Goal: Task Accomplishment & Management: Manage account settings

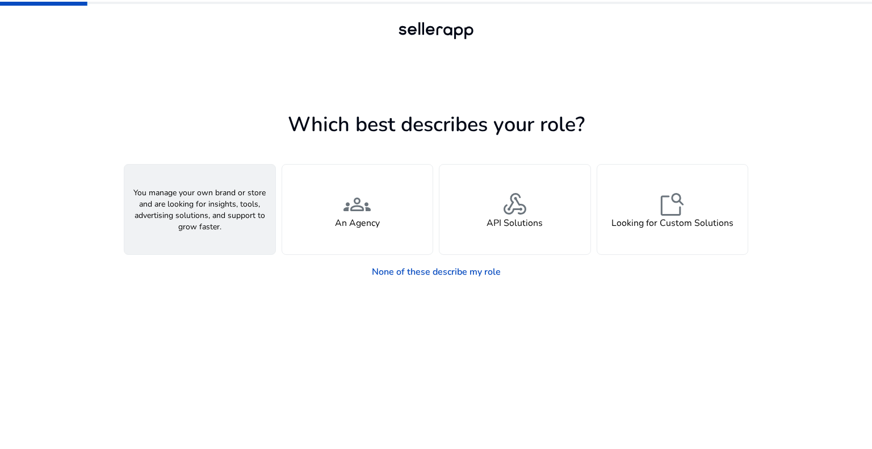
click at [208, 208] on span "person" at bounding box center [199, 204] width 27 height 27
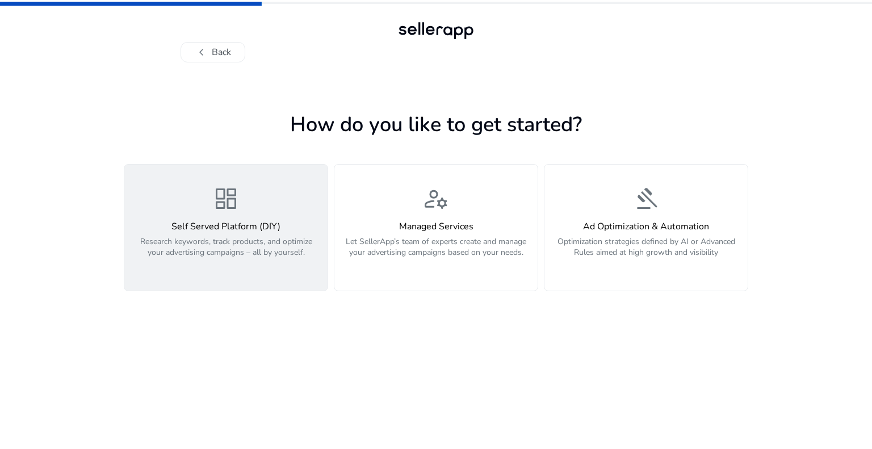
click at [266, 201] on div "dashboard Self Served Platform (DIY) Research keywords, track products, and opt…" at bounding box center [226, 227] width 190 height 85
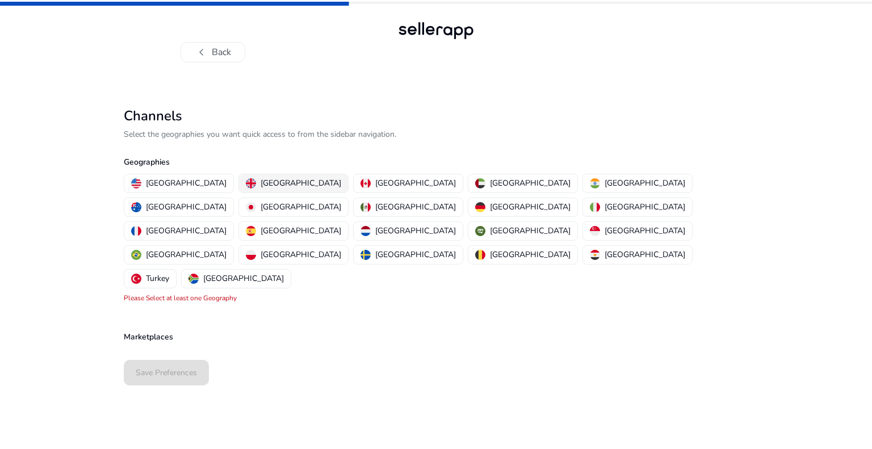
click at [261, 177] on p "[GEOGRAPHIC_DATA]" at bounding box center [301, 183] width 81 height 12
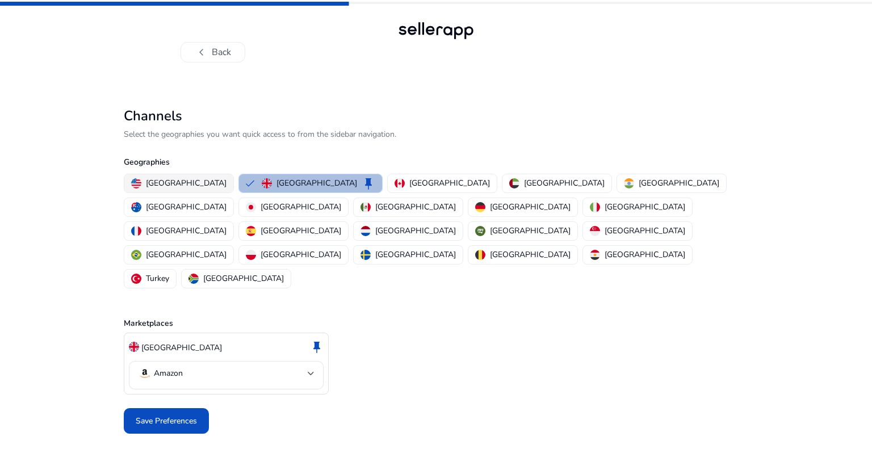
click at [167, 177] on p "United States" at bounding box center [186, 183] width 81 height 12
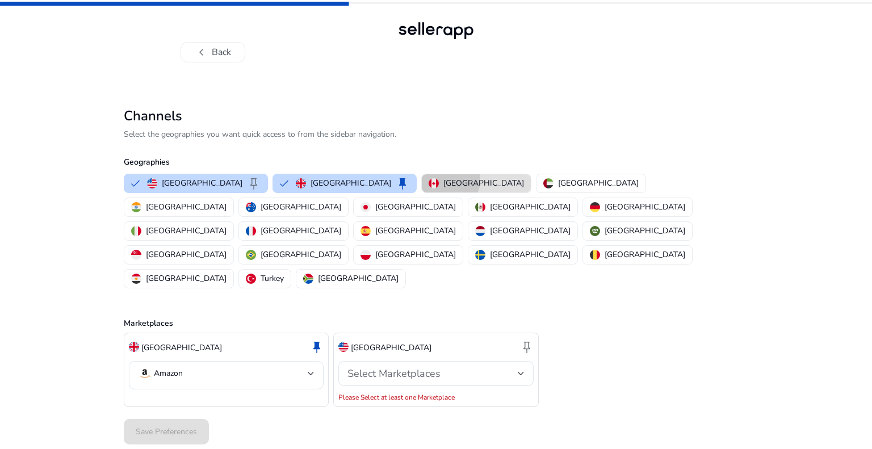
click at [443, 180] on p "Canada" at bounding box center [483, 183] width 81 height 12
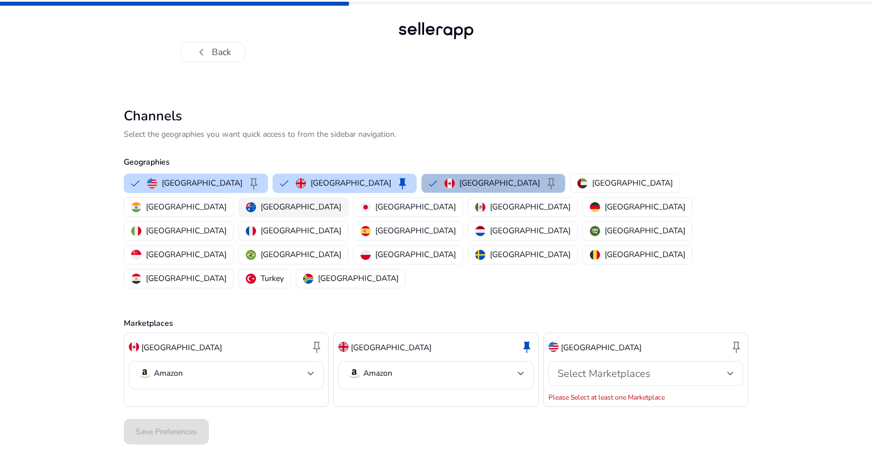
click at [341, 201] on p "Australia" at bounding box center [301, 207] width 81 height 12
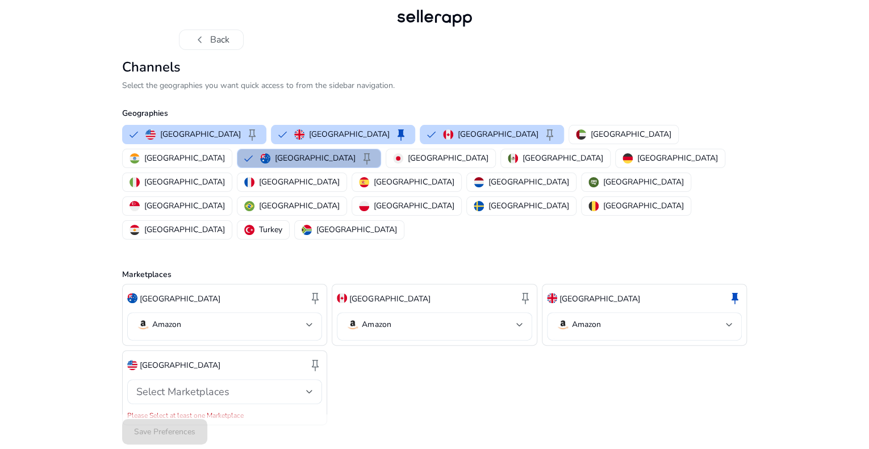
scroll to position [19, 0]
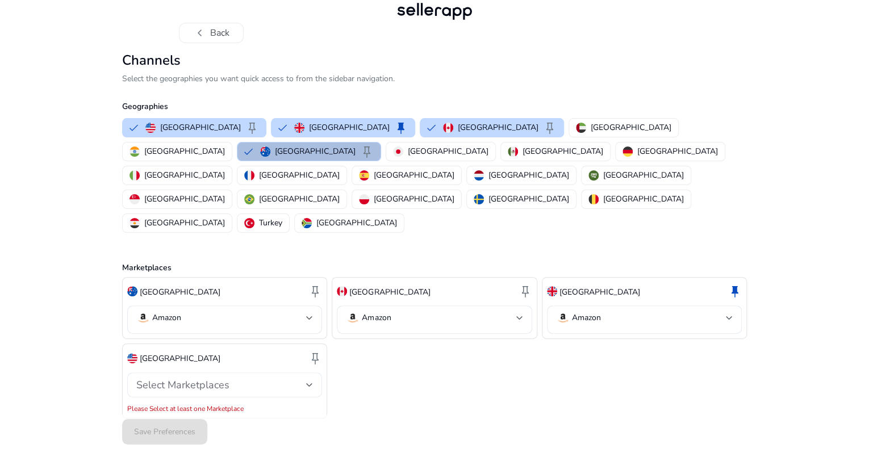
click at [291, 378] on div "Select Marketplaces" at bounding box center [224, 385] width 177 height 14
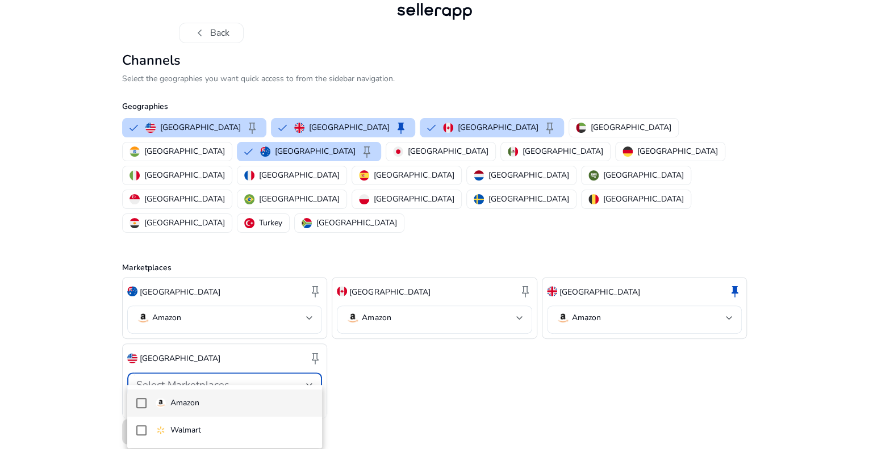
click at [201, 403] on span "Amazon" at bounding box center [235, 403] width 158 height 12
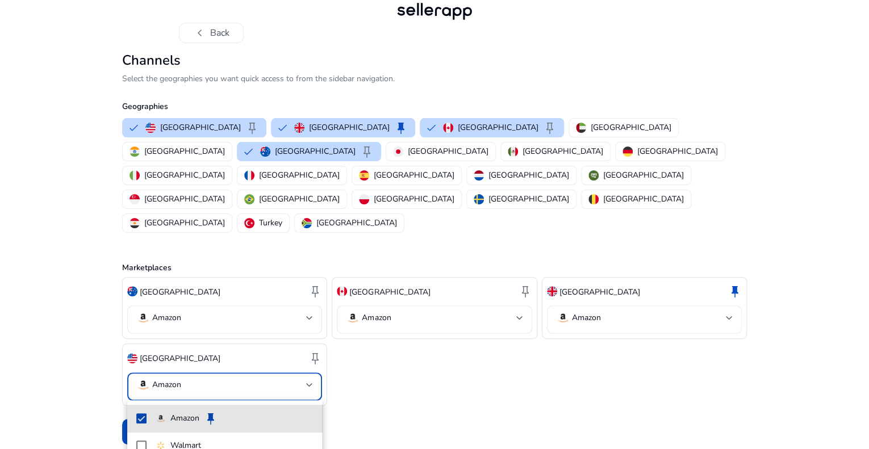
scroll to position [7, 0]
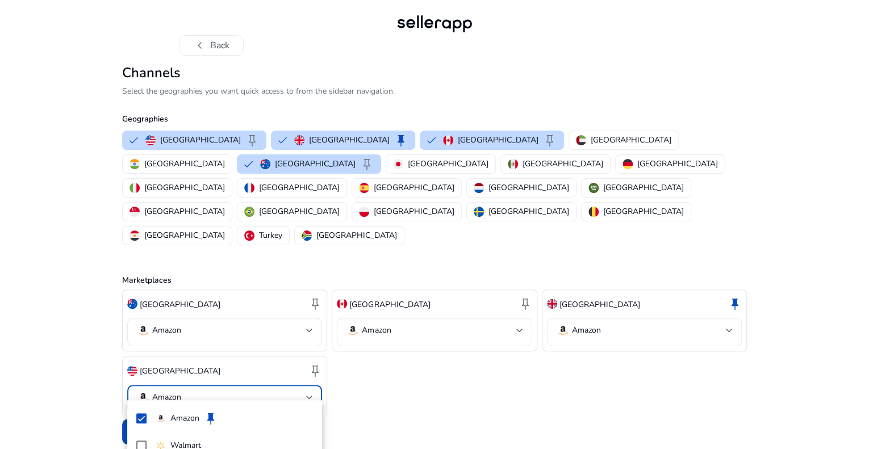
click at [378, 391] on div at bounding box center [434, 224] width 869 height 449
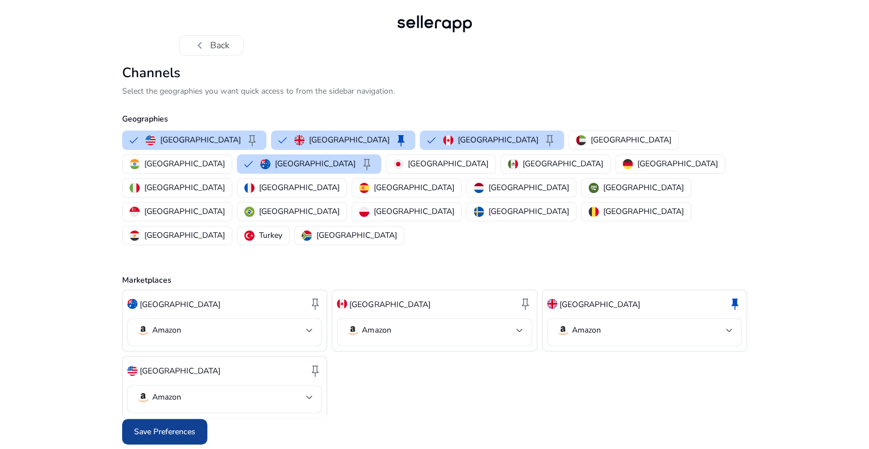
click at [170, 429] on span "Save Preferences" at bounding box center [164, 432] width 61 height 12
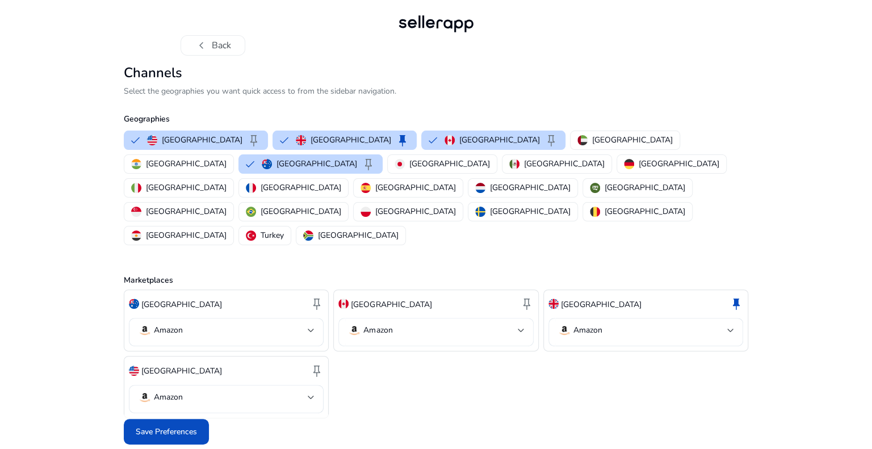
scroll to position [0, 0]
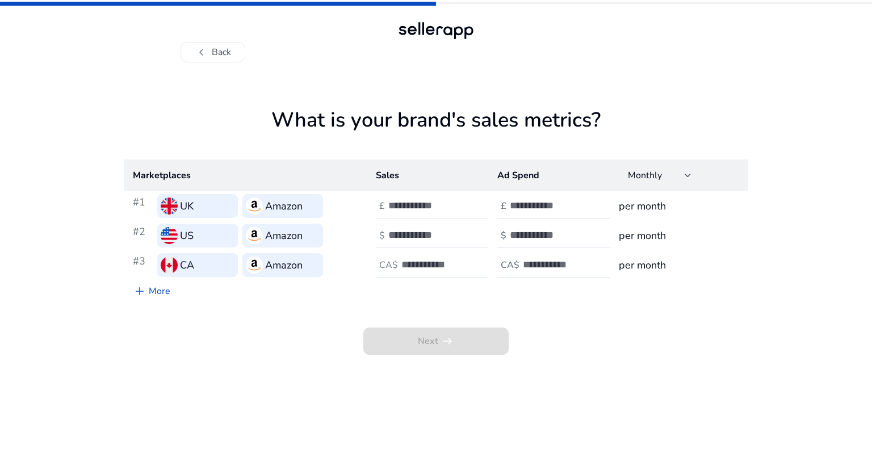
click at [427, 202] on input "number" at bounding box center [426, 205] width 77 height 12
click at [423, 344] on span "Next arrow_right_alt" at bounding box center [435, 341] width 145 height 27
click at [400, 207] on input "number" at bounding box center [426, 205] width 77 height 12
type input "**"
click at [402, 236] on input "number" at bounding box center [426, 235] width 77 height 12
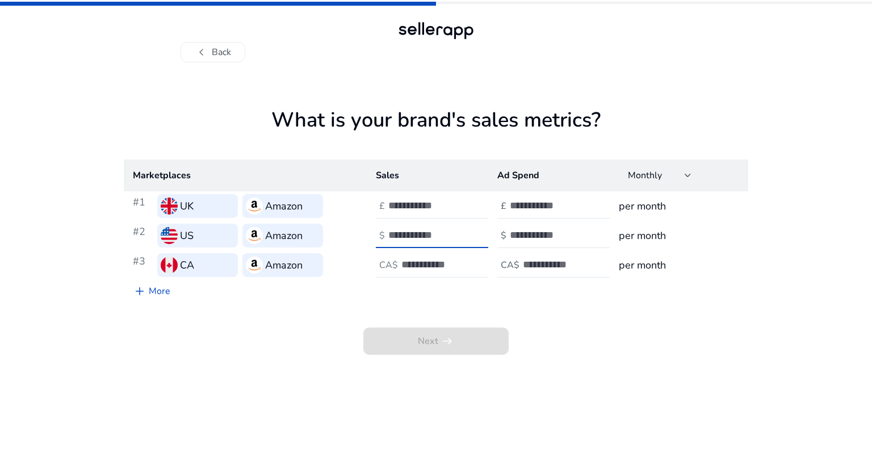
type input "**"
click at [413, 262] on input "number" at bounding box center [439, 264] width 77 height 12
type input "**"
click at [536, 206] on input "number" at bounding box center [548, 205] width 77 height 12
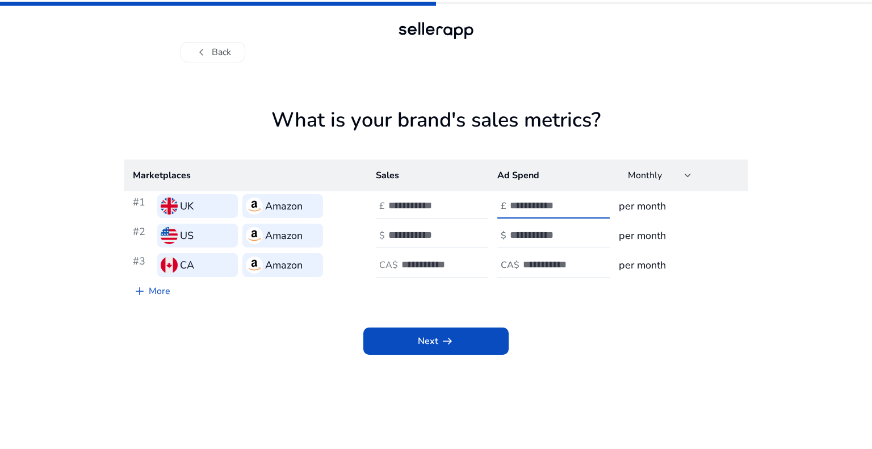
click at [534, 233] on input "number" at bounding box center [548, 235] width 77 height 12
click at [514, 209] on input "***" at bounding box center [548, 205] width 77 height 12
type input "***"
click at [517, 234] on input "number" at bounding box center [548, 235] width 77 height 12
type input "***"
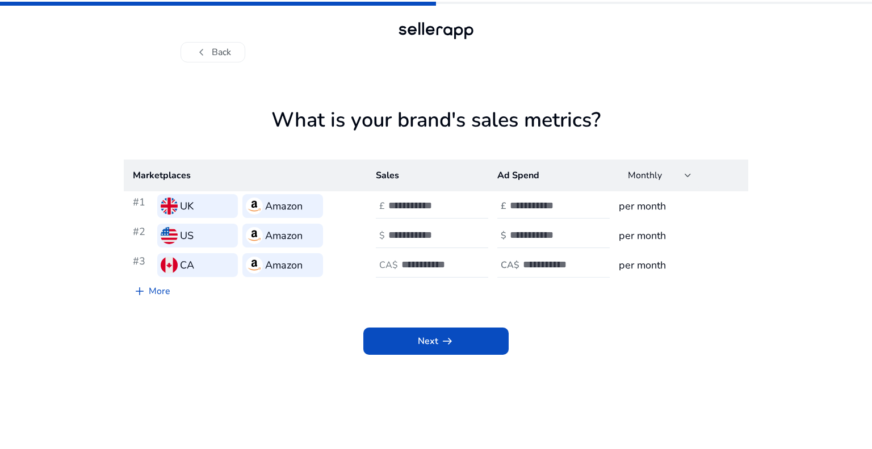
click at [525, 255] on div at bounding box center [574, 265] width 102 height 25
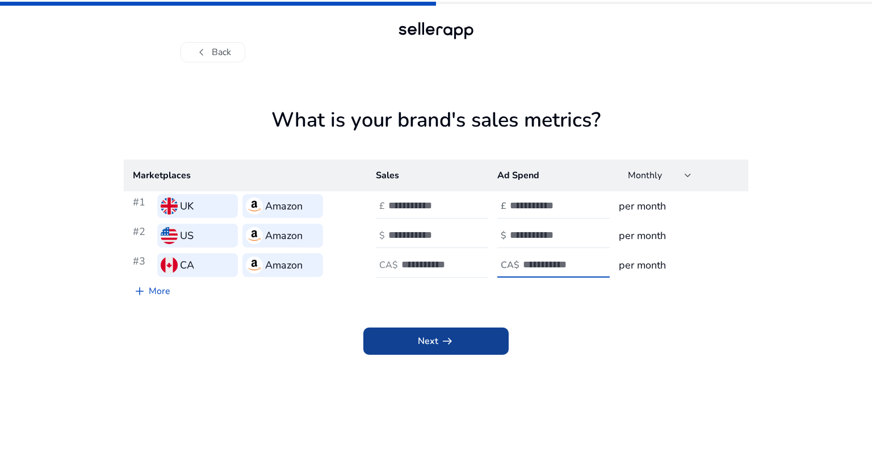
type input "***"
click at [450, 346] on span "arrow_right_alt" at bounding box center [448, 341] width 14 height 14
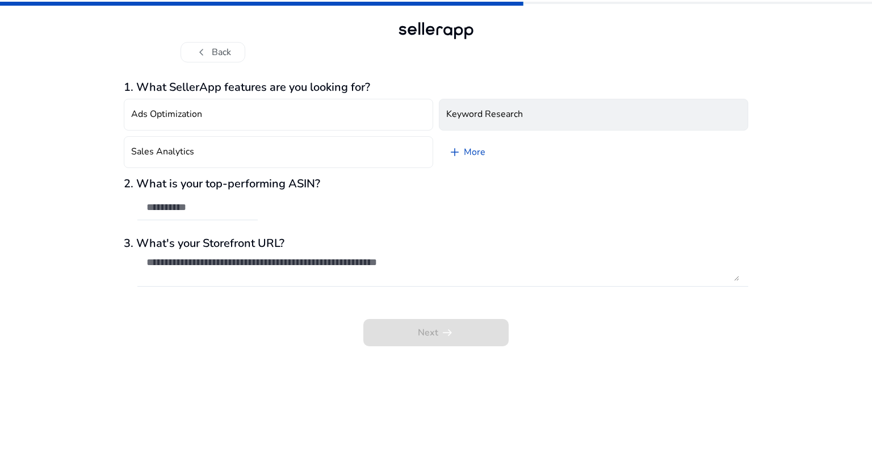
click at [484, 124] on button "Keyword Research" at bounding box center [593, 115] width 309 height 32
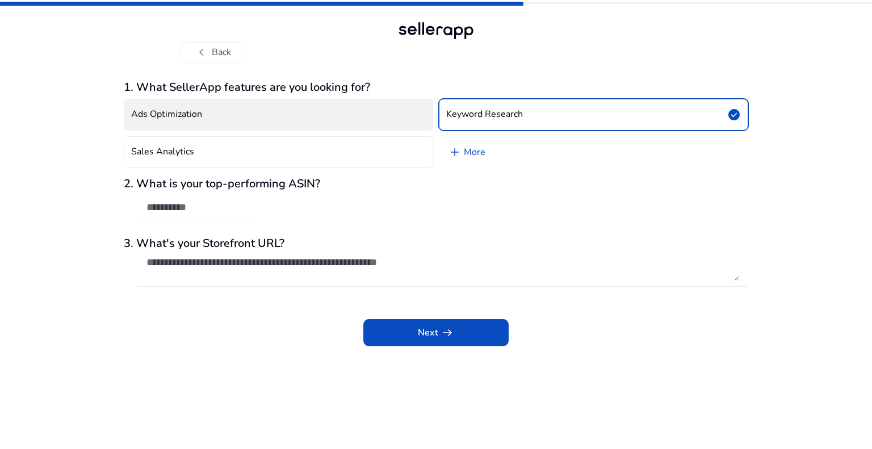
click at [354, 121] on button "Ads Optimization" at bounding box center [278, 115] width 309 height 32
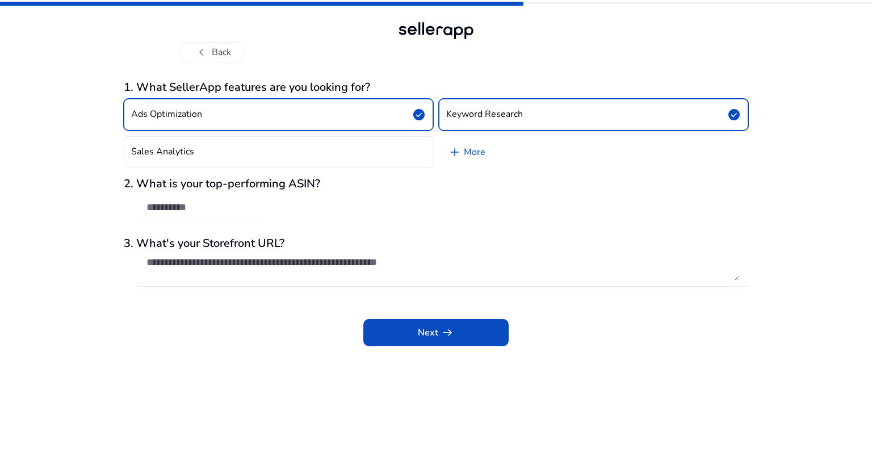
click at [218, 211] on input "text" at bounding box center [197, 207] width 102 height 12
paste input "**********"
type input "**********"
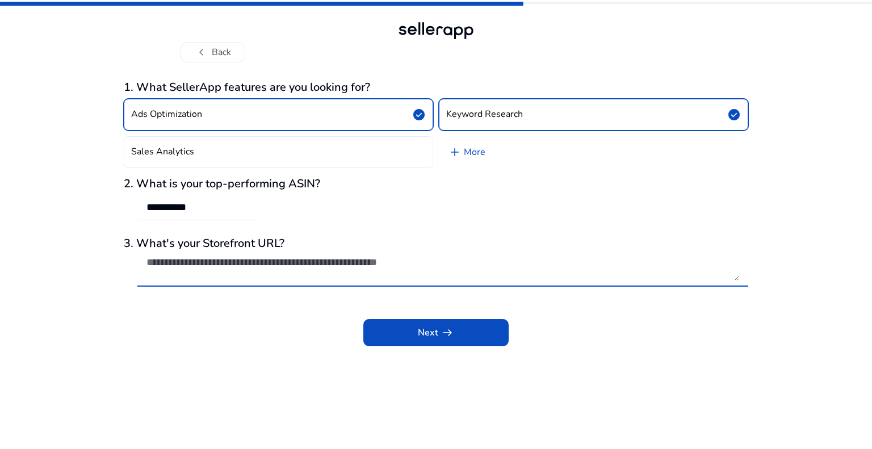
click at [311, 269] on textarea at bounding box center [442, 268] width 593 height 25
click at [409, 329] on span at bounding box center [435, 332] width 145 height 27
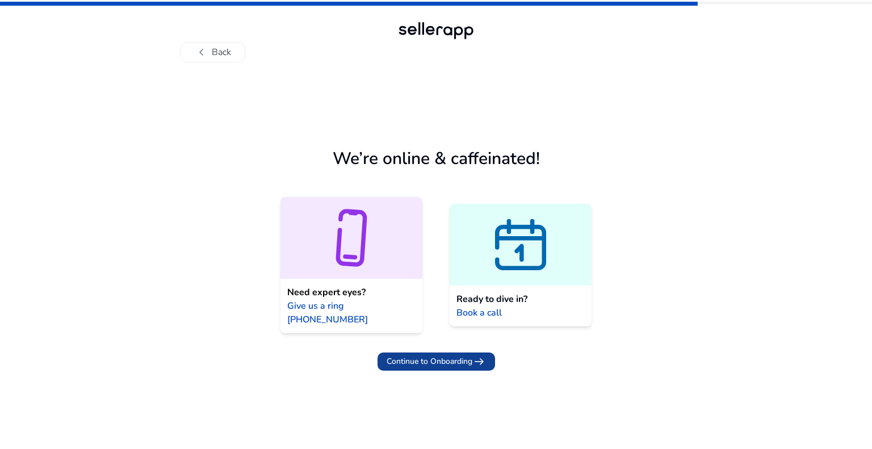
click at [430, 355] on span "Continue to Onboarding" at bounding box center [430, 361] width 86 height 12
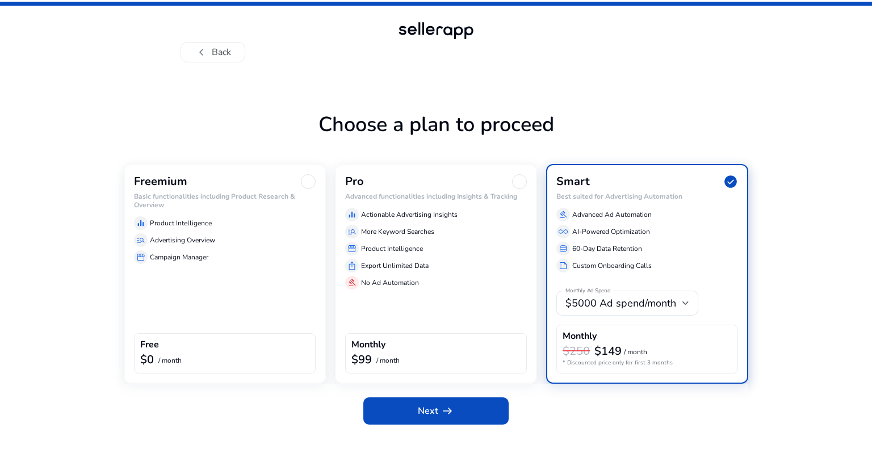
click at [227, 269] on div "Freemium Basic functionalities including Product Research & Overview equalizer …" at bounding box center [225, 274] width 202 height 220
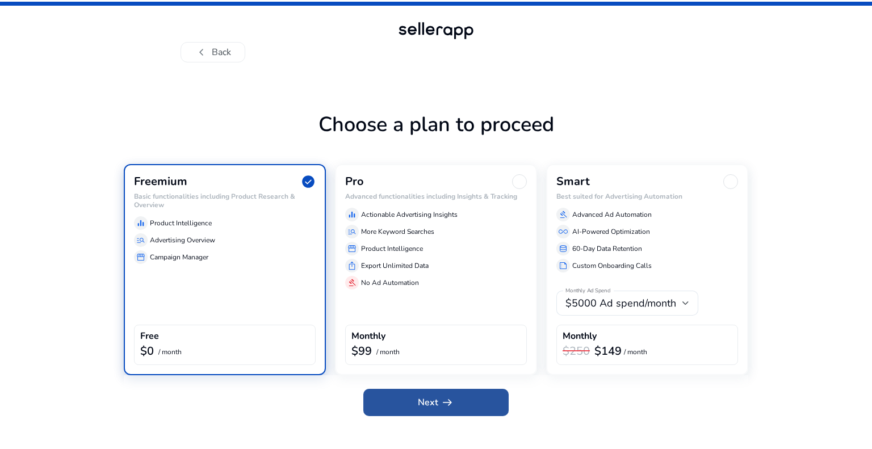
click at [427, 396] on span "Next arrow_right_alt" at bounding box center [436, 403] width 36 height 14
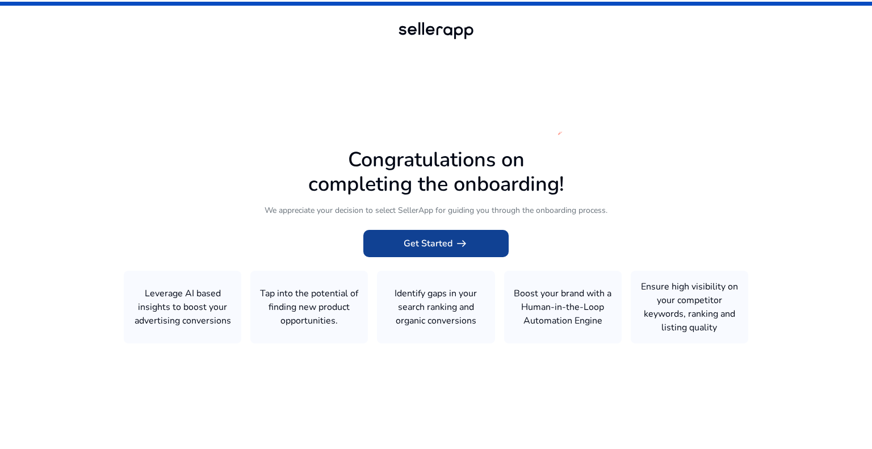
click at [431, 247] on span "Get Started arrow_right_alt" at bounding box center [436, 244] width 65 height 14
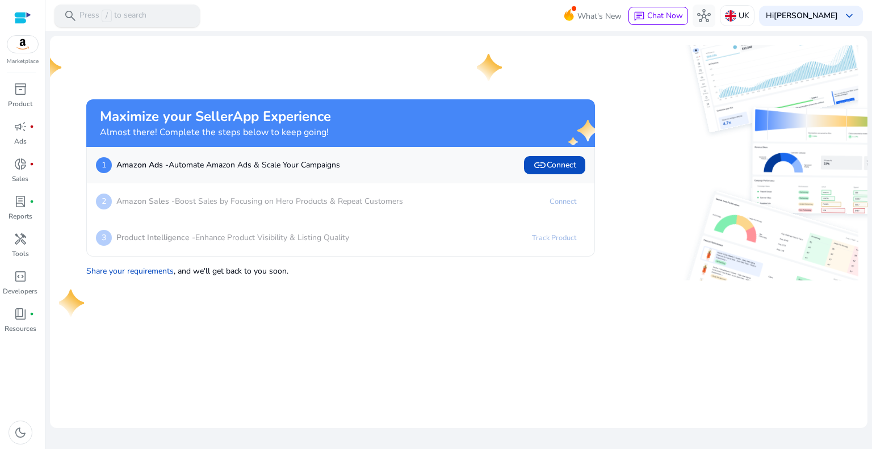
click at [135, 20] on p "Press / to search" at bounding box center [112, 16] width 67 height 12
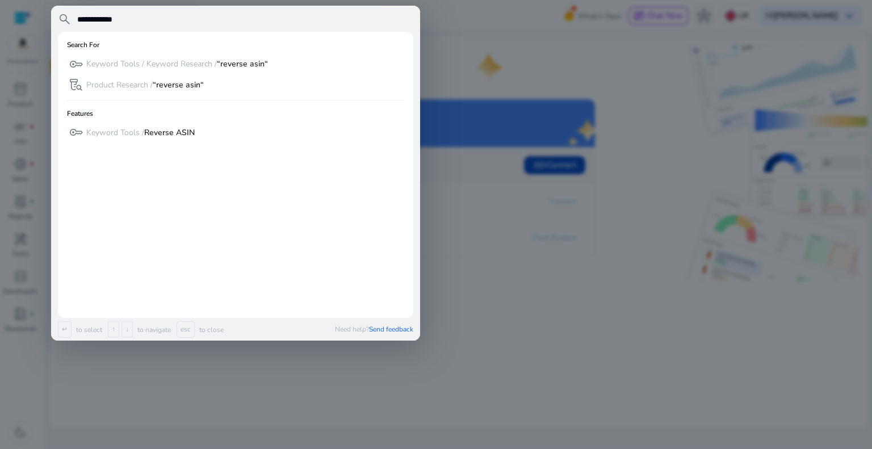
type input "**********"
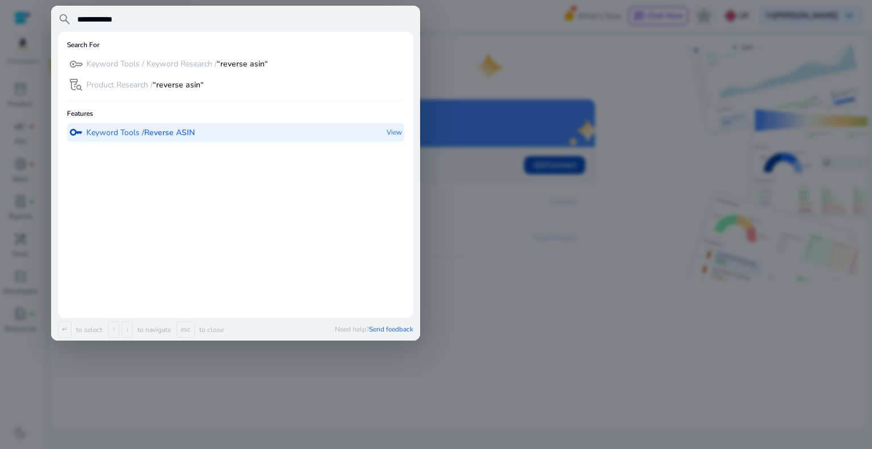
click at [132, 137] on p "Keyword Tools / Reverse ASIN" at bounding box center [140, 132] width 108 height 11
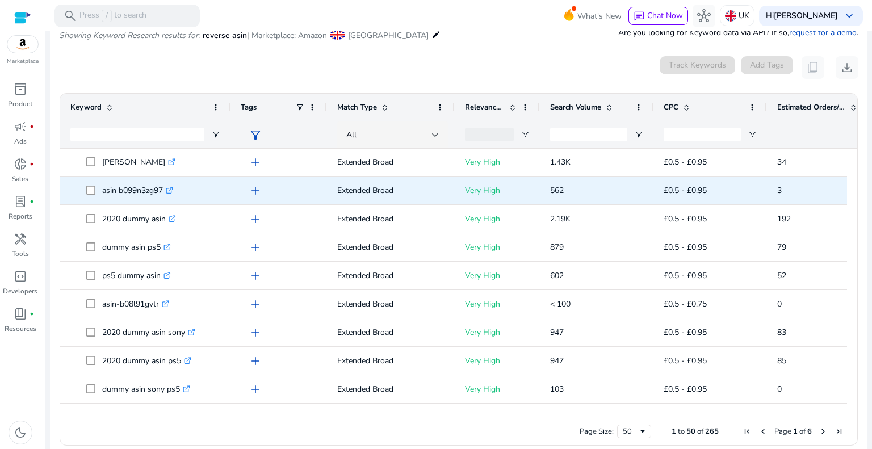
scroll to position [57, 0]
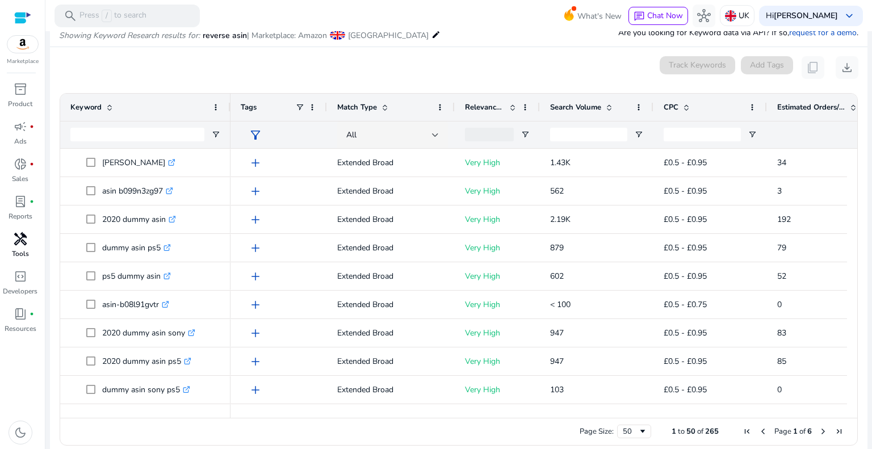
click at [14, 243] on span "handyman" at bounding box center [21, 239] width 14 height 14
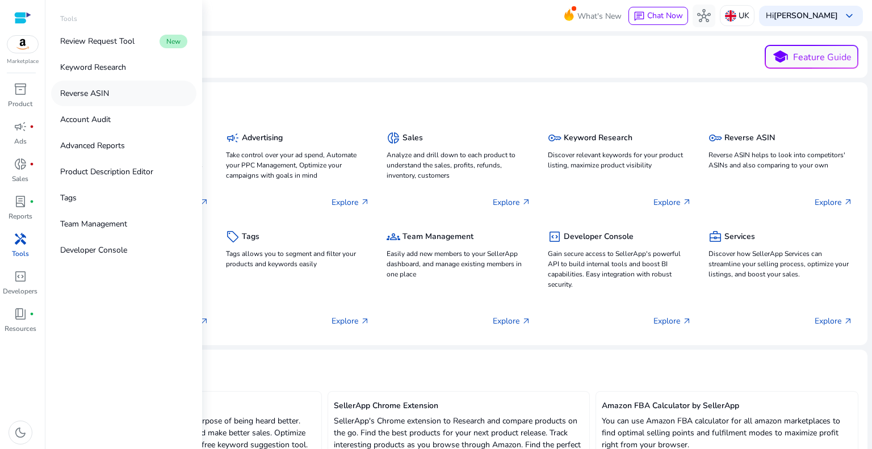
click at [91, 90] on p "Reverse ASIN" at bounding box center [84, 93] width 49 height 12
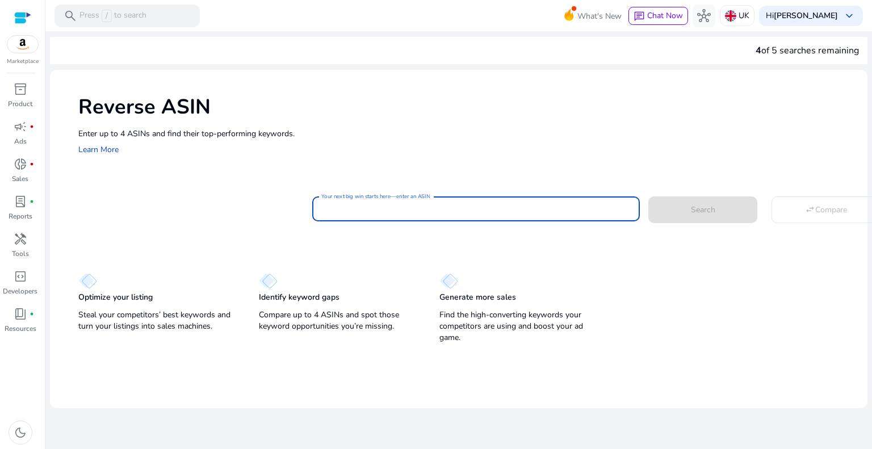
click at [333, 208] on input "Your next big win starts here—enter an ASIN" at bounding box center [475, 209] width 309 height 12
paste input "**********"
type input "**********"
click at [688, 217] on span at bounding box center [702, 209] width 109 height 27
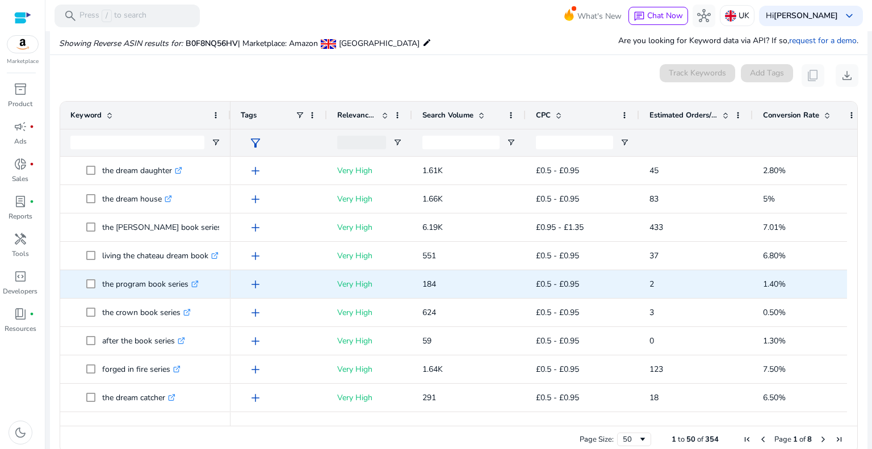
scroll to position [341, 0]
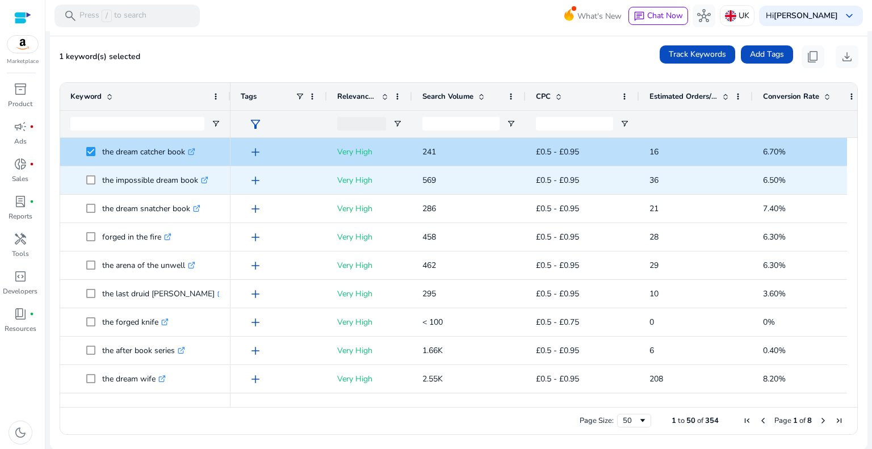
click at [84, 181] on span "the impossible dream book .st0{fill:#2c8af8}" at bounding box center [145, 180] width 150 height 23
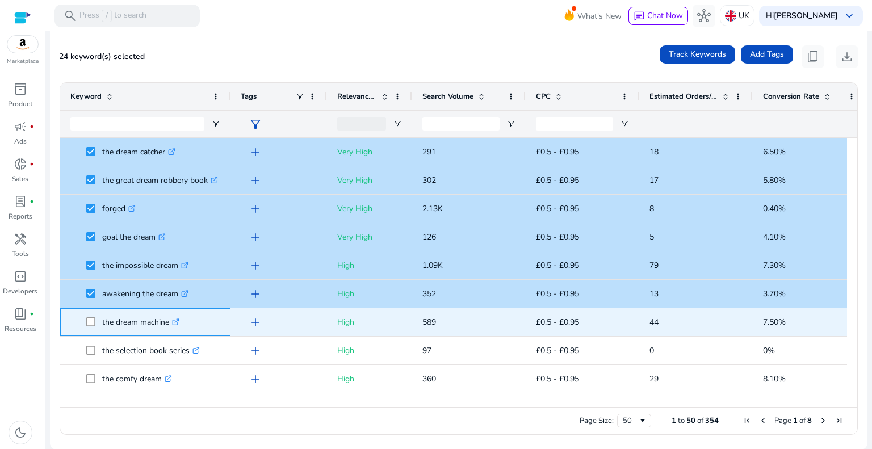
click at [95, 320] on span at bounding box center [94, 322] width 16 height 23
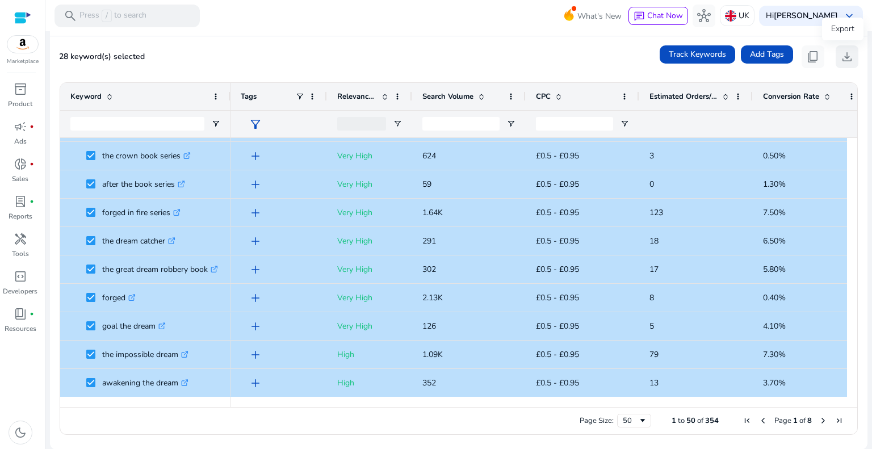
click at [840, 54] on span "download" at bounding box center [847, 57] width 14 height 14
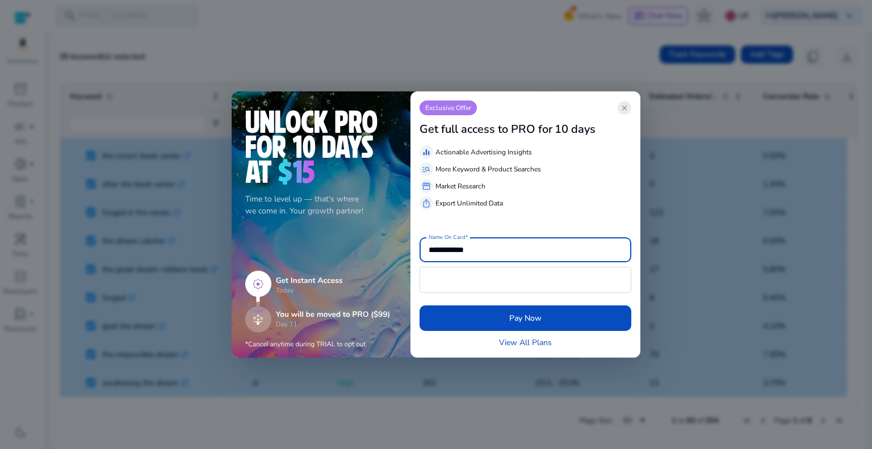
click at [623, 112] on span "close" at bounding box center [624, 107] width 9 height 9
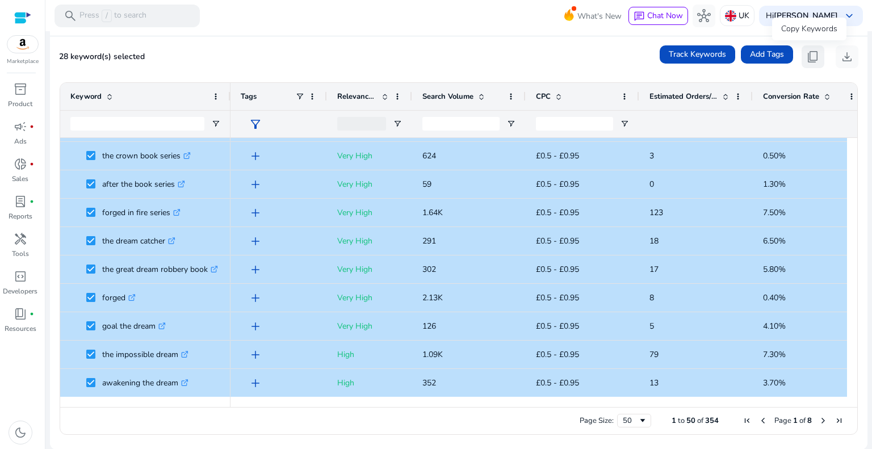
click at [808, 56] on span "content_copy" at bounding box center [813, 57] width 14 height 14
click at [806, 57] on span "content_copy" at bounding box center [813, 57] width 14 height 14
click at [140, 120] on input "Keyword Filter Input" at bounding box center [137, 124] width 134 height 14
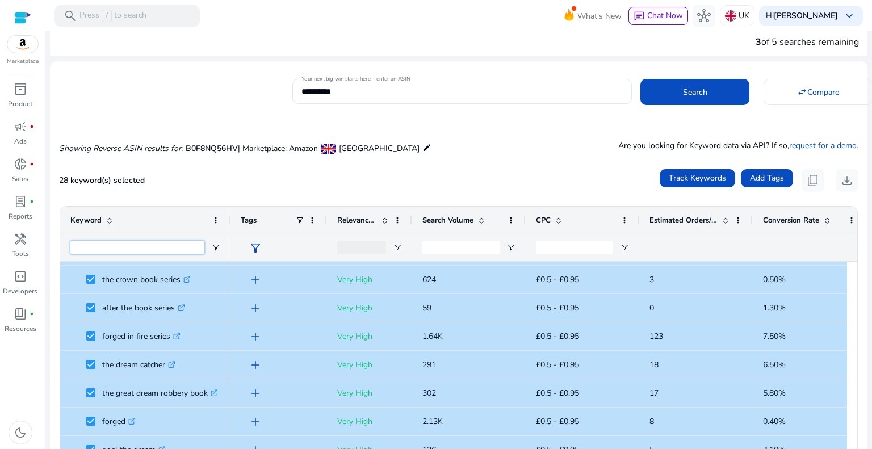
scroll to position [0, 0]
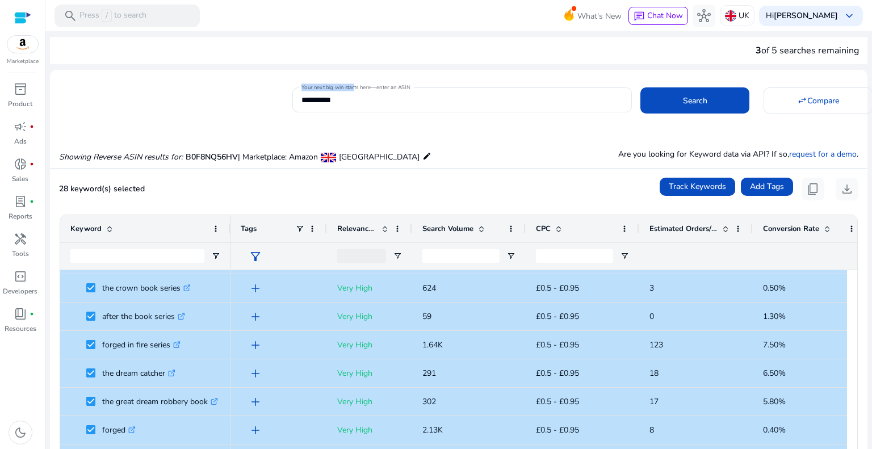
drag, startPoint x: 353, startPoint y: 90, endPoint x: 261, endPoint y: 87, distance: 92.0
click at [261, 87] on div "**********" at bounding box center [454, 99] width 808 height 28
click at [366, 102] on input "**********" at bounding box center [461, 100] width 321 height 12
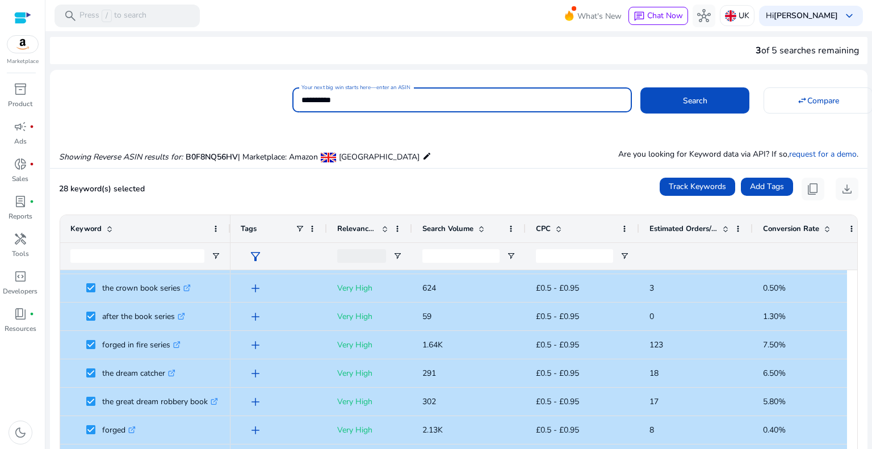
drag, startPoint x: 359, startPoint y: 99, endPoint x: 237, endPoint y: 93, distance: 122.2
click at [237, 93] on div "**********" at bounding box center [454, 99] width 808 height 28
paste input "**********"
type input "**********"
click at [687, 103] on span "Search" at bounding box center [695, 101] width 24 height 12
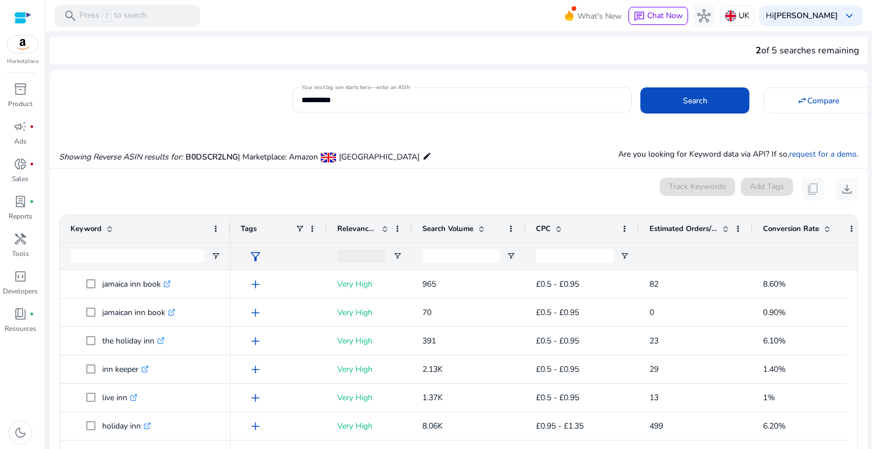
scroll to position [157, 0]
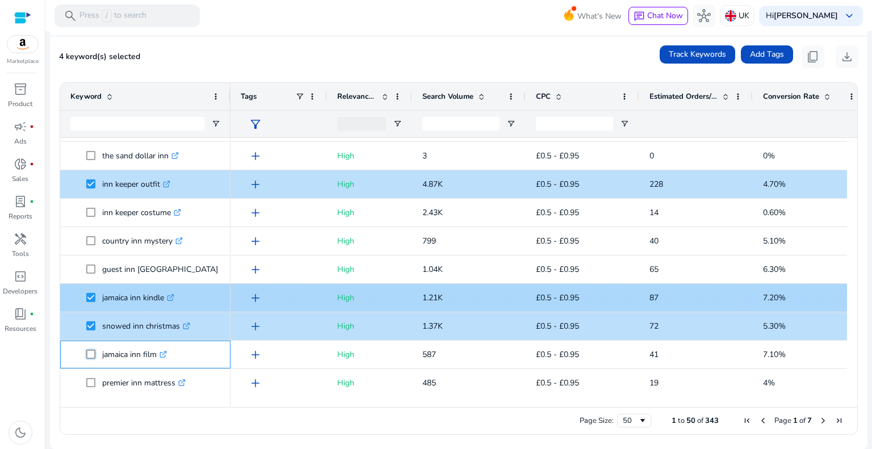
scroll to position [997, 0]
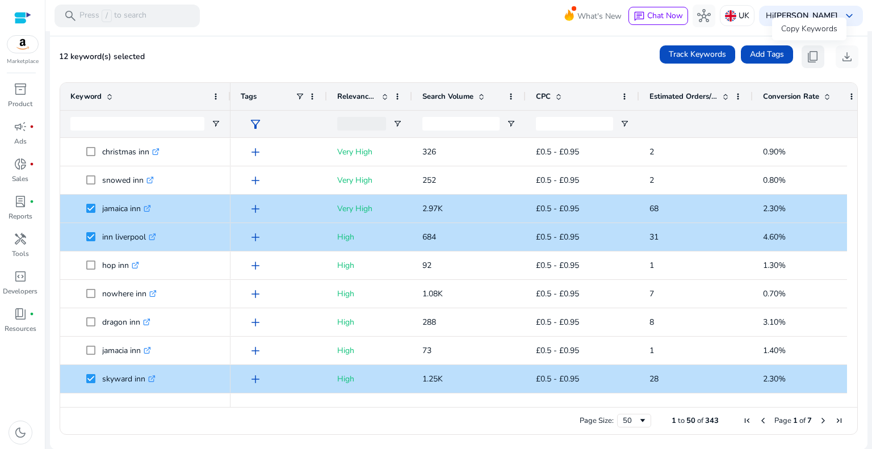
click at [806, 50] on span "content_copy" at bounding box center [813, 57] width 14 height 14
click at [806, 54] on span "content_copy" at bounding box center [813, 57] width 14 height 14
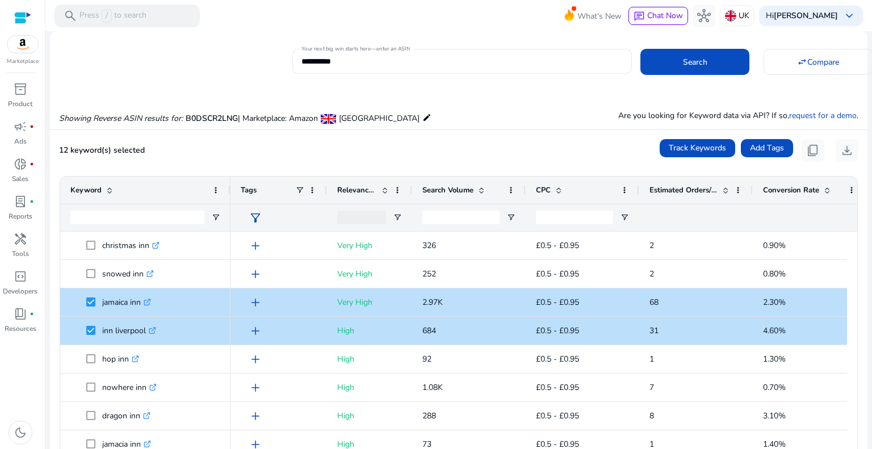
scroll to position [0, 0]
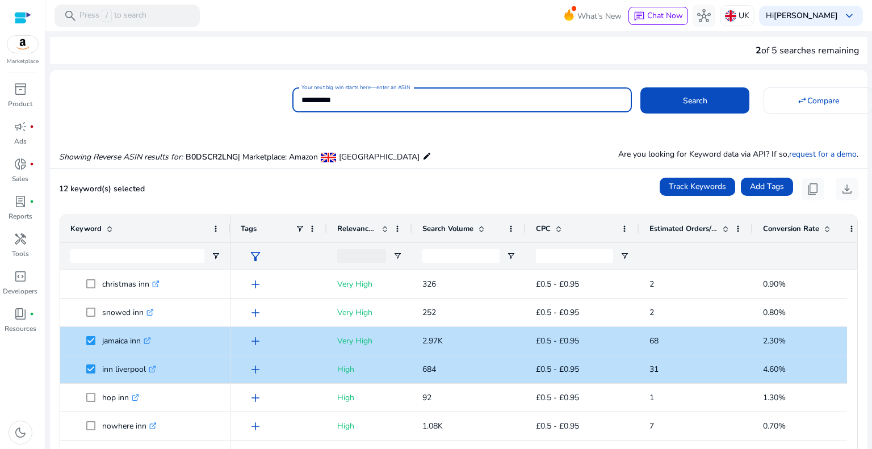
click at [330, 95] on input "**********" at bounding box center [461, 100] width 321 height 12
paste input
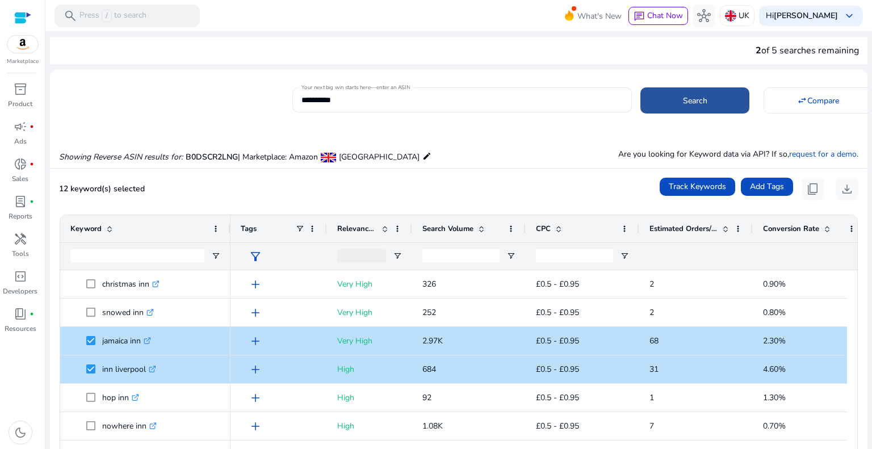
click at [697, 102] on span "Search" at bounding box center [695, 101] width 24 height 12
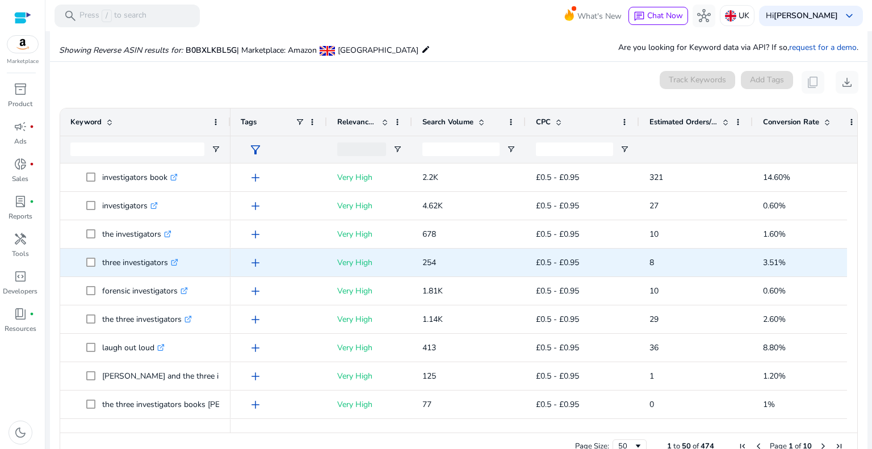
scroll to position [114, 0]
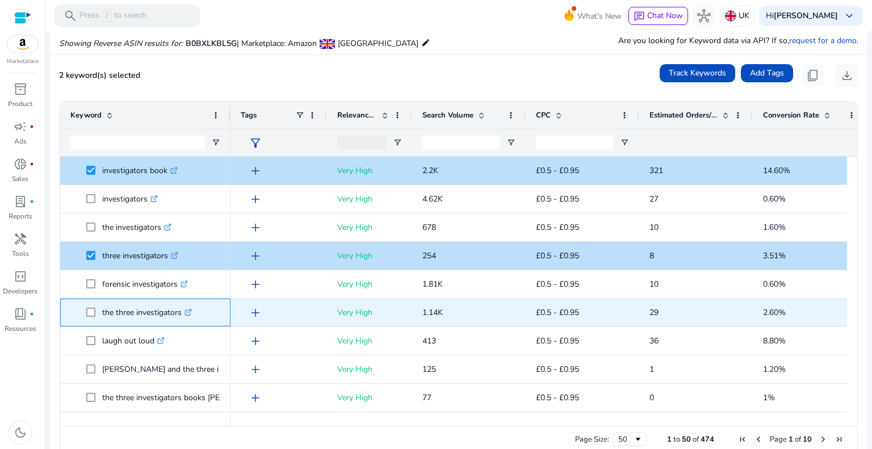
click at [97, 316] on span at bounding box center [94, 312] width 16 height 23
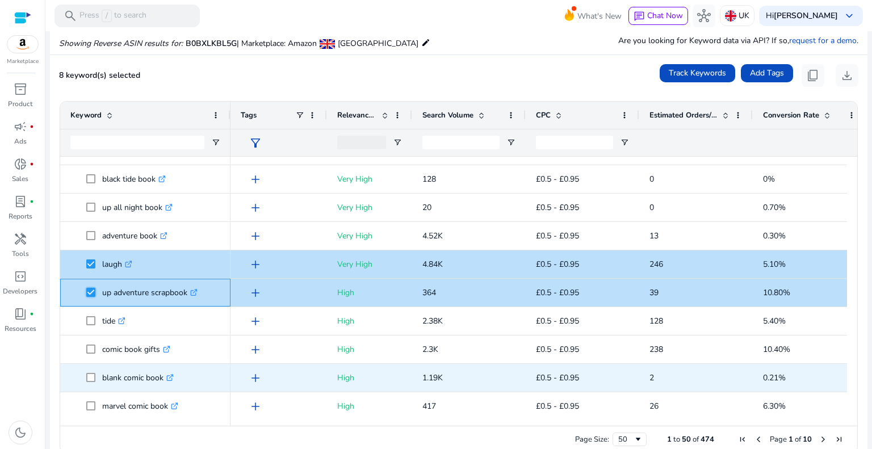
scroll to position [511, 0]
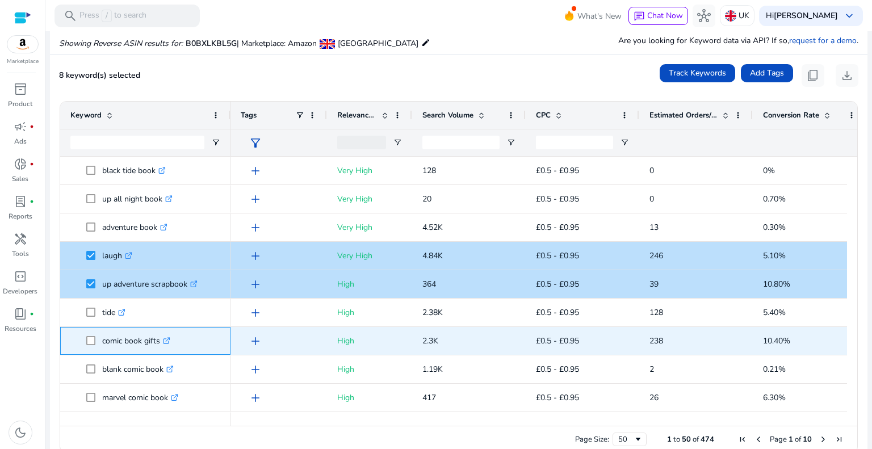
click at [89, 345] on span at bounding box center [94, 340] width 16 height 23
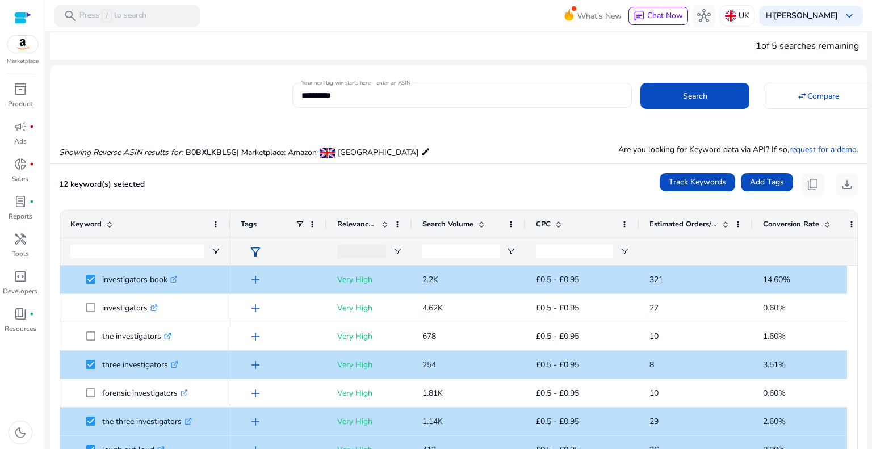
scroll to position [0, 0]
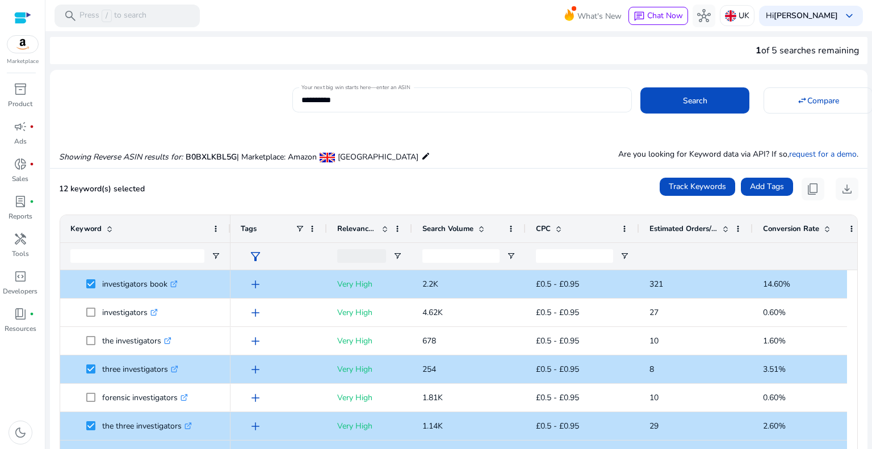
click at [343, 101] on input "**********" at bounding box center [461, 100] width 321 height 12
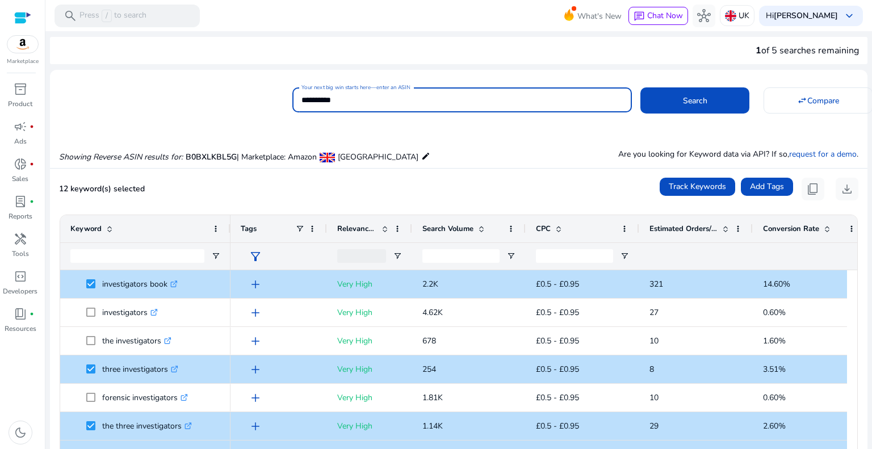
click at [343, 101] on input "**********" at bounding box center [461, 100] width 321 height 12
paste input
type input "**********"
click at [651, 104] on span at bounding box center [694, 100] width 109 height 27
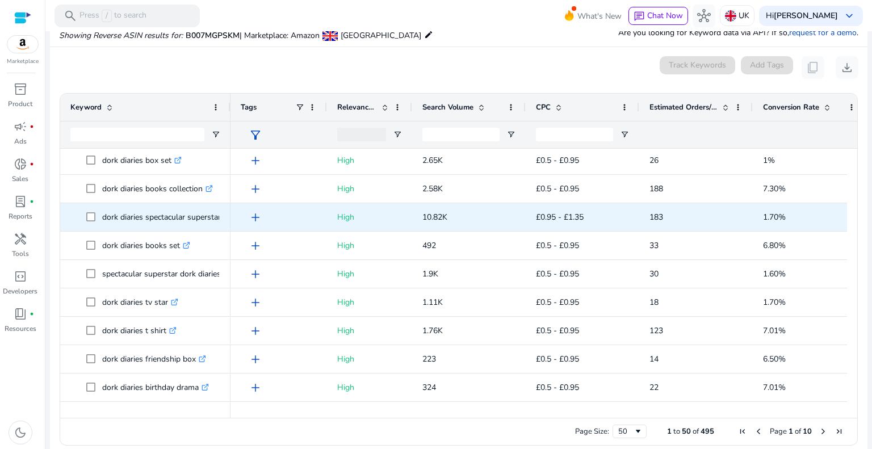
scroll to position [965, 0]
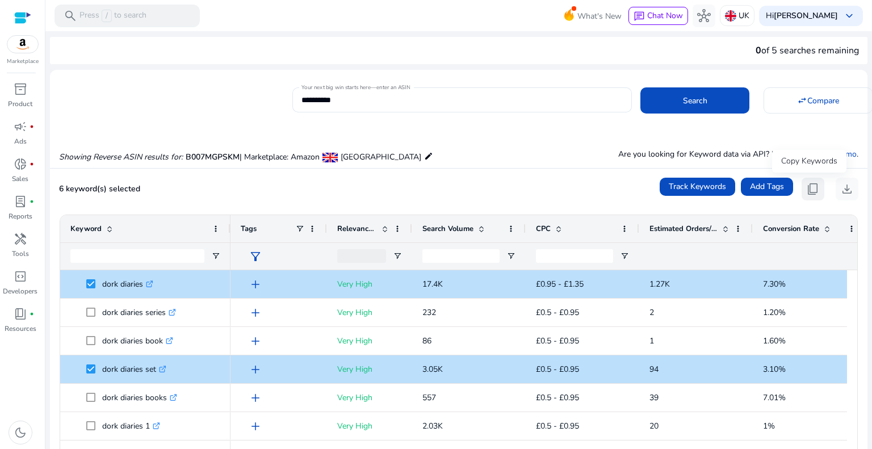
click at [806, 185] on span "content_copy" at bounding box center [813, 189] width 14 height 14
click at [811, 190] on span "content_copy" at bounding box center [813, 189] width 14 height 14
click at [19, 234] on span "handyman" at bounding box center [21, 239] width 14 height 14
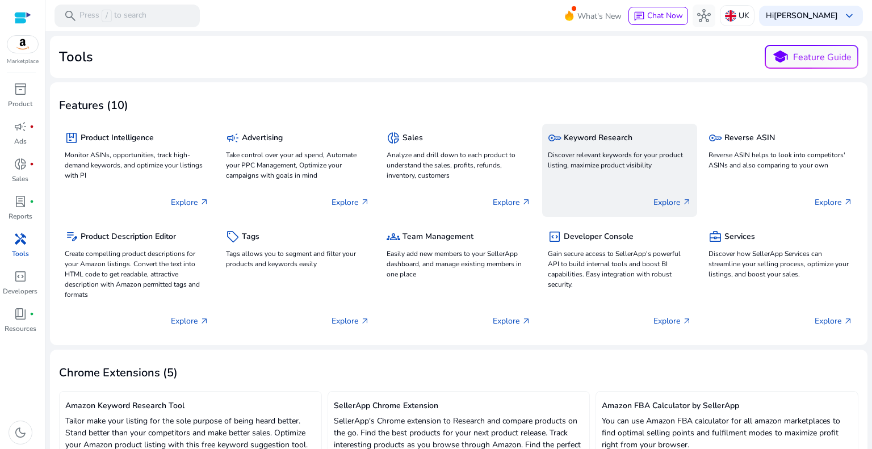
click at [594, 174] on div "key Keyword Research Discover relevant keywords for your product listing, maxim…" at bounding box center [620, 170] width 156 height 93
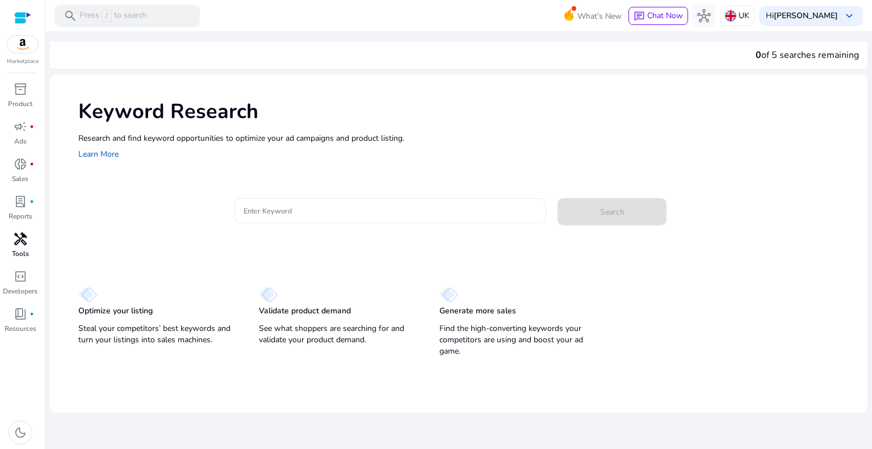
click at [296, 211] on input "Enter Keyword" at bounding box center [391, 210] width 294 height 12
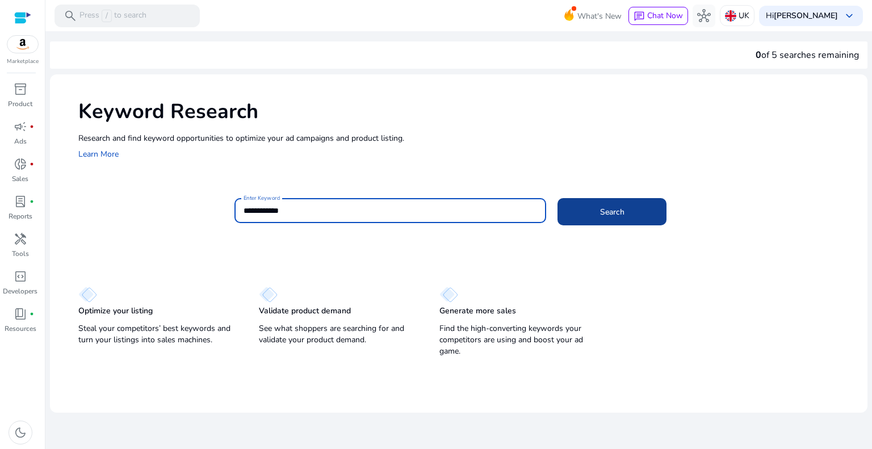
type input "**********"
click at [586, 219] on span at bounding box center [611, 211] width 109 height 27
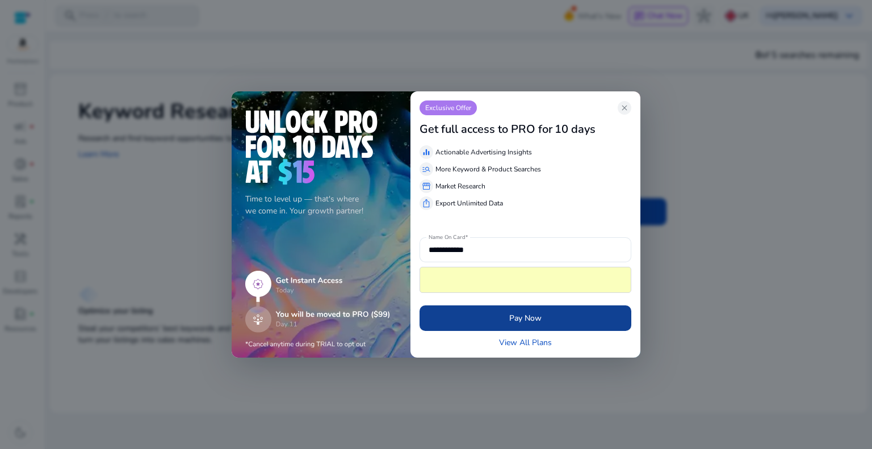
click at [544, 314] on span "submit" at bounding box center [526, 318] width 212 height 27
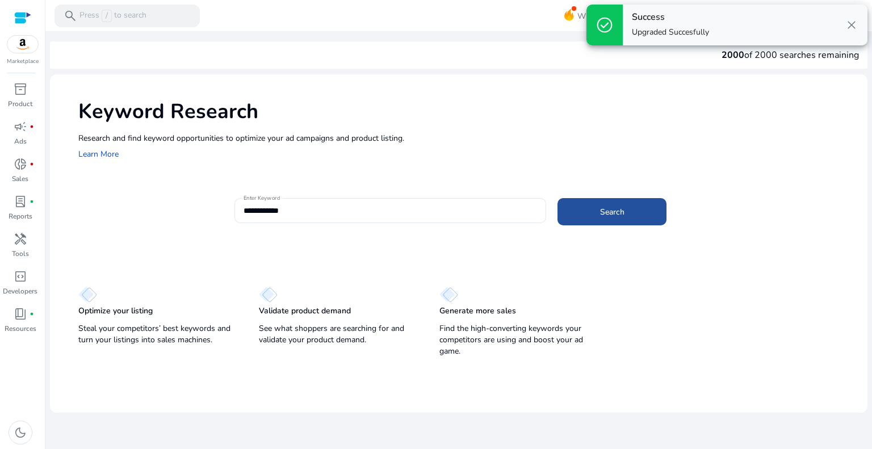
click at [598, 217] on span at bounding box center [611, 211] width 109 height 27
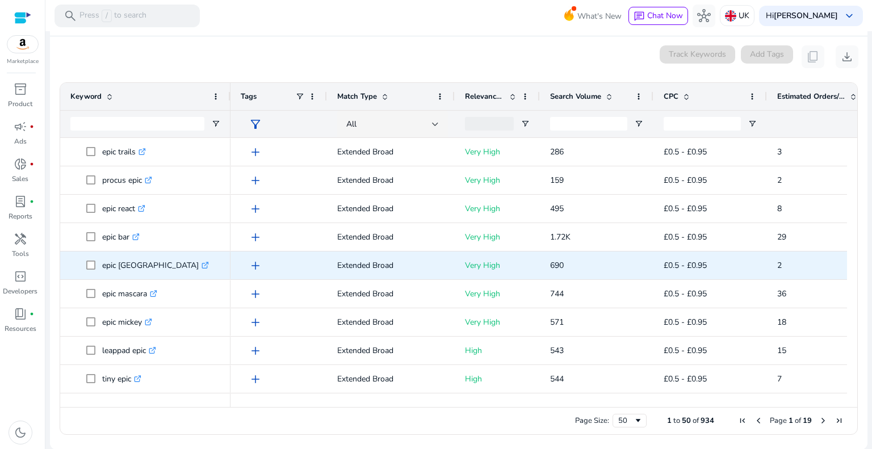
scroll to position [989, 0]
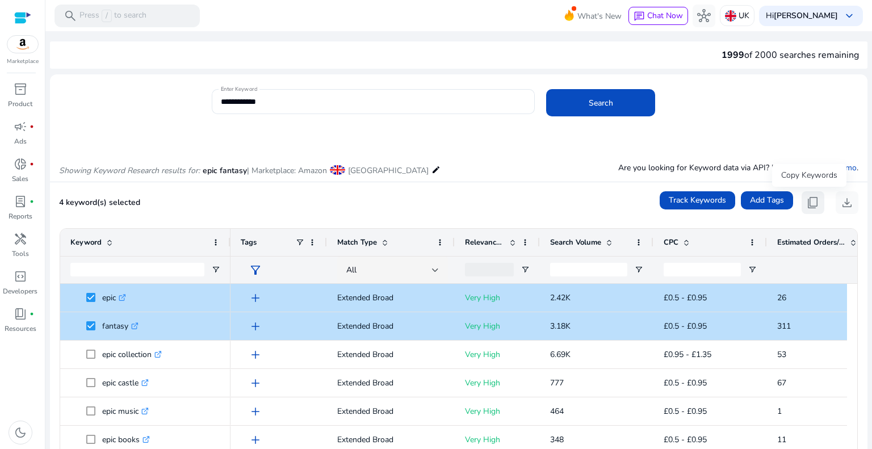
click at [811, 205] on span "content_copy" at bounding box center [813, 203] width 14 height 14
click at [806, 200] on span "content_copy" at bounding box center [813, 203] width 14 height 14
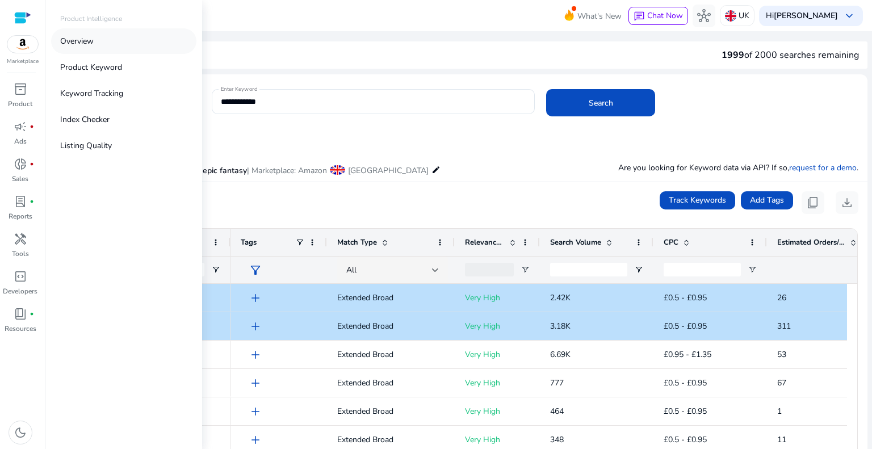
click at [84, 49] on link "Overview" at bounding box center [123, 41] width 145 height 26
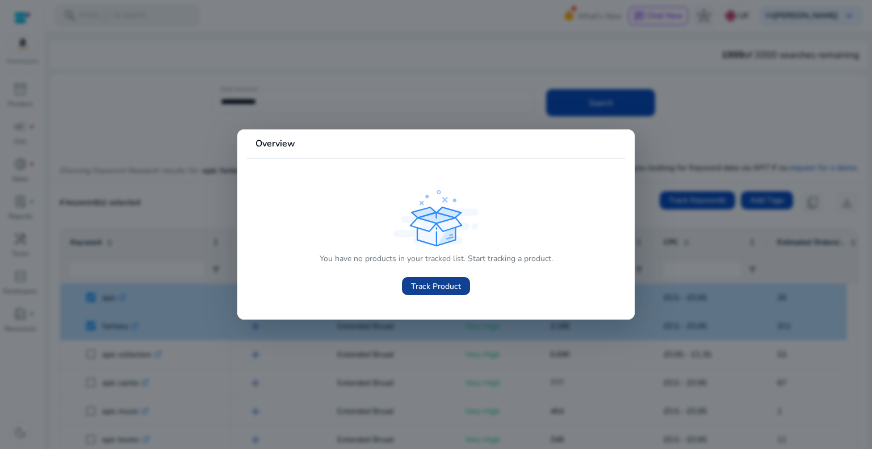
click at [428, 283] on span "Track Product" at bounding box center [436, 286] width 50 height 12
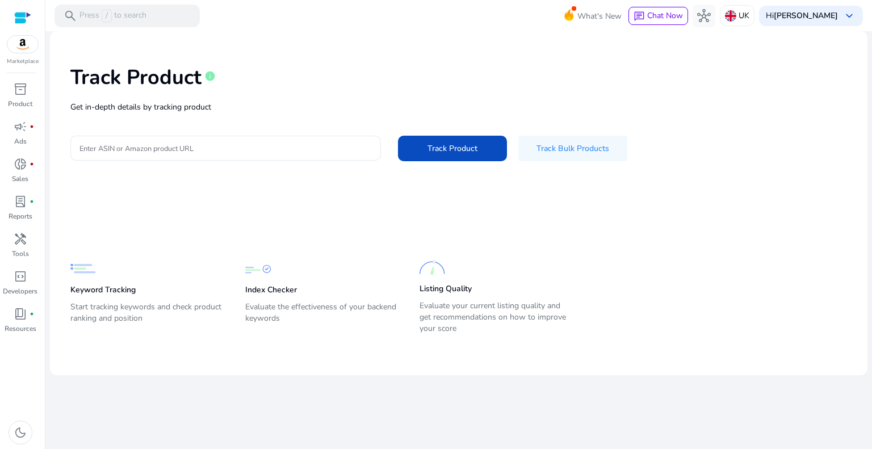
click at [215, 150] on input "Enter ASIN or Amazon product URL" at bounding box center [225, 148] width 292 height 12
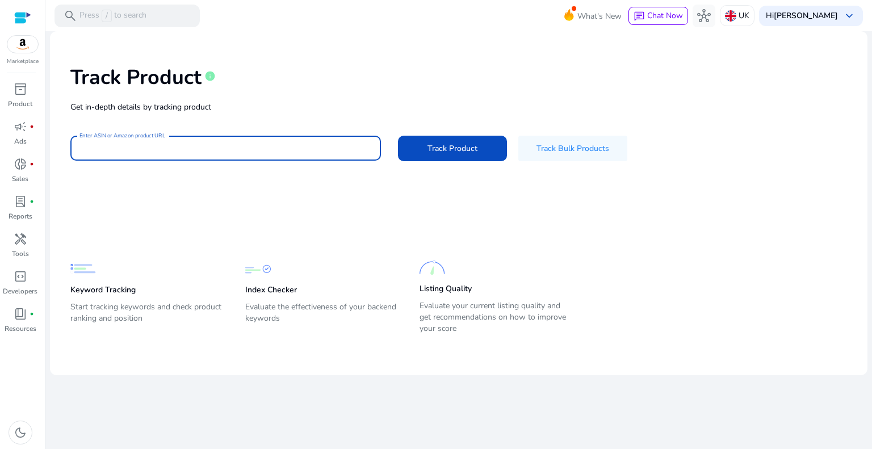
paste input "**********"
type input "**********"
click at [468, 150] on span "Track Product" at bounding box center [452, 148] width 50 height 12
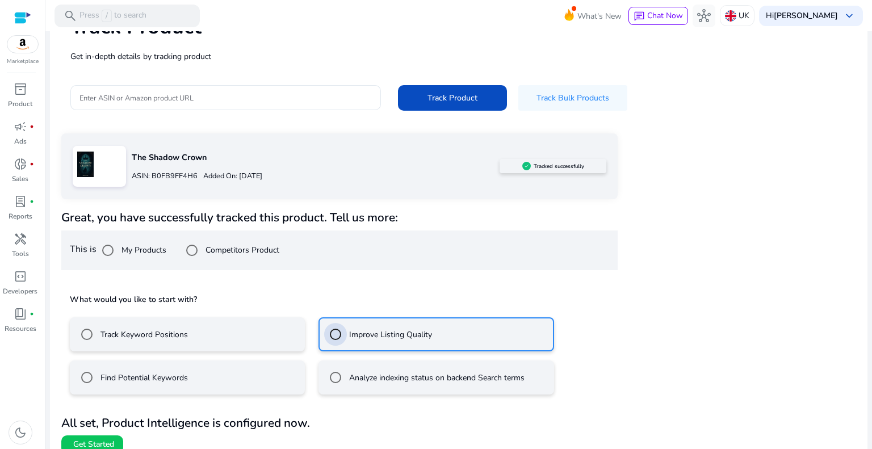
scroll to position [62, 0]
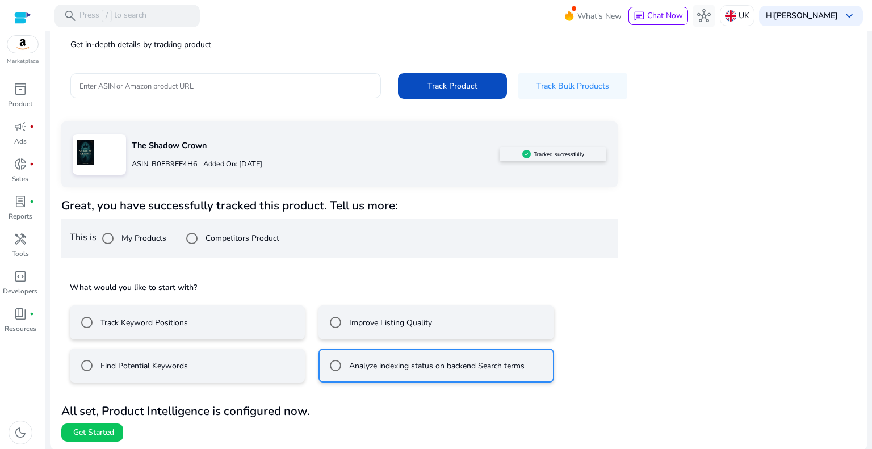
click at [131, 77] on div at bounding box center [225, 85] width 292 height 25
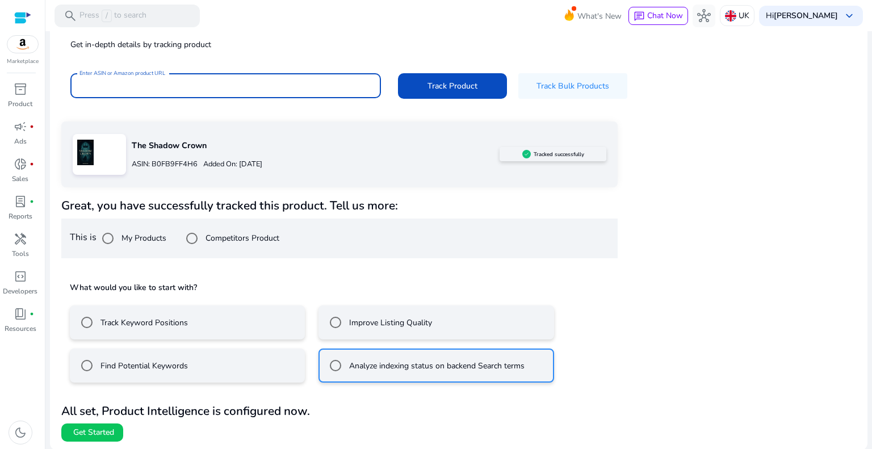
paste input "**********"
type input "**********"
click at [436, 88] on span "Track Product" at bounding box center [452, 86] width 50 height 12
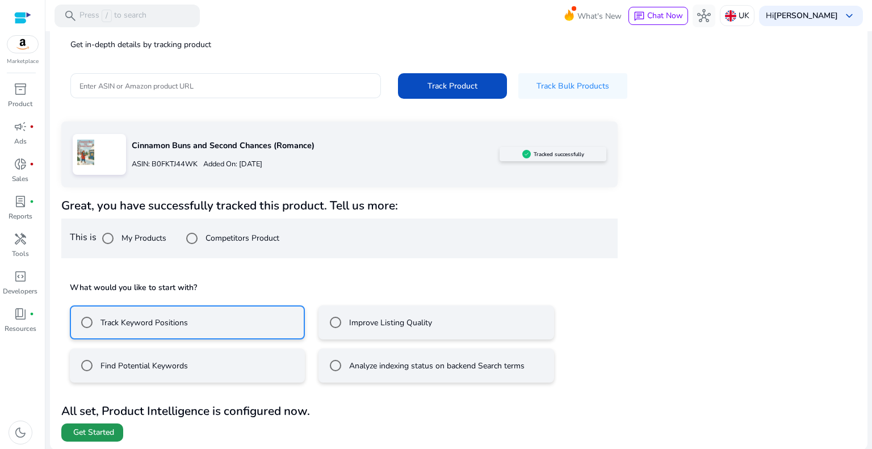
click at [86, 427] on span "Get Started" at bounding box center [93, 432] width 41 height 11
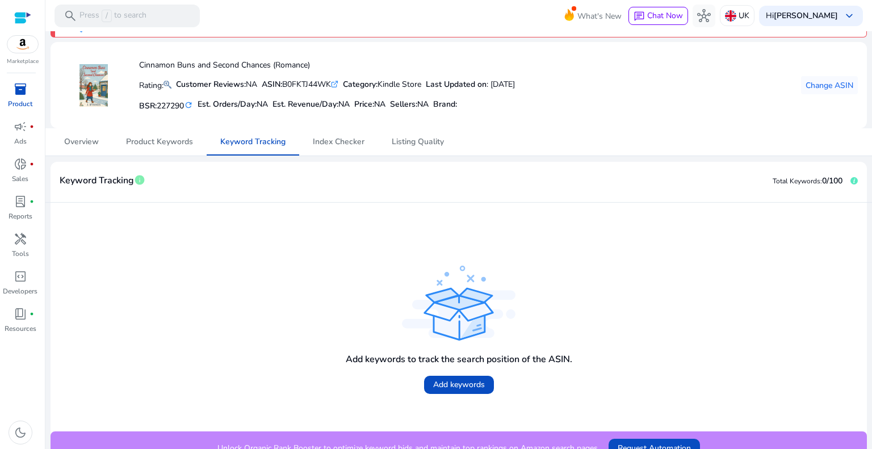
scroll to position [47, 0]
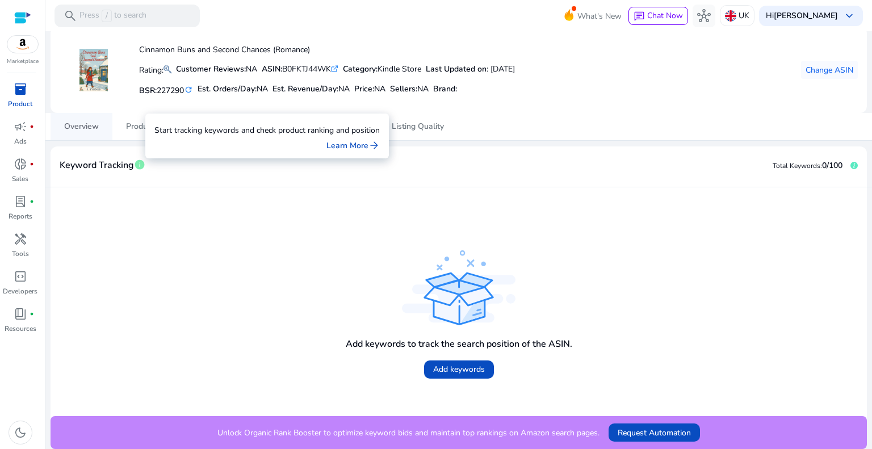
click at [89, 115] on span "Overview" at bounding box center [81, 126] width 35 height 27
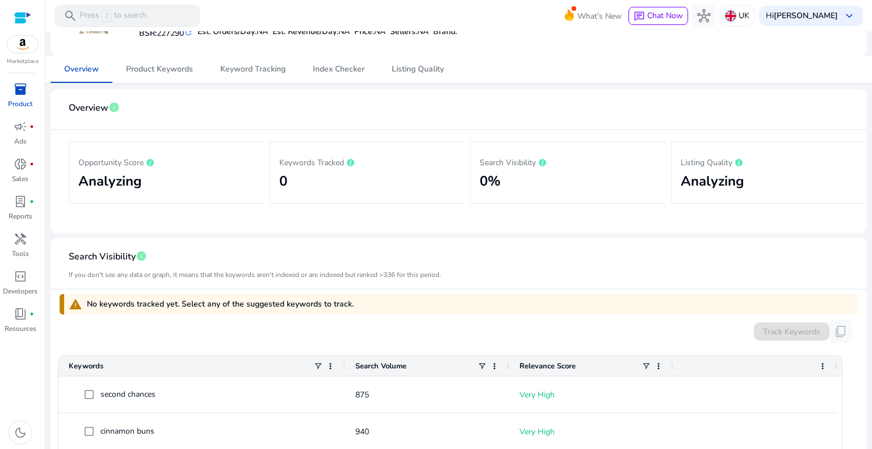
scroll to position [85, 0]
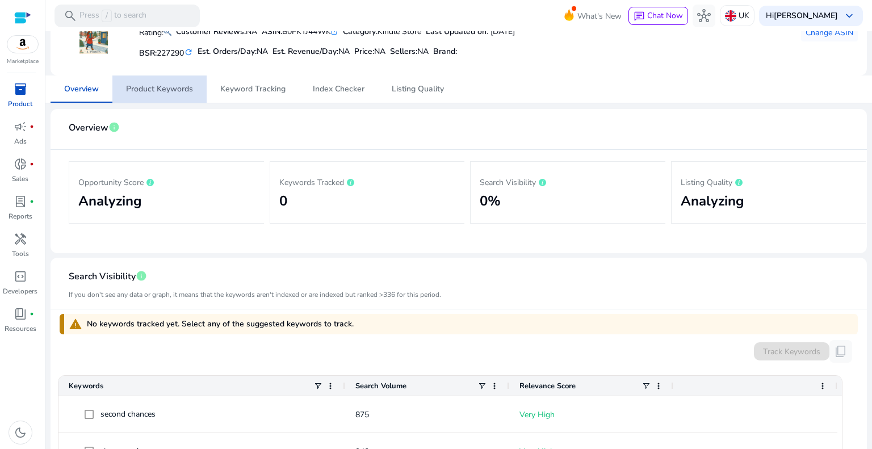
click at [170, 79] on span "Product Keywords" at bounding box center [159, 89] width 67 height 27
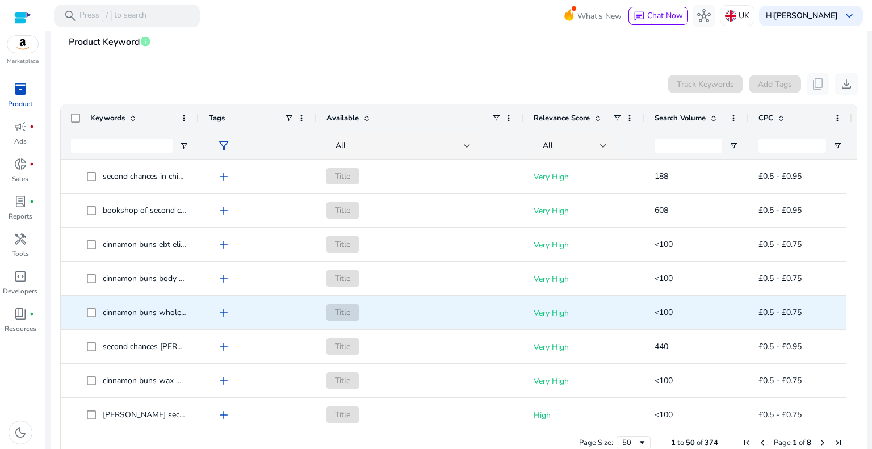
scroll to position [824, 0]
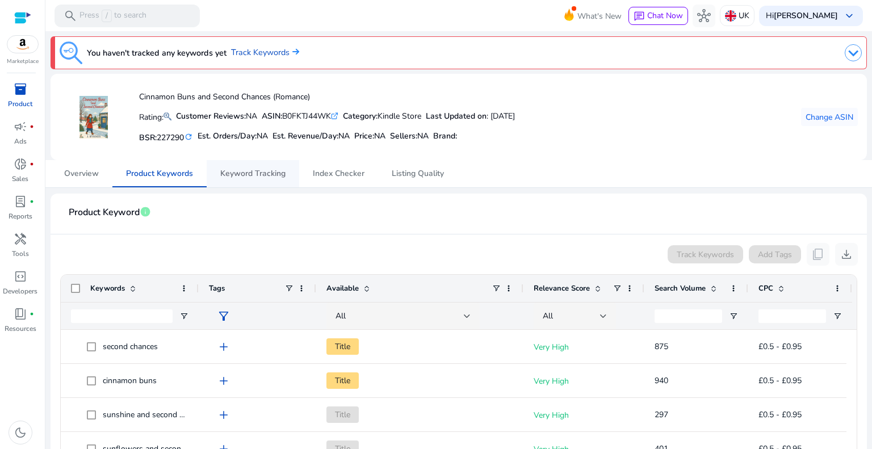
click at [257, 177] on span "Keyword Tracking" at bounding box center [252, 174] width 65 height 8
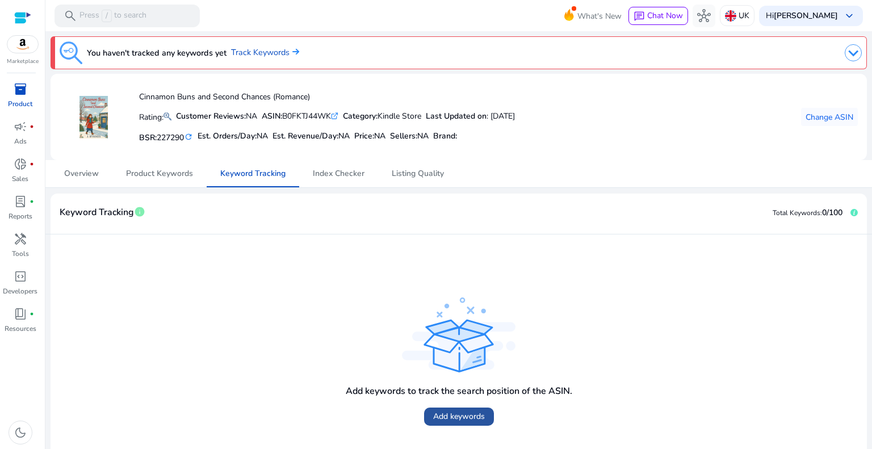
click at [464, 419] on span "Add keywords" at bounding box center [459, 416] width 52 height 12
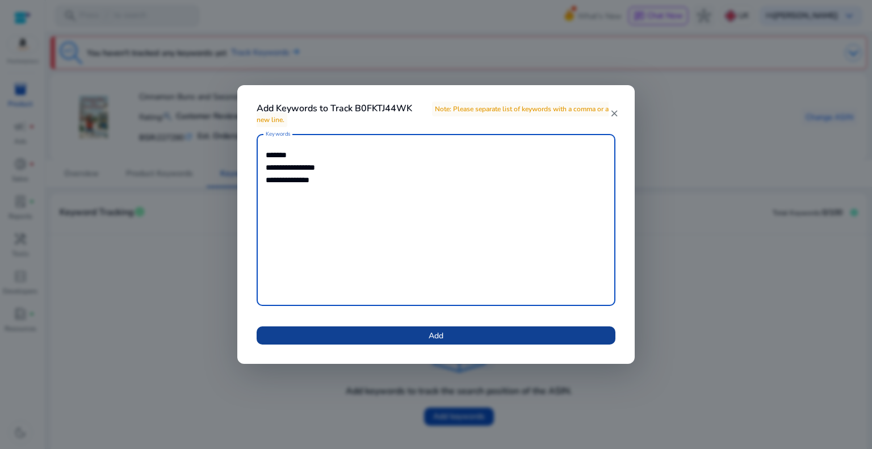
type textarea "**********"
click at [399, 344] on span at bounding box center [436, 335] width 359 height 27
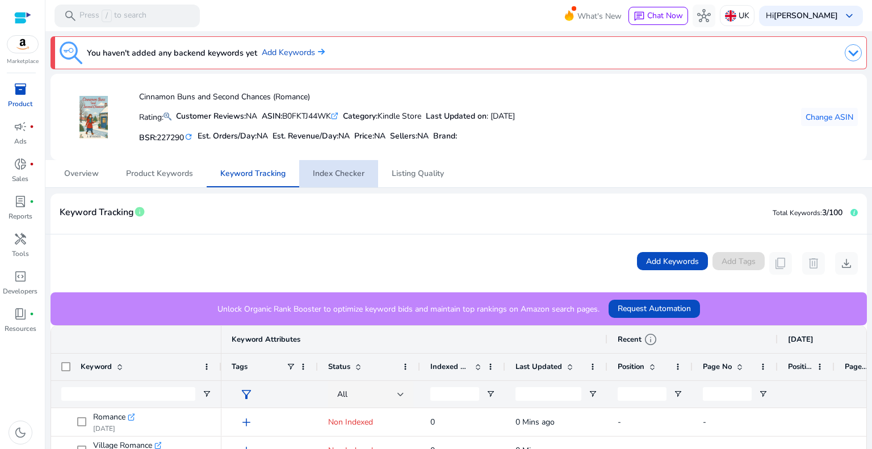
click at [337, 179] on span "Index Checker" at bounding box center [339, 173] width 52 height 27
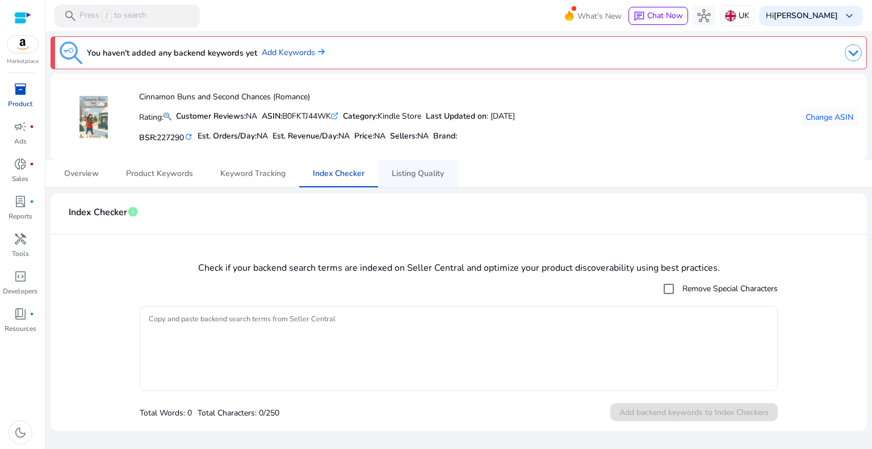
click at [395, 170] on span "Listing Quality" at bounding box center [418, 174] width 52 height 8
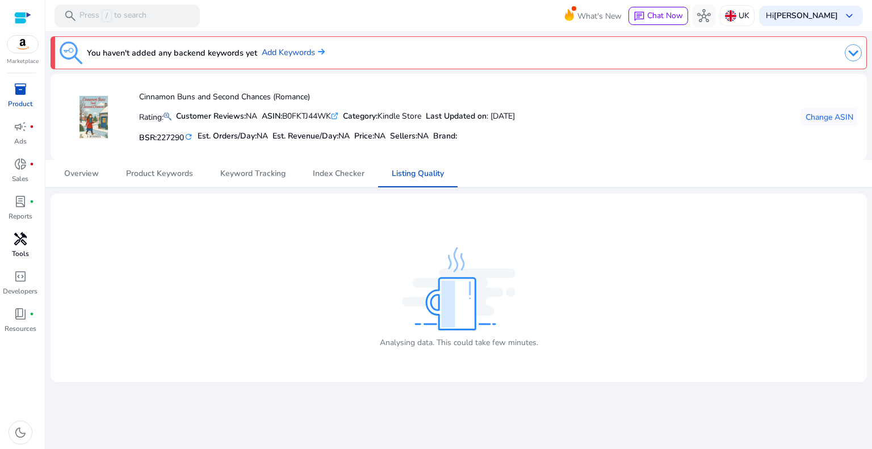
click at [23, 249] on p "Tools" at bounding box center [20, 254] width 17 height 10
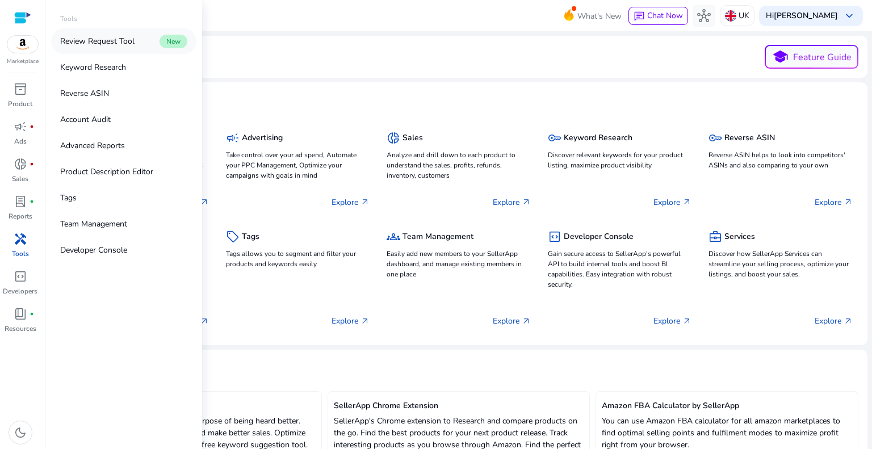
click at [130, 35] on p "Review Request Tool" at bounding box center [97, 41] width 74 height 12
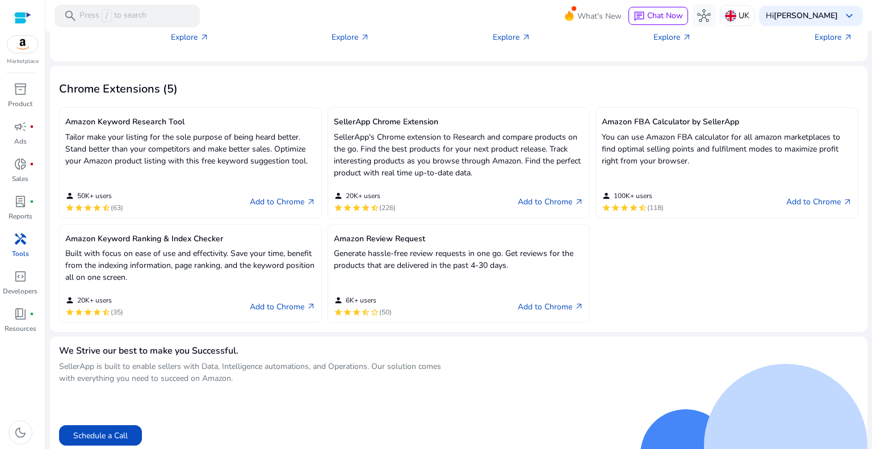
scroll to position [288, 0]
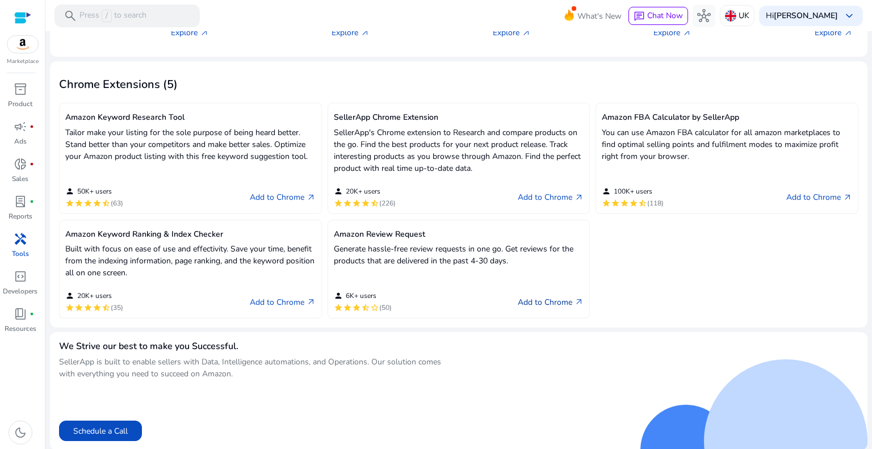
click at [554, 304] on link "Add to Chrome arrow_outward" at bounding box center [551, 302] width 66 height 14
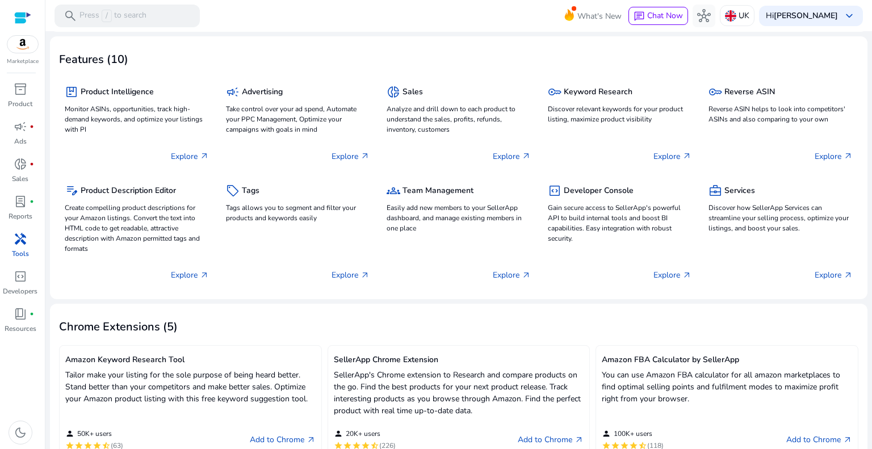
scroll to position [5, 0]
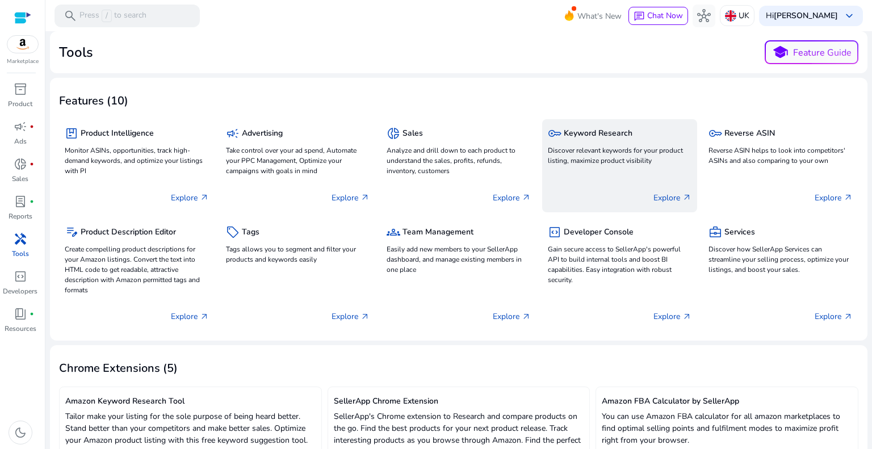
click at [658, 196] on p "Explore arrow_outward" at bounding box center [672, 198] width 38 height 12
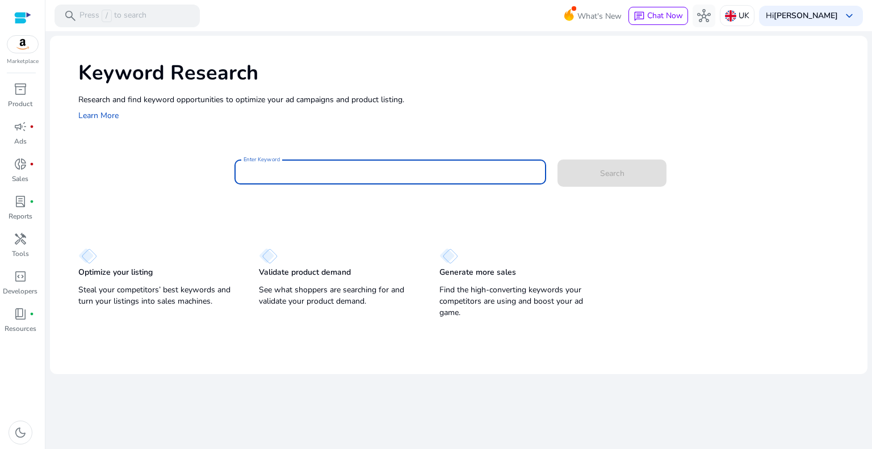
click at [339, 170] on input "Enter Keyword" at bounding box center [391, 172] width 294 height 12
type input "*******"
click at [557, 160] on button "Search" at bounding box center [611, 173] width 109 height 27
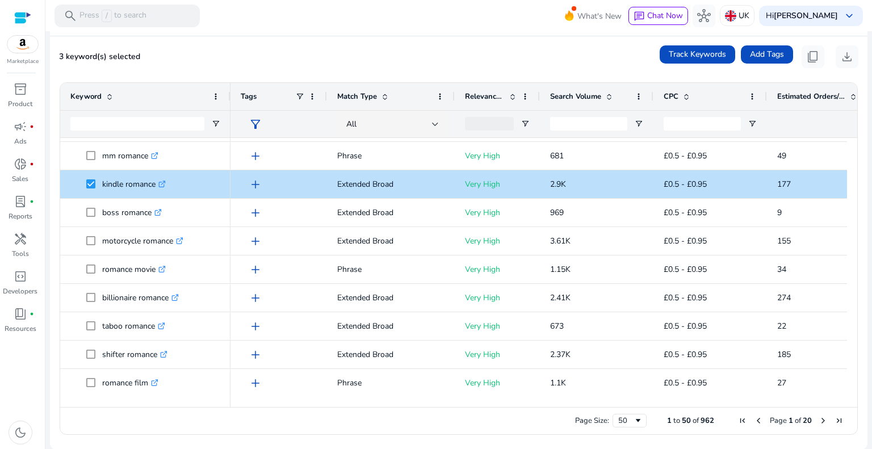
click at [819, 422] on span "Next Page" at bounding box center [823, 420] width 9 height 9
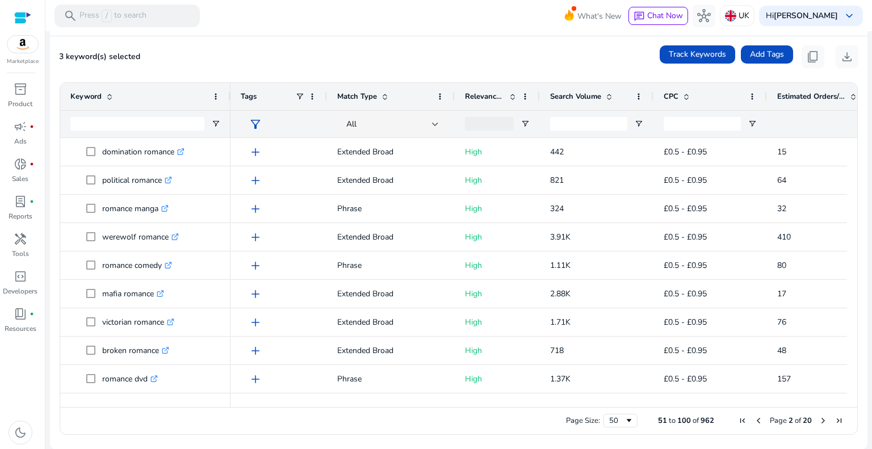
click at [820, 420] on span "Next Page" at bounding box center [823, 420] width 9 height 9
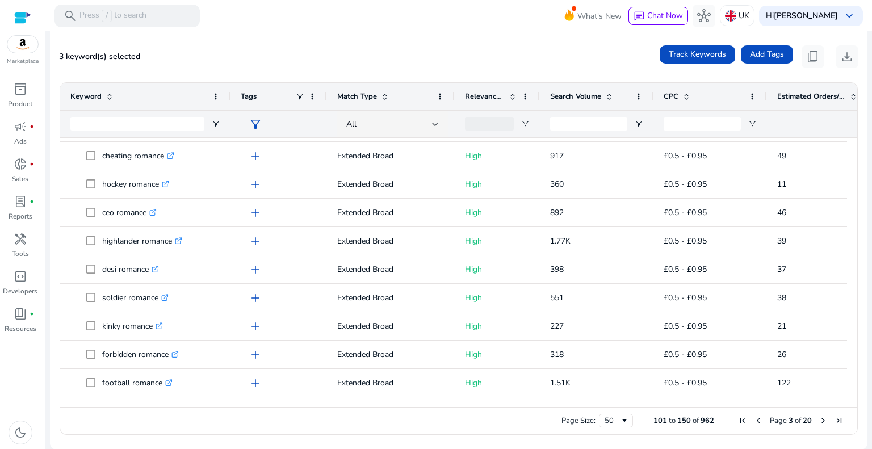
click at [820, 420] on span "Next Page" at bounding box center [823, 420] width 9 height 9
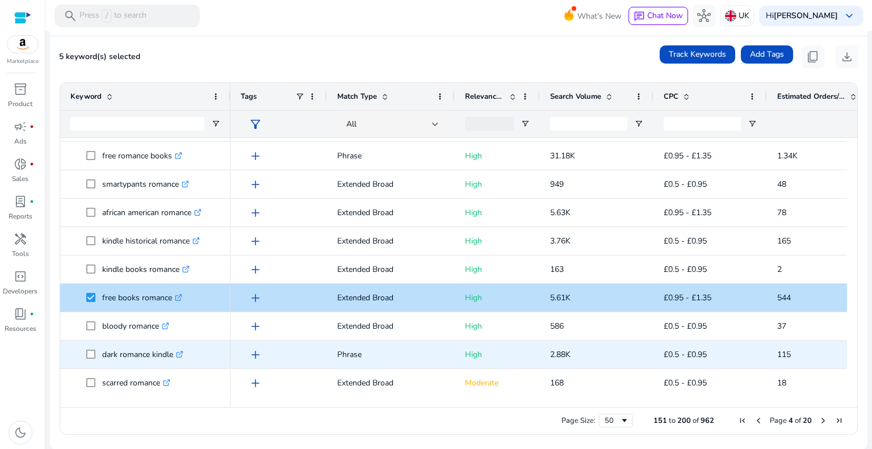
click at [98, 359] on span at bounding box center [94, 354] width 16 height 23
click at [85, 351] on span "dark romance kindle .st0{fill:#2c8af8}" at bounding box center [145, 354] width 150 height 23
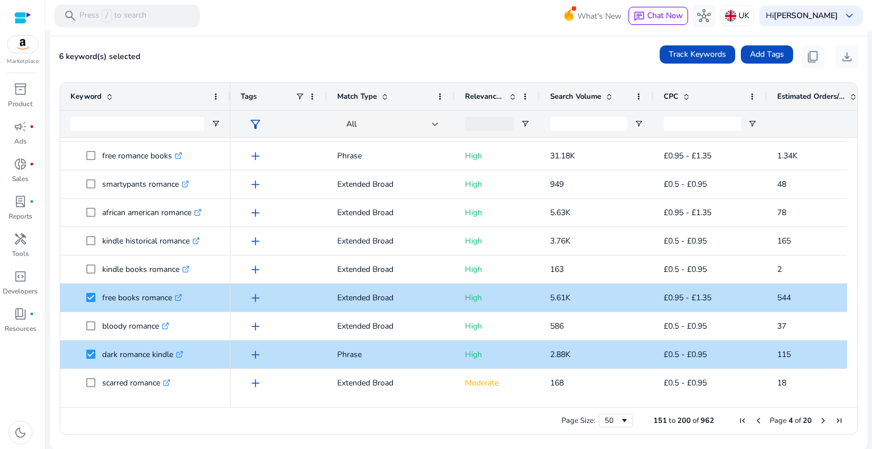
click at [819, 418] on span "Next Page" at bounding box center [823, 420] width 9 height 9
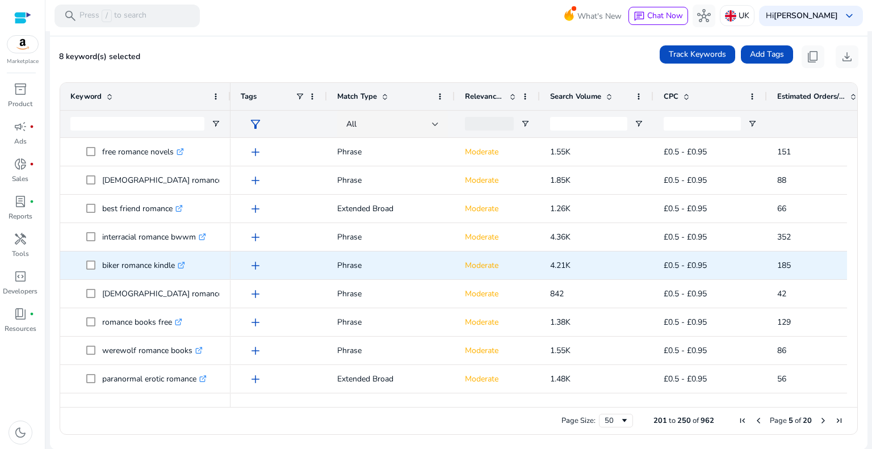
scroll to position [542, 0]
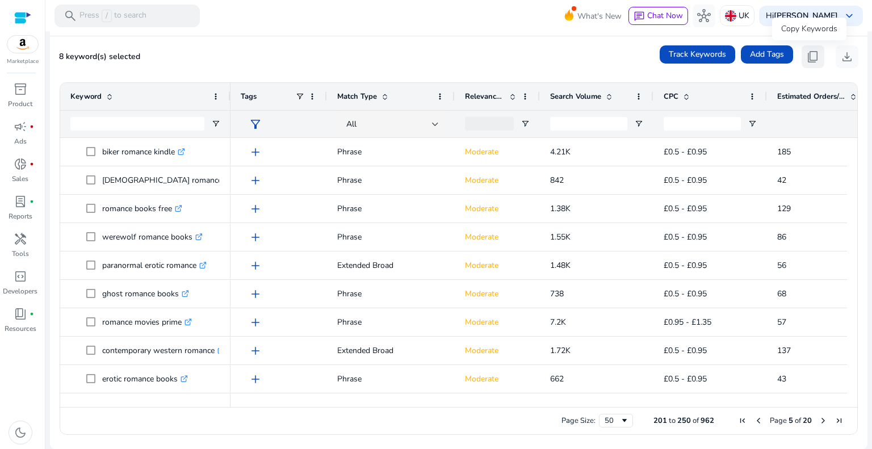
click at [811, 52] on span "content_copy" at bounding box center [813, 57] width 14 height 14
click at [807, 54] on span "content_copy" at bounding box center [813, 57] width 14 height 14
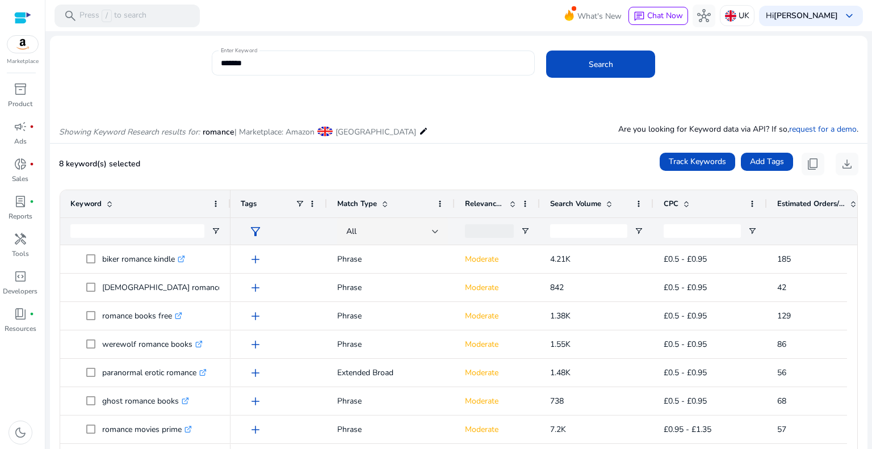
click at [219, 61] on div "Enter Keyword *******" at bounding box center [374, 63] width 324 height 25
click at [219, 62] on div "Enter Keyword *******" at bounding box center [374, 63] width 324 height 25
click at [219, 61] on div "Enter Keyword *******" at bounding box center [374, 63] width 324 height 25
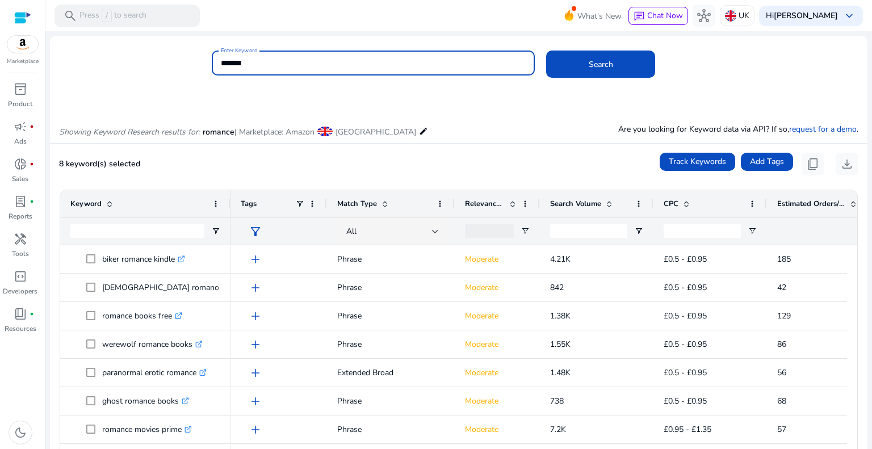
click at [221, 61] on input "*******" at bounding box center [373, 63] width 305 height 12
click at [546, 51] on button "Search" at bounding box center [600, 64] width 109 height 27
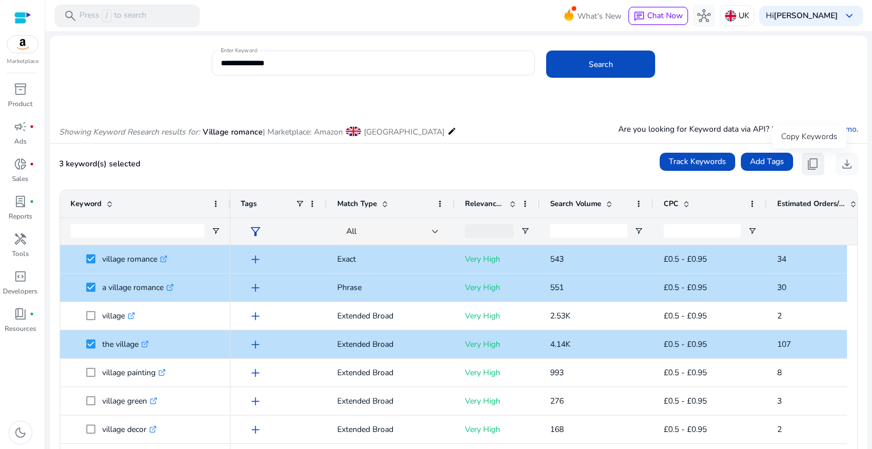
click at [813, 162] on span "content_copy" at bounding box center [813, 164] width 14 height 14
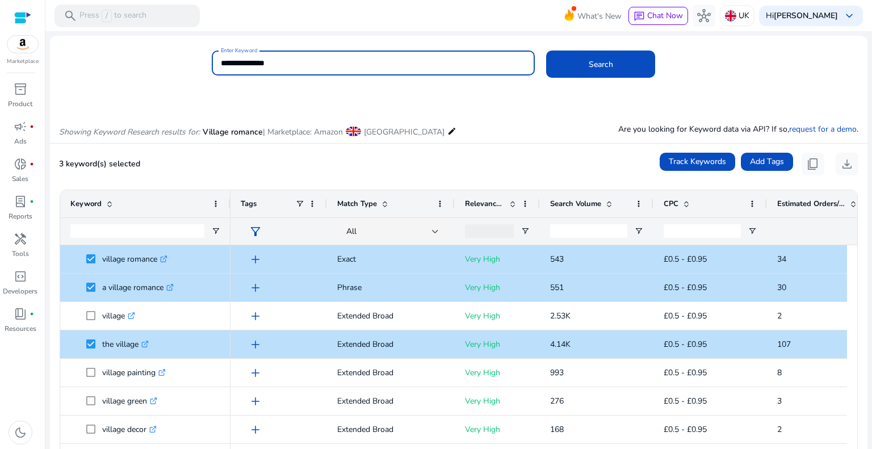
drag, startPoint x: 243, startPoint y: 61, endPoint x: 204, endPoint y: 57, distance: 38.8
click at [204, 57] on div "**********" at bounding box center [454, 69] width 808 height 37
type input "**********"
click at [546, 51] on button "Search" at bounding box center [600, 64] width 109 height 27
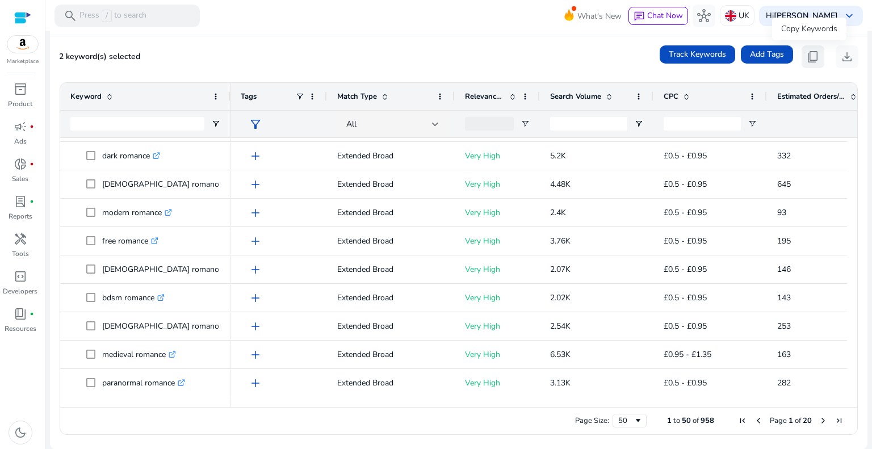
click at [806, 50] on span "content_copy" at bounding box center [813, 57] width 14 height 14
click at [306, 431] on div "Page Size: 50 1 to 50 of 958 Page 1 of 20" at bounding box center [458, 420] width 797 height 27
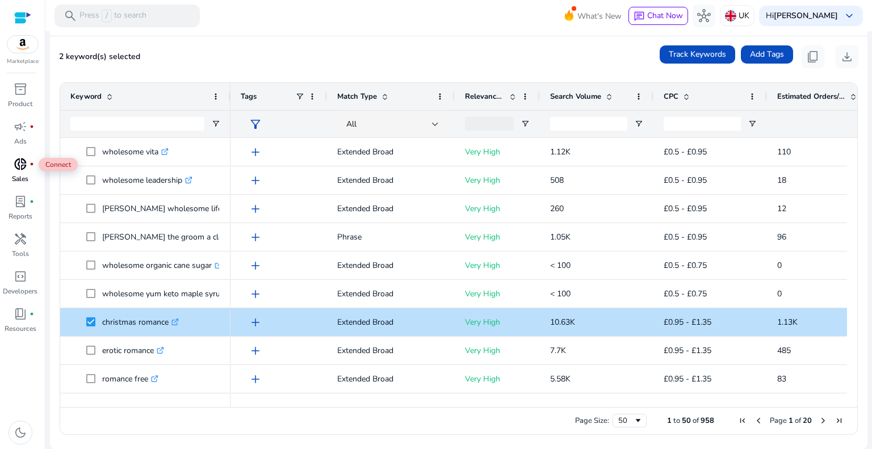
click at [23, 170] on span "donut_small" at bounding box center [21, 164] width 14 height 14
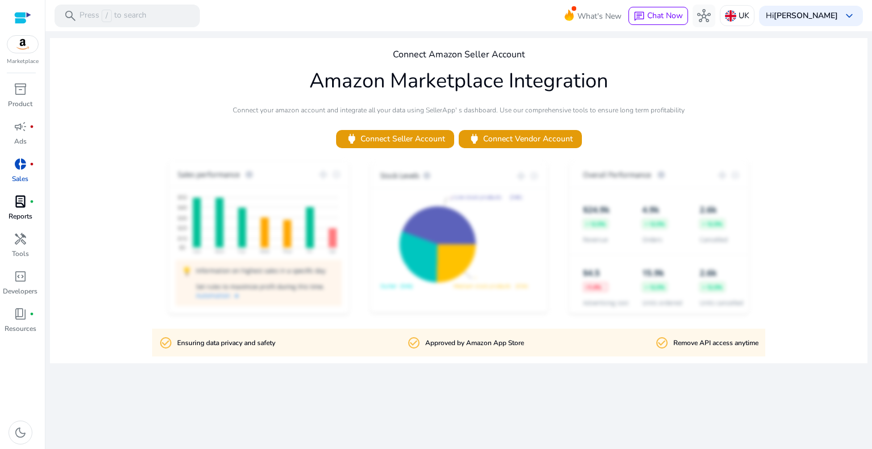
click at [14, 196] on span "lab_profile" at bounding box center [21, 202] width 14 height 14
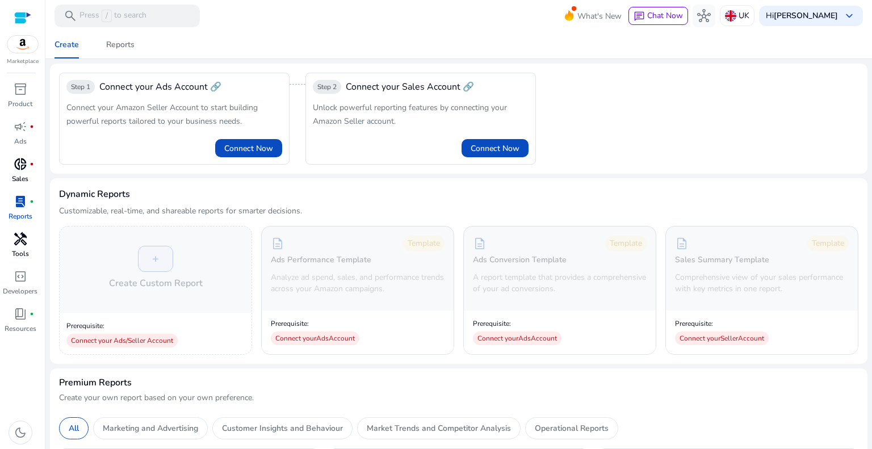
click at [26, 242] on span "handyman" at bounding box center [21, 239] width 14 height 14
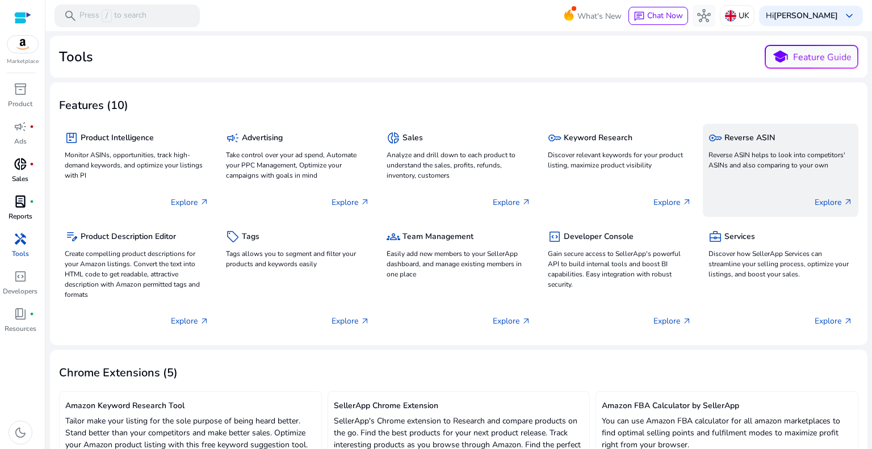
click at [752, 165] on p "Reverse ASIN helps to look into competitors' ASINs and also comparing to your o…" at bounding box center [780, 160] width 144 height 20
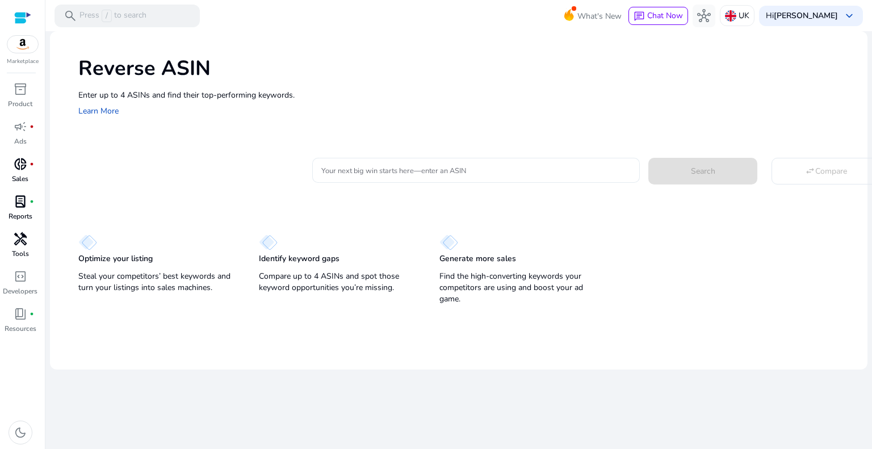
click at [357, 166] on input "Your next big win starts here—enter an ASIN" at bounding box center [475, 170] width 309 height 12
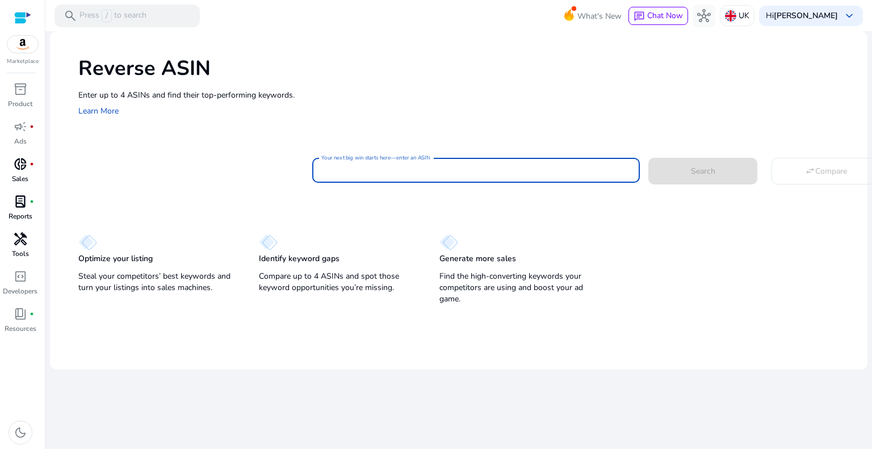
paste input "**********"
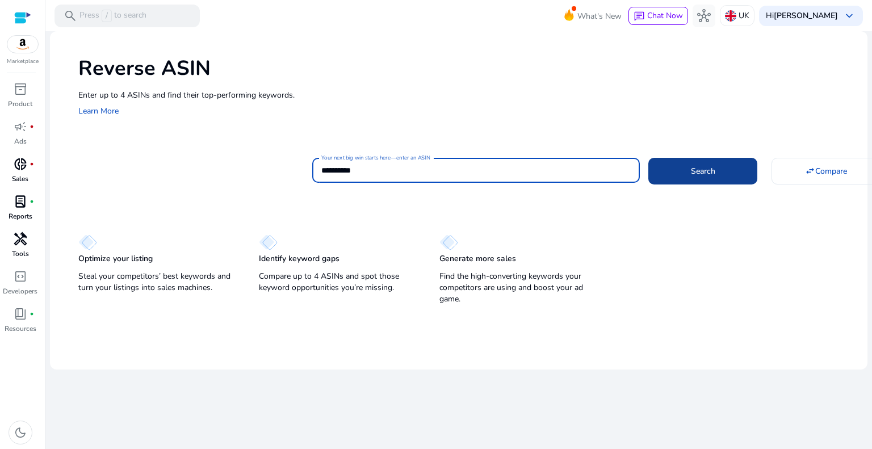
type input "**********"
click at [726, 173] on span at bounding box center [702, 170] width 109 height 27
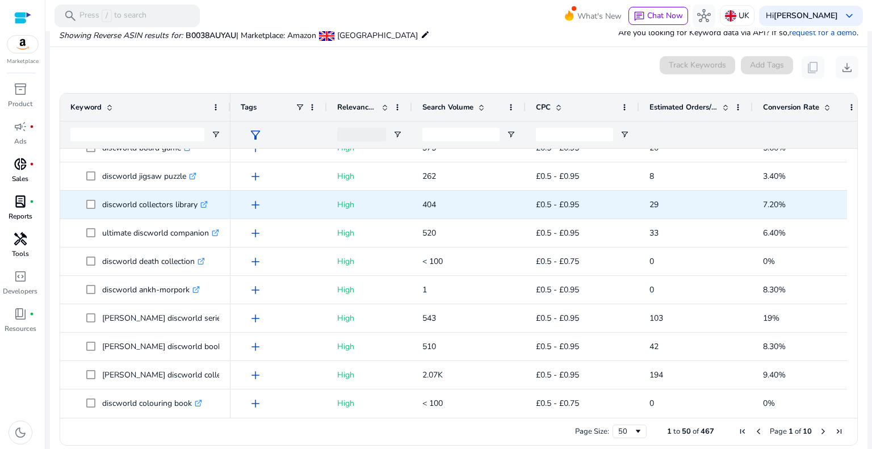
scroll to position [1150, 0]
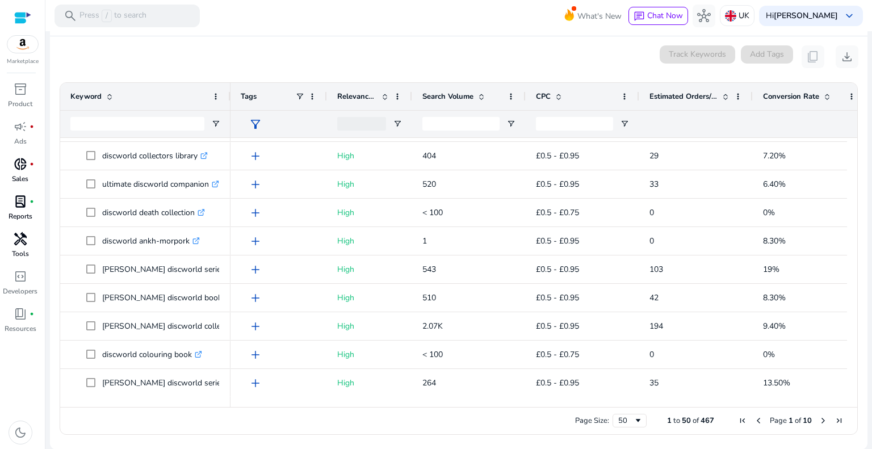
click at [819, 421] on span "Next Page" at bounding box center [823, 420] width 9 height 9
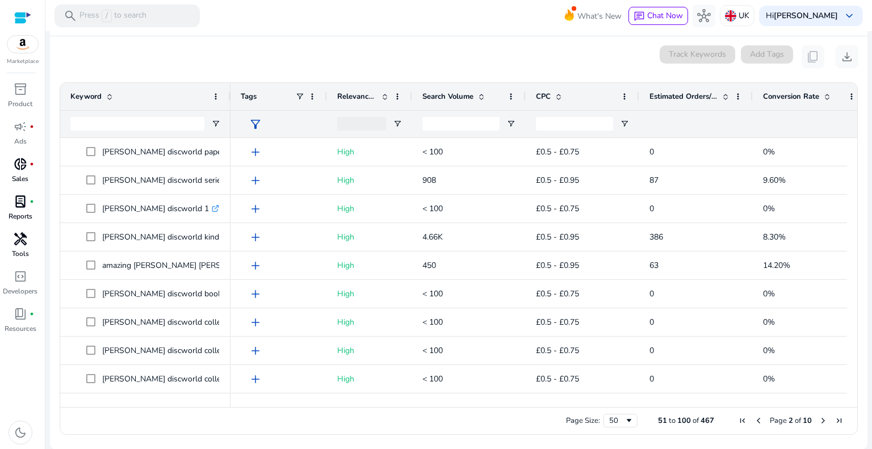
click at [819, 421] on span "Next Page" at bounding box center [823, 420] width 9 height 9
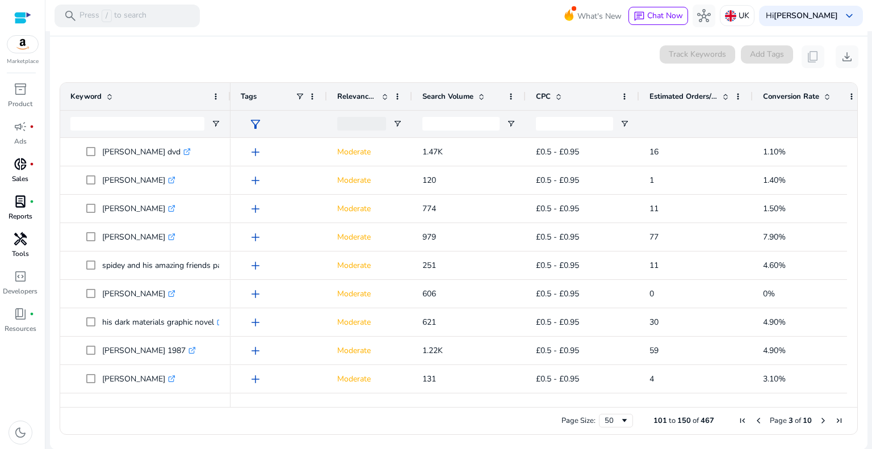
click at [819, 421] on span "Next Page" at bounding box center [823, 420] width 9 height 9
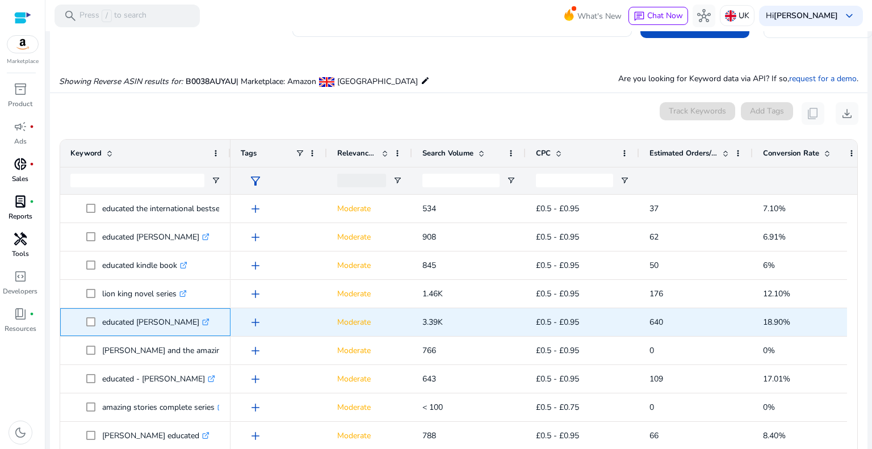
click at [93, 315] on span at bounding box center [94, 322] width 16 height 23
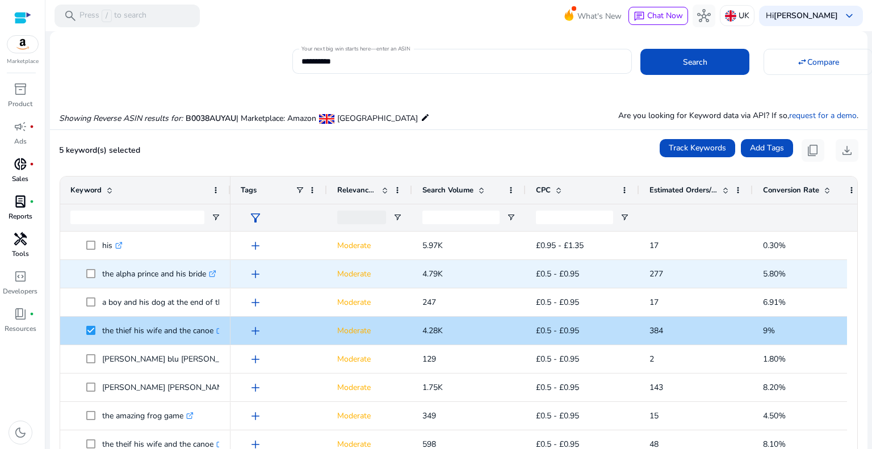
click at [91, 279] on span at bounding box center [94, 273] width 16 height 23
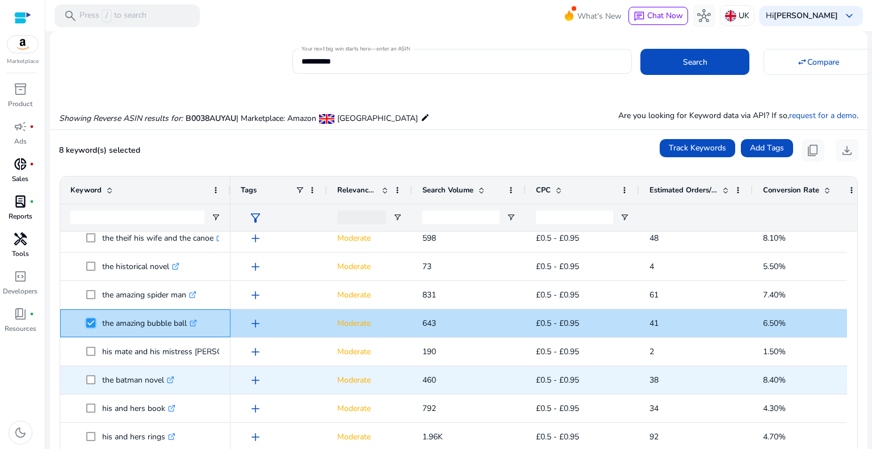
scroll to position [568, 0]
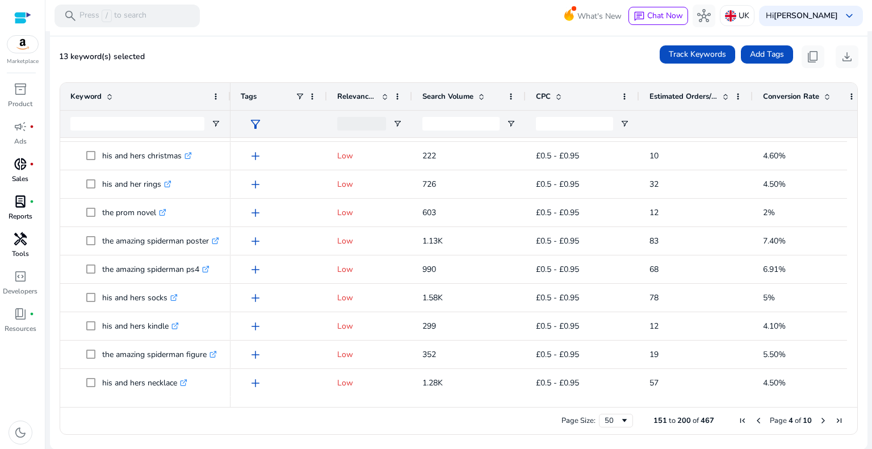
click at [754, 417] on span "Previous Page" at bounding box center [758, 420] width 9 height 9
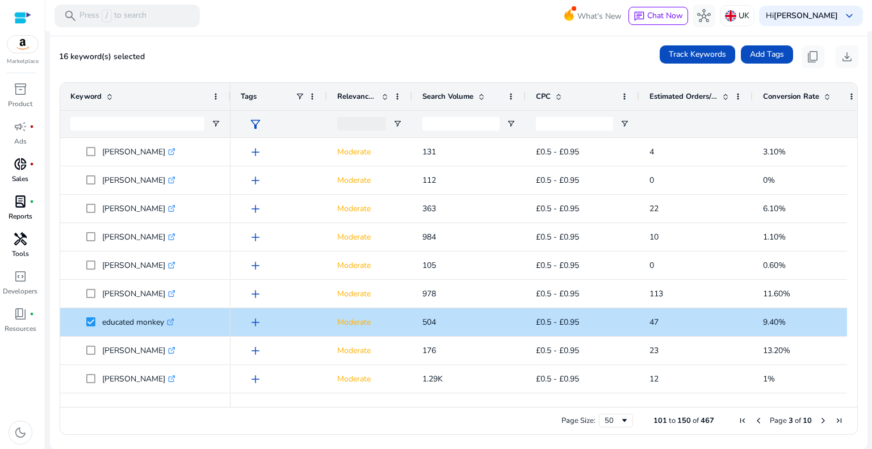
click at [756, 421] on span "Previous Page" at bounding box center [758, 420] width 9 height 9
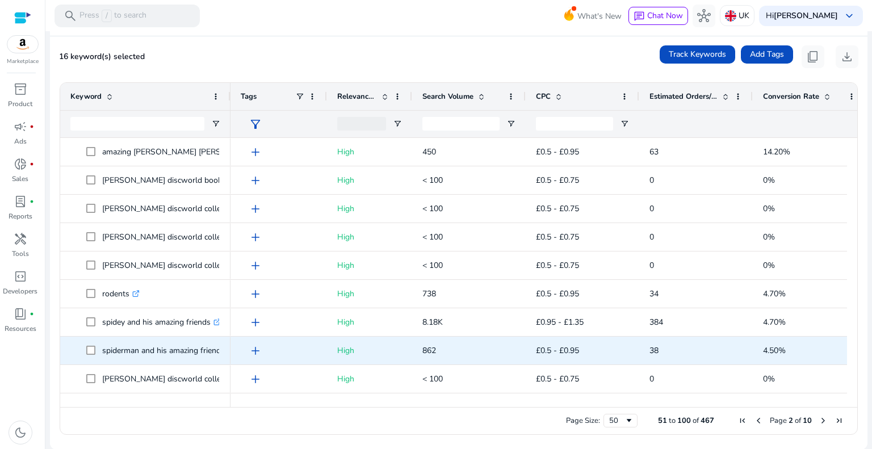
scroll to position [170, 0]
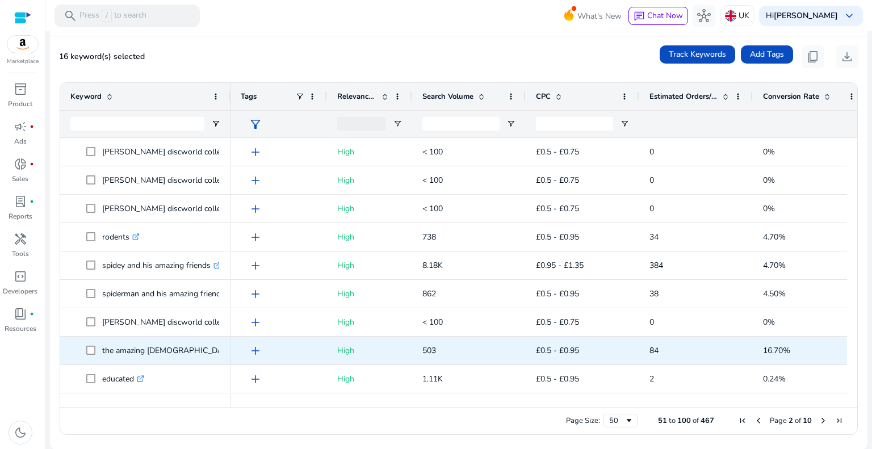
click at [95, 349] on span at bounding box center [94, 350] width 16 height 23
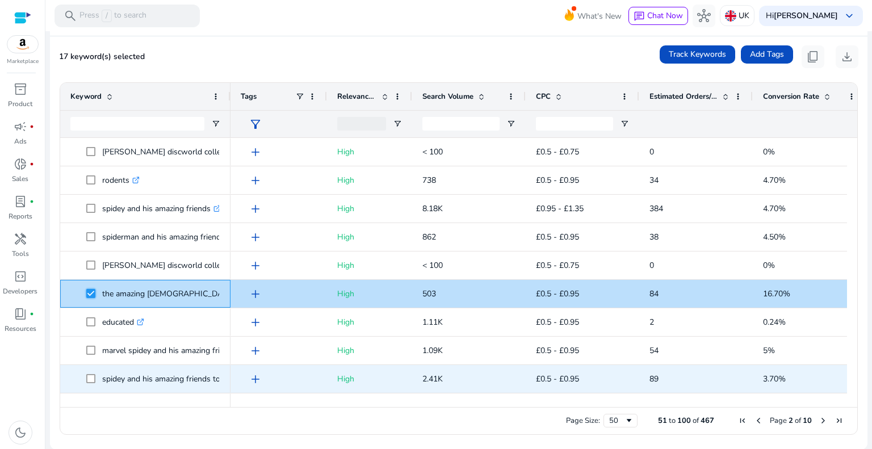
scroll to position [227, 0]
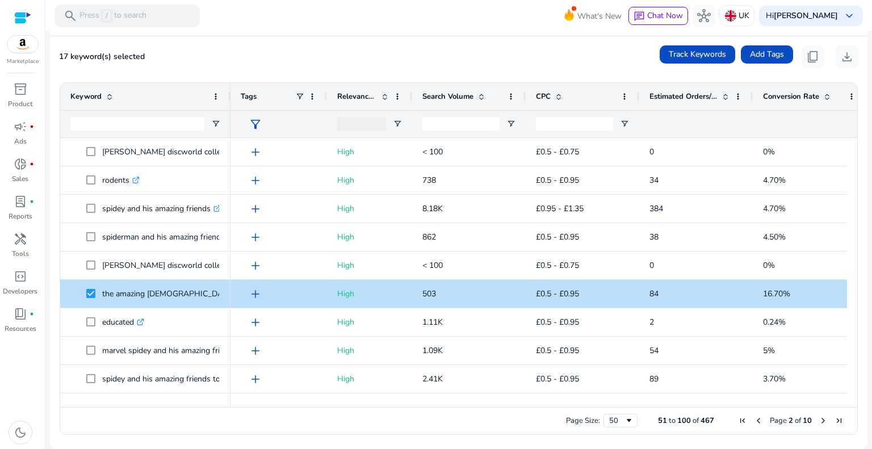
click at [819, 421] on span "Next Page" at bounding box center [823, 420] width 9 height 9
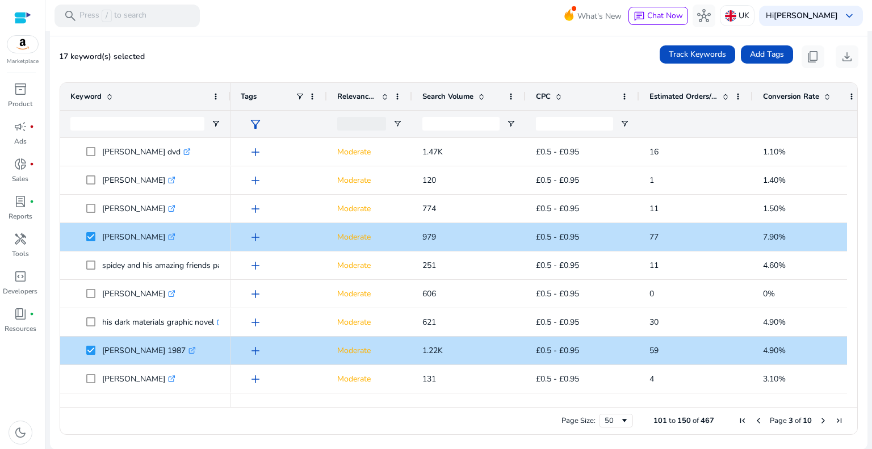
click at [819, 421] on span "Next Page" at bounding box center [823, 420] width 9 height 9
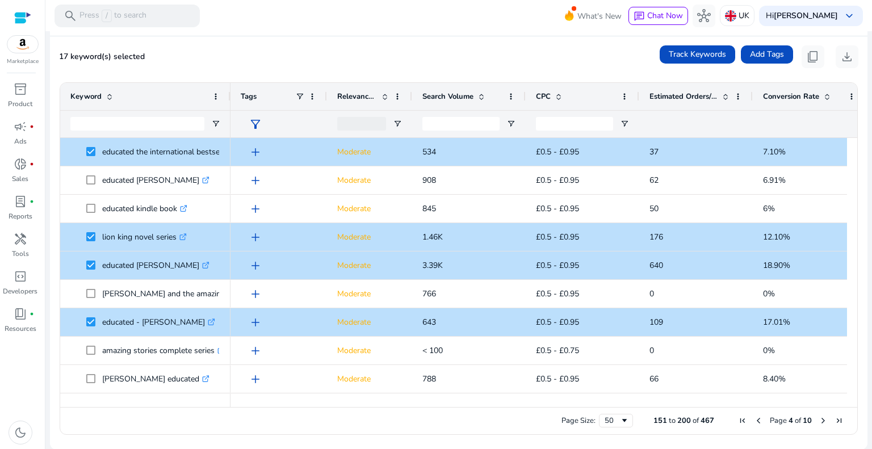
click at [819, 421] on span "Next Page" at bounding box center [823, 420] width 9 height 9
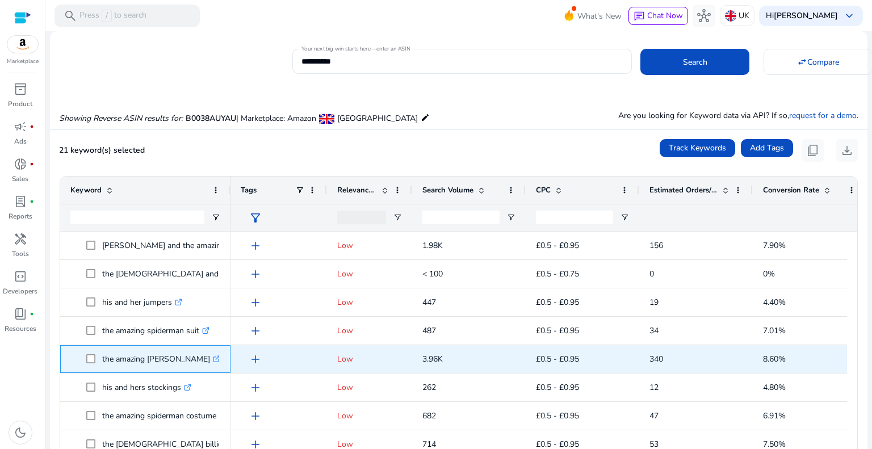
click at [95, 356] on span at bounding box center [94, 358] width 16 height 23
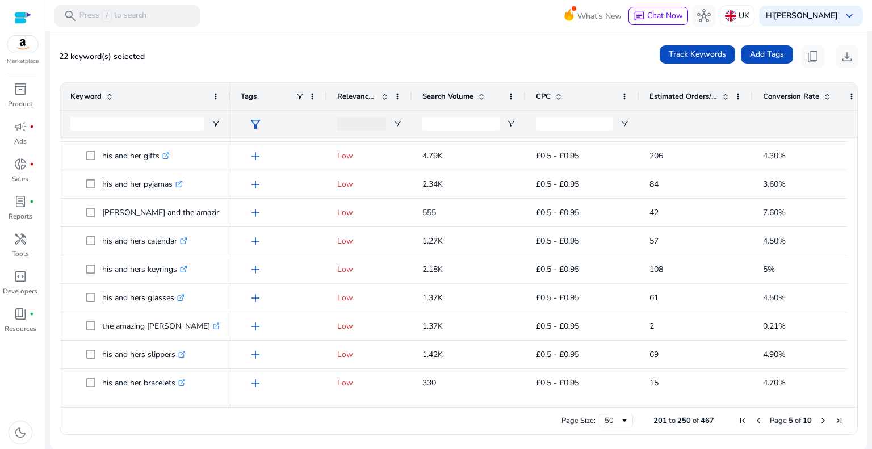
click at [820, 420] on span "Next Page" at bounding box center [823, 420] width 9 height 9
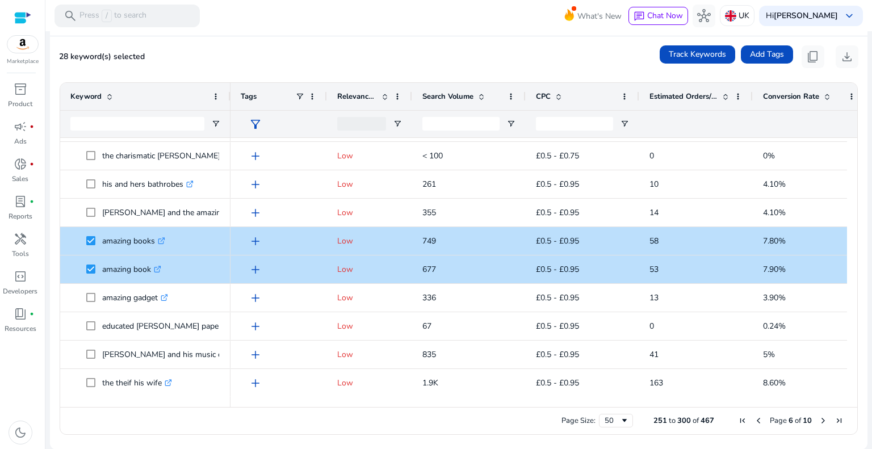
click at [819, 417] on span "Next Page" at bounding box center [823, 420] width 9 height 9
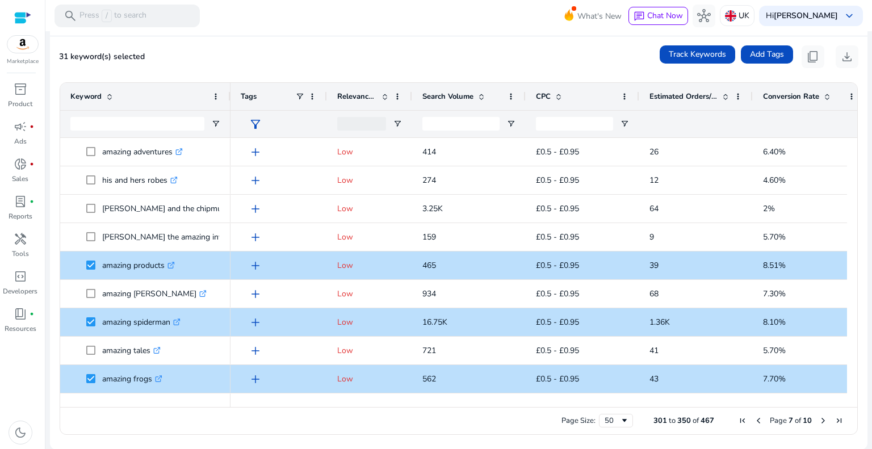
click at [819, 422] on span "Next Page" at bounding box center [823, 420] width 9 height 9
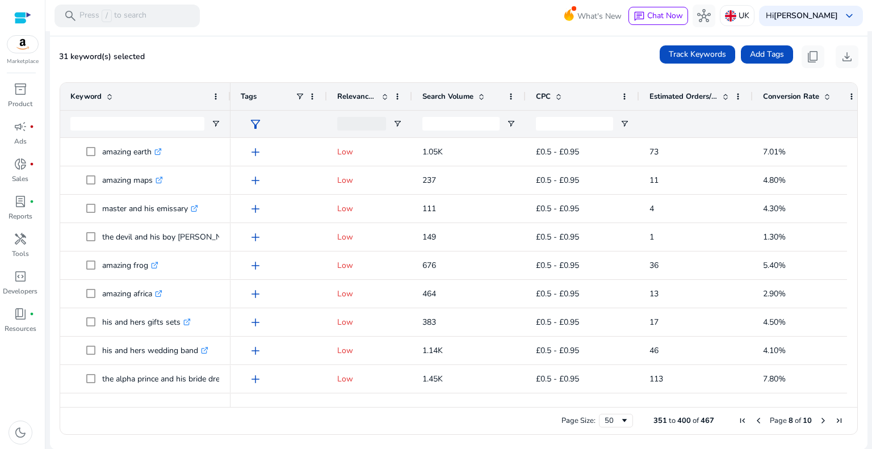
click at [819, 420] on span "Next Page" at bounding box center [823, 420] width 9 height 9
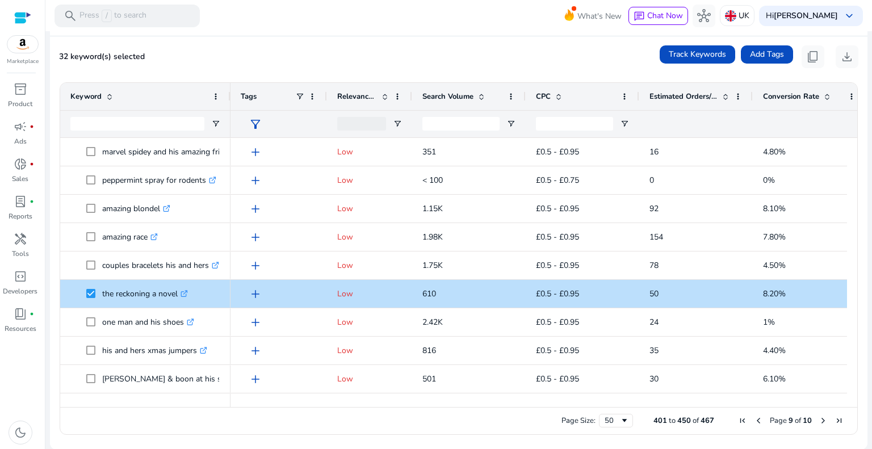
click at [821, 422] on span "Next Page" at bounding box center [823, 420] width 9 height 9
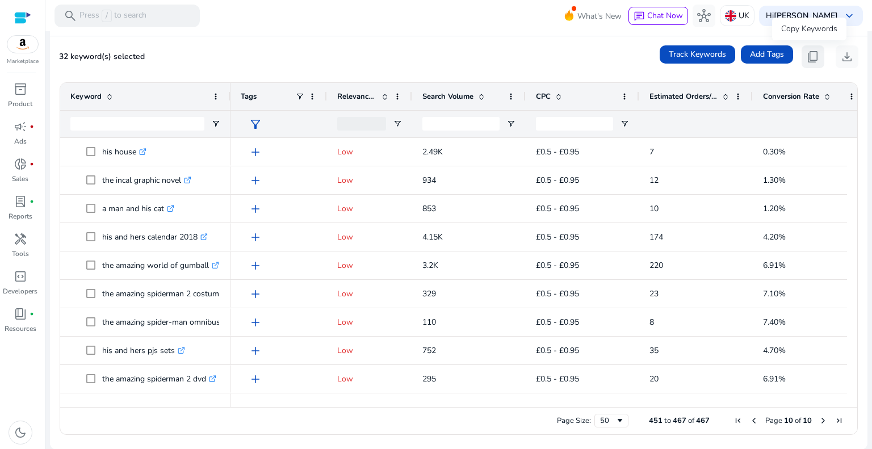
click at [806, 56] on span "content_copy" at bounding box center [813, 57] width 14 height 14
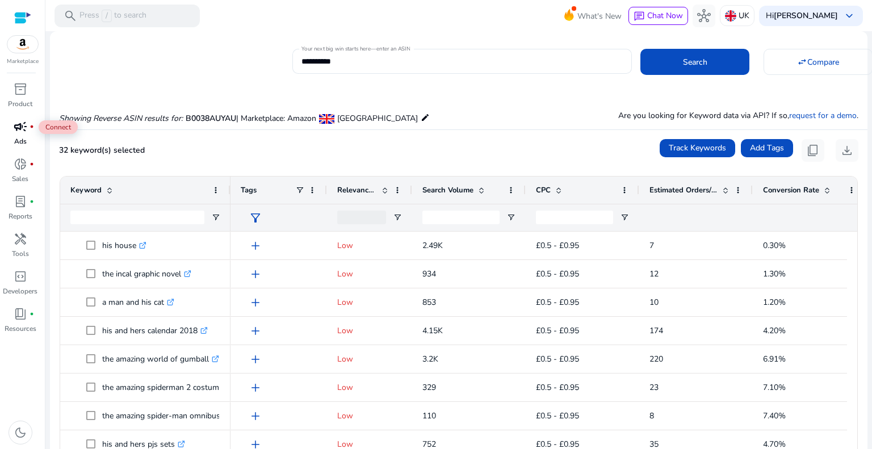
click at [26, 125] on span "campaign" at bounding box center [21, 127] width 14 height 14
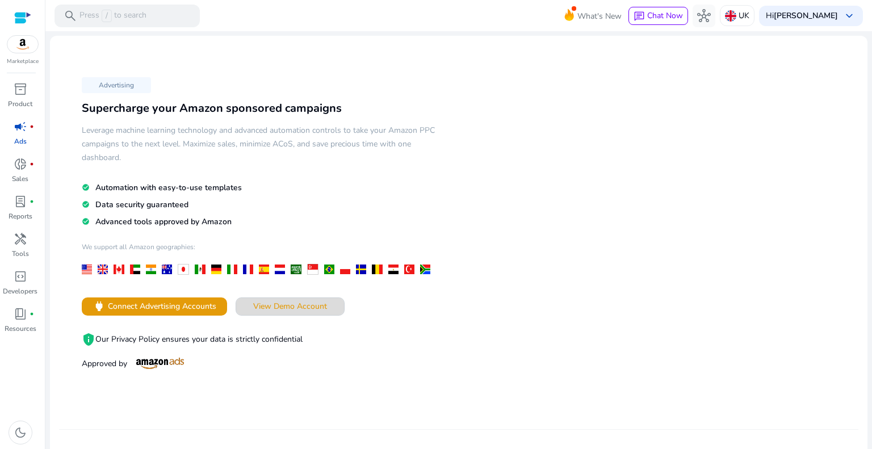
click at [270, 305] on span "View Demo Account" at bounding box center [290, 306] width 74 height 12
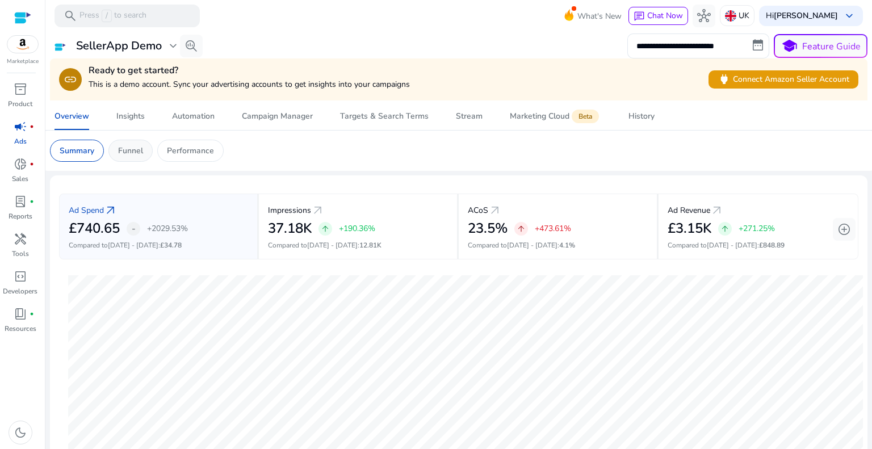
click at [143, 148] on div "Funnel" at bounding box center [130, 151] width 44 height 22
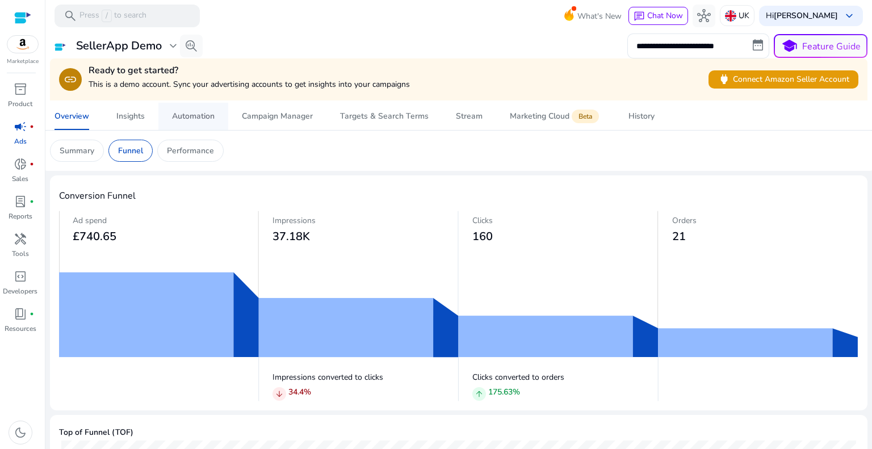
click at [189, 120] on div "Automation" at bounding box center [193, 116] width 43 height 8
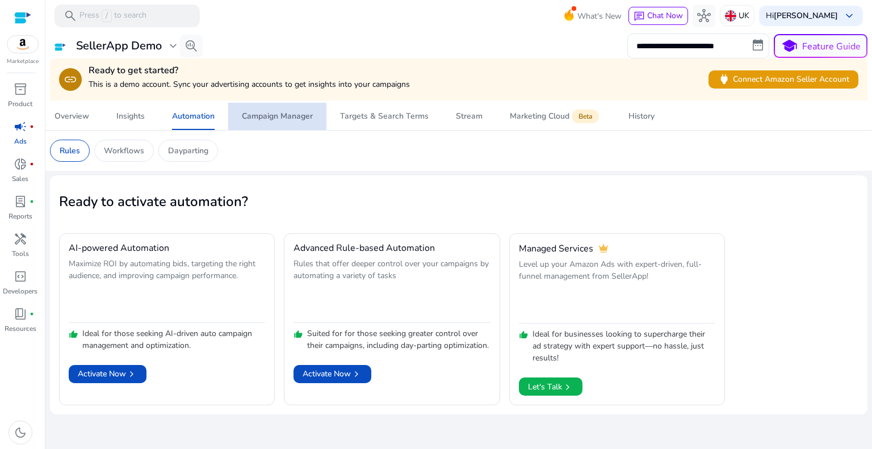
click at [263, 116] on div "Campaign Manager" at bounding box center [277, 116] width 71 height 8
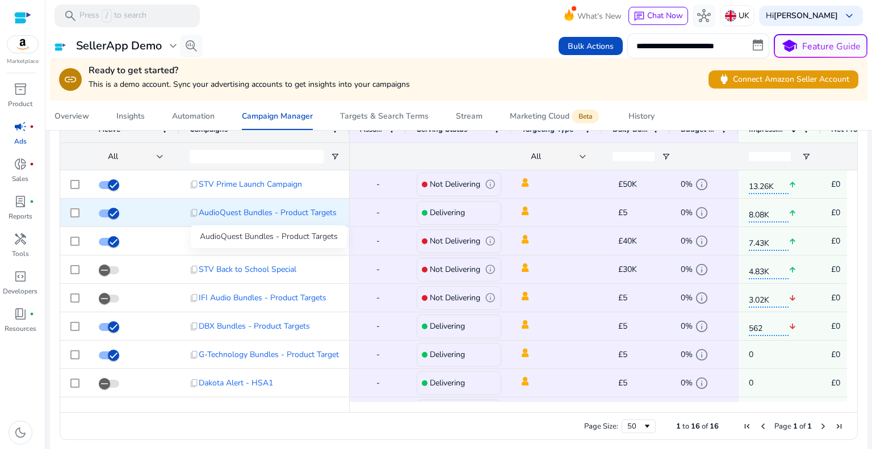
scroll to position [809, 0]
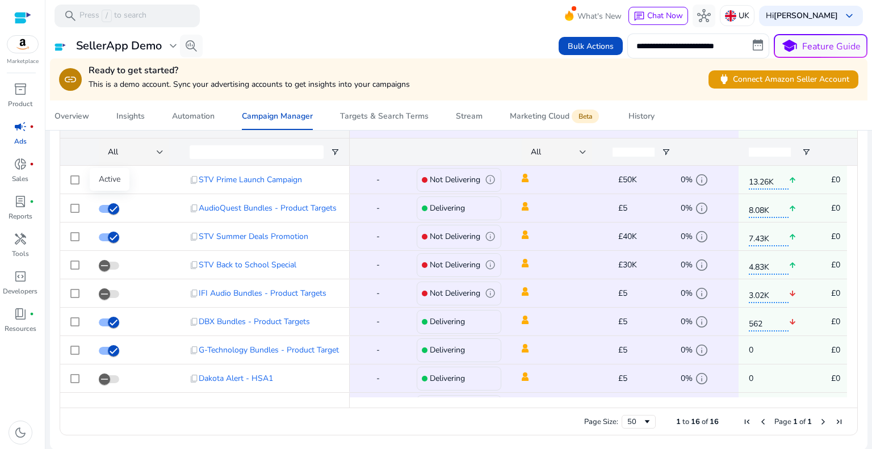
click at [105, 178] on div "Active" at bounding box center [110, 179] width 40 height 23
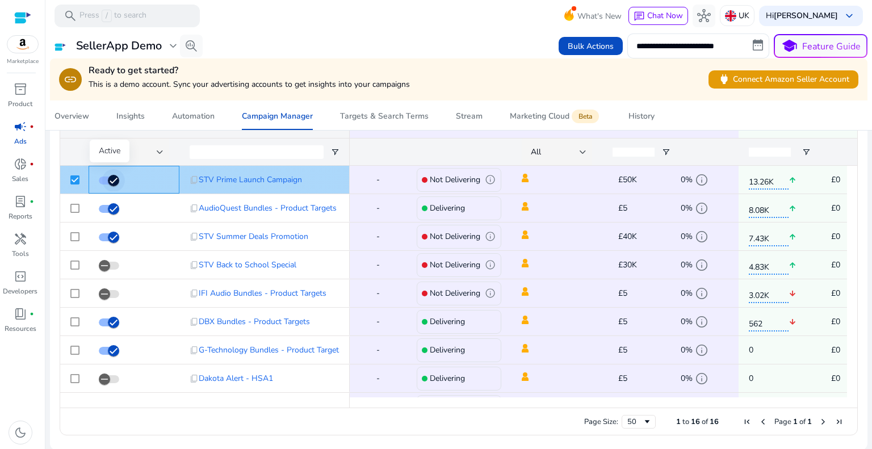
click at [114, 177] on icon "button" at bounding box center [113, 180] width 10 height 10
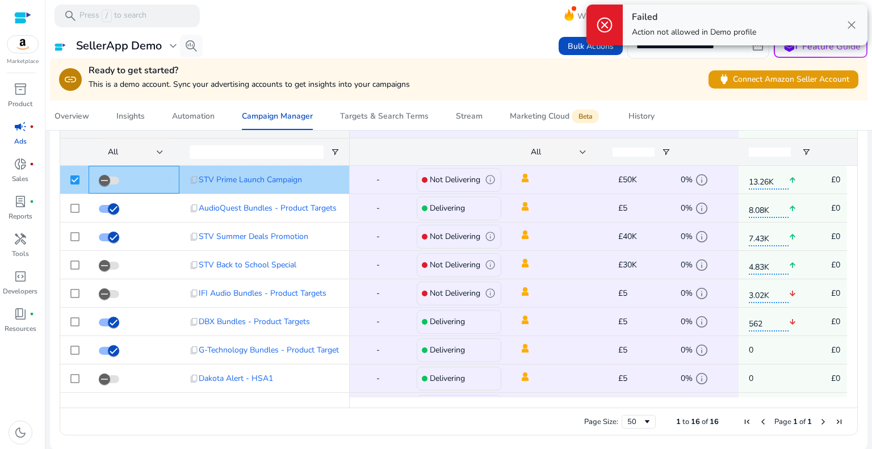
click at [123, 181] on span at bounding box center [134, 179] width 70 height 23
click at [115, 179] on span "button" at bounding box center [104, 180] width 23 height 23
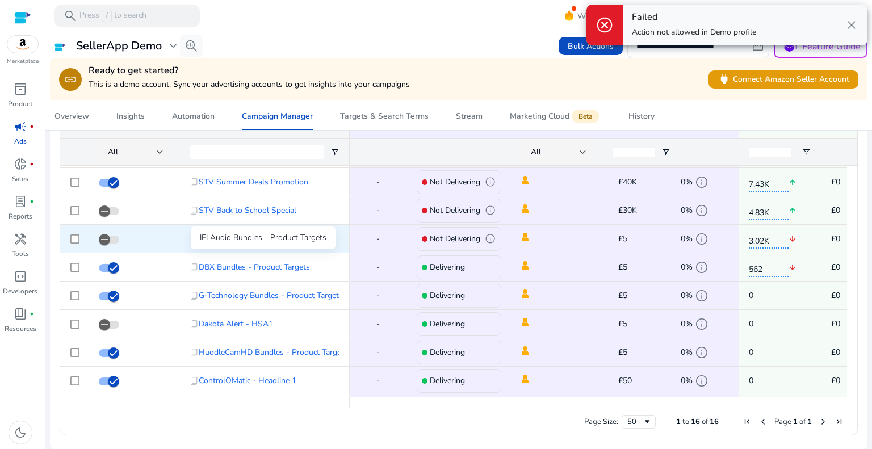
scroll to position [112, 0]
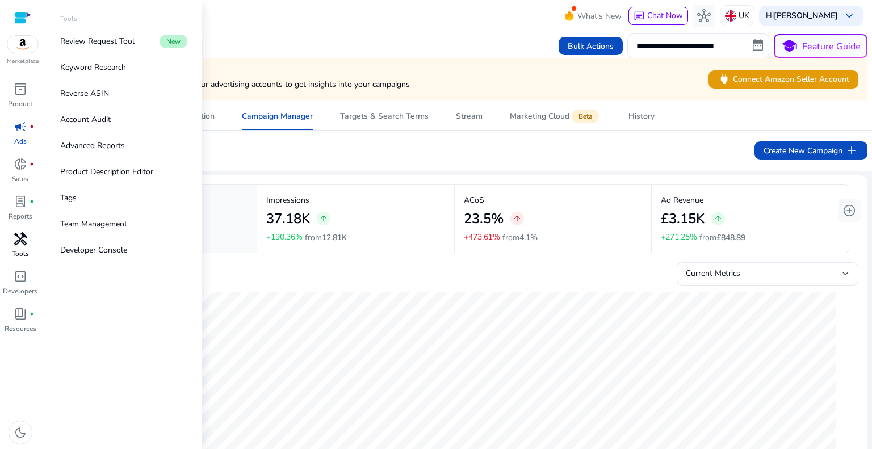
click at [27, 250] on p "Tools" at bounding box center [20, 254] width 17 height 10
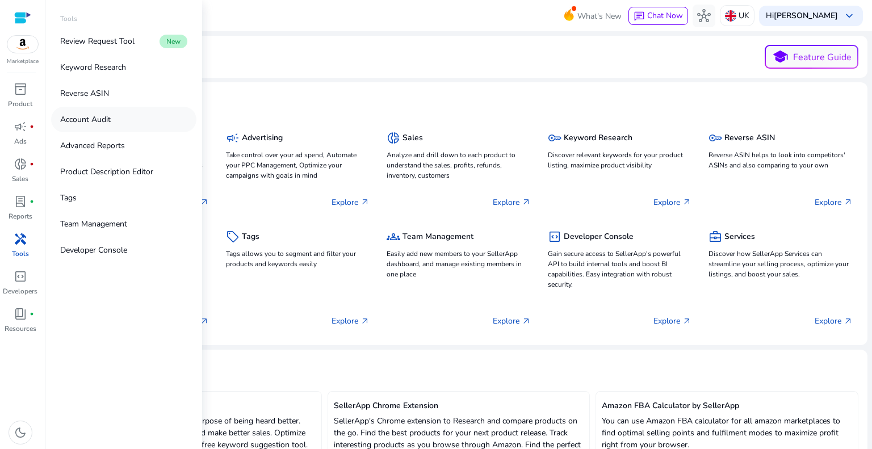
click at [90, 128] on link "Account Audit" at bounding box center [123, 120] width 145 height 26
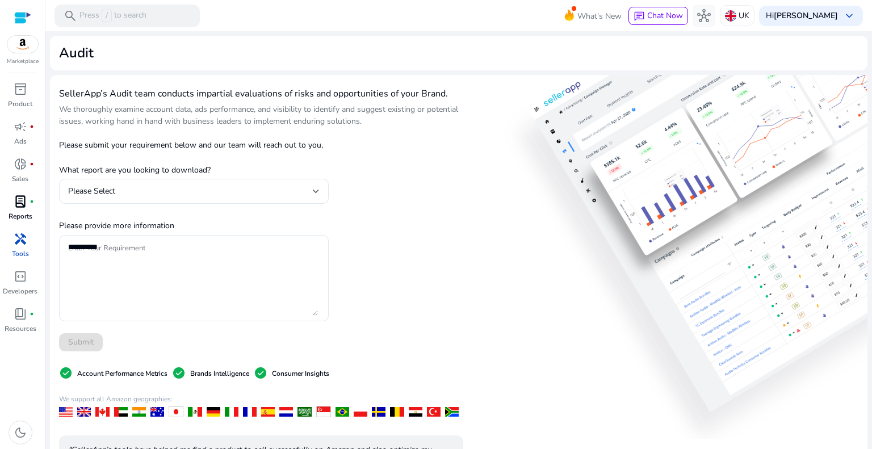
click at [19, 207] on span "lab_profile" at bounding box center [21, 202] width 14 height 14
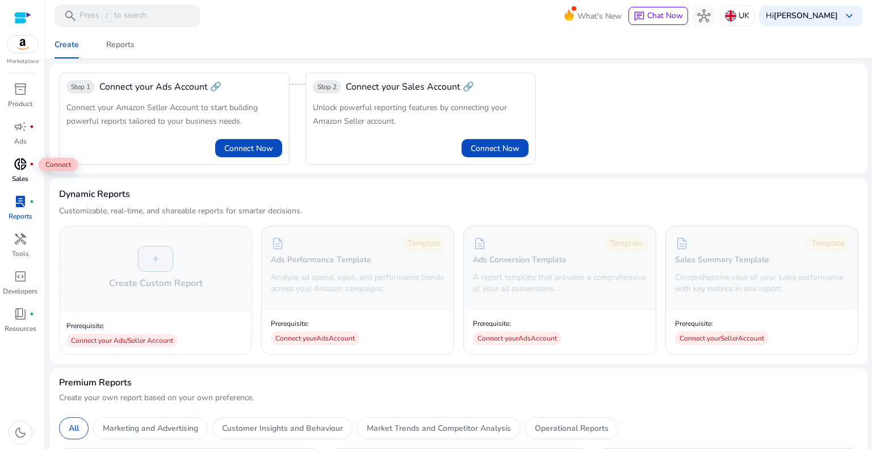
click at [22, 163] on span "donut_small" at bounding box center [21, 164] width 14 height 14
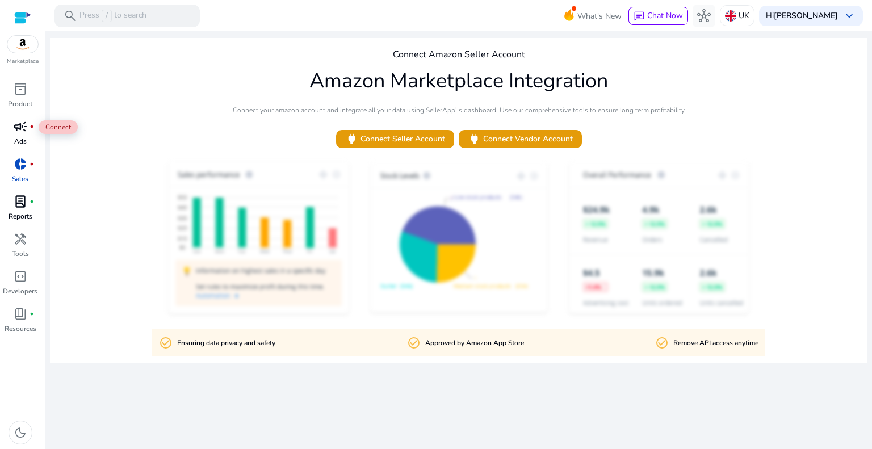
click at [11, 129] on div "campaign fiber_manual_record" at bounding box center [21, 127] width 32 height 18
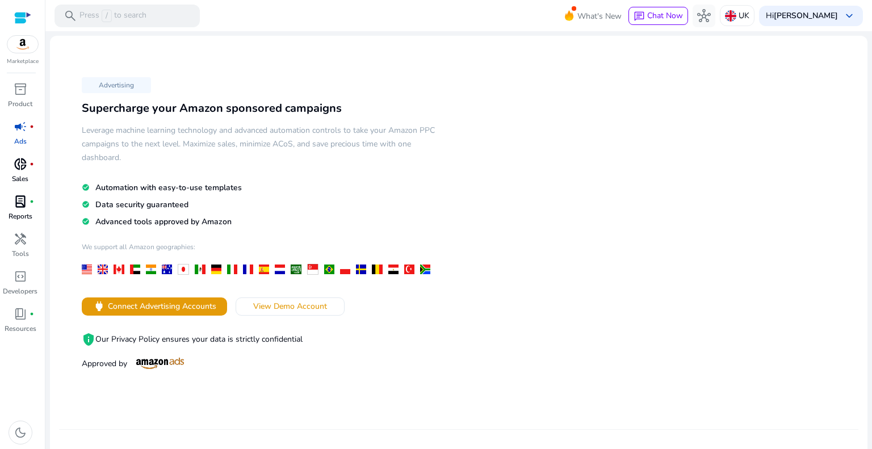
scroll to position [57, 0]
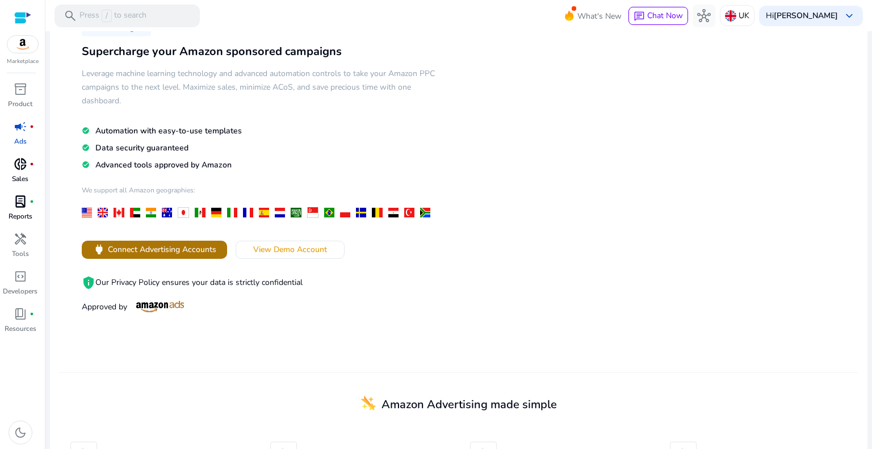
click at [193, 251] on span "Connect Advertising Accounts" at bounding box center [162, 250] width 108 height 12
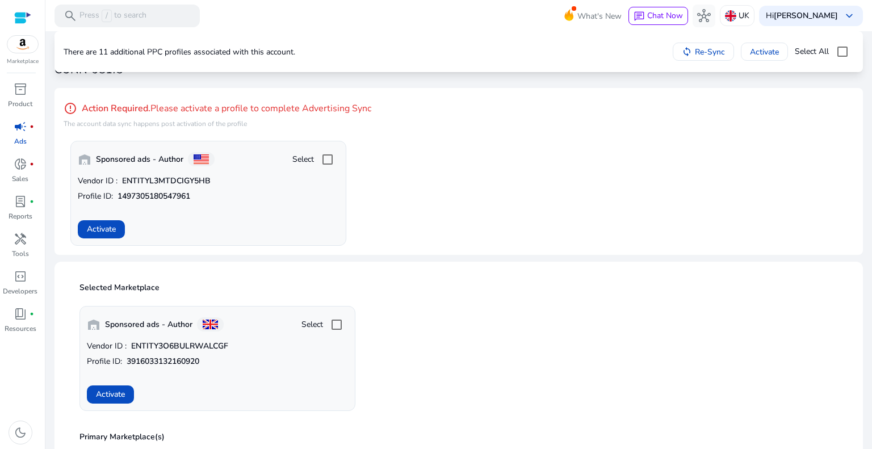
scroll to position [114, 0]
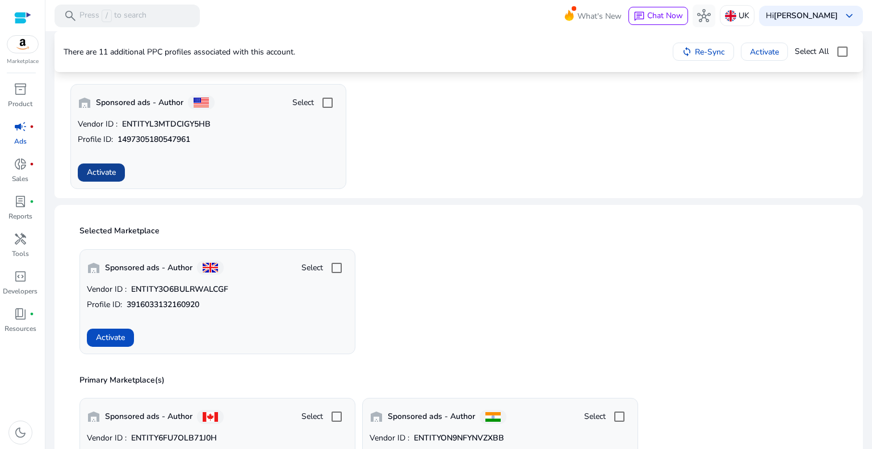
click at [102, 178] on span at bounding box center [101, 172] width 47 height 27
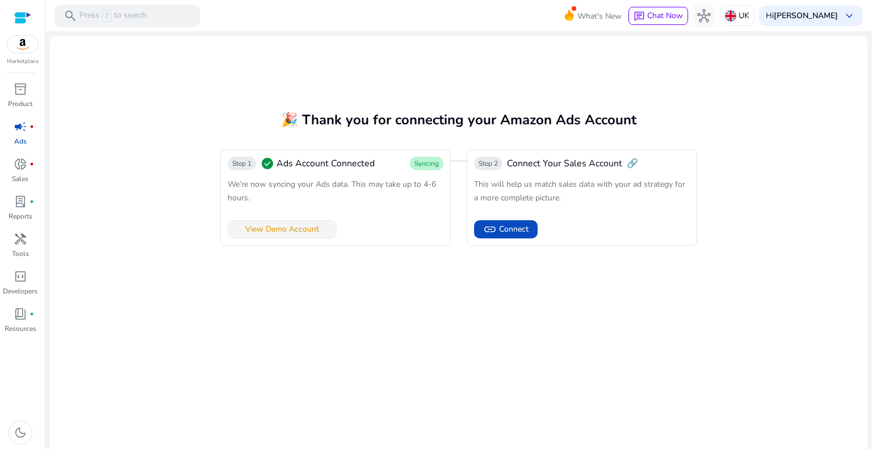
click at [291, 234] on span "View Demo Account" at bounding box center [282, 229] width 74 height 12
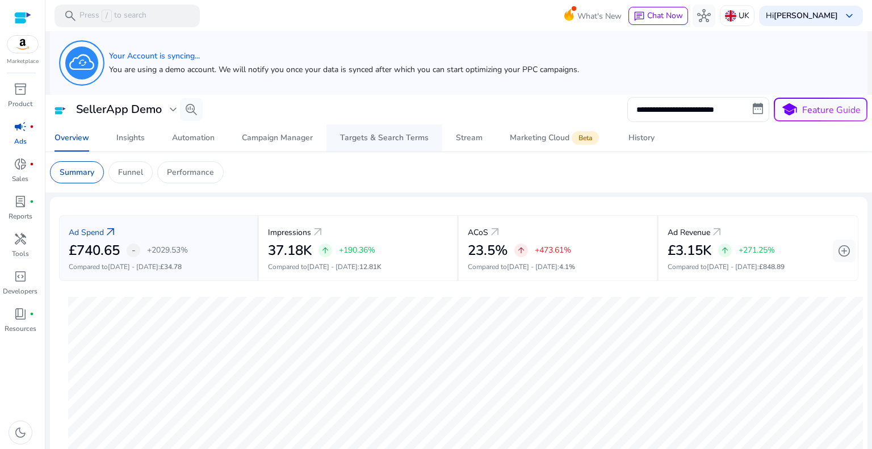
click at [361, 136] on div "Targets & Search Terms" at bounding box center [384, 138] width 89 height 8
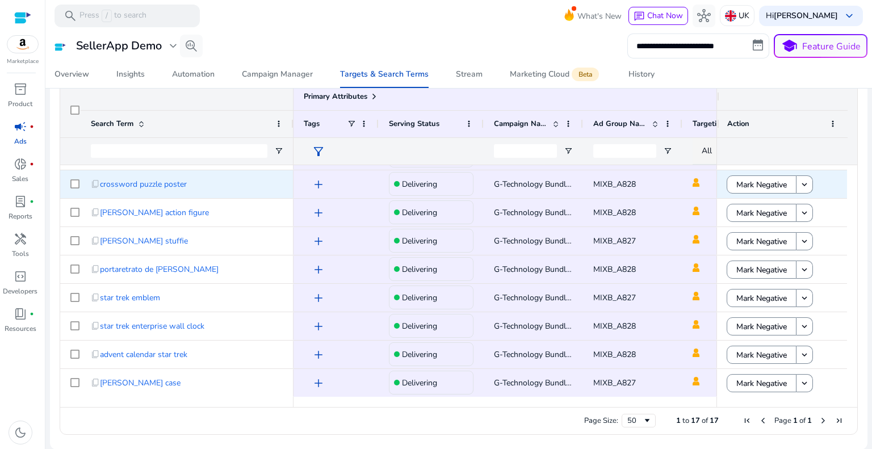
click at [318, 180] on span "add" at bounding box center [319, 185] width 14 height 14
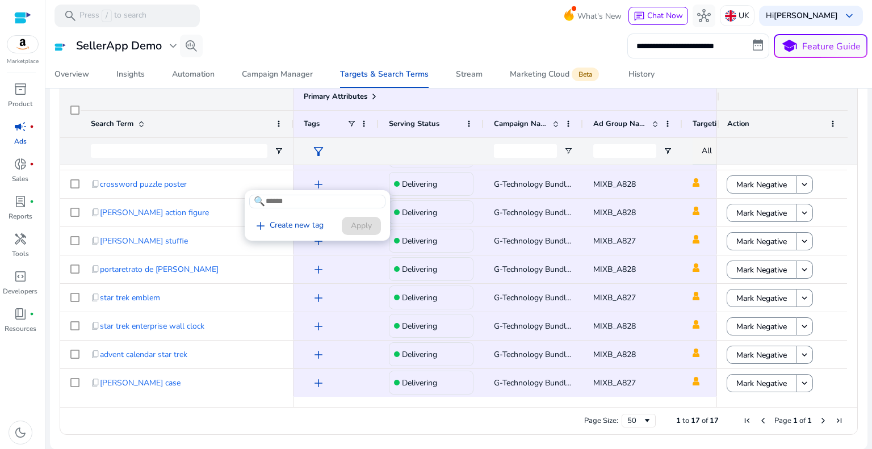
click at [334, 177] on div at bounding box center [436, 224] width 872 height 449
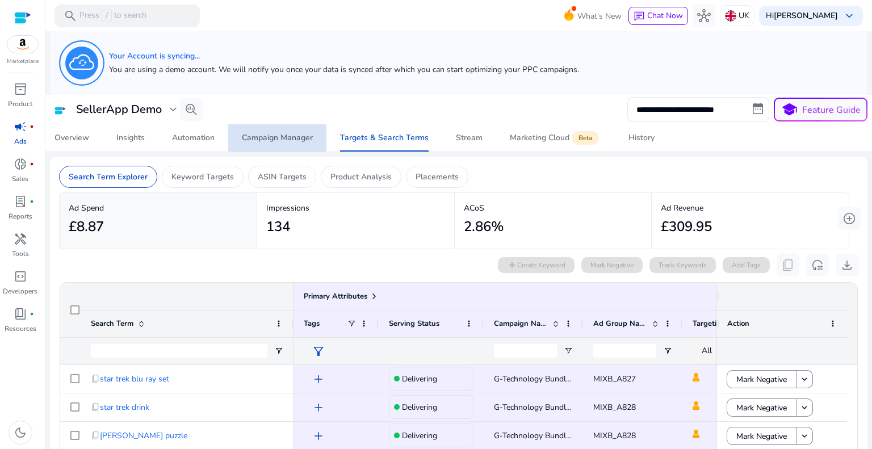
click at [282, 134] on div "Campaign Manager" at bounding box center [277, 138] width 71 height 8
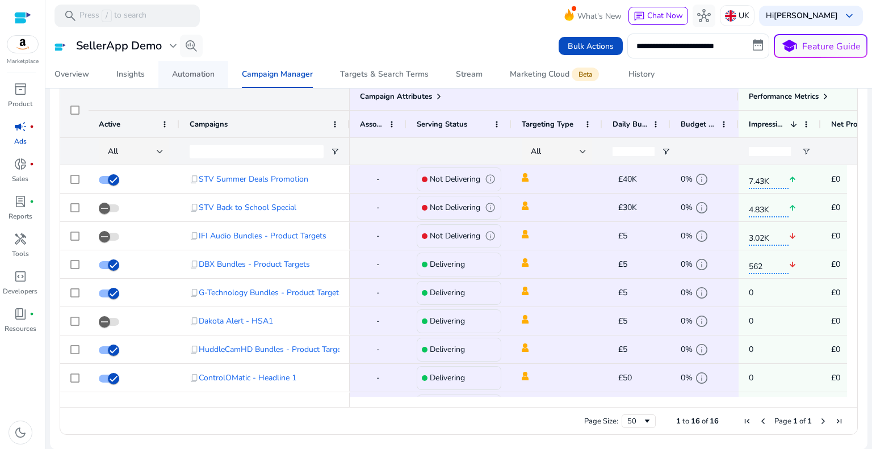
click at [194, 73] on div "Automation" at bounding box center [193, 74] width 43 height 8
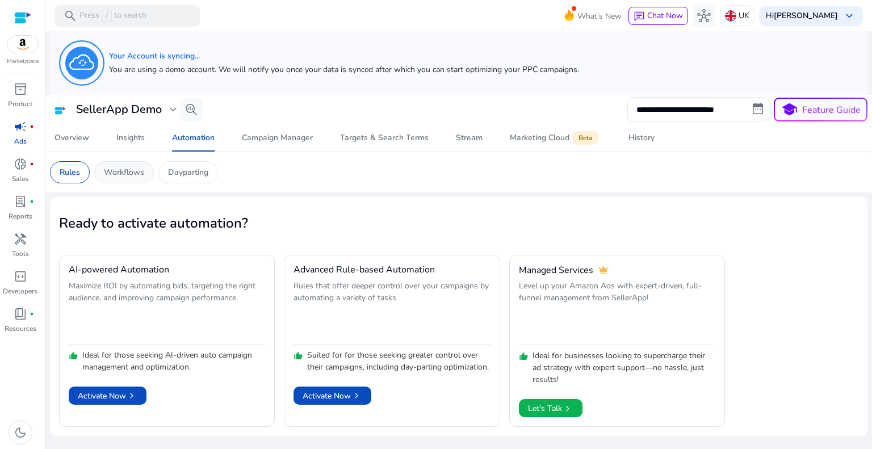
click at [121, 165] on div "Workflows" at bounding box center [124, 172] width 60 height 22
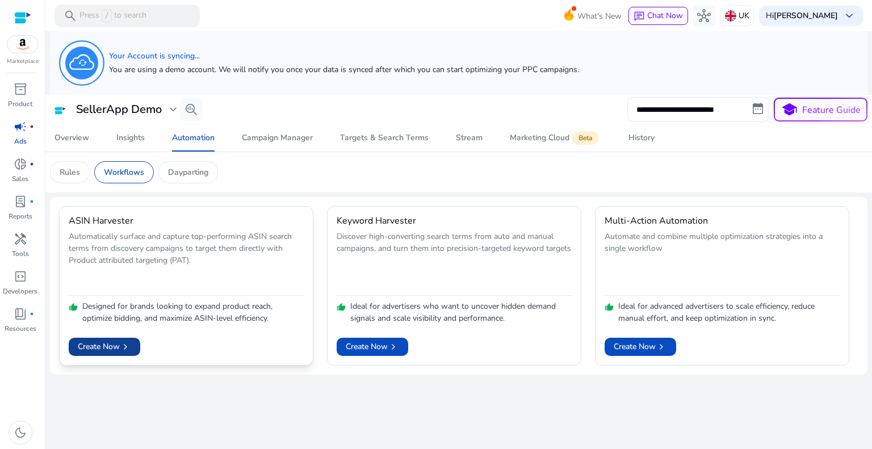
click at [95, 343] on span "Create Now chevron_right" at bounding box center [104, 347] width 53 height 12
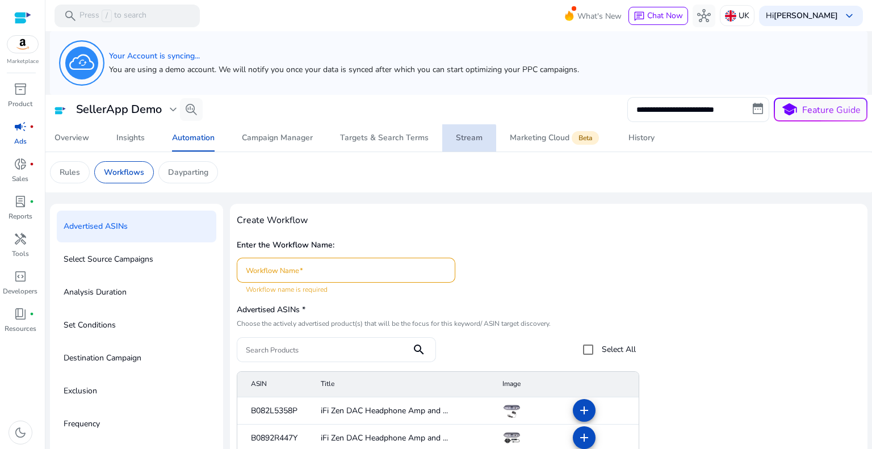
click at [460, 145] on span "Stream" at bounding box center [469, 137] width 27 height 27
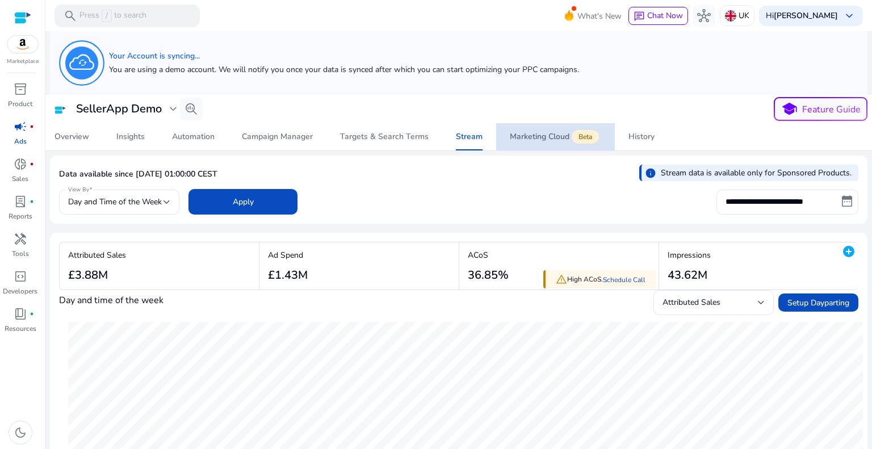
click at [537, 145] on span "Marketing Cloud Beta" at bounding box center [555, 136] width 91 height 27
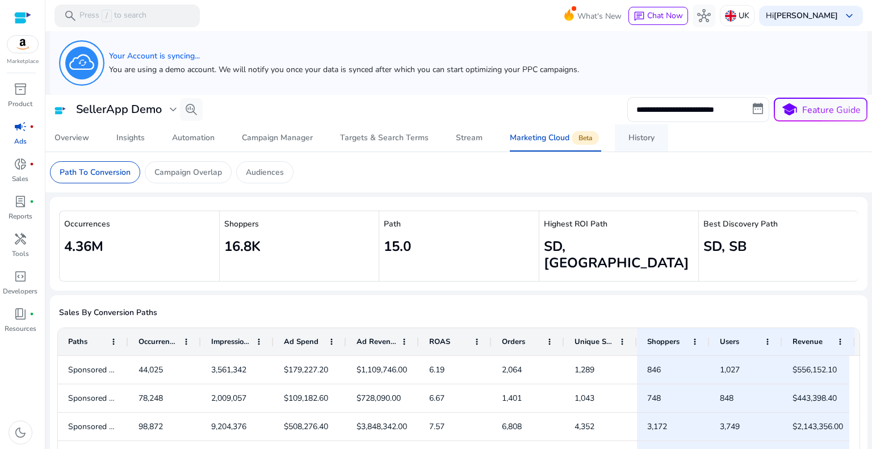
click at [626, 133] on link "History" at bounding box center [641, 137] width 53 height 27
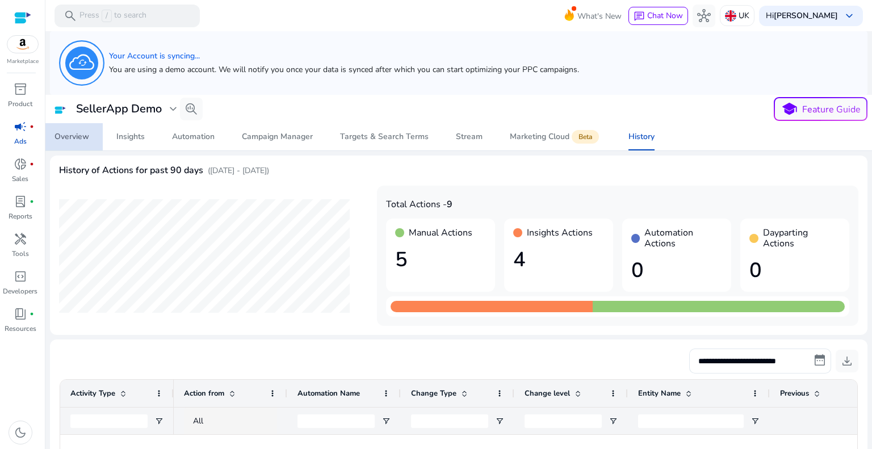
click at [58, 139] on div "Overview" at bounding box center [71, 137] width 35 height 8
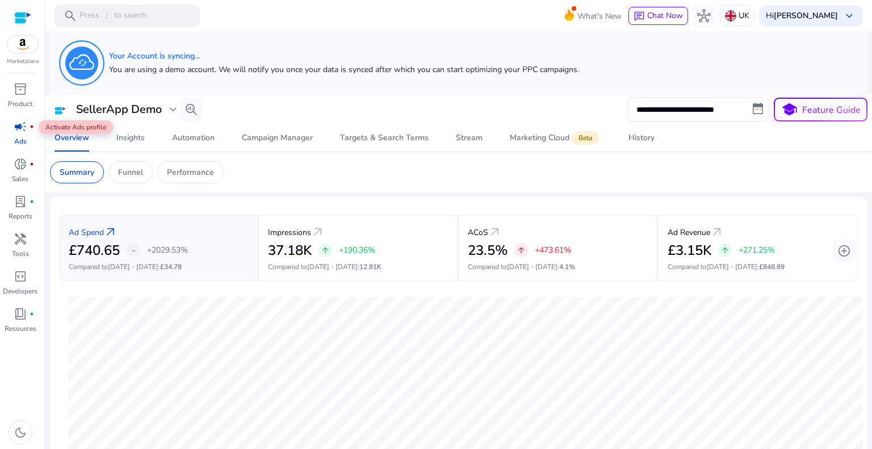
click at [19, 129] on span "campaign" at bounding box center [21, 127] width 14 height 14
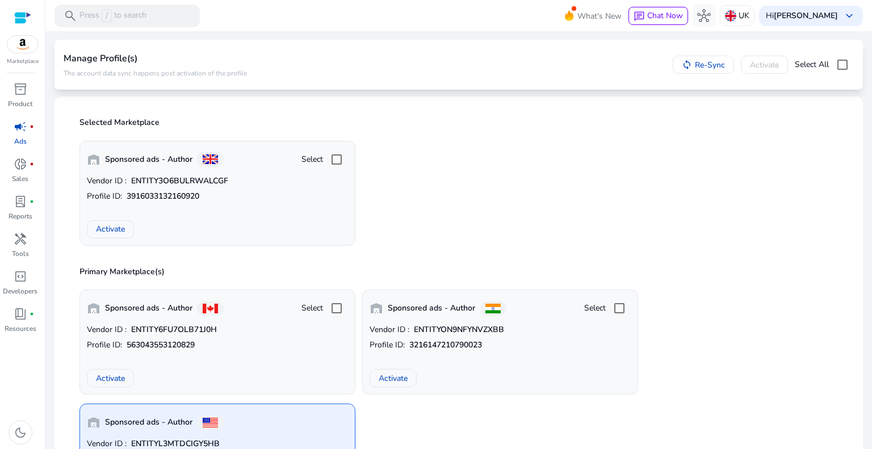
scroll to position [57, 0]
click at [112, 232] on span "Activate" at bounding box center [110, 230] width 29 height 12
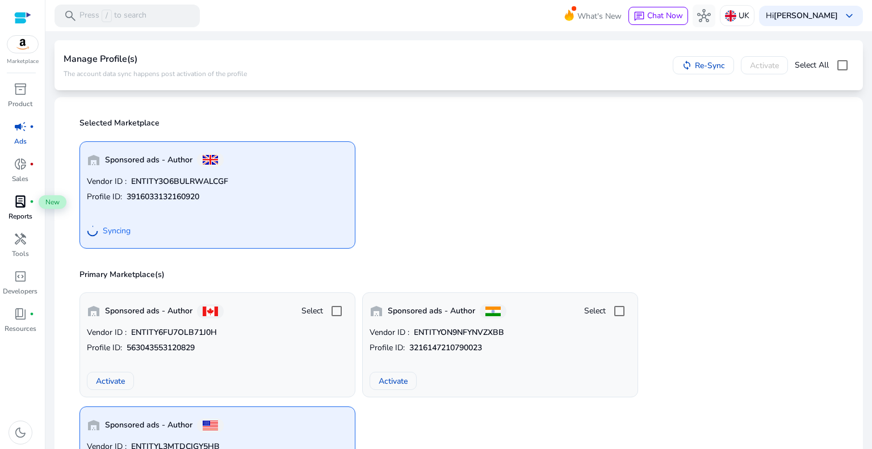
click at [18, 206] on span "lab_profile" at bounding box center [21, 202] width 14 height 14
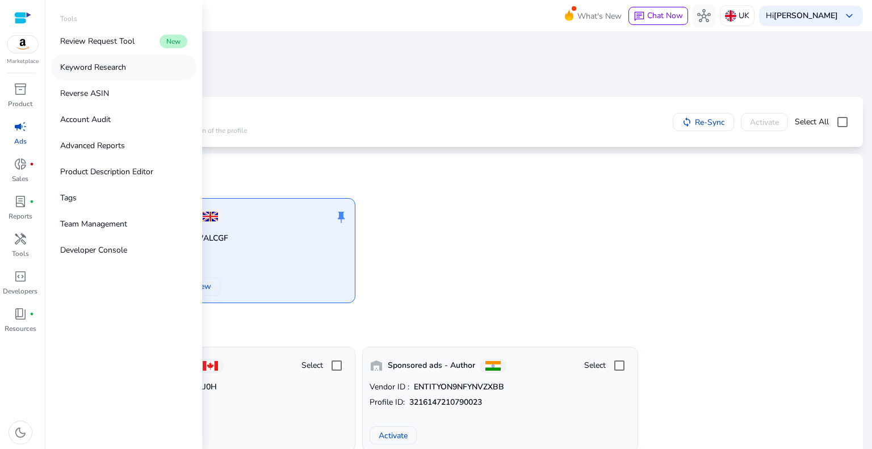
click at [98, 64] on p "Keyword Research" at bounding box center [93, 67] width 66 height 12
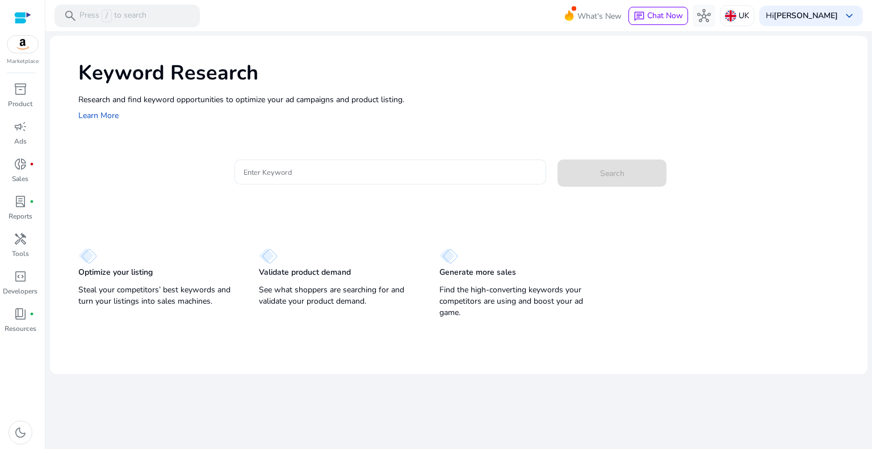
click at [313, 172] on input "Enter Keyword" at bounding box center [391, 172] width 294 height 12
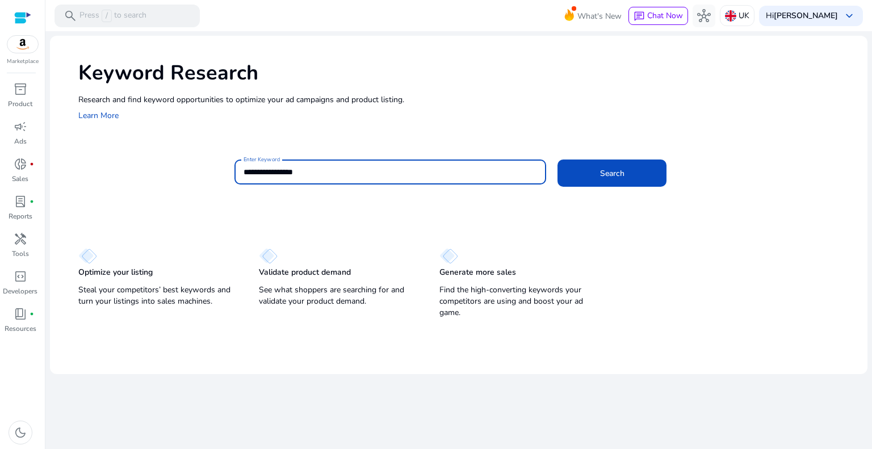
click at [557, 160] on button "Search" at bounding box center [611, 173] width 109 height 27
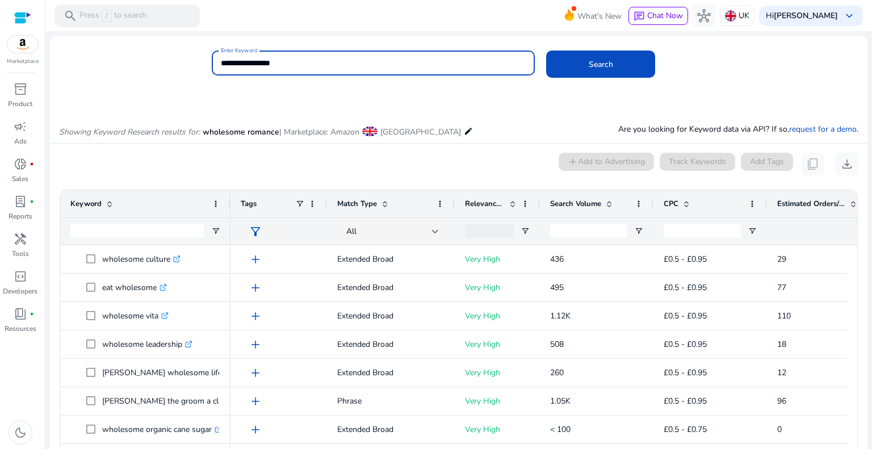
click at [325, 58] on input "**********" at bounding box center [373, 63] width 305 height 12
type input "**********"
click at [596, 56] on span at bounding box center [600, 64] width 109 height 27
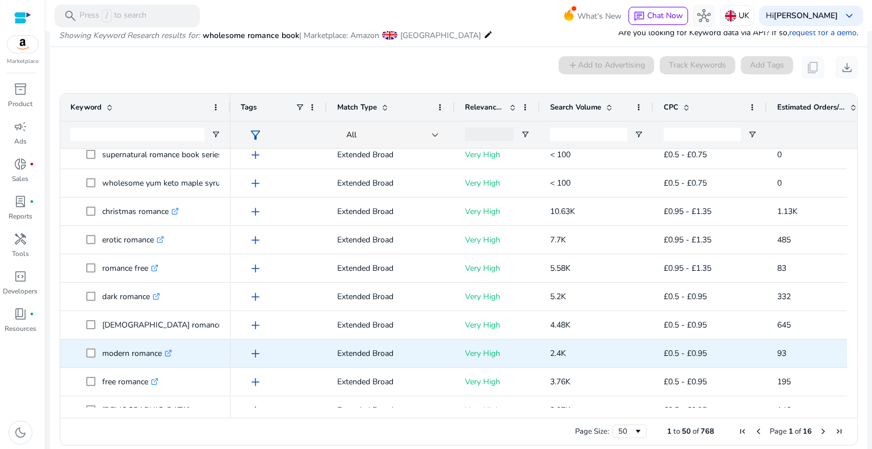
scroll to position [511, 0]
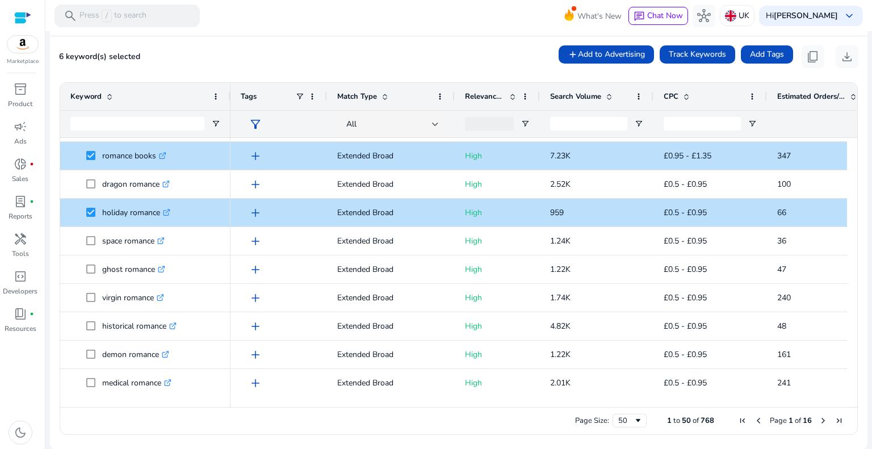
click at [819, 420] on span "Next Page" at bounding box center [823, 420] width 9 height 9
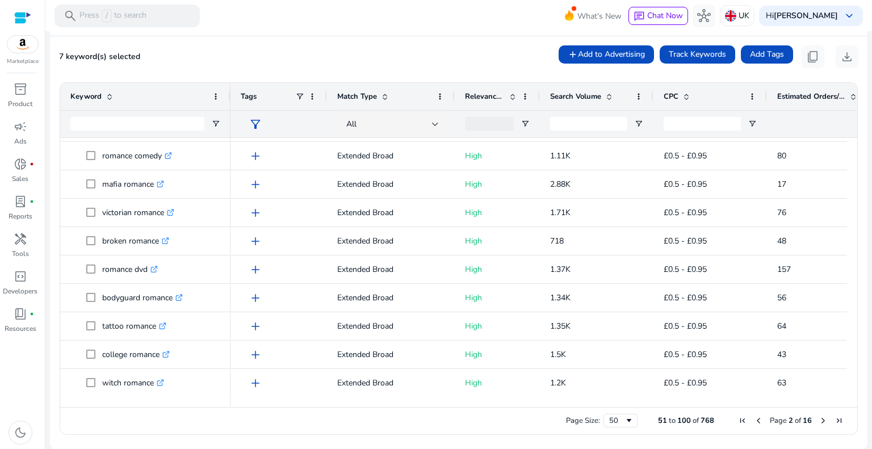
click at [820, 420] on span "Next Page" at bounding box center [823, 420] width 9 height 9
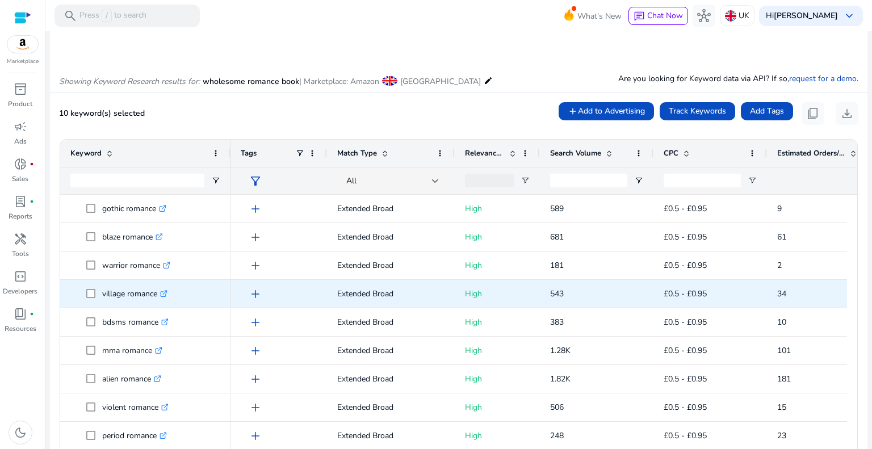
click at [91, 288] on span at bounding box center [94, 293] width 16 height 23
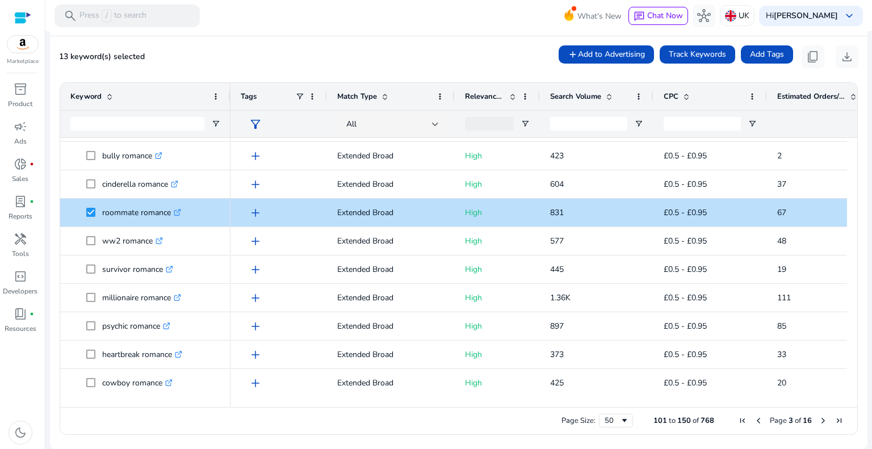
click at [819, 420] on span "Next Page" at bounding box center [823, 420] width 9 height 9
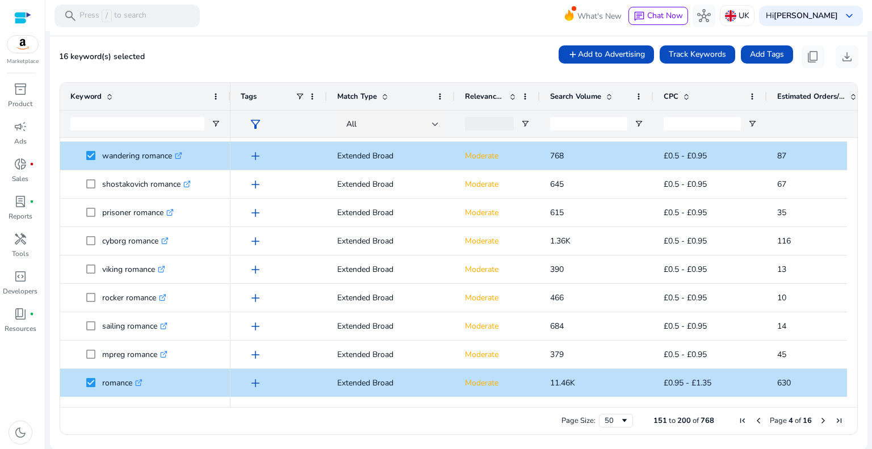
click at [819, 422] on span "Next Page" at bounding box center [823, 420] width 9 height 9
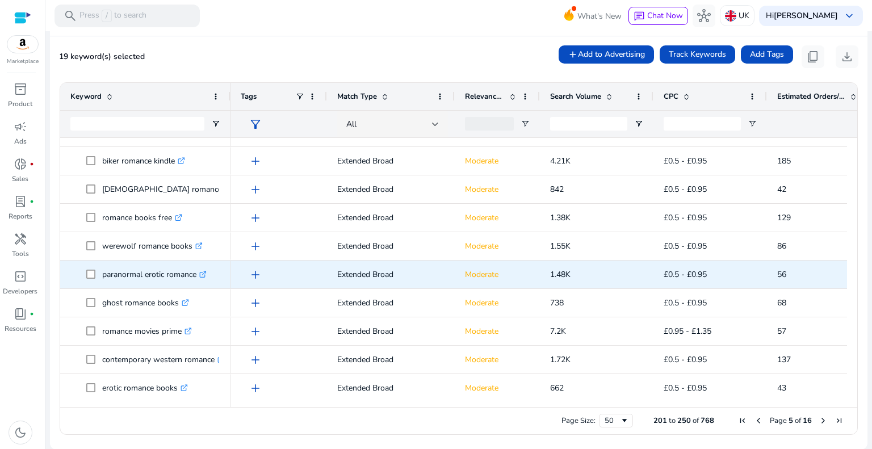
scroll to position [1160, 0]
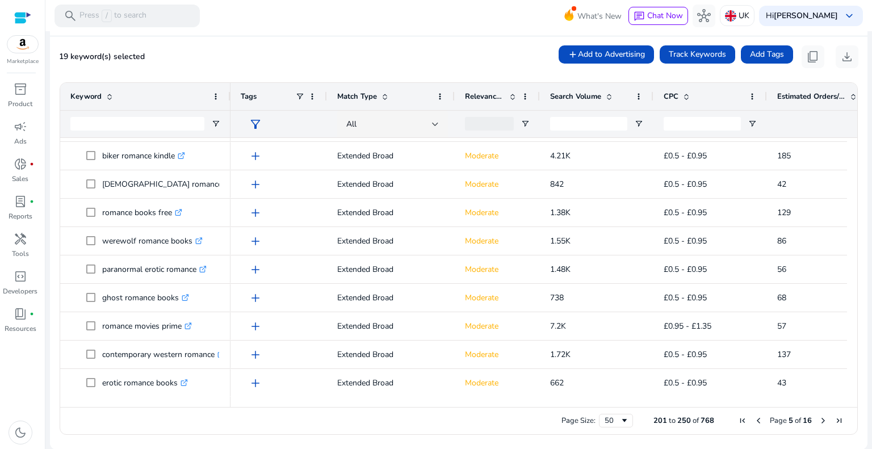
click at [820, 420] on span "Next Page" at bounding box center [823, 420] width 9 height 9
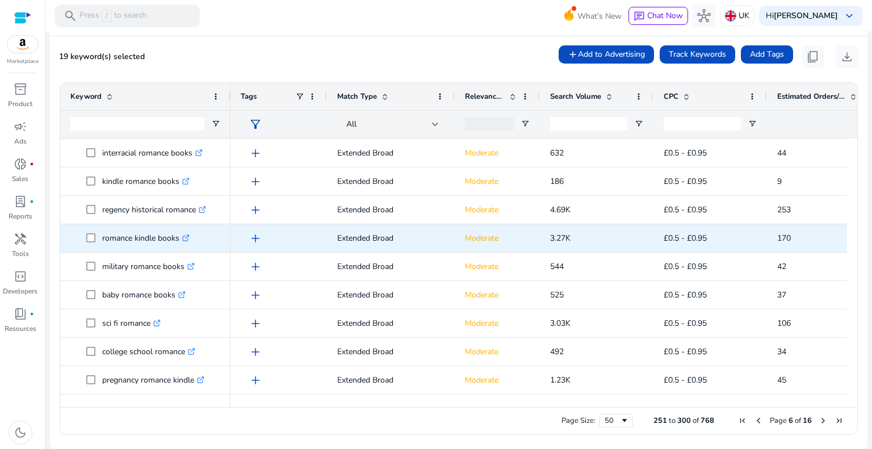
scroll to position [0, 0]
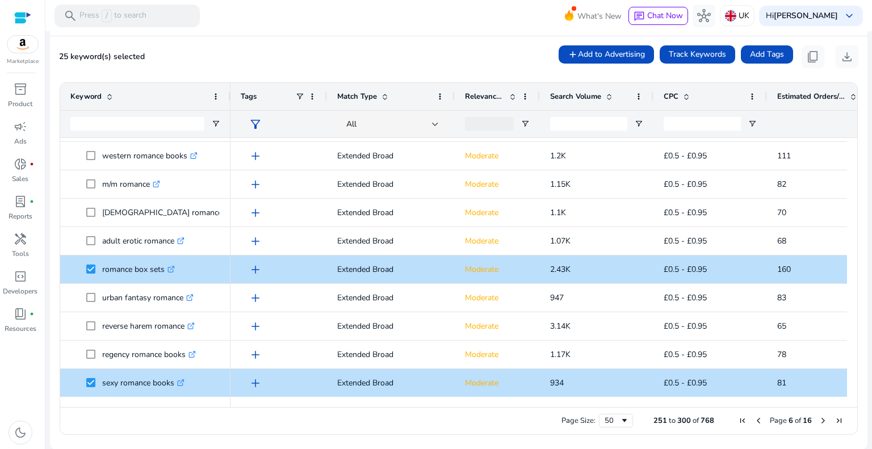
click at [819, 419] on span "Next Page" at bounding box center [823, 420] width 9 height 9
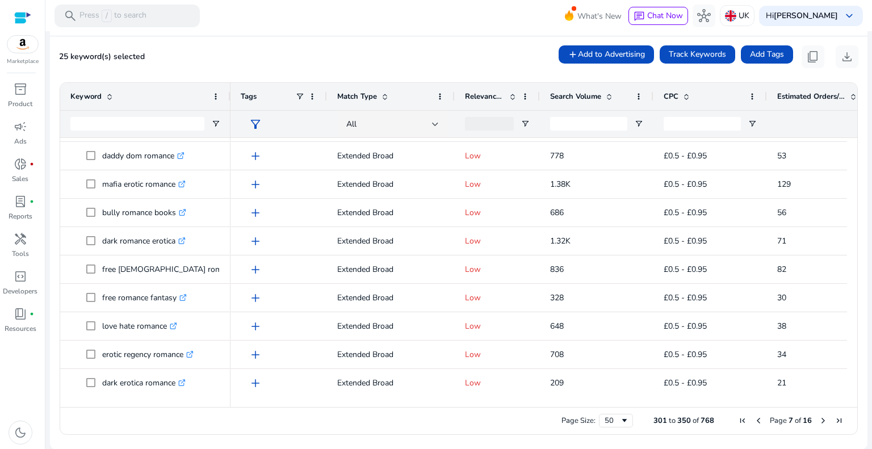
click at [819, 422] on span "Next Page" at bounding box center [823, 420] width 9 height 9
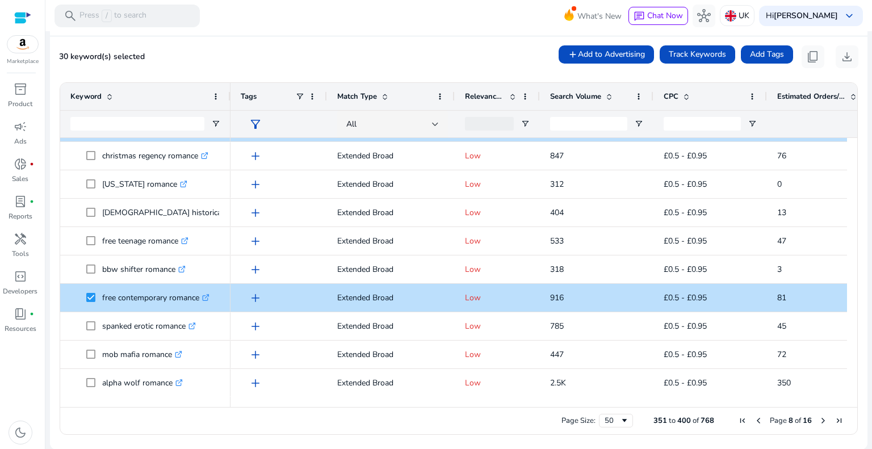
click at [819, 422] on span "Next Page" at bounding box center [823, 420] width 9 height 9
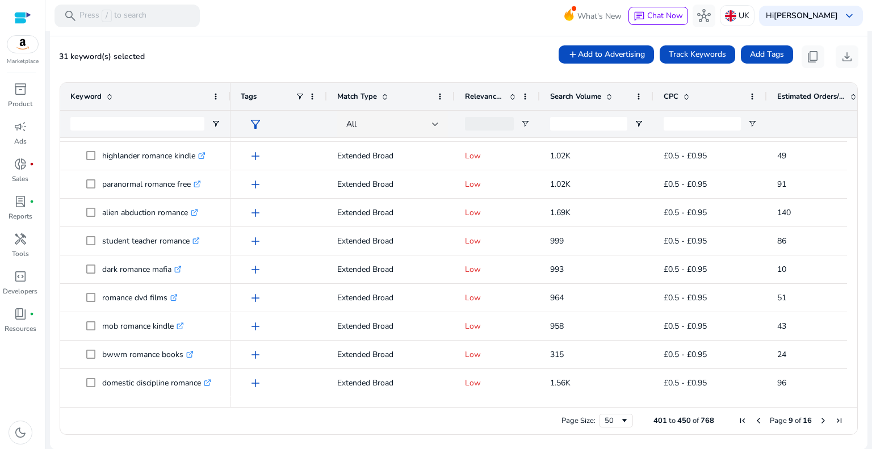
click at [820, 420] on span "Next Page" at bounding box center [823, 420] width 9 height 9
click at [819, 418] on span "Next Page" at bounding box center [823, 420] width 9 height 9
click at [820, 421] on span "Next Page" at bounding box center [823, 420] width 9 height 9
click at [820, 417] on span "Next Page" at bounding box center [823, 420] width 9 height 9
click at [821, 419] on span "Next Page" at bounding box center [823, 420] width 9 height 9
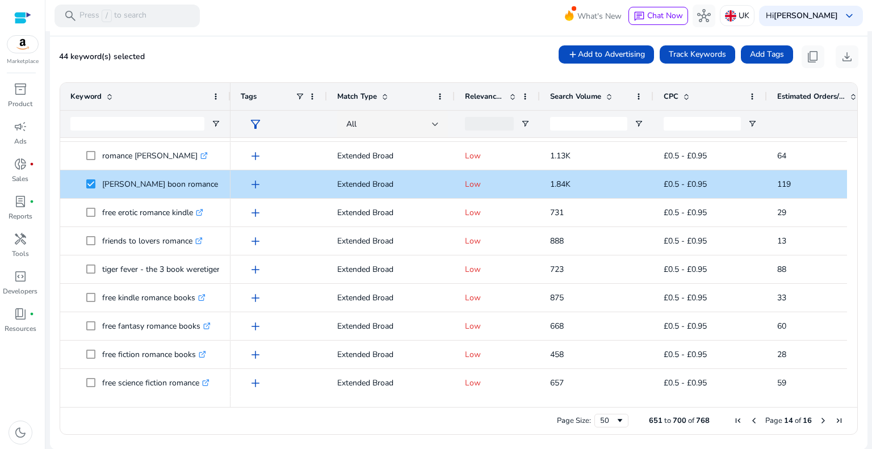
click at [819, 418] on span "Next Page" at bounding box center [823, 420] width 9 height 9
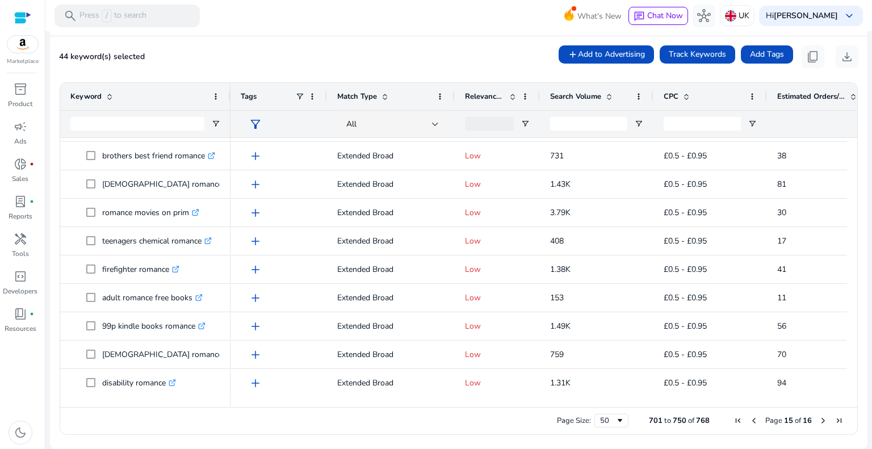
click at [819, 420] on span "Next Page" at bounding box center [823, 420] width 9 height 9
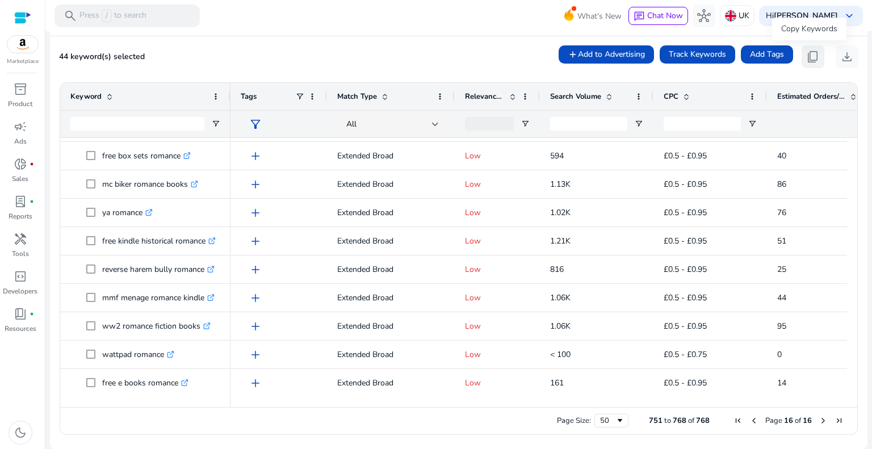
click at [811, 51] on span "content_copy" at bounding box center [813, 57] width 14 height 14
click at [809, 52] on span "content_copy" at bounding box center [813, 57] width 14 height 14
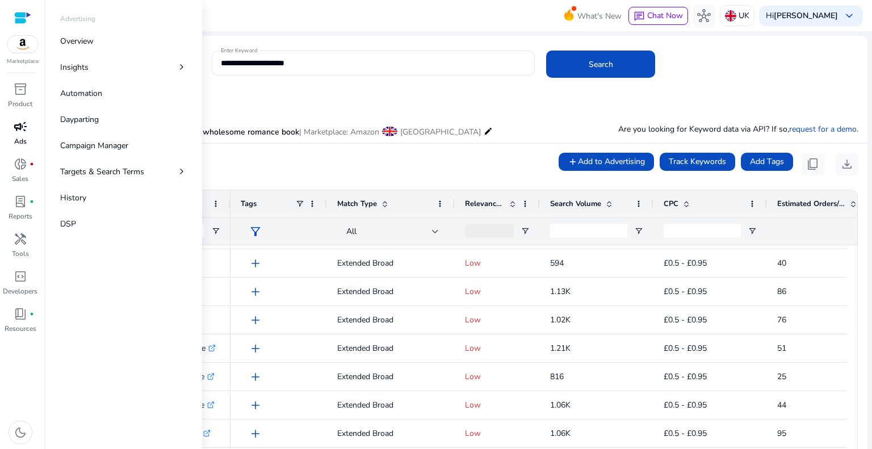
click at [13, 141] on link "campaign Ads" at bounding box center [20, 136] width 40 height 37
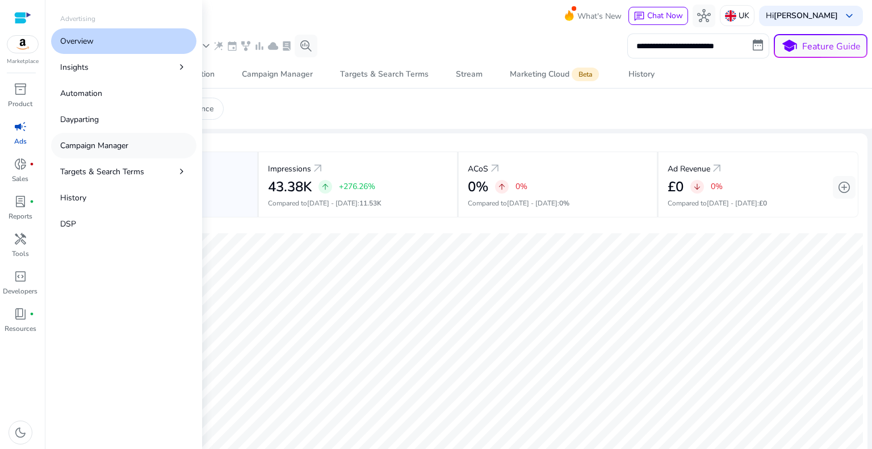
click at [83, 148] on p "Campaign Manager" at bounding box center [94, 146] width 68 height 12
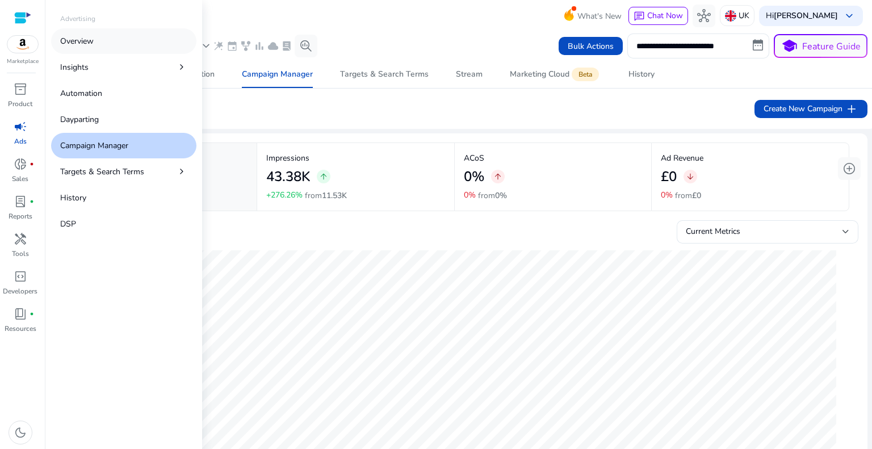
click at [82, 45] on p "Overview" at bounding box center [76, 41] width 33 height 12
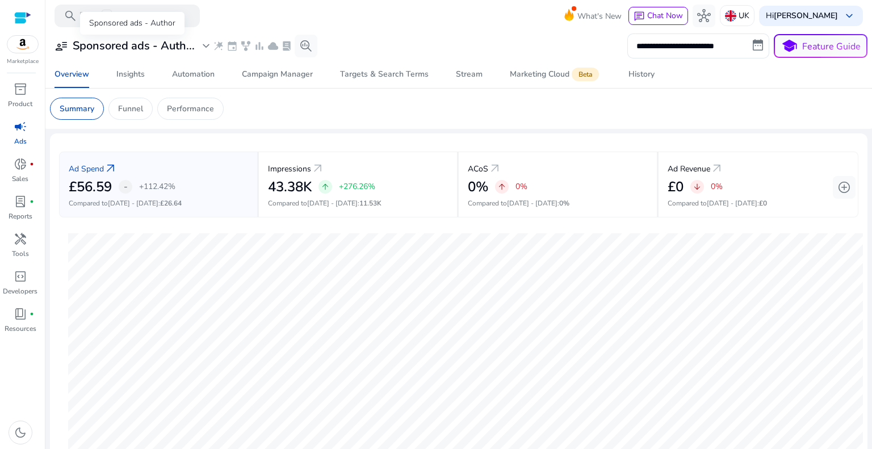
click at [204, 41] on span "expand_more" at bounding box center [206, 46] width 14 height 14
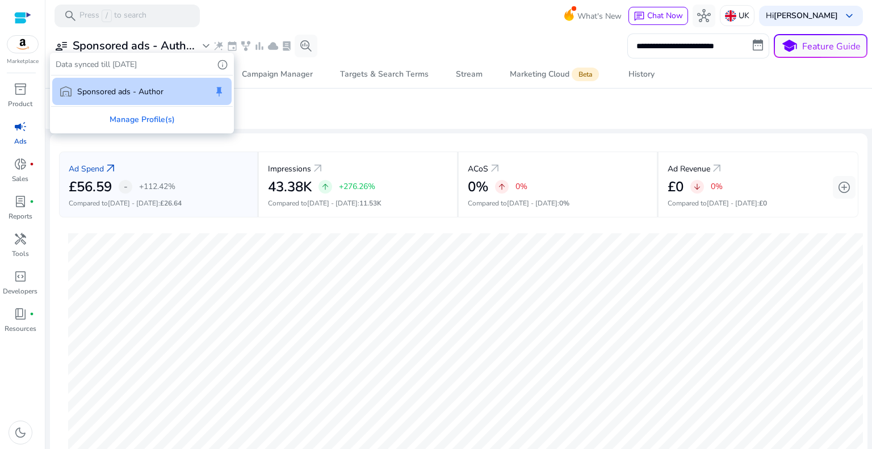
click at [204, 41] on div at bounding box center [436, 224] width 872 height 449
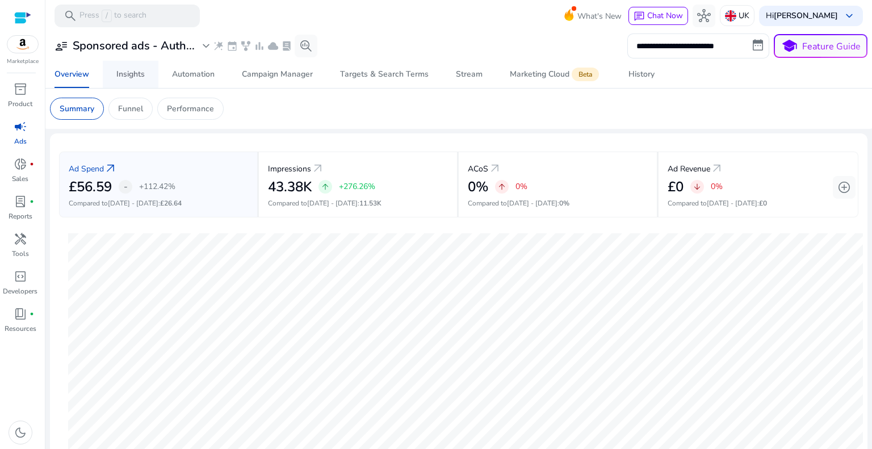
click at [128, 70] on div "Insights" at bounding box center [130, 74] width 28 height 8
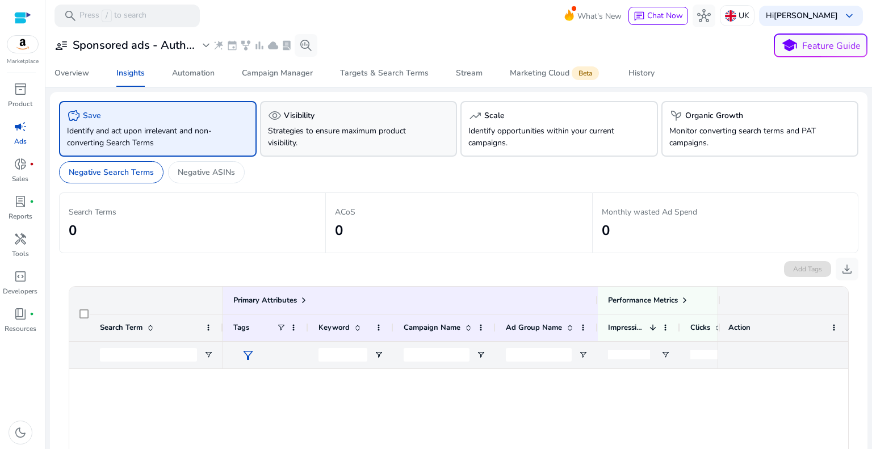
click at [327, 142] on p "Strategies to ensure maximum product visibility." at bounding box center [343, 137] width 151 height 24
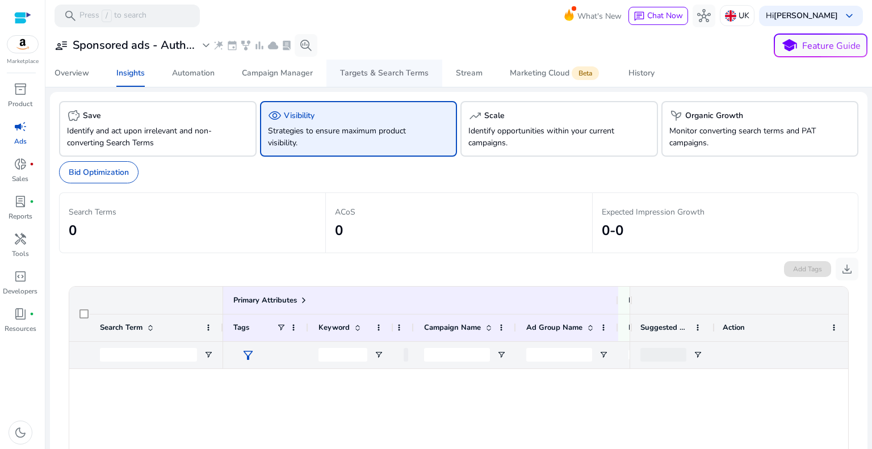
click at [361, 73] on div "Targets & Search Terms" at bounding box center [384, 73] width 89 height 8
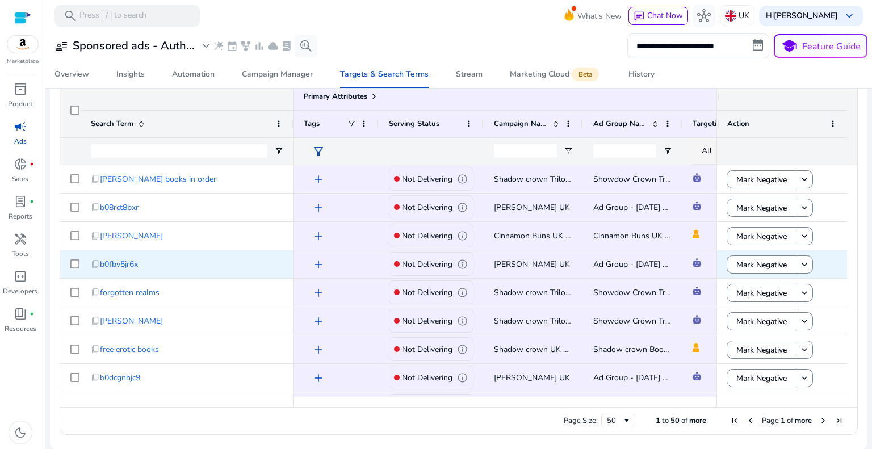
scroll to position [987, 0]
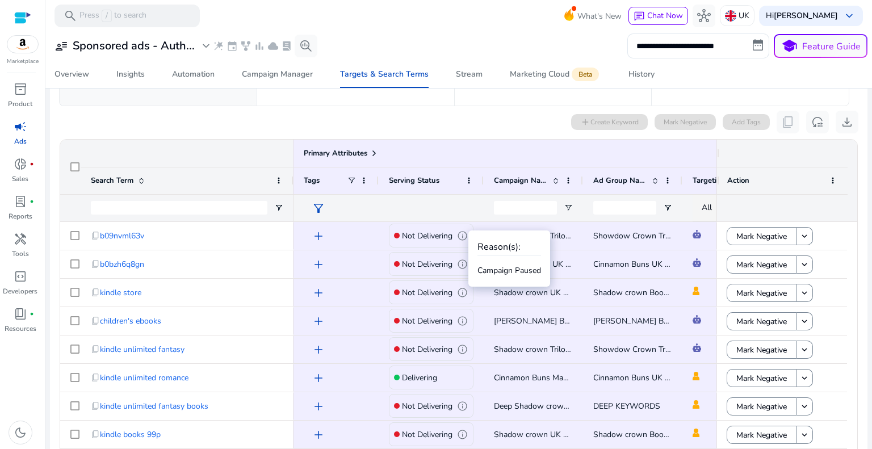
click at [490, 249] on h4 "Reason(s):" at bounding box center [509, 247] width 64 height 11
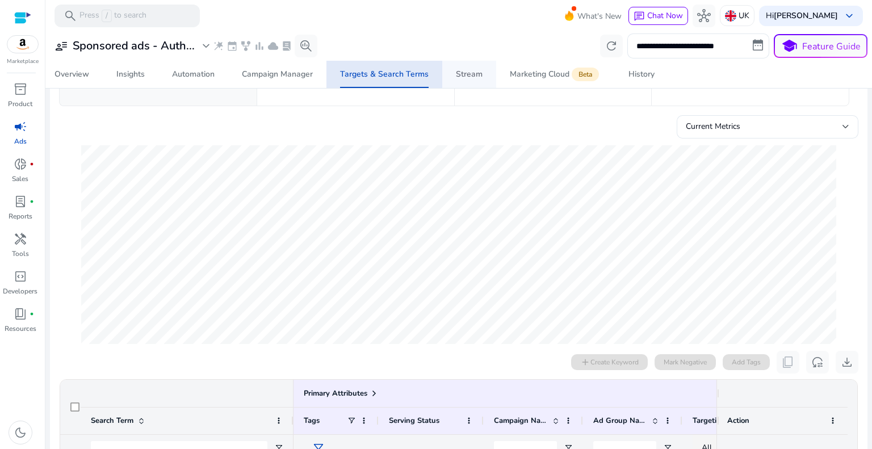
click at [466, 76] on div "Stream" at bounding box center [469, 74] width 27 height 8
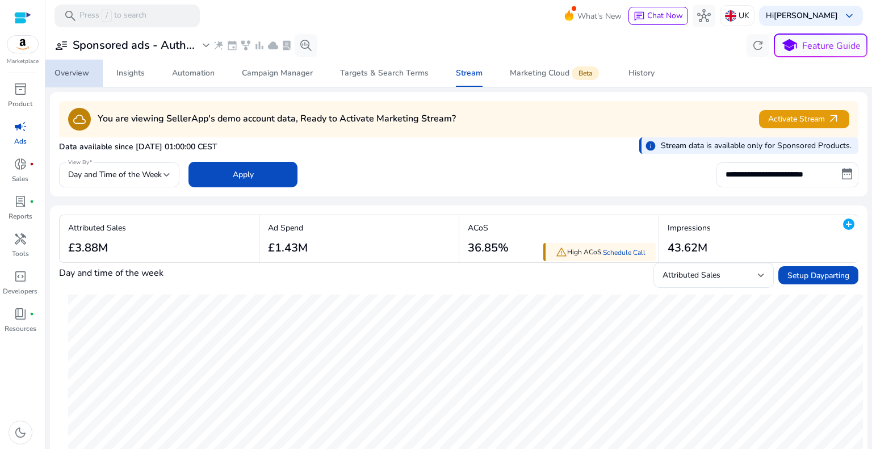
click at [64, 76] on div "Overview" at bounding box center [71, 73] width 35 height 8
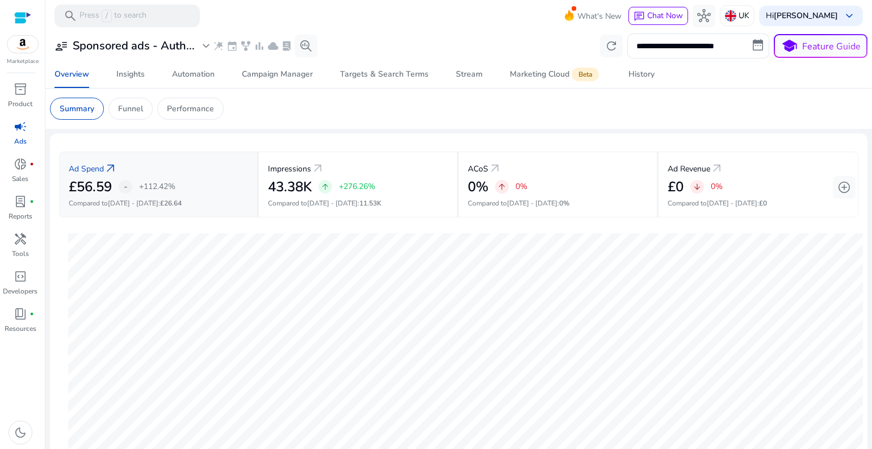
click at [169, 172] on div "Ad Spend arrow_outward" at bounding box center [158, 168] width 179 height 21
click at [135, 107] on p "Funnel" at bounding box center [130, 109] width 25 height 12
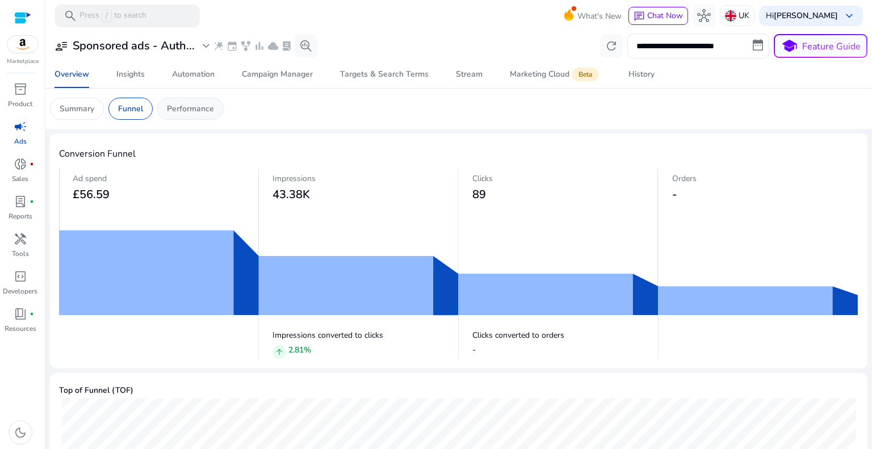
click at [188, 107] on p "Performance" at bounding box center [190, 109] width 47 height 12
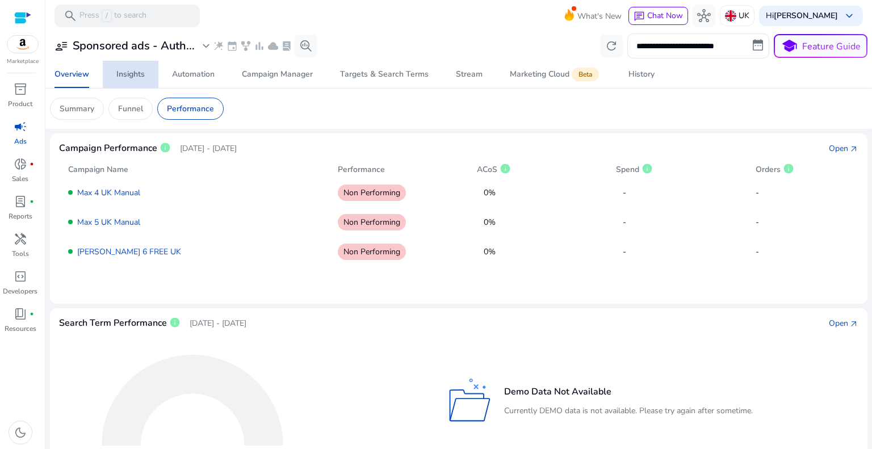
click at [134, 78] on div "Insights" at bounding box center [130, 74] width 28 height 8
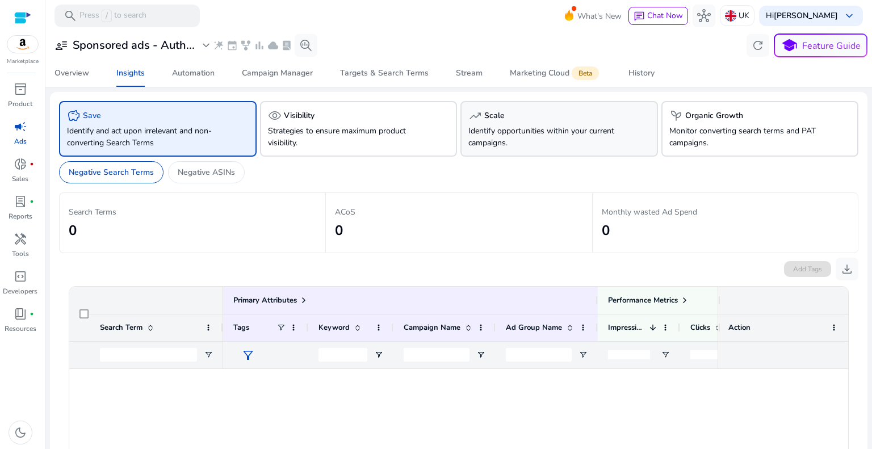
click at [492, 134] on p "Identify opportunities within your current campaigns." at bounding box center [543, 137] width 151 height 24
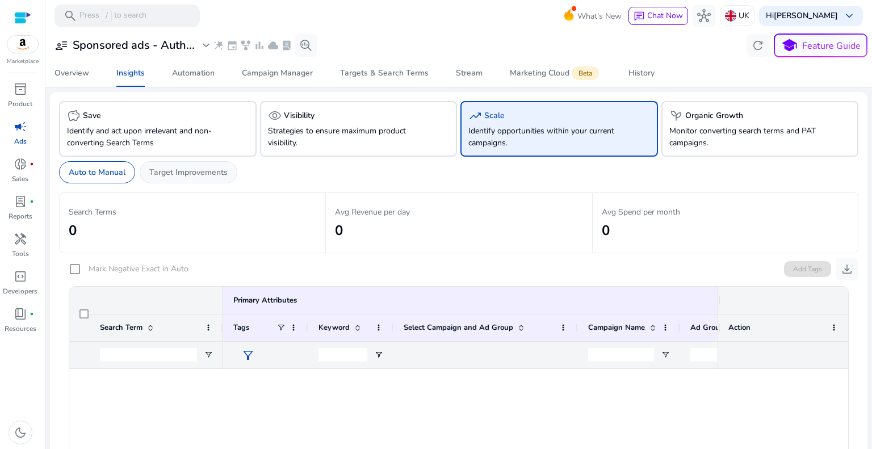
click at [210, 170] on p "Target Improvements" at bounding box center [188, 172] width 78 height 12
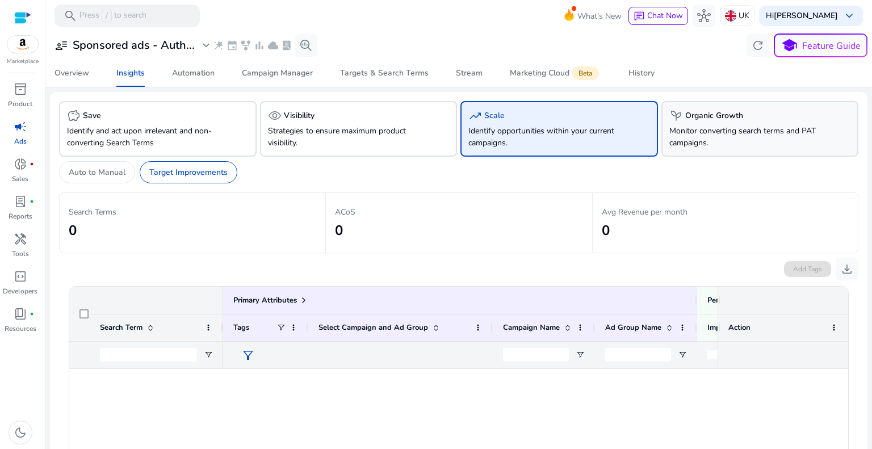
click at [691, 125] on p "Monitor converting search terms and PAT campaigns." at bounding box center [744, 137] width 151 height 24
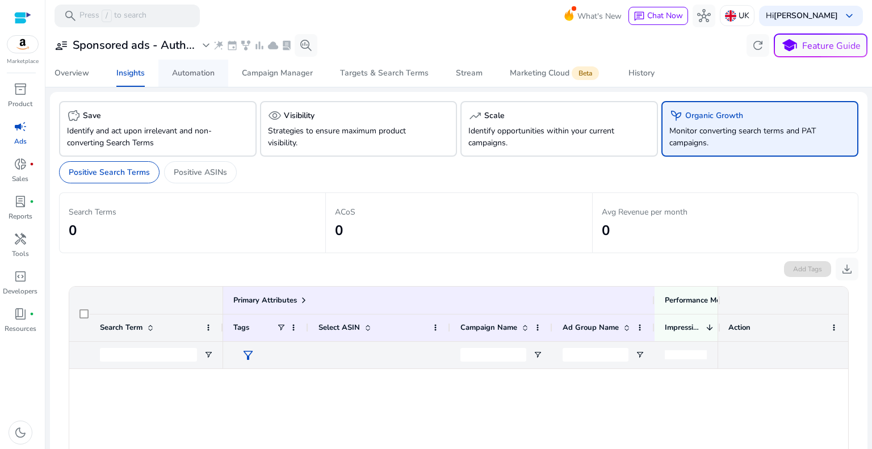
click at [192, 76] on div "Automation" at bounding box center [193, 73] width 43 height 8
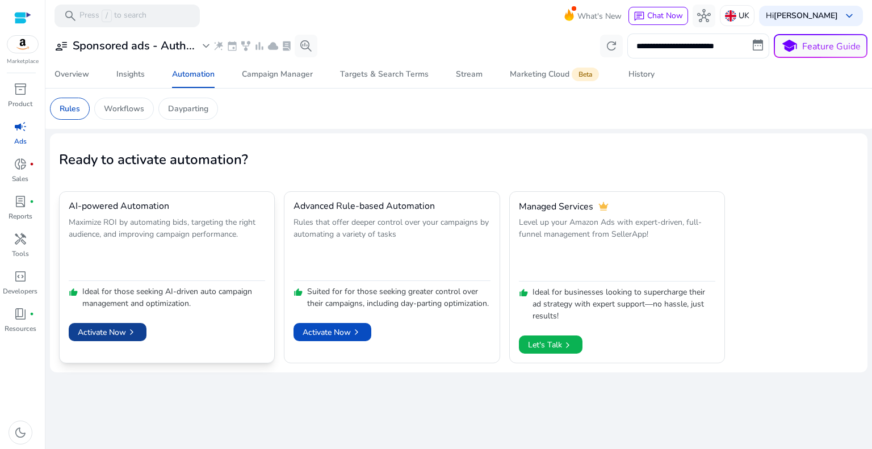
click at [118, 332] on span "Activate Now chevron_right" at bounding box center [108, 332] width 60 height 12
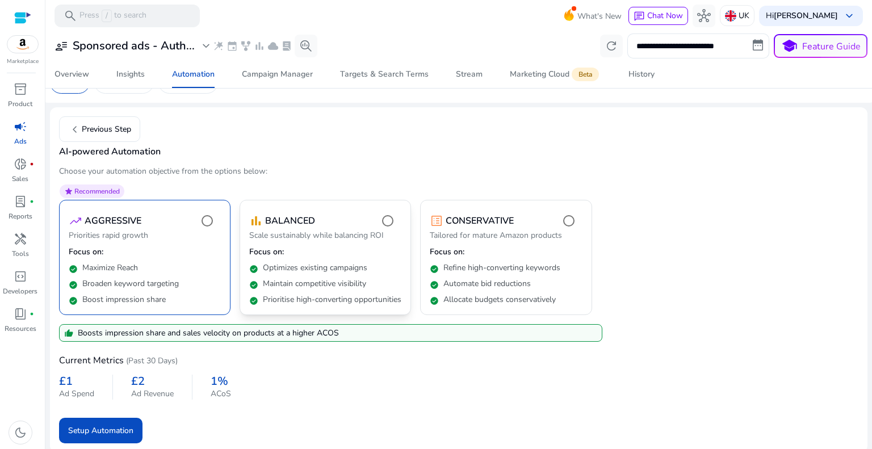
scroll to position [40, 0]
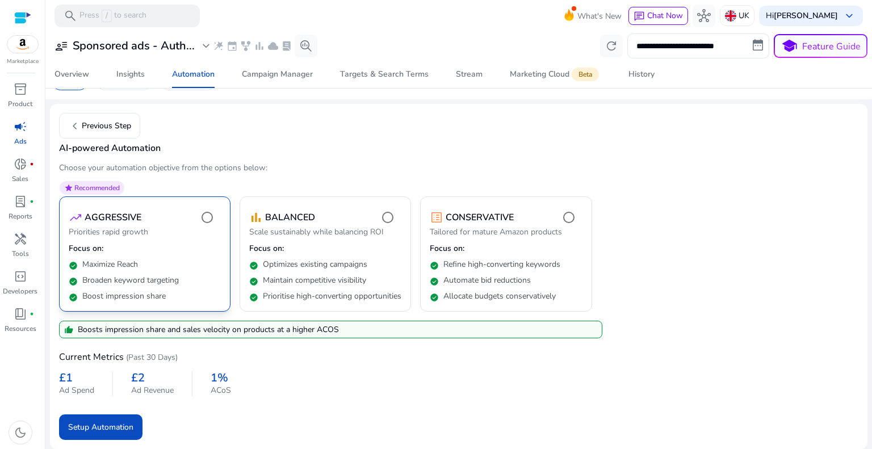
click at [166, 275] on p "Broaden keyword targeting" at bounding box center [130, 280] width 97 height 11
click at [111, 424] on span "Setup Automation" at bounding box center [100, 427] width 65 height 12
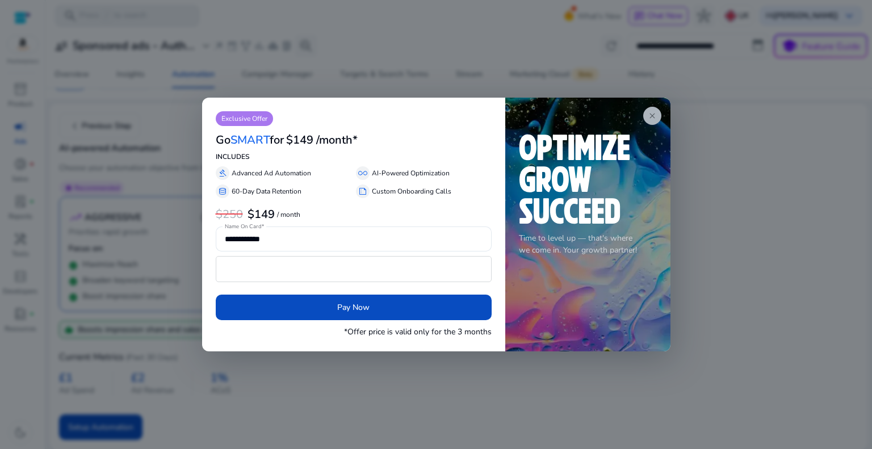
click at [657, 110] on app-icon "close" at bounding box center [652, 116] width 18 height 18
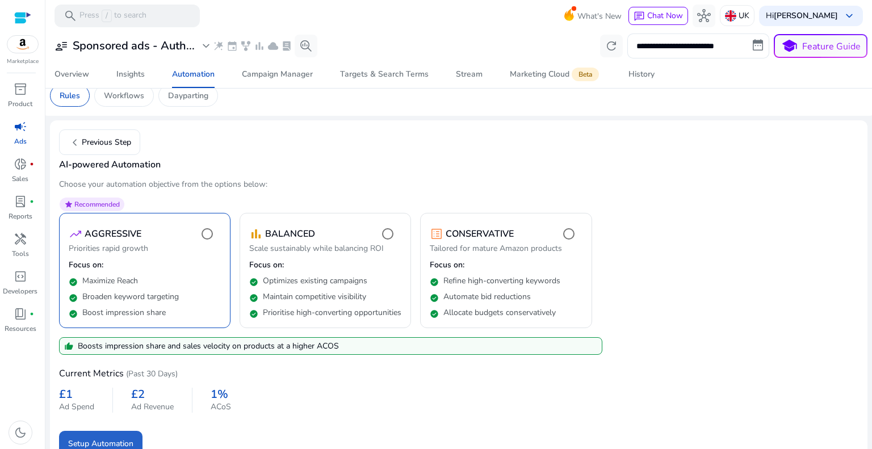
scroll to position [0, 0]
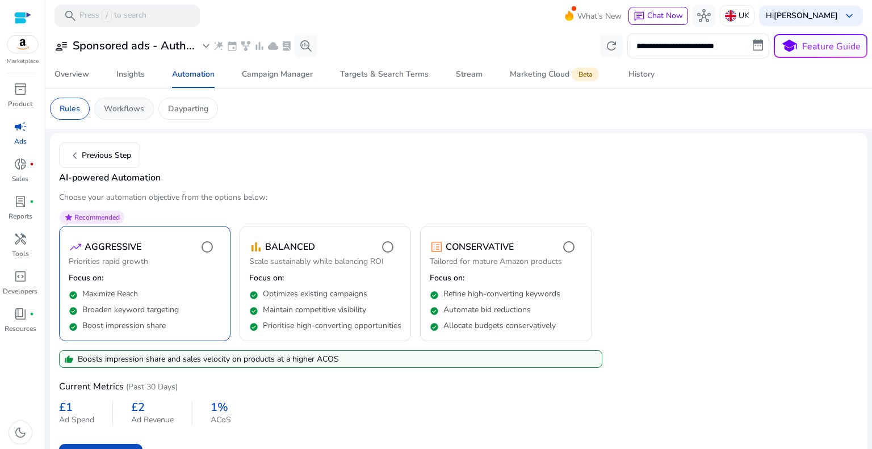
click at [139, 112] on p "Workflows" at bounding box center [124, 109] width 40 height 12
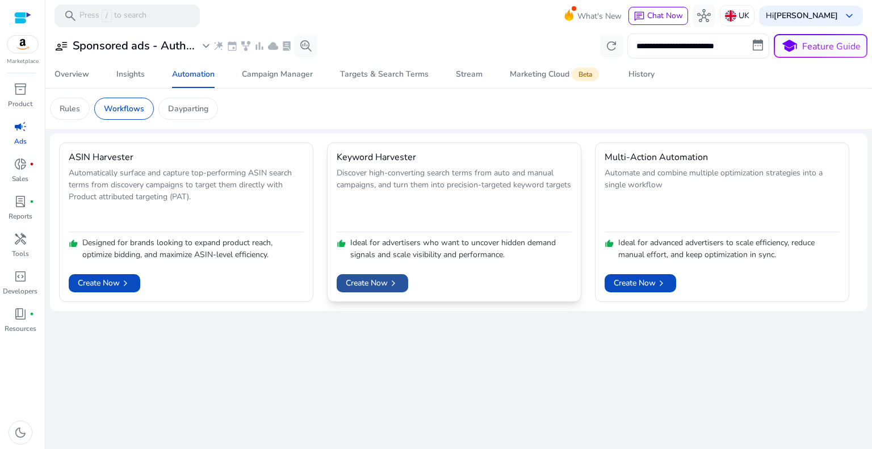
click at [379, 278] on span "Create Now chevron_right" at bounding box center [372, 283] width 53 height 12
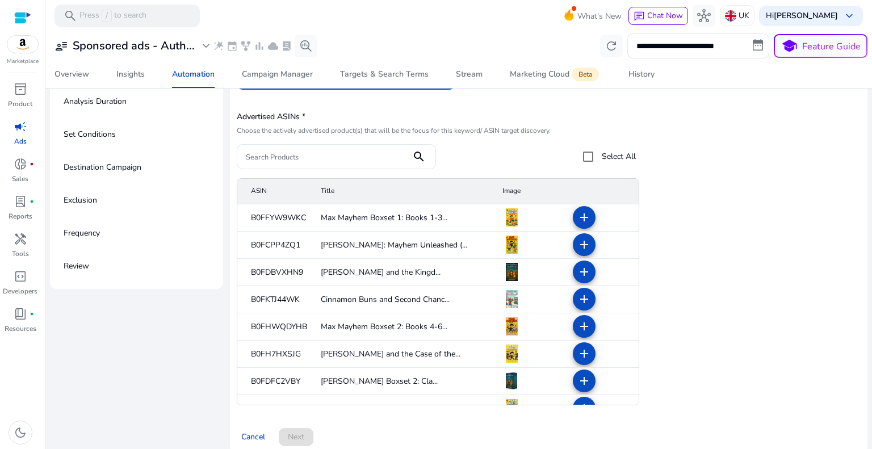
scroll to position [140, 0]
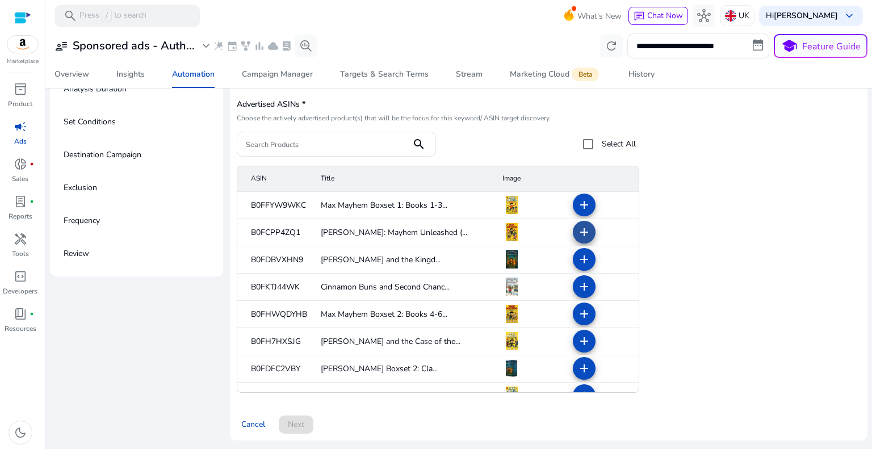
click at [577, 225] on mat-icon "add" at bounding box center [584, 232] width 14 height 14
click at [577, 284] on mat-icon "add" at bounding box center [584, 287] width 14 height 14
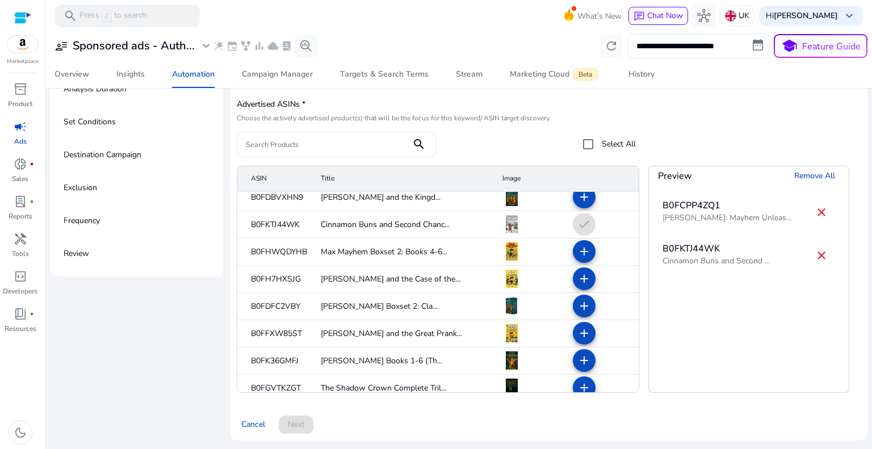
scroll to position [119, 0]
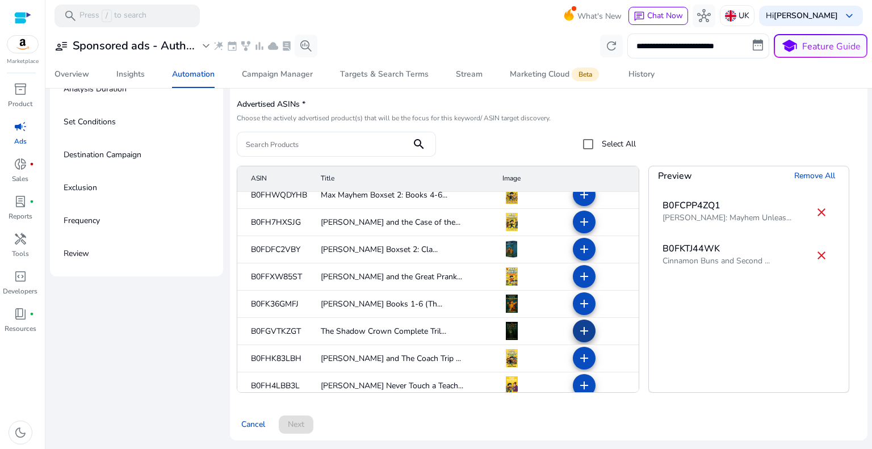
click at [578, 324] on mat-icon "add" at bounding box center [584, 331] width 14 height 14
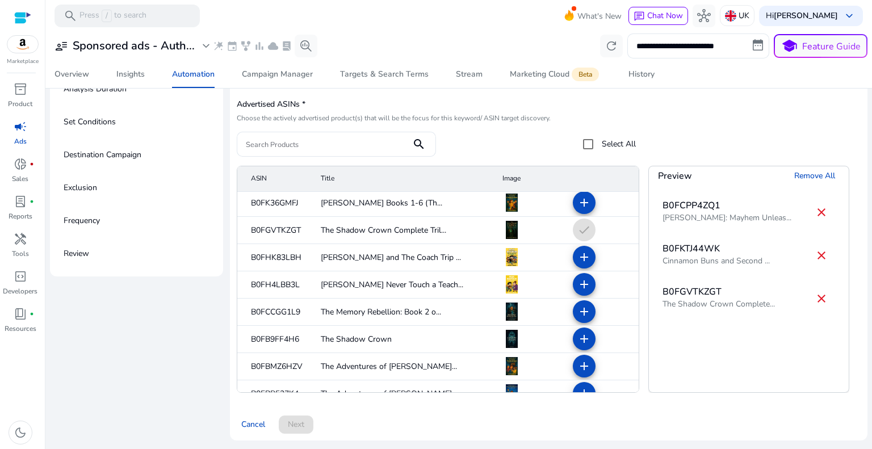
scroll to position [290, 0]
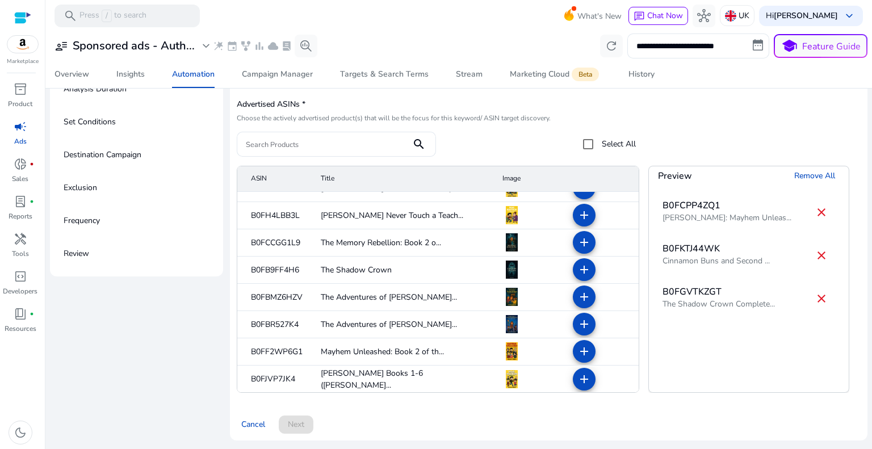
click at [299, 418] on div "Cancel Next" at bounding box center [549, 419] width 624 height 27
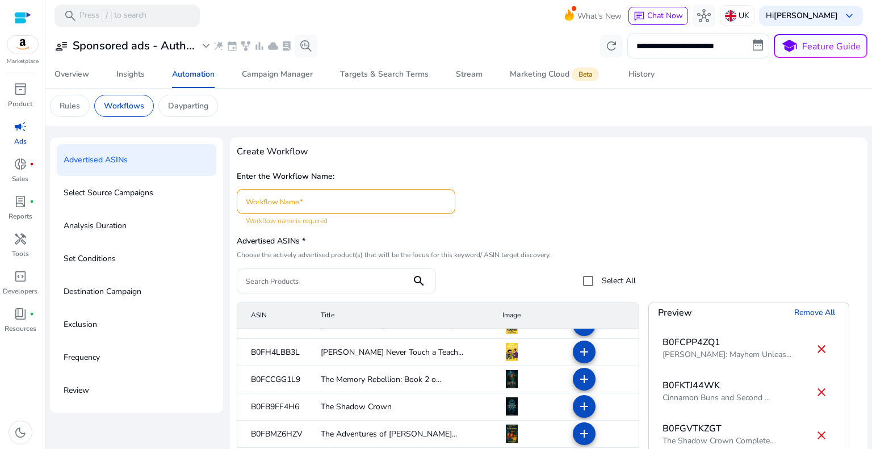
scroll to position [0, 0]
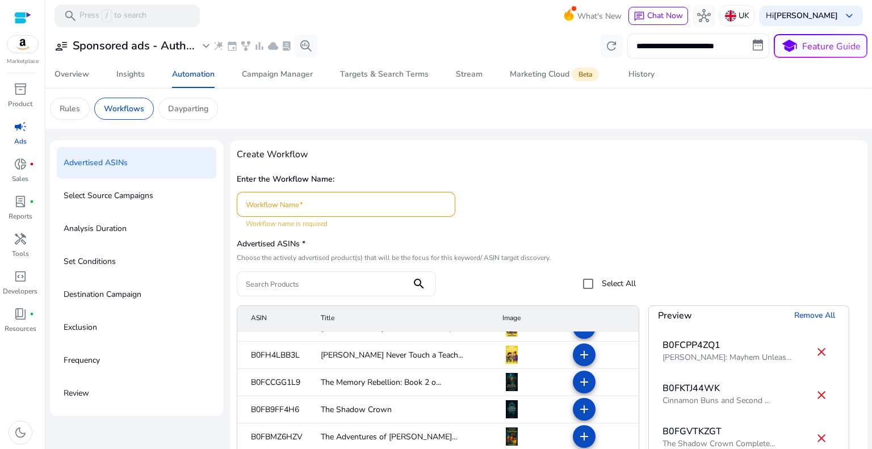
click at [277, 204] on input "Workflow Name" at bounding box center [346, 204] width 200 height 12
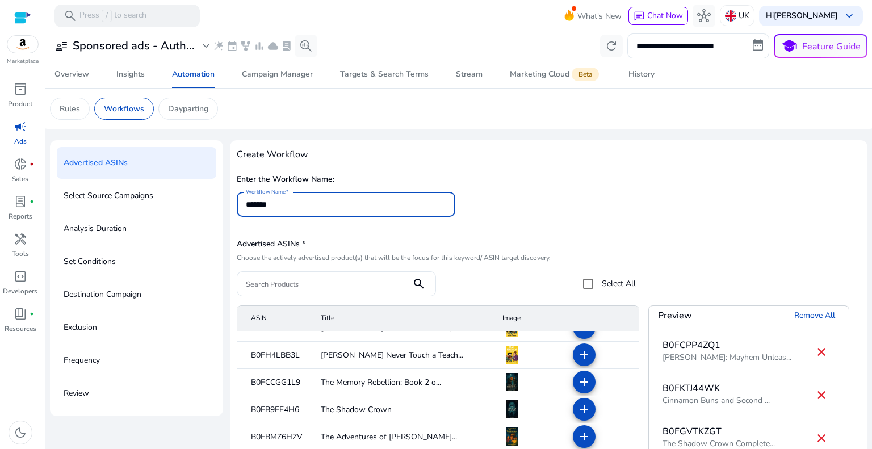
type input "*******"
click at [520, 206] on div "Enter the Workflow Name: Workflow Name *******" at bounding box center [549, 200] width 624 height 58
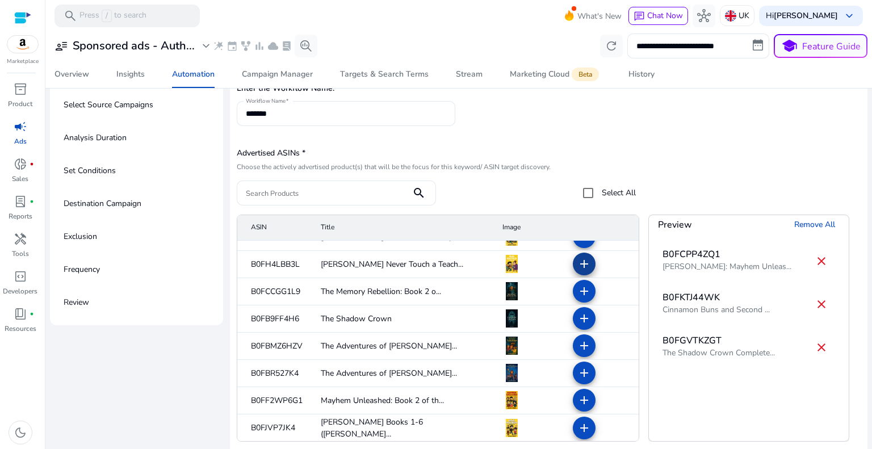
scroll to position [140, 0]
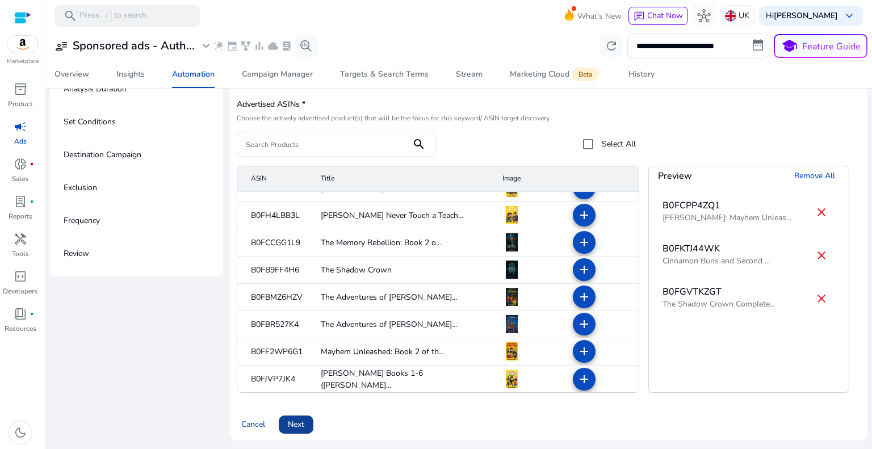
click at [305, 423] on span at bounding box center [296, 424] width 35 height 27
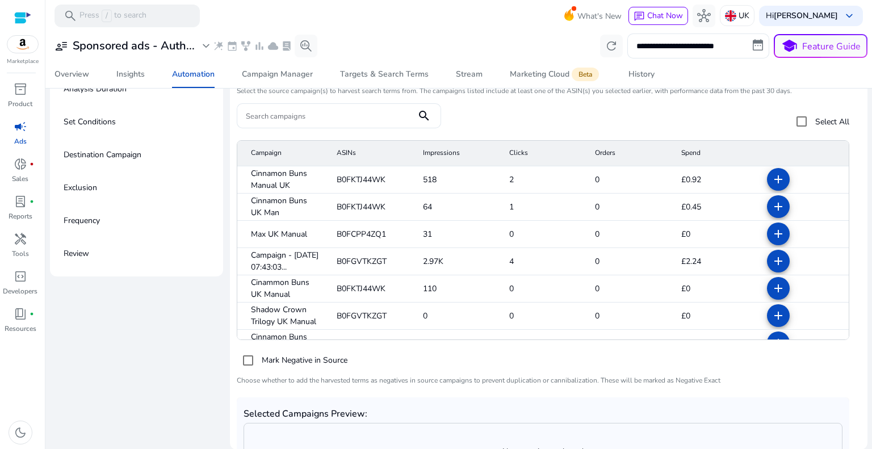
scroll to position [0, 0]
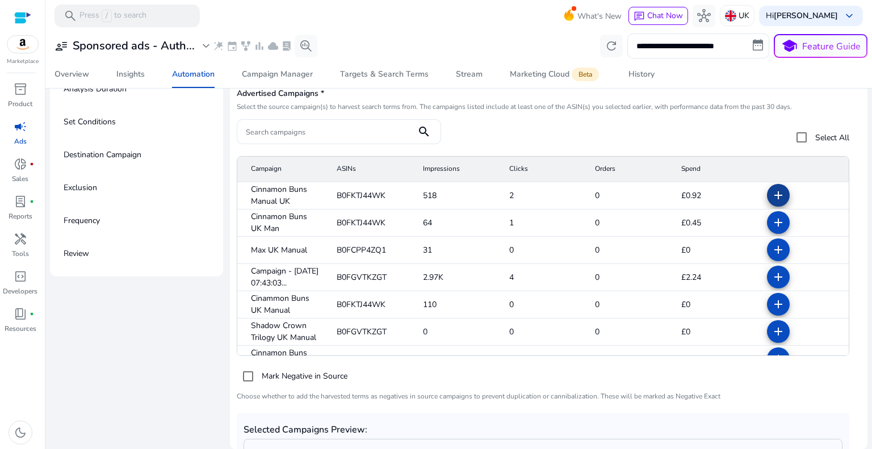
click at [771, 192] on mat-icon "add" at bounding box center [778, 195] width 14 height 14
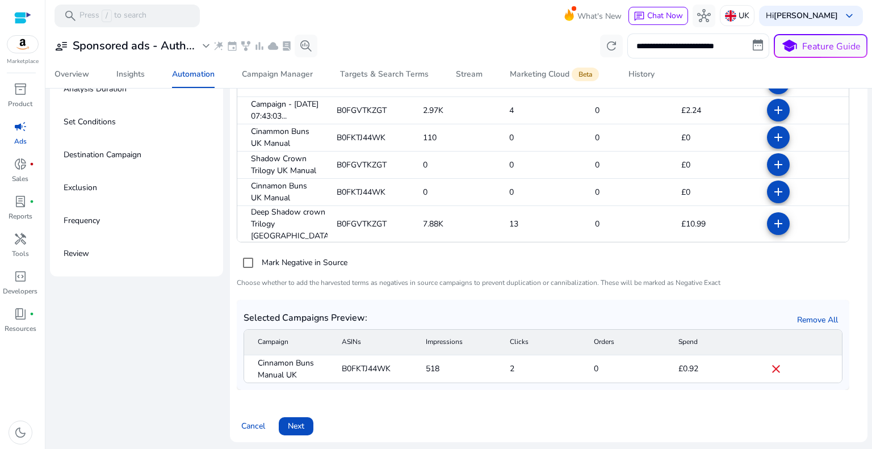
scroll to position [114, 0]
click at [293, 422] on span "Next" at bounding box center [296, 426] width 16 height 12
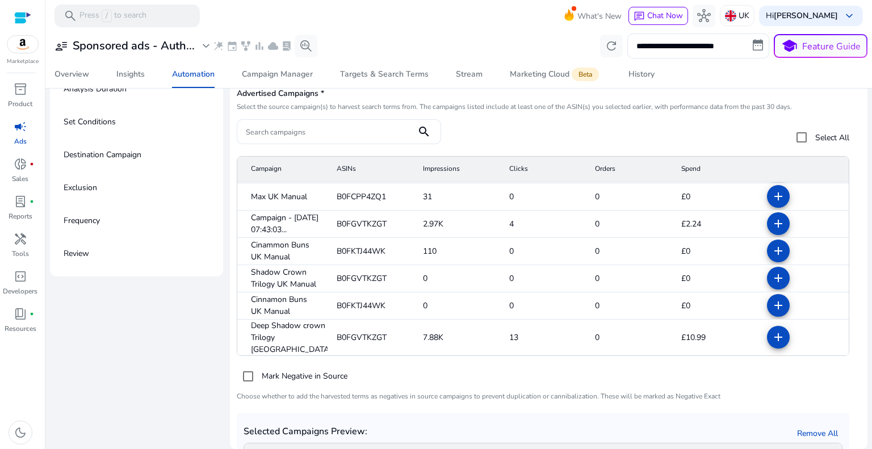
scroll to position [0, 0]
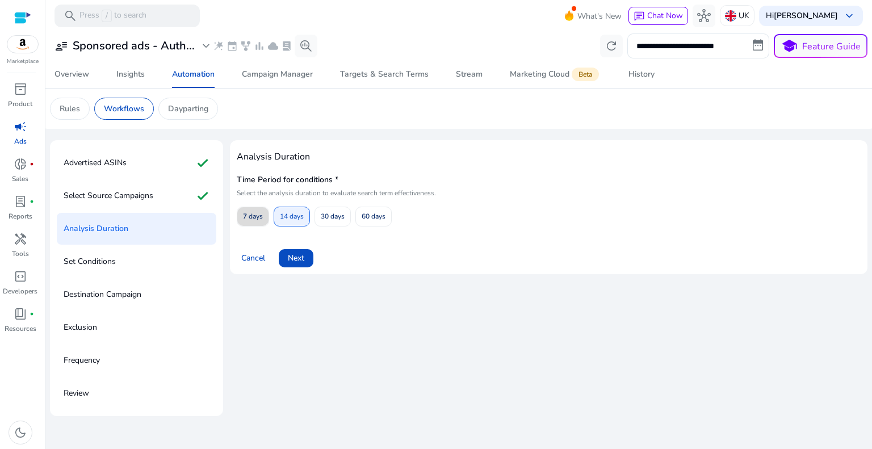
click at [246, 209] on span "7 days" at bounding box center [253, 217] width 20 height 20
click at [299, 254] on span "Next" at bounding box center [296, 258] width 16 height 12
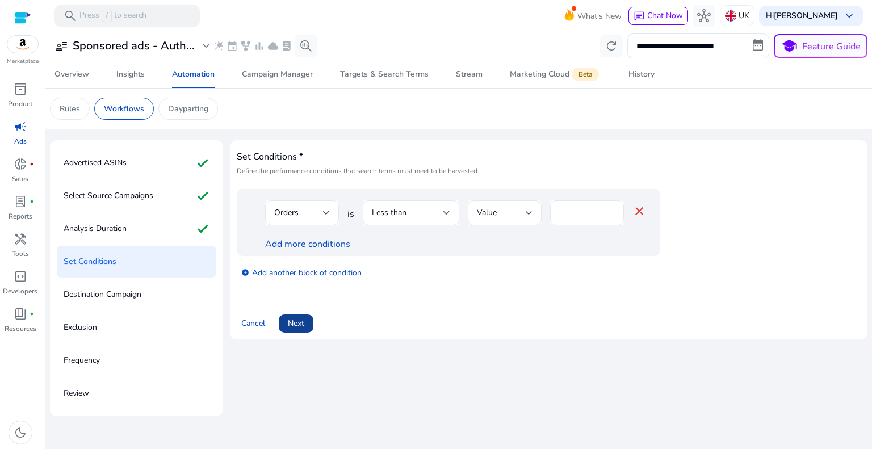
click at [295, 324] on span "Next" at bounding box center [296, 323] width 16 height 12
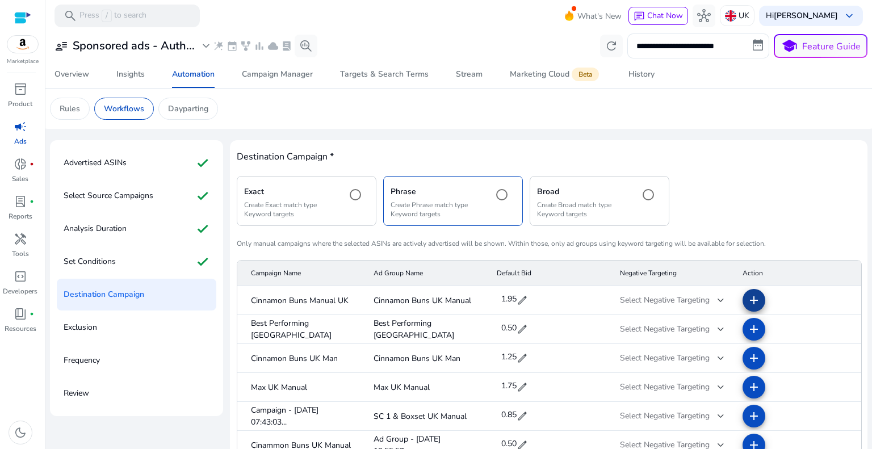
click at [740, 300] on span at bounding box center [753, 300] width 27 height 27
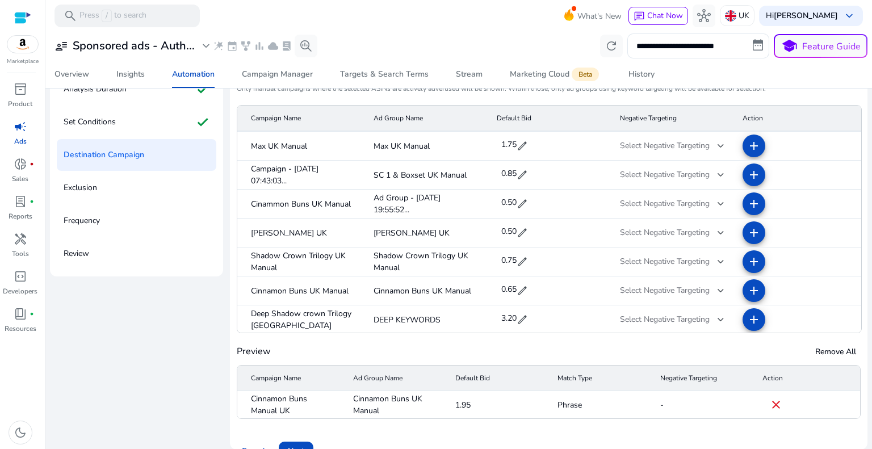
scroll to position [41, 0]
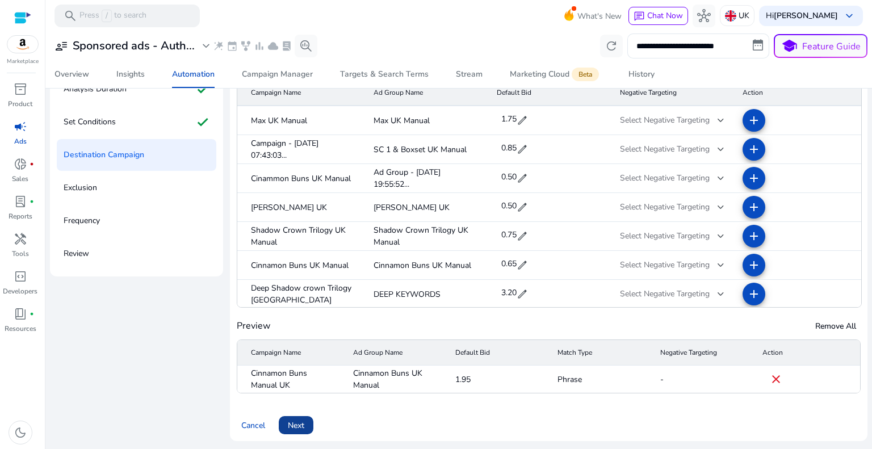
click at [300, 426] on span "Next" at bounding box center [296, 426] width 16 height 12
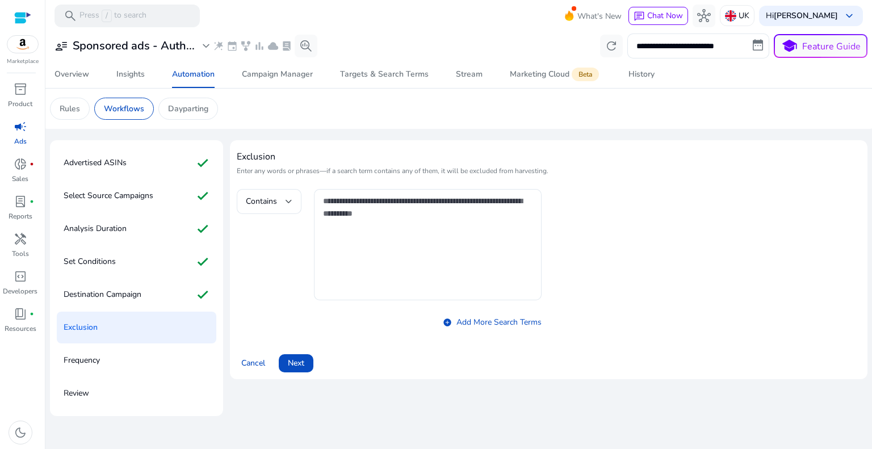
scroll to position [0, 0]
click at [300, 360] on span "Next" at bounding box center [296, 363] width 16 height 12
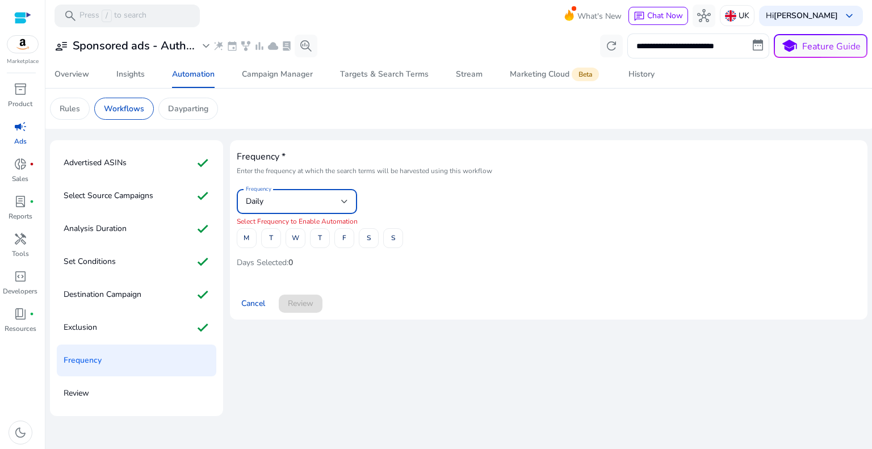
click at [339, 203] on div "Daily" at bounding box center [293, 201] width 95 height 12
click at [339, 203] on div at bounding box center [436, 224] width 872 height 449
click at [238, 231] on span at bounding box center [246, 238] width 19 height 27
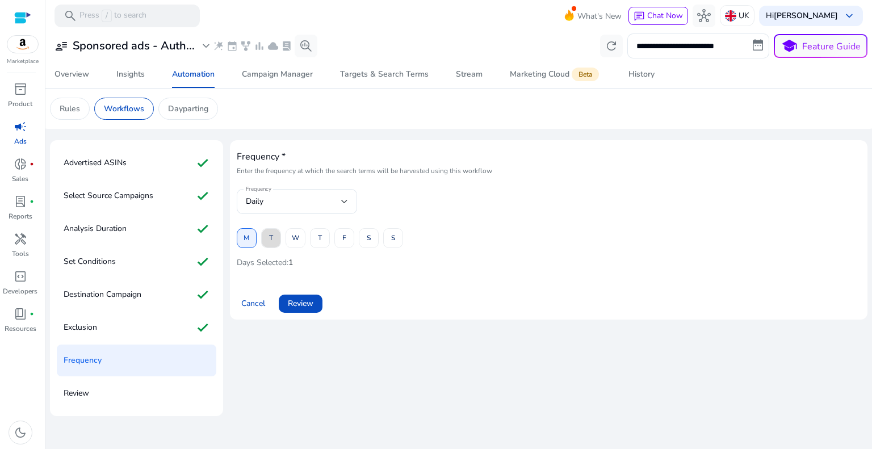
click at [272, 235] on span "T" at bounding box center [271, 238] width 4 height 20
click at [305, 237] on div "M T W T F S S" at bounding box center [549, 238] width 624 height 20
click at [301, 238] on span at bounding box center [295, 238] width 19 height 27
click at [318, 237] on span "T" at bounding box center [320, 238] width 4 height 20
click at [343, 238] on span "F" at bounding box center [344, 238] width 4 height 20
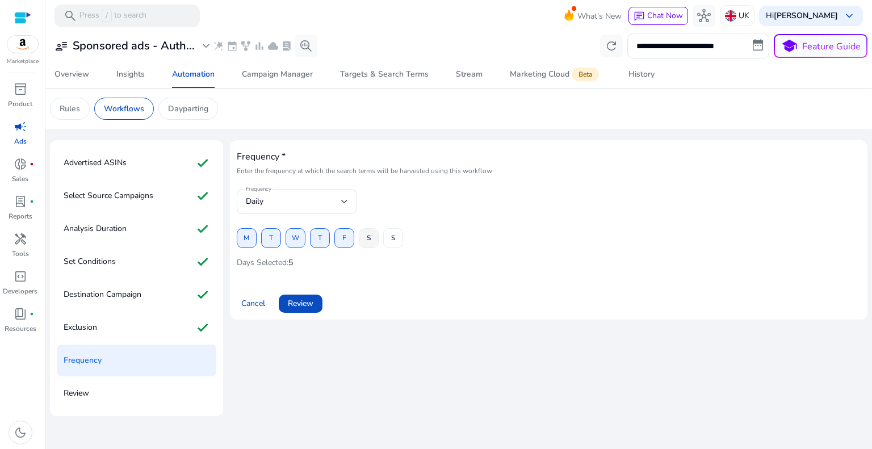
click at [373, 242] on span at bounding box center [368, 238] width 19 height 27
click at [388, 241] on span at bounding box center [393, 238] width 19 height 27
click at [303, 304] on span "Review" at bounding box center [301, 303] width 26 height 12
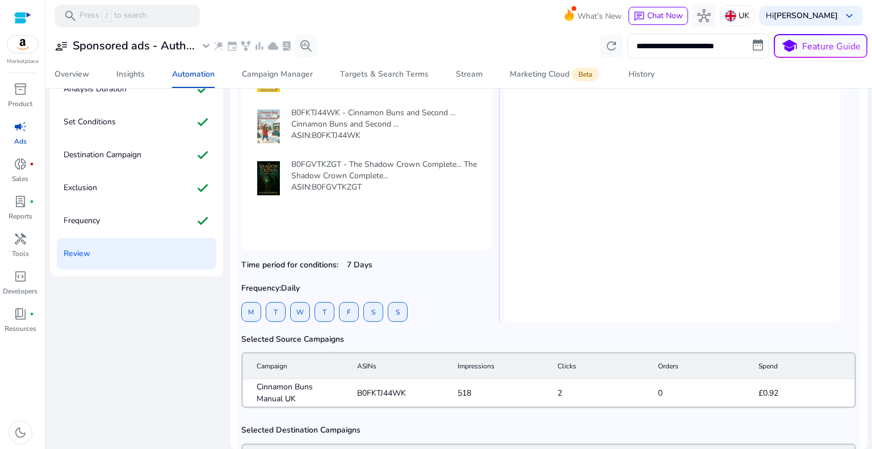
scroll to position [192, 0]
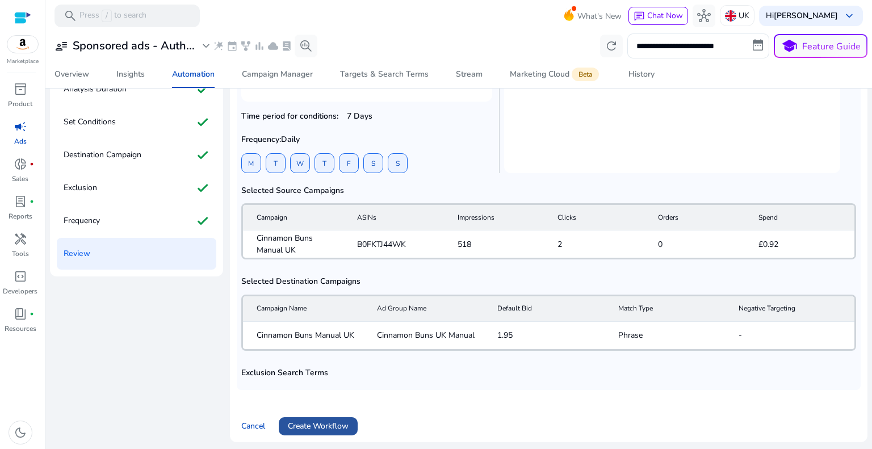
click at [313, 428] on span "Create Workflow" at bounding box center [318, 426] width 61 height 12
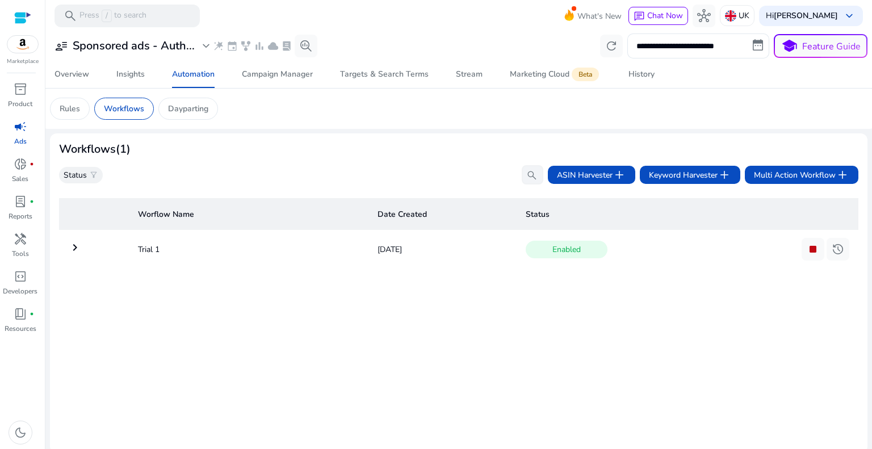
click at [73, 247] on mat-icon "keyboard_arrow_right" at bounding box center [75, 248] width 14 height 14
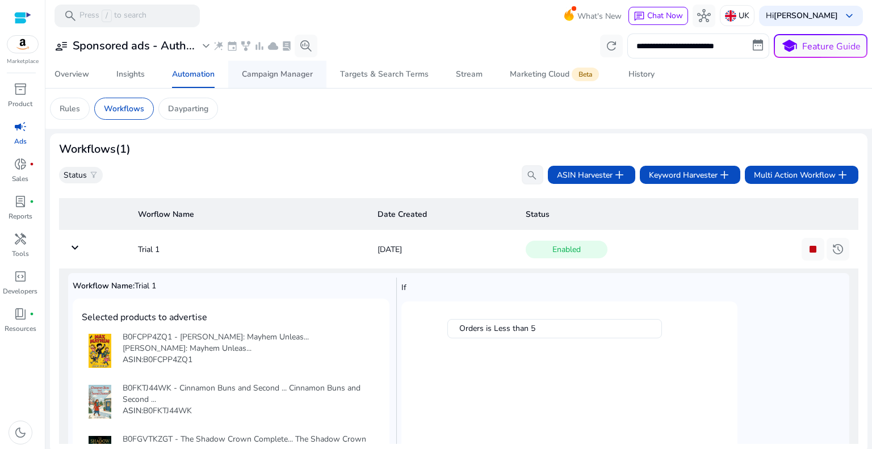
click at [263, 78] on div "Campaign Manager" at bounding box center [277, 74] width 71 height 8
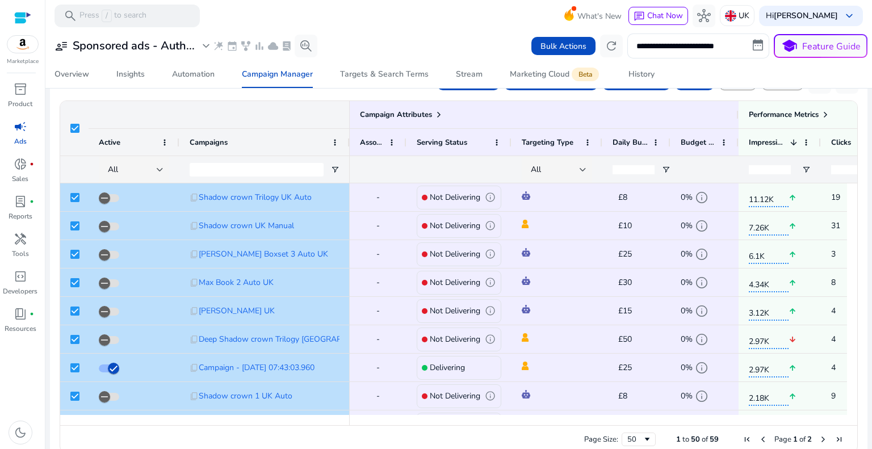
click at [101, 138] on span "Active" at bounding box center [110, 142] width 22 height 10
click at [165, 144] on span at bounding box center [164, 142] width 9 height 9
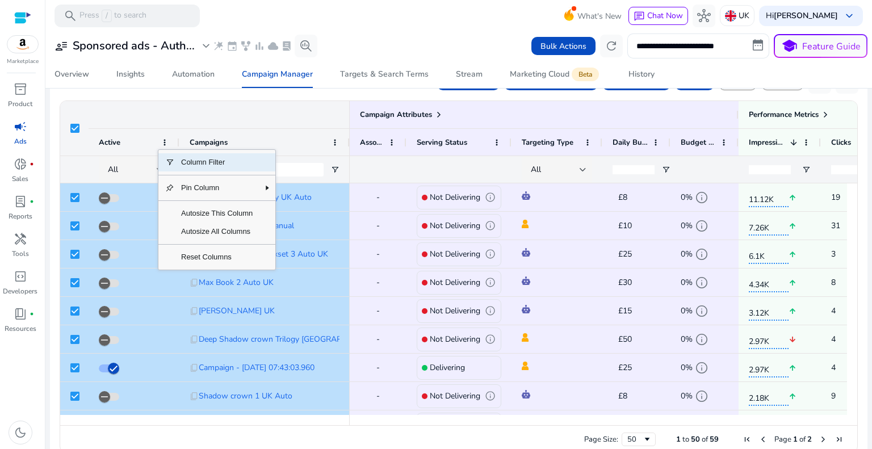
click at [152, 132] on div "Active" at bounding box center [128, 142] width 58 height 21
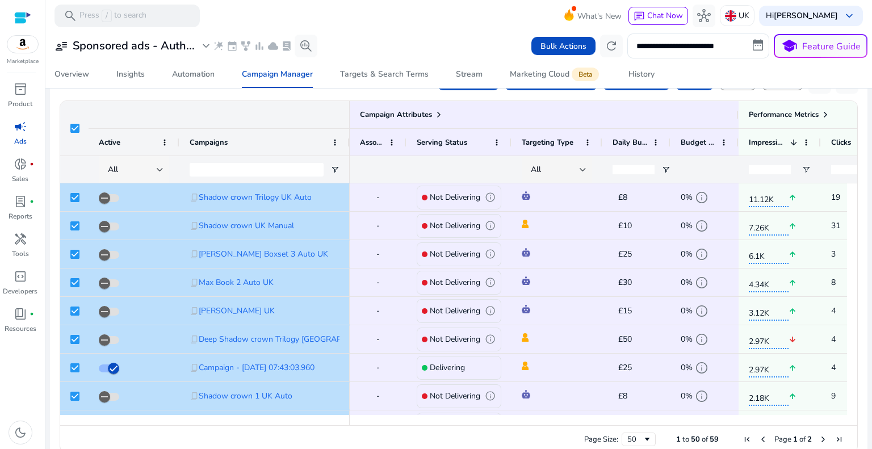
click at [132, 163] on div "All" at bounding box center [136, 170] width 56 height 14
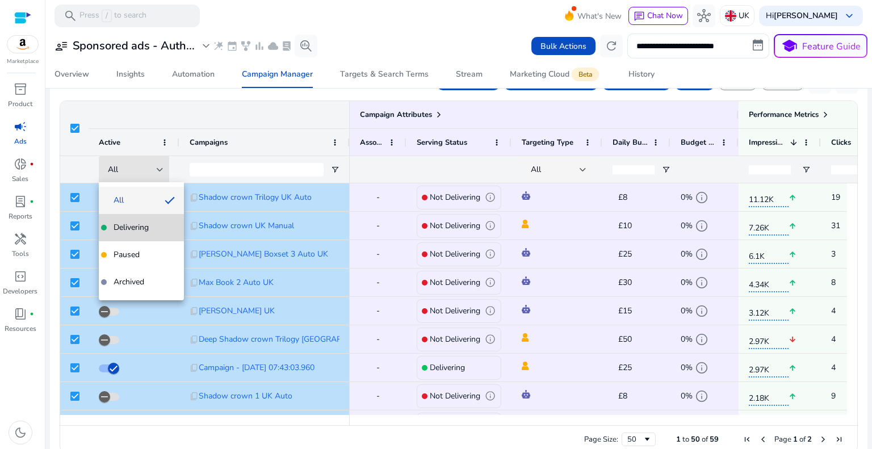
click at [142, 234] on mat-option "Delivering" at bounding box center [141, 227] width 85 height 27
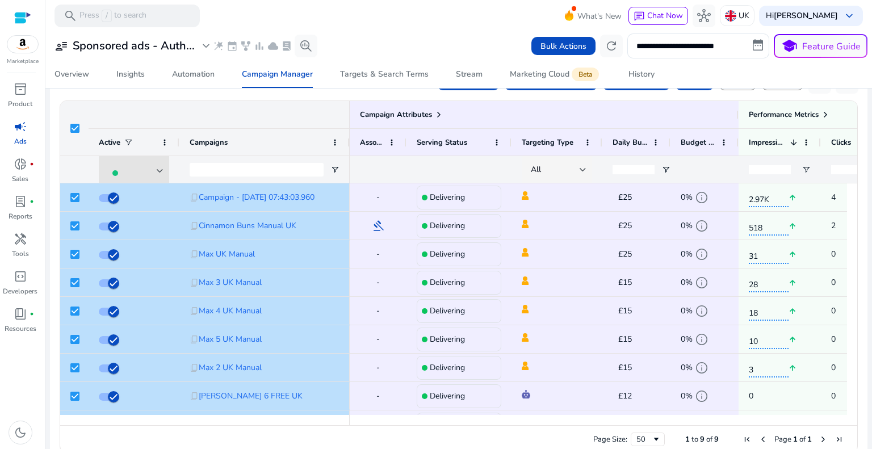
click at [272, 120] on div "Campaign Attributes" at bounding box center [205, 114] width 290 height 27
drag, startPoint x: 540, startPoint y: 425, endPoint x: 580, endPoint y: 421, distance: 39.4
click at [580, 421] on div "Drag here to set row groups Drag here to set column labels Campaign Attributes …" at bounding box center [459, 276] width 798 height 353
drag, startPoint x: 570, startPoint y: 418, endPoint x: 596, endPoint y: 421, distance: 26.3
click at [596, 421] on div at bounding box center [598, 420] width 497 height 10
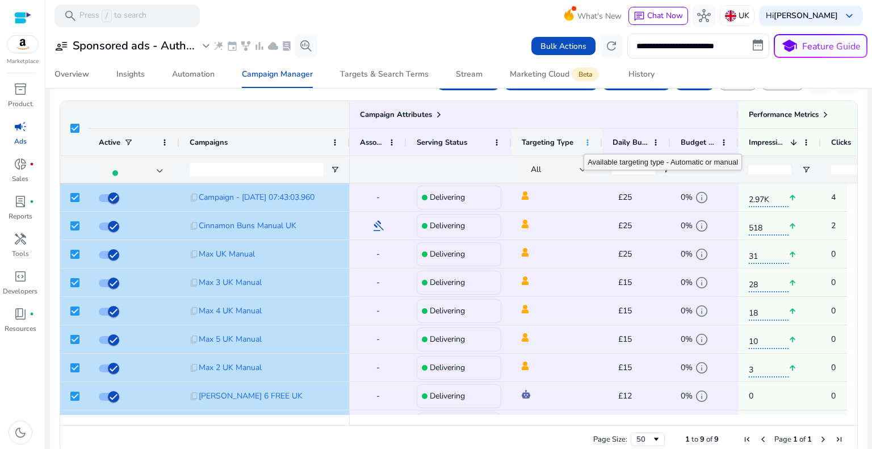
click at [584, 142] on span at bounding box center [587, 142] width 9 height 9
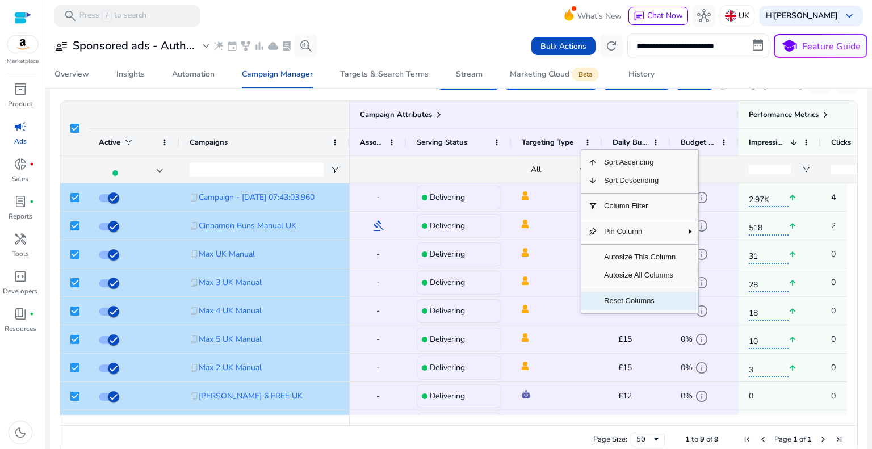
click at [614, 304] on span "Reset Columns" at bounding box center [639, 301] width 85 height 18
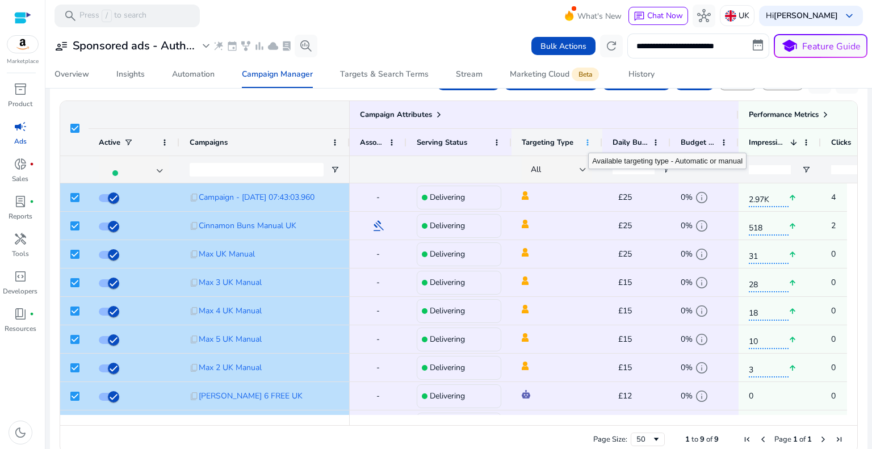
click at [588, 141] on span at bounding box center [587, 142] width 9 height 9
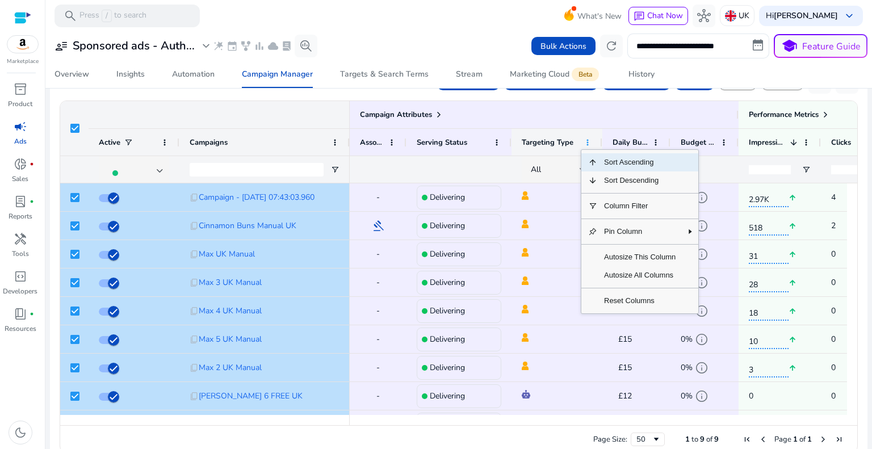
click at [588, 140] on span at bounding box center [587, 142] width 9 height 9
click at [810, 139] on span at bounding box center [806, 142] width 9 height 9
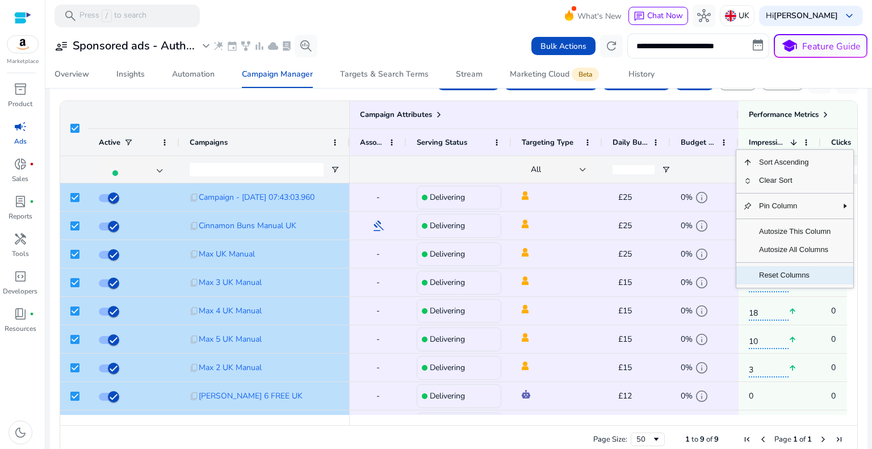
click at [782, 273] on span "Reset Columns" at bounding box center [794, 275] width 85 height 18
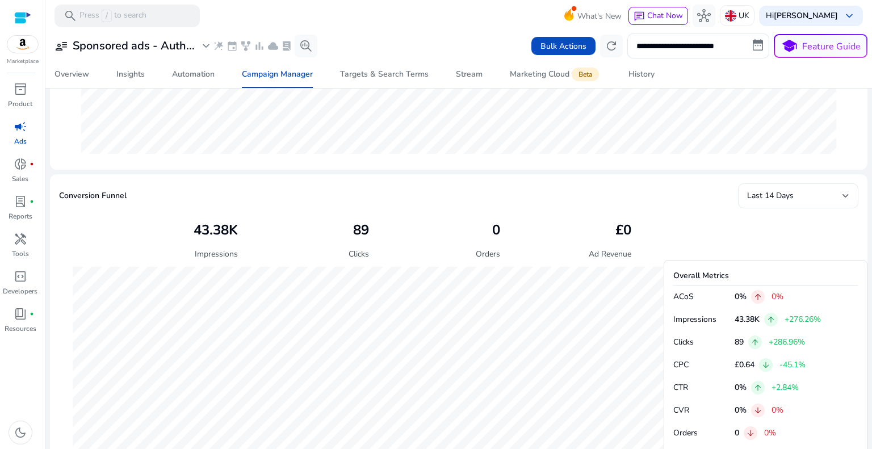
click at [842, 189] on div at bounding box center [845, 196] width 7 height 14
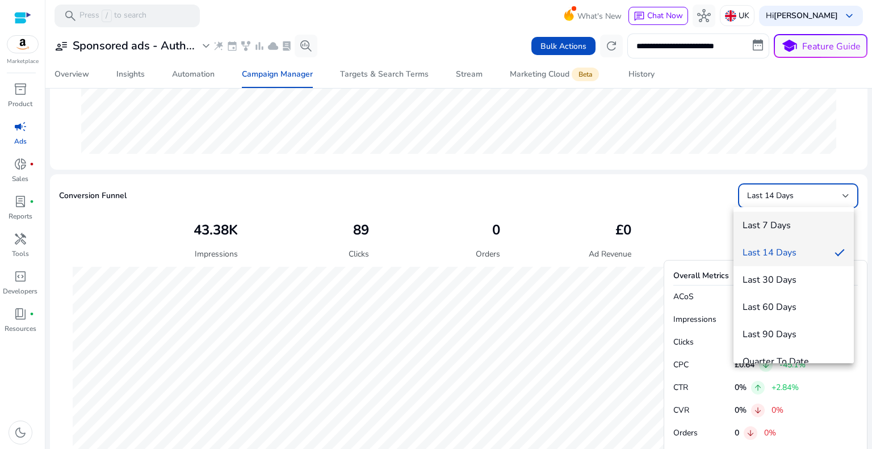
click at [781, 224] on span "Last 7 Days" at bounding box center [794, 225] width 102 height 12
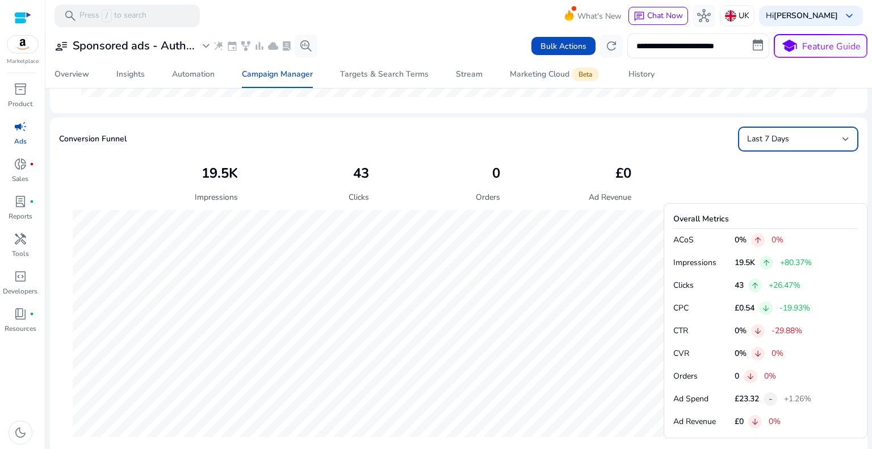
click at [782, 132] on div "Last 7 Days" at bounding box center [798, 139] width 102 height 14
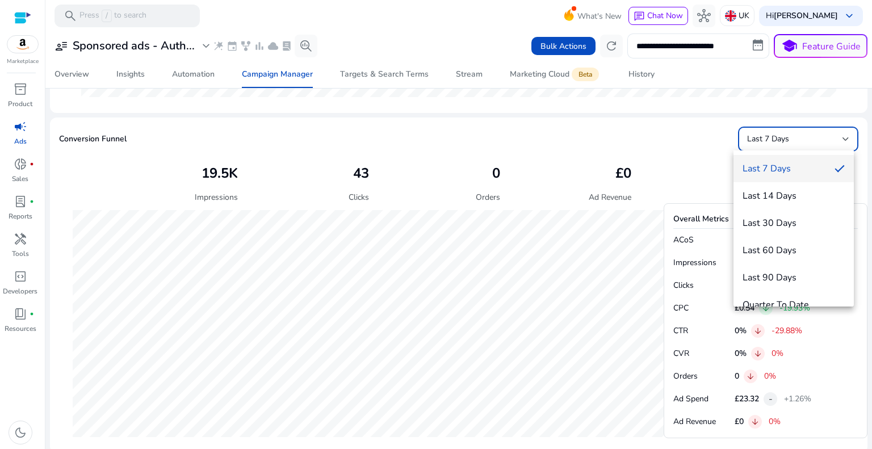
click at [762, 172] on span "Last 7 Days" at bounding box center [784, 168] width 83 height 12
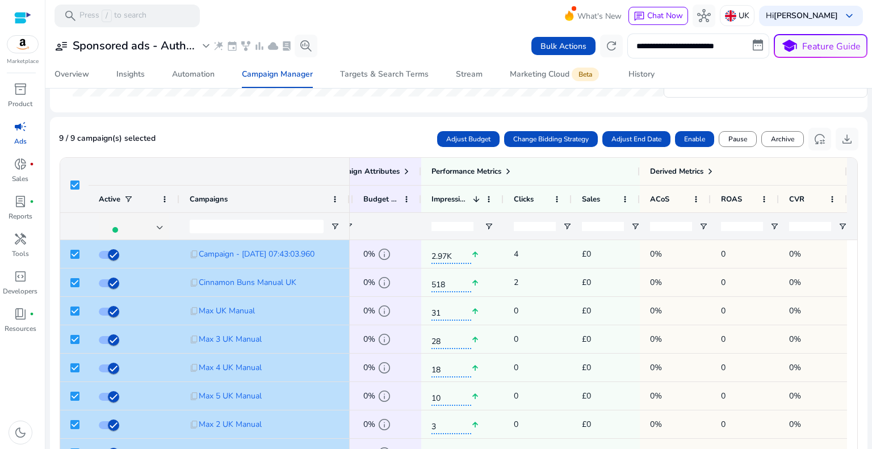
click at [257, 155] on ag-grid-angular "Press ENTER to sort. Press ALT DOWN to open column menu. Press CTRL ENTER to op…" at bounding box center [459, 334] width 816 height 364
click at [261, 166] on div "Campaign Attributes" at bounding box center [205, 171] width 290 height 27
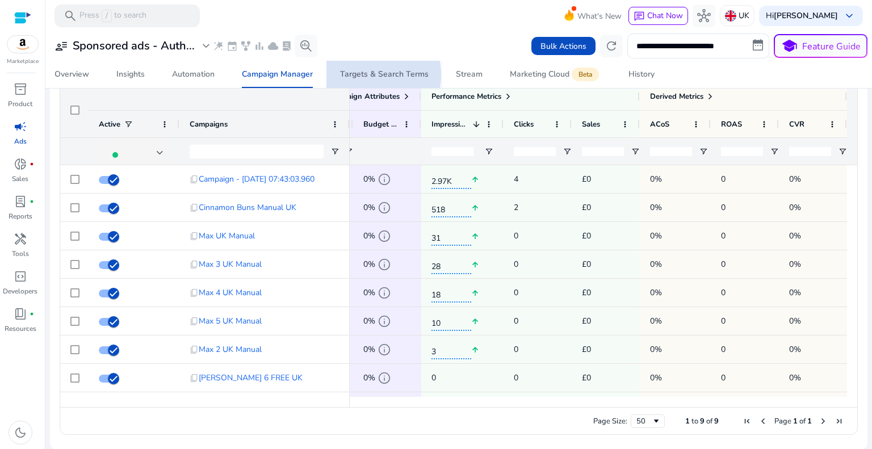
click at [371, 75] on div "Targets & Search Terms" at bounding box center [384, 74] width 89 height 8
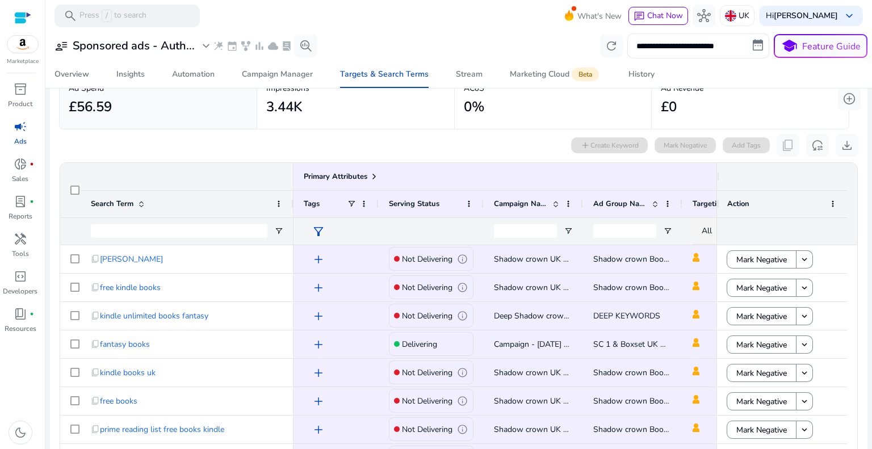
scroll to position [114, 0]
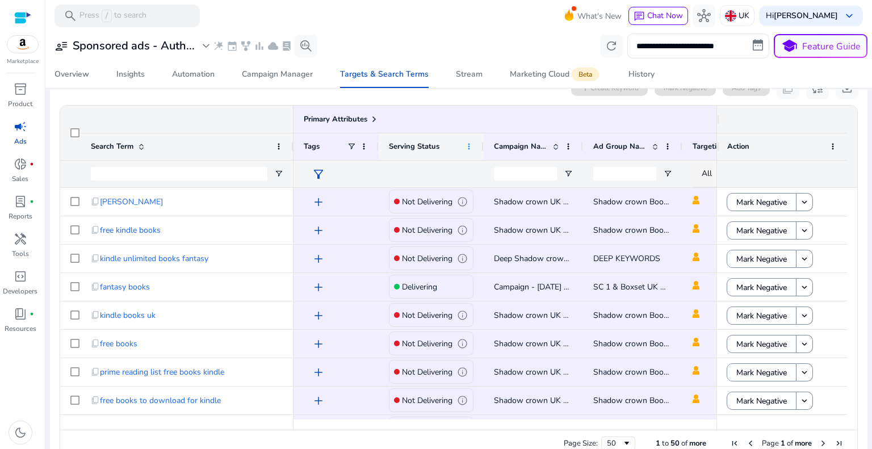
click at [468, 149] on span at bounding box center [468, 146] width 9 height 9
click at [422, 148] on span "Serving Status" at bounding box center [414, 146] width 51 height 10
click at [419, 142] on span "Serving Status" at bounding box center [414, 146] width 51 height 10
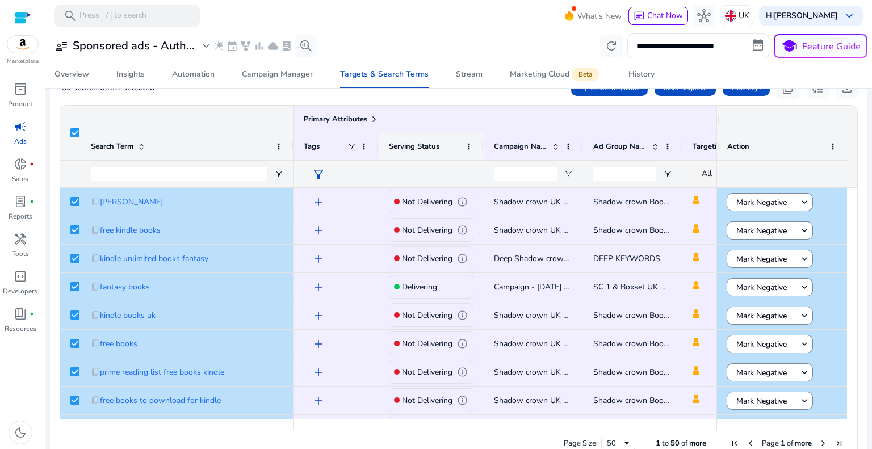
click at [450, 145] on div "Serving Status" at bounding box center [425, 146] width 72 height 21
click at [436, 145] on span "Serving Status" at bounding box center [414, 146] width 51 height 10
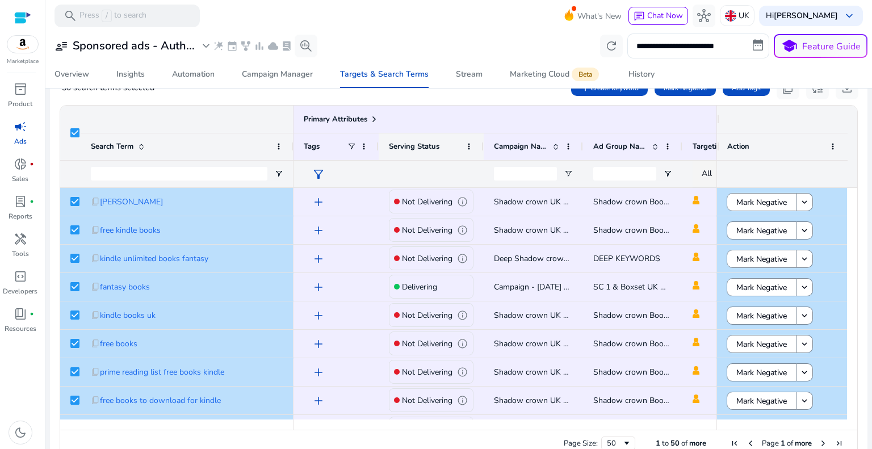
click at [436, 145] on span "Serving Status" at bounding box center [414, 146] width 51 height 10
click at [434, 118] on div "Primary Attributes" at bounding box center [533, 119] width 459 height 16
click at [347, 120] on span "Primary Attributes" at bounding box center [336, 119] width 64 height 10
click at [352, 119] on span "Primary Attributes" at bounding box center [336, 119] width 64 height 10
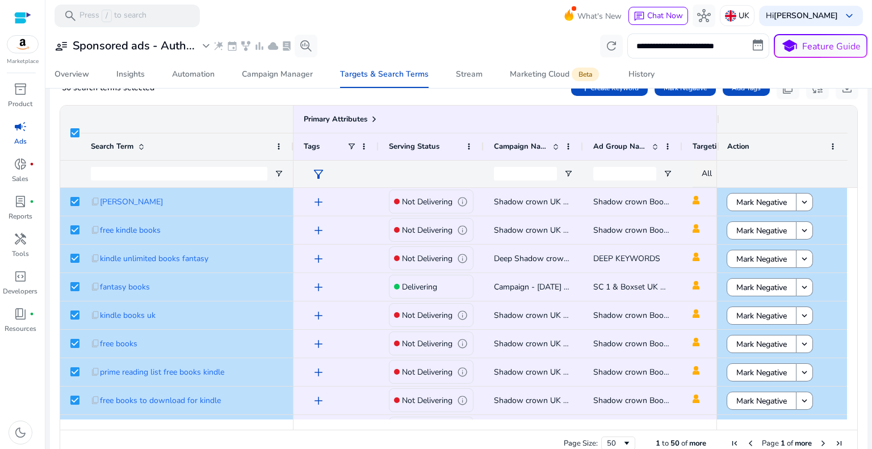
click at [223, 120] on div "Primary Attributes" at bounding box center [176, 119] width 233 height 27
click at [225, 120] on div "Primary Attributes" at bounding box center [176, 119] width 233 height 27
click at [225, 140] on div "Search Term" at bounding box center [181, 146] width 180 height 21
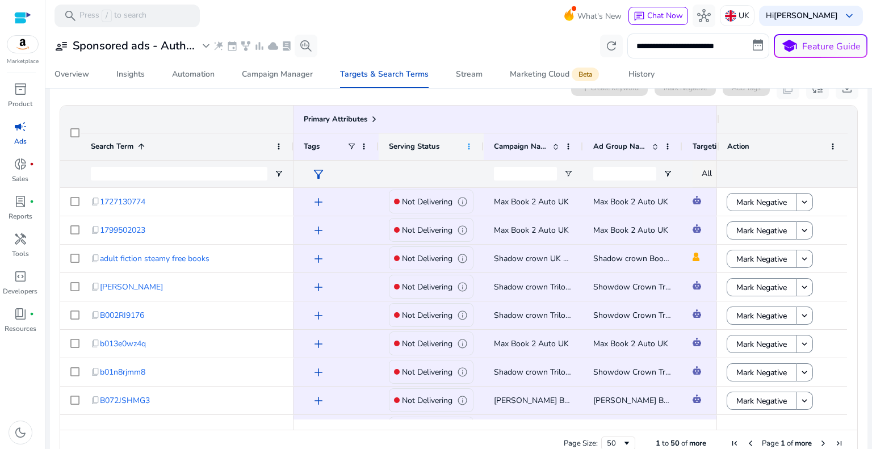
click at [468, 145] on span at bounding box center [468, 146] width 9 height 9
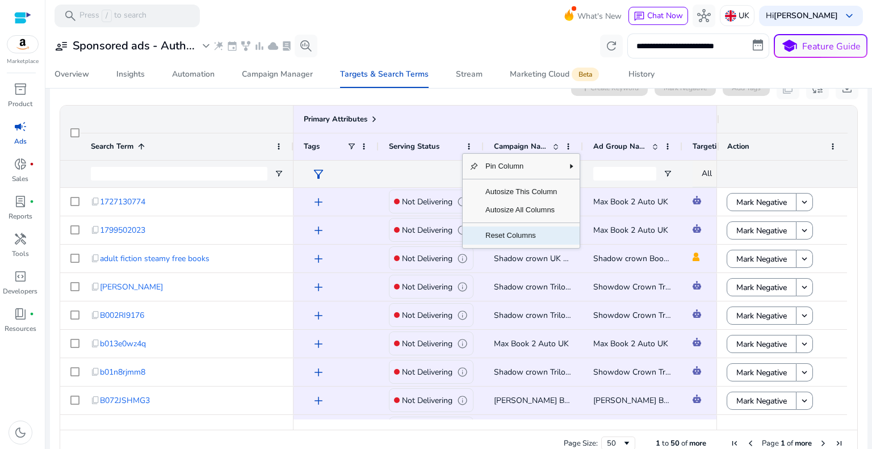
click at [491, 240] on span "Reset Columns" at bounding box center [521, 236] width 85 height 18
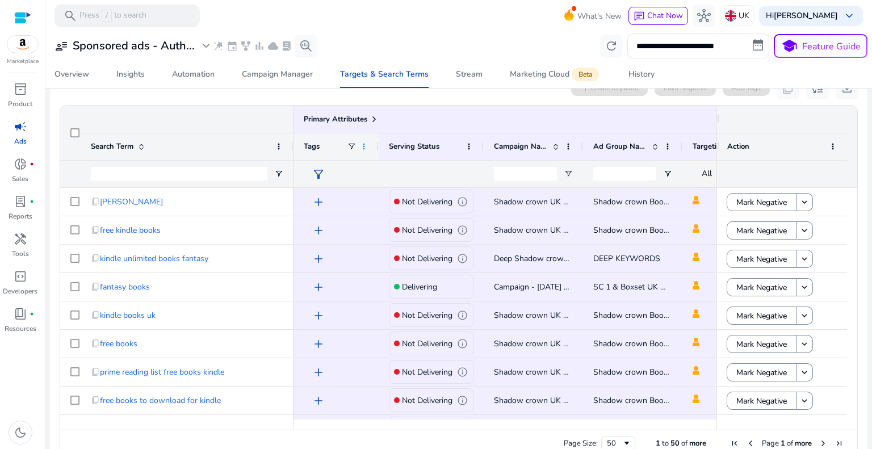
click at [360, 145] on span at bounding box center [363, 146] width 9 height 9
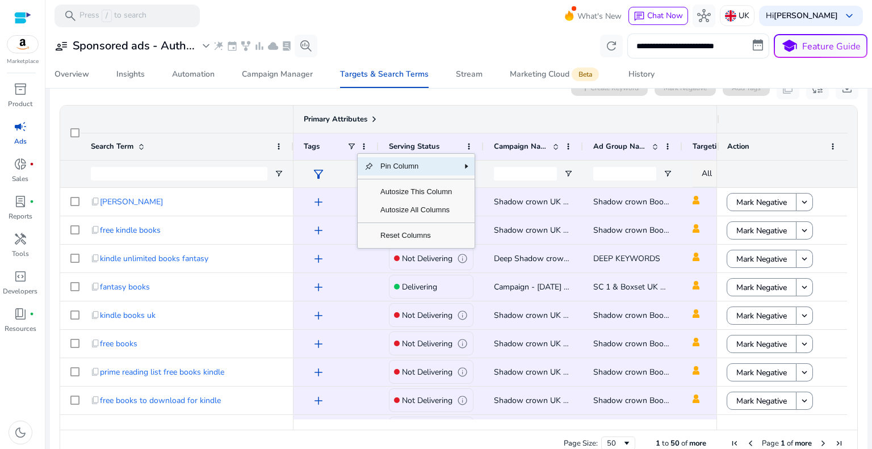
click at [375, 118] on span at bounding box center [374, 119] width 9 height 9
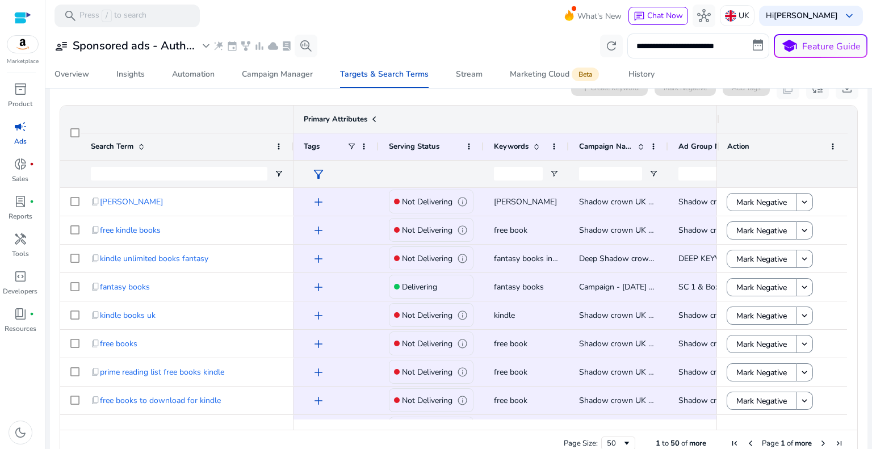
click at [375, 118] on span at bounding box center [374, 119] width 9 height 9
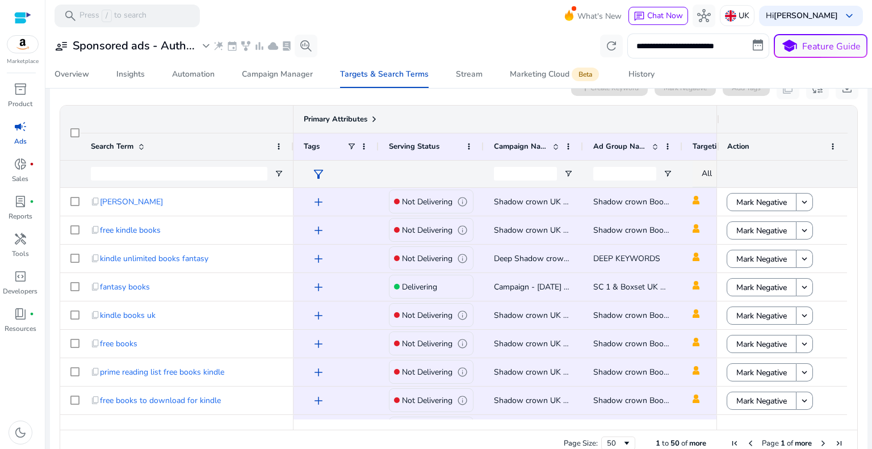
click at [375, 118] on span at bounding box center [374, 119] width 9 height 9
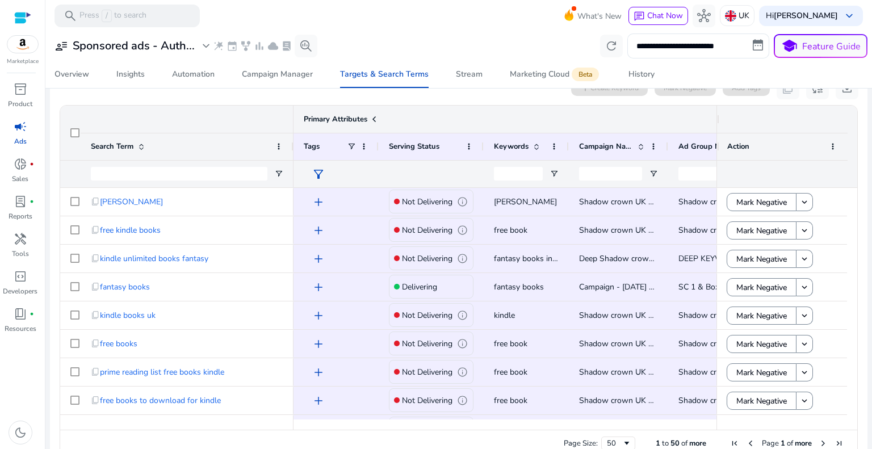
click at [375, 118] on span at bounding box center [374, 119] width 9 height 9
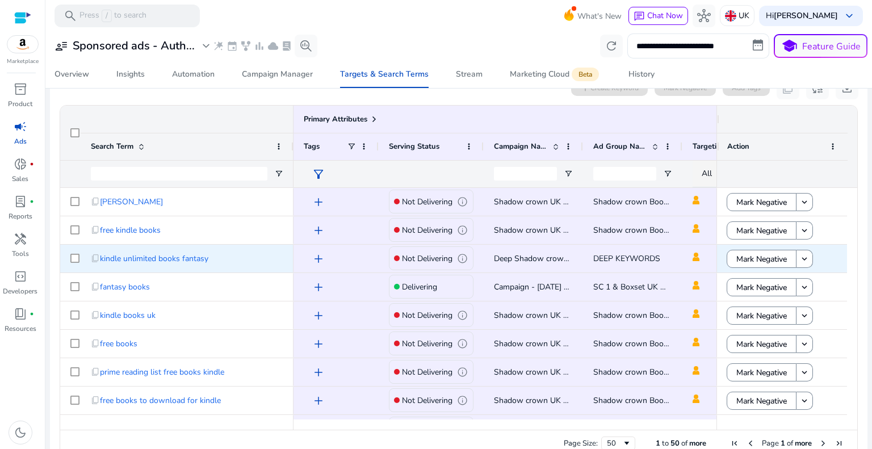
click at [462, 259] on span "info" at bounding box center [462, 258] width 11 height 11
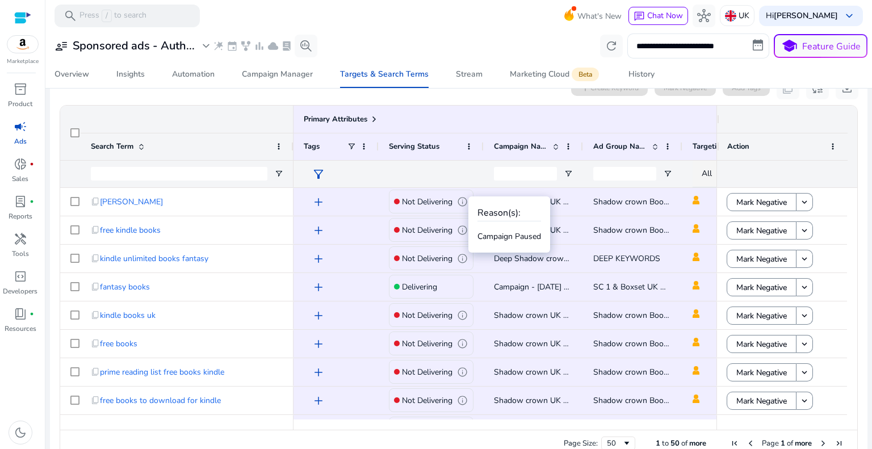
click at [494, 234] on p "Campaign Paused" at bounding box center [509, 236] width 64 height 12
click at [418, 21] on mat-toolbar "search Press / to search What's New chat Chat Now hub UK Hi Jason Byrnes keyboa…" at bounding box center [458, 15] width 827 height 31
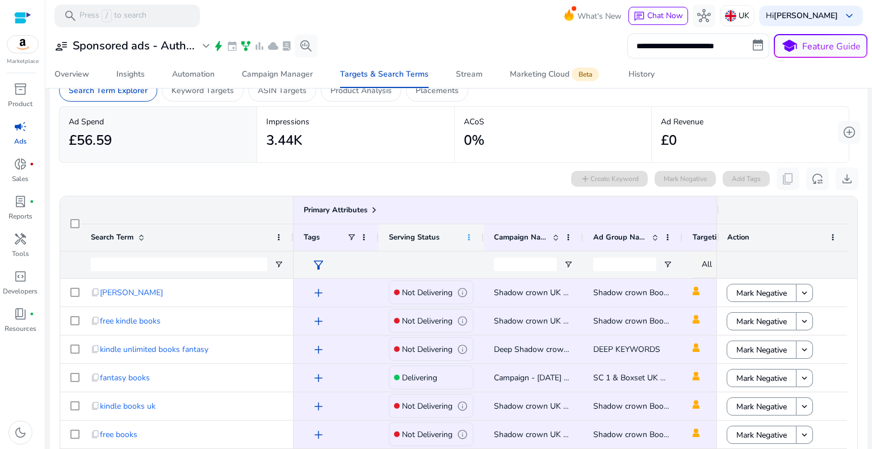
click at [469, 236] on span at bounding box center [468, 237] width 9 height 9
click at [463, 231] on div "Serving Status" at bounding box center [431, 237] width 85 height 27
click at [426, 233] on span "Serving Status" at bounding box center [414, 237] width 51 height 10
click at [372, 207] on span at bounding box center [374, 210] width 9 height 9
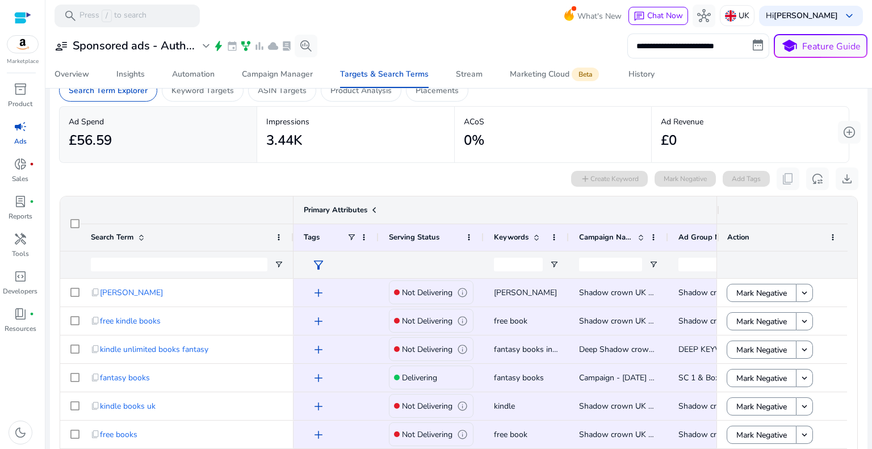
click at [372, 207] on span at bounding box center [374, 210] width 9 height 9
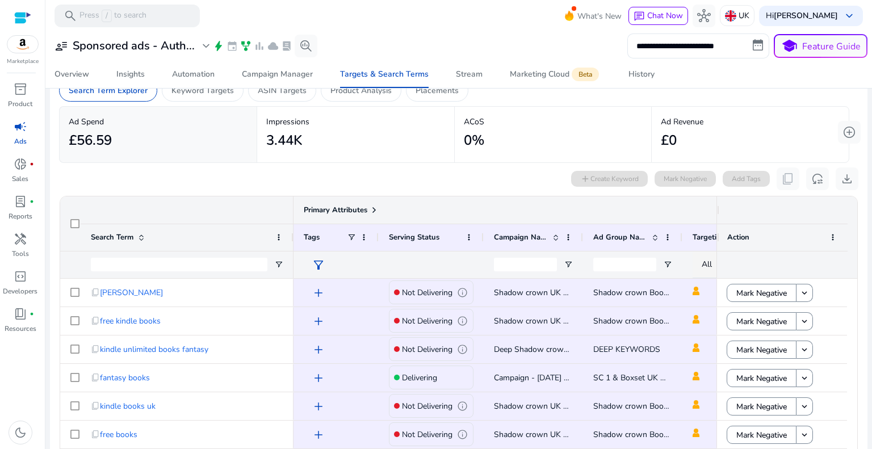
click at [372, 207] on span at bounding box center [374, 210] width 9 height 9
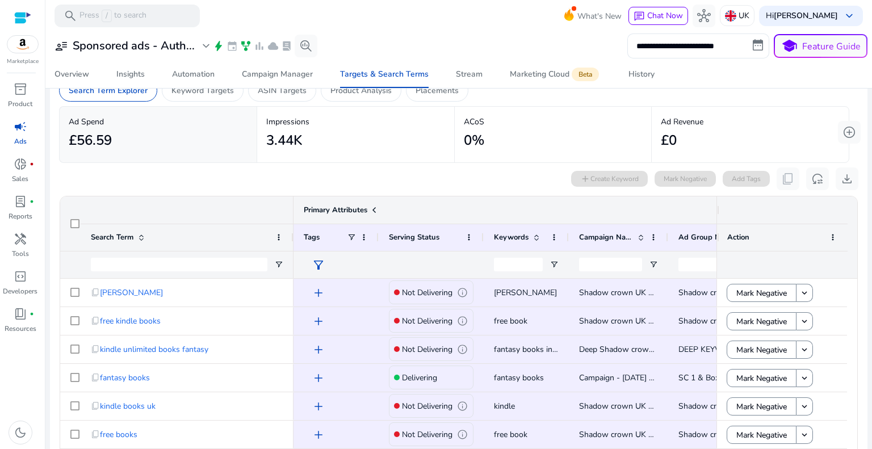
click at [372, 208] on span at bounding box center [374, 210] width 9 height 9
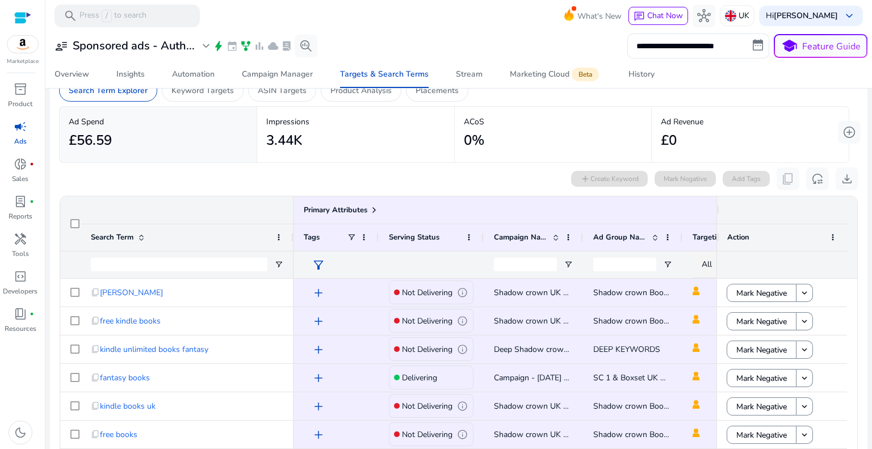
click at [142, 233] on span at bounding box center [141, 237] width 9 height 9
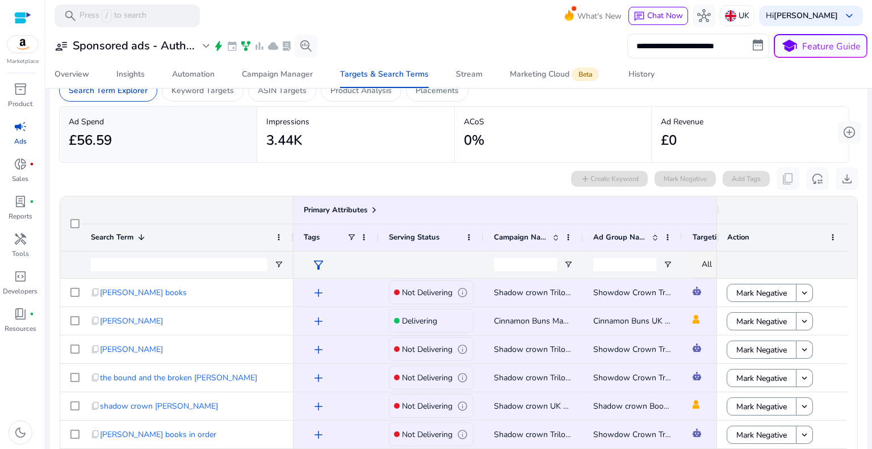
click at [142, 233] on span at bounding box center [141, 237] width 9 height 9
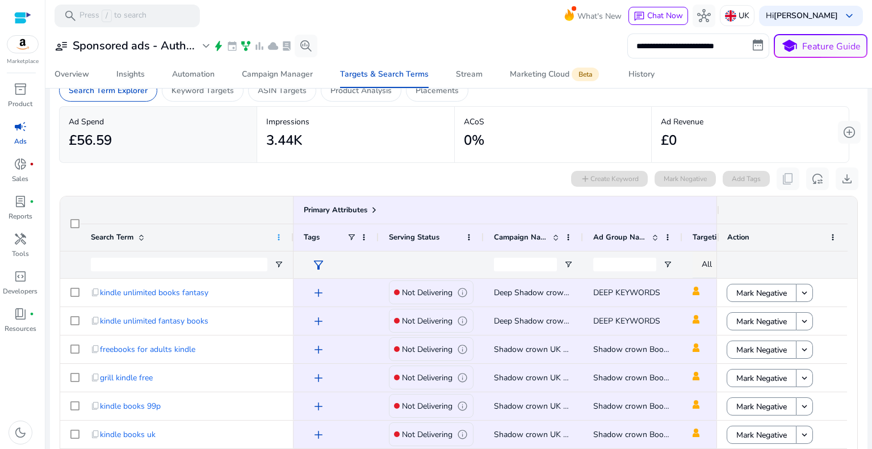
click at [278, 239] on span at bounding box center [278, 237] width 9 height 9
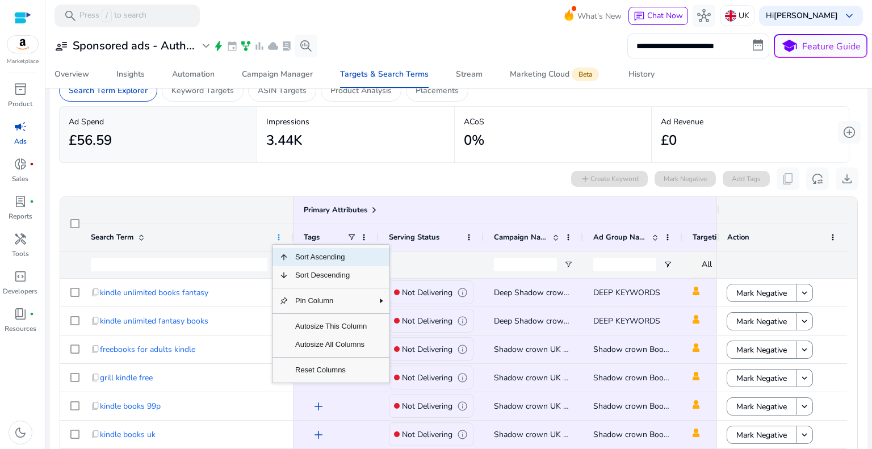
click at [278, 239] on span at bounding box center [278, 237] width 9 height 9
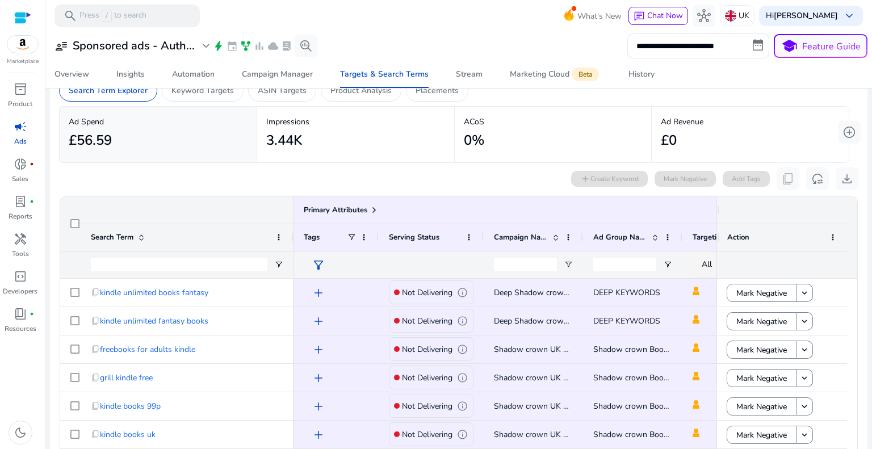
click at [259, 204] on div "Primary Attributes" at bounding box center [176, 209] width 233 height 27
click at [364, 234] on span at bounding box center [363, 237] width 9 height 9
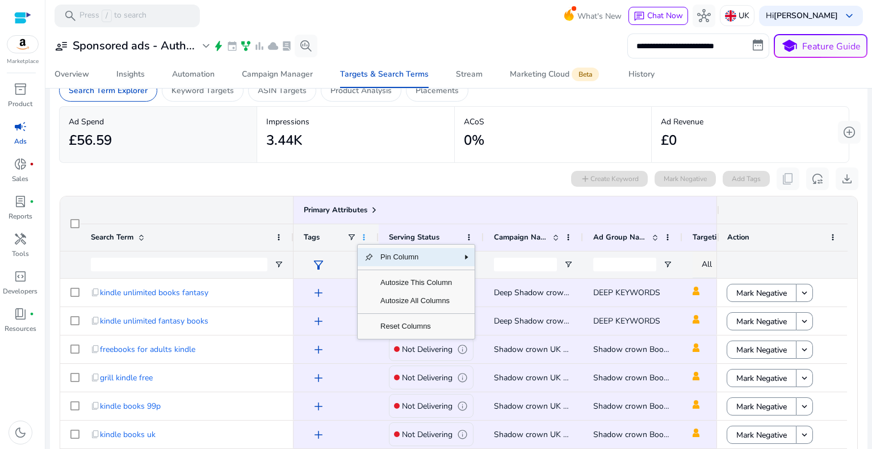
click at [364, 234] on span at bounding box center [363, 237] width 9 height 9
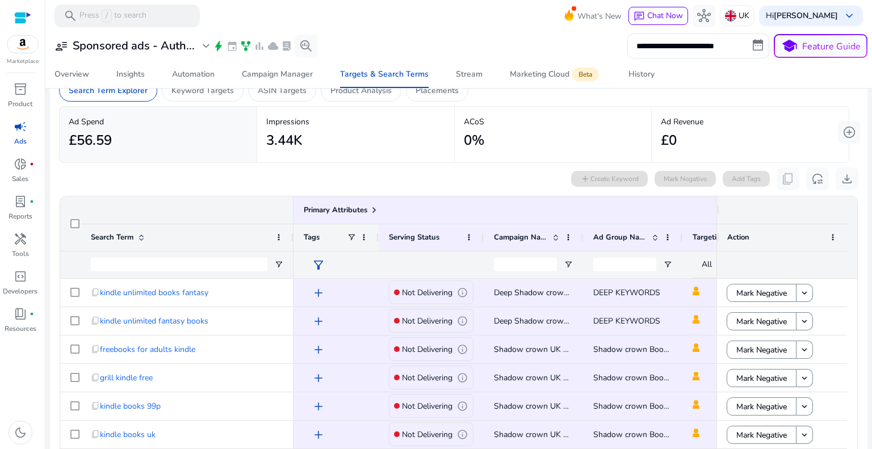
click at [327, 236] on div "Tags" at bounding box center [325, 237] width 43 height 21
click at [309, 234] on span "Tags" at bounding box center [312, 237] width 16 height 10
click at [353, 237] on span at bounding box center [351, 237] width 9 height 9
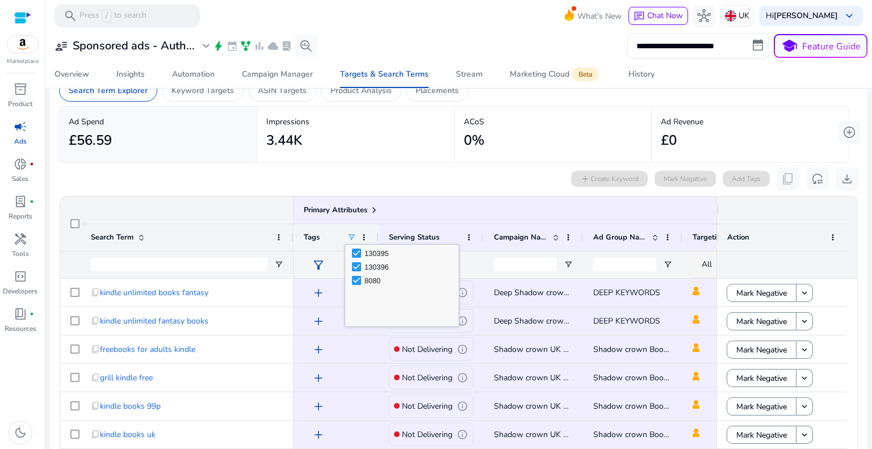
click at [353, 237] on span at bounding box center [351, 237] width 9 height 9
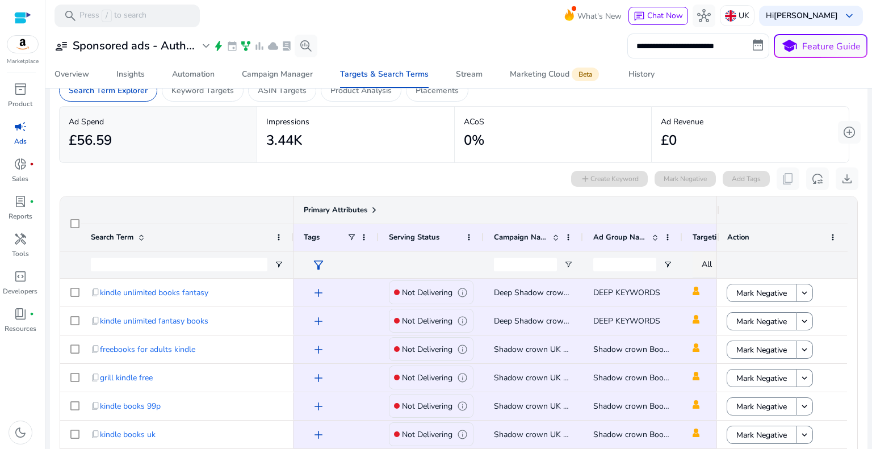
click at [438, 208] on div "Primary Attributes" at bounding box center [533, 210] width 459 height 16
click at [465, 235] on span at bounding box center [468, 237] width 9 height 9
click at [463, 186] on div "0 search terms selected add Create Keyword Mark Negative Add Tags content_copy …" at bounding box center [458, 178] width 799 height 23
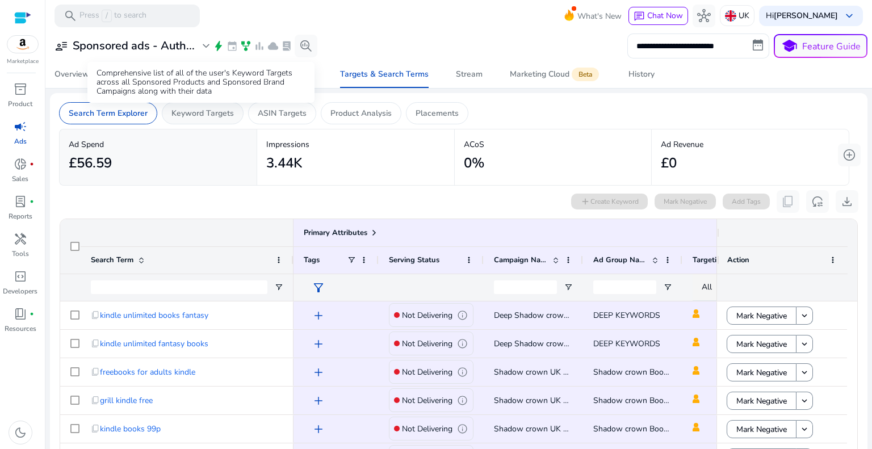
click at [191, 115] on p "Keyword Targets" at bounding box center [202, 113] width 62 height 12
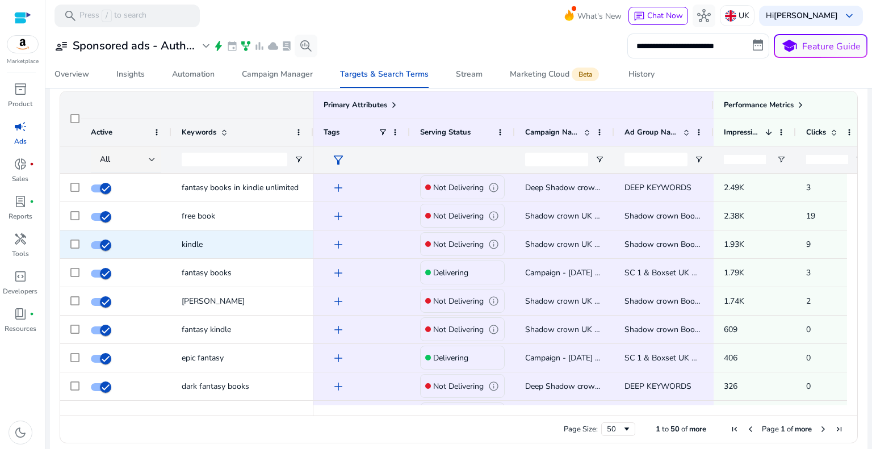
scroll to position [376, 0]
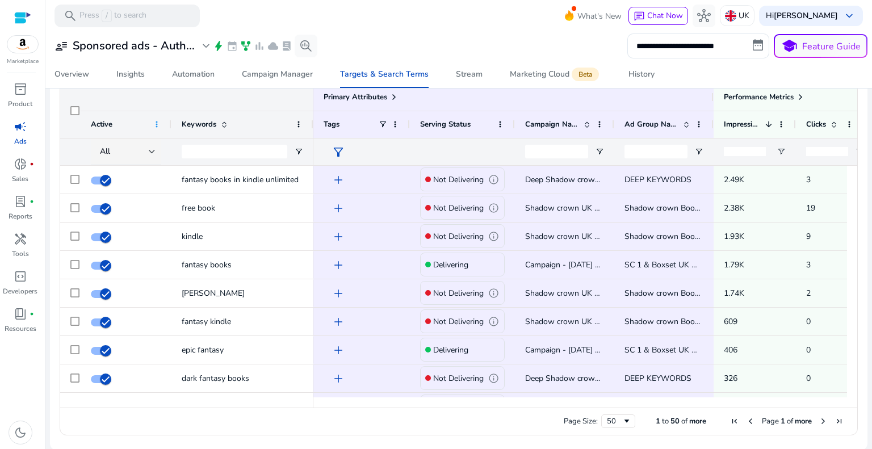
click at [157, 124] on span at bounding box center [156, 124] width 9 height 9
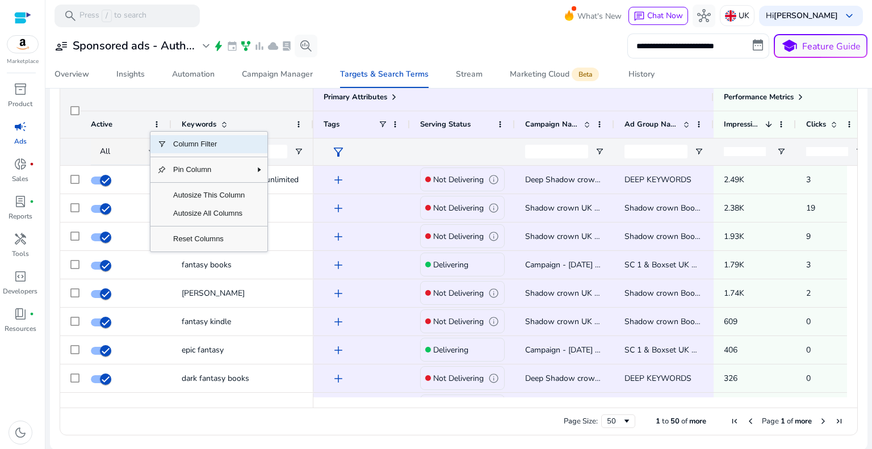
click at [102, 126] on span "Active" at bounding box center [102, 124] width 22 height 10
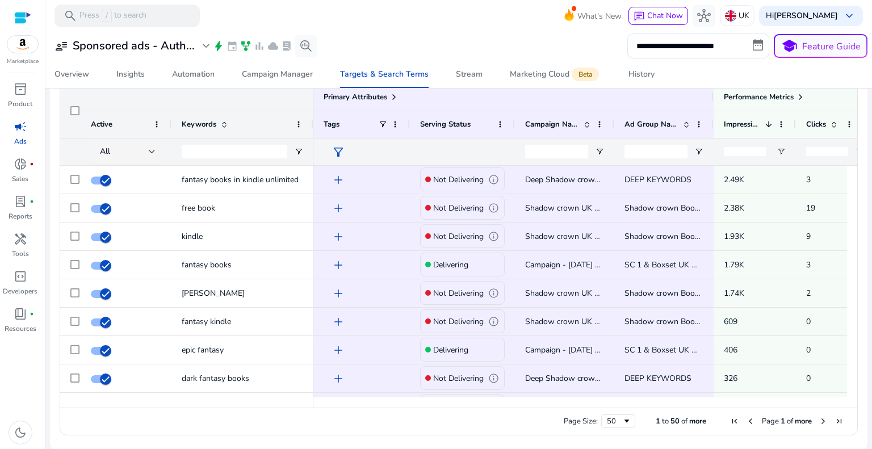
click at [102, 126] on span "Active" at bounding box center [102, 124] width 22 height 10
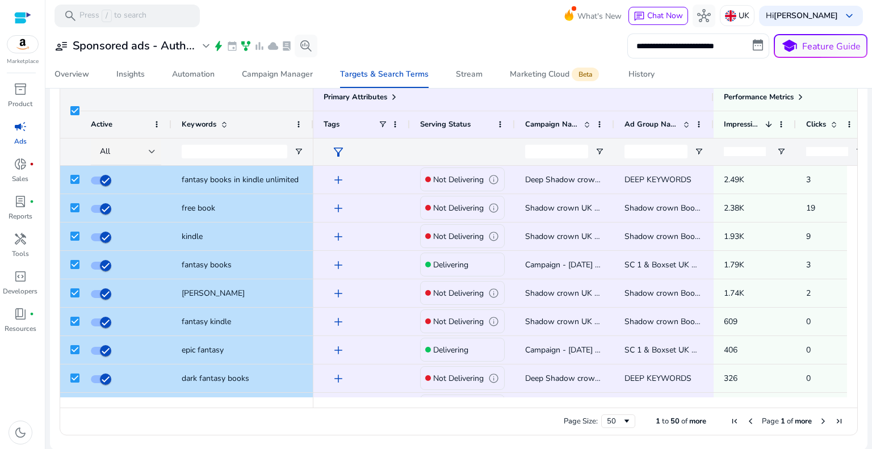
click at [111, 128] on span "Active" at bounding box center [102, 124] width 22 height 10
click at [111, 127] on span "Active" at bounding box center [102, 124] width 22 height 10
click at [150, 150] on div at bounding box center [152, 151] width 7 height 5
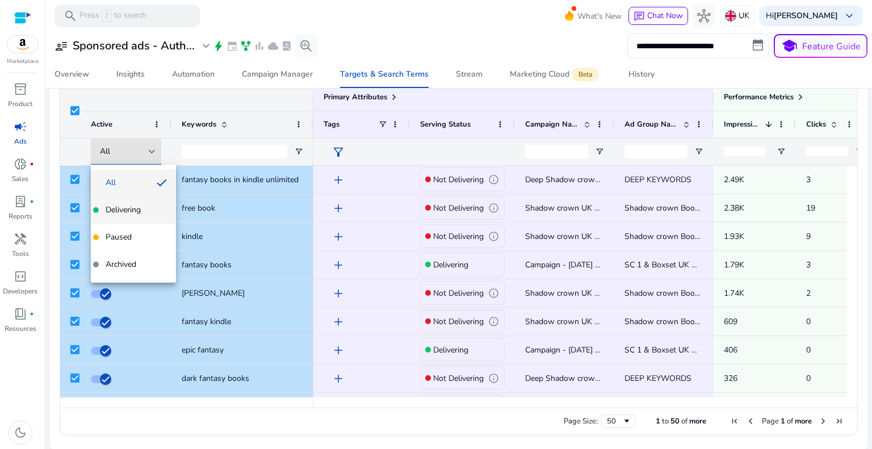
click at [127, 215] on span "Delivering" at bounding box center [123, 209] width 35 height 11
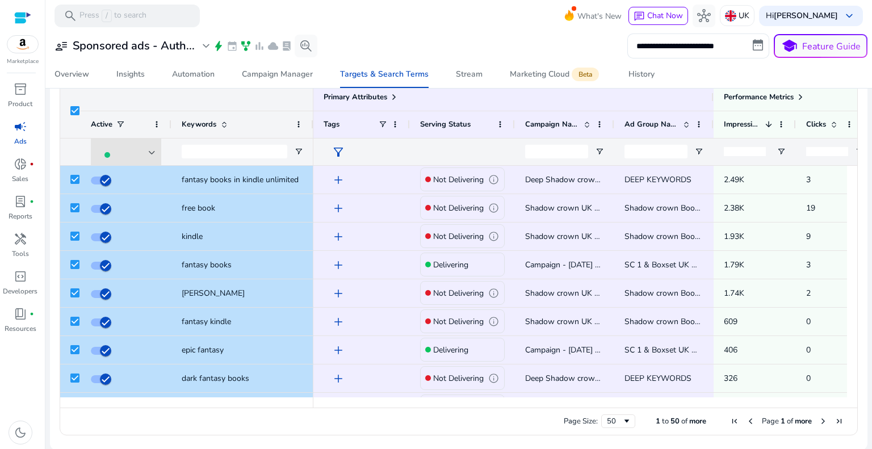
click at [231, 111] on div "Keywords" at bounding box center [242, 124] width 121 height 27
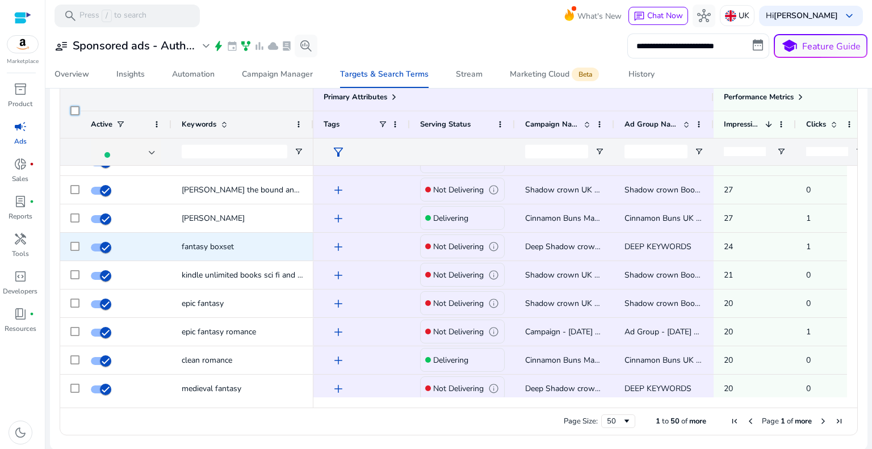
scroll to position [852, 0]
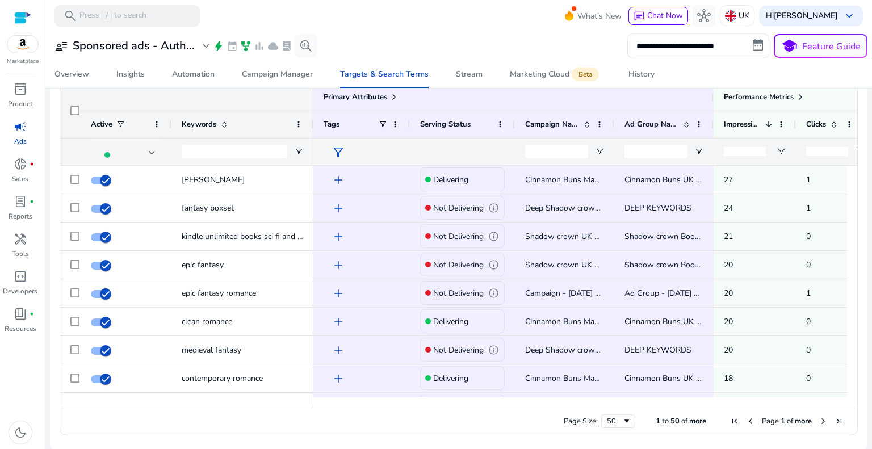
click at [150, 153] on div at bounding box center [152, 152] width 7 height 5
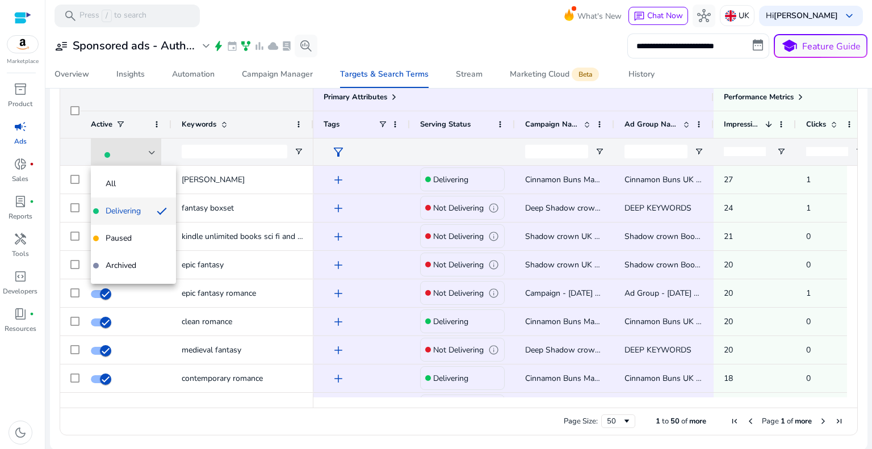
click at [135, 216] on span "Delivering" at bounding box center [123, 211] width 35 height 11
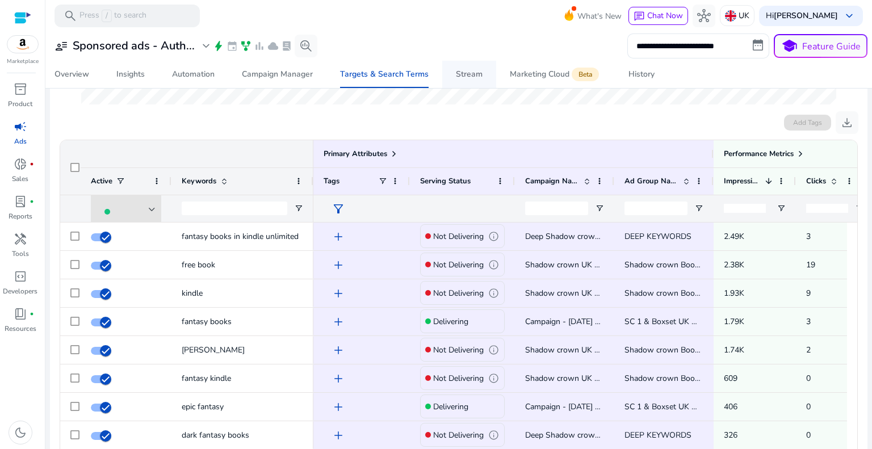
click at [471, 80] on span "Stream" at bounding box center [469, 74] width 27 height 27
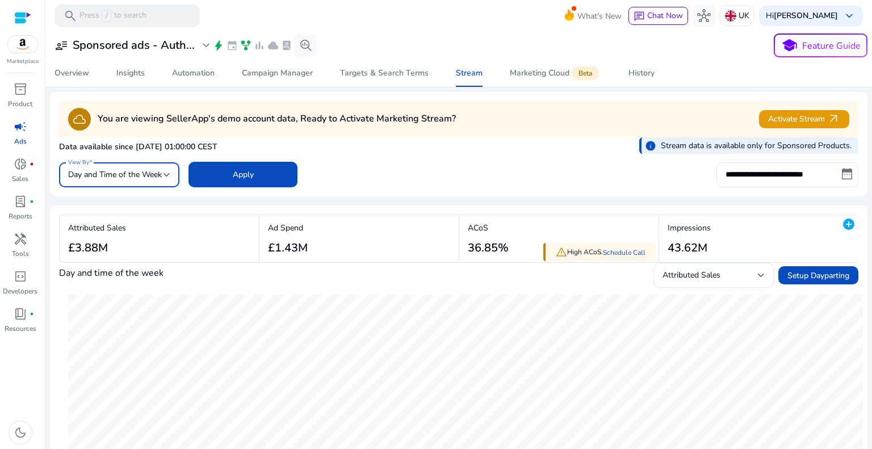
click at [156, 173] on span "Day and Time of the Week" at bounding box center [115, 174] width 94 height 11
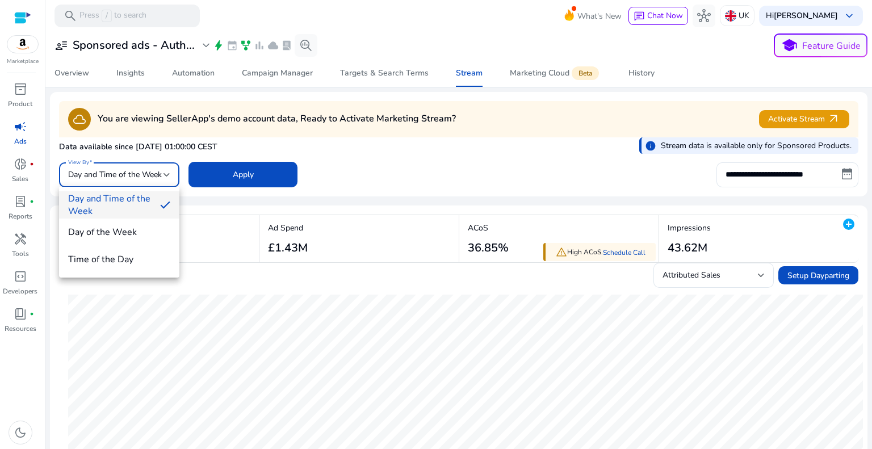
click at [624, 74] on div at bounding box center [436, 224] width 872 height 449
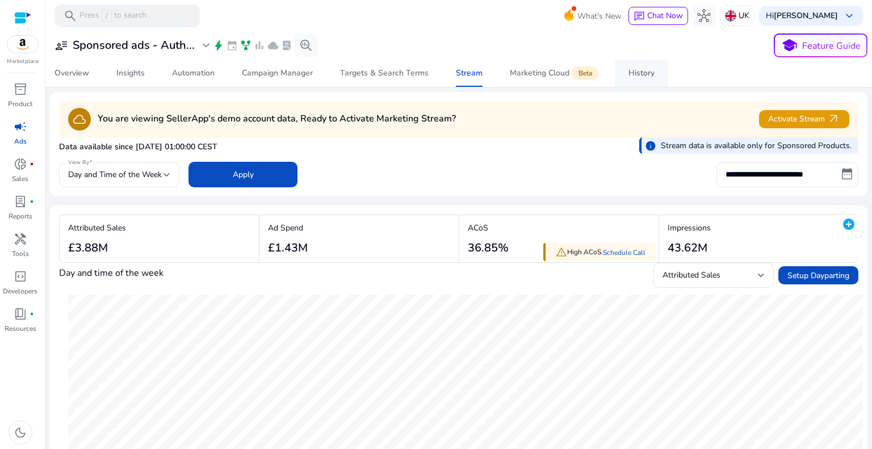
click at [634, 74] on div "History" at bounding box center [641, 73] width 26 height 8
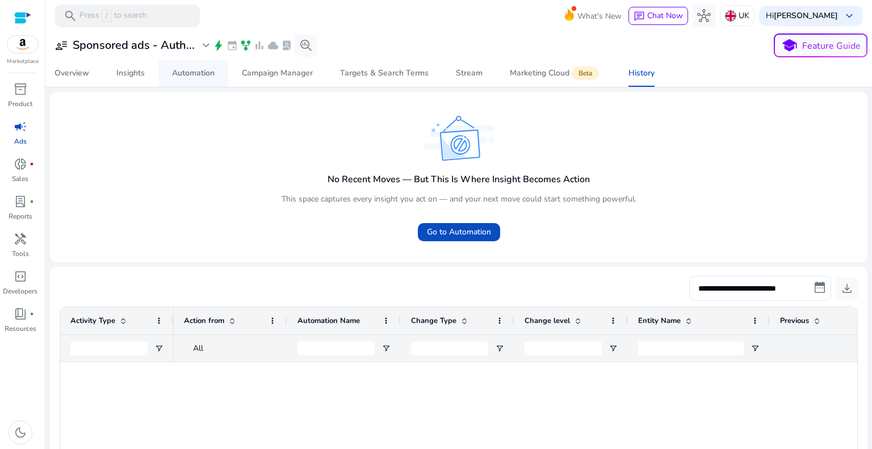
click at [179, 74] on div "Automation" at bounding box center [193, 73] width 43 height 8
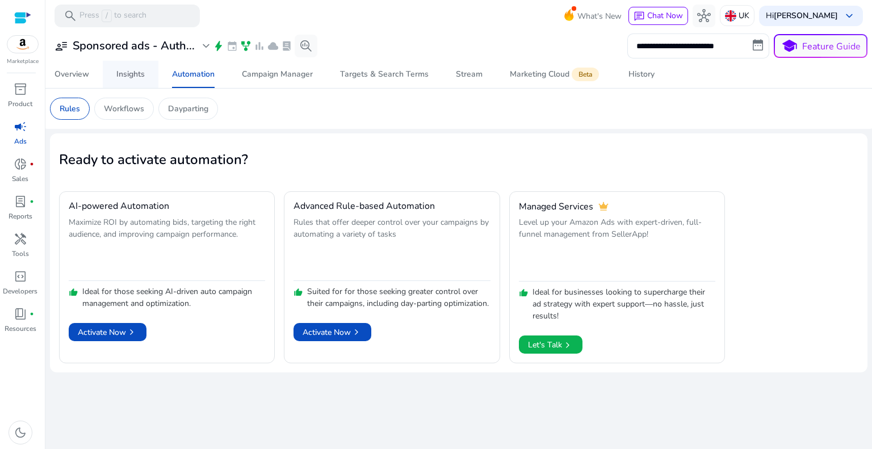
click at [129, 70] on div "Insights" at bounding box center [130, 74] width 28 height 8
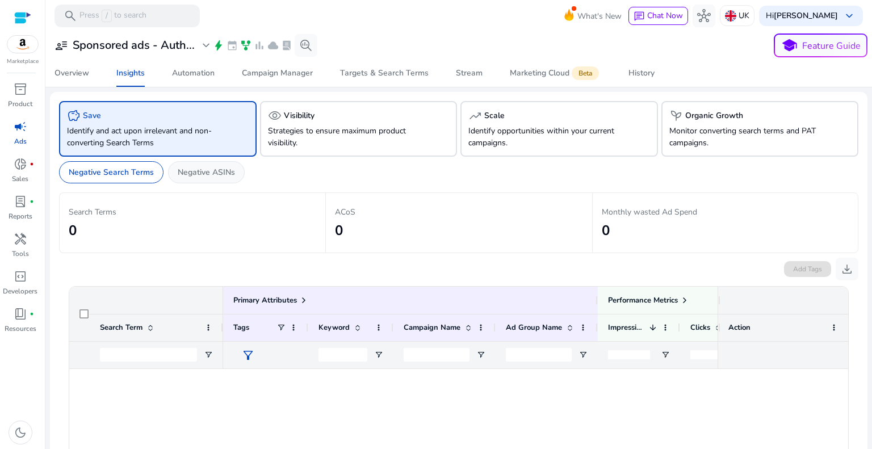
click at [215, 171] on p "Negative ASINs" at bounding box center [206, 172] width 57 height 12
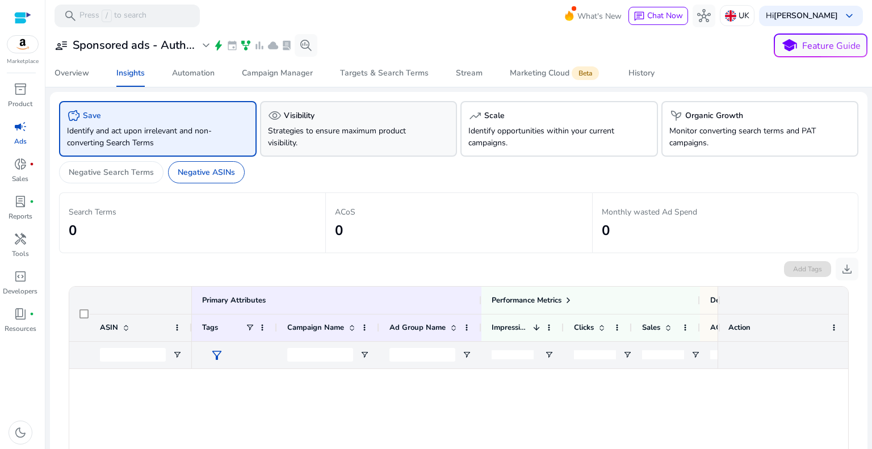
click at [328, 129] on p "Strategies to ensure maximum product visibility." at bounding box center [343, 137] width 151 height 24
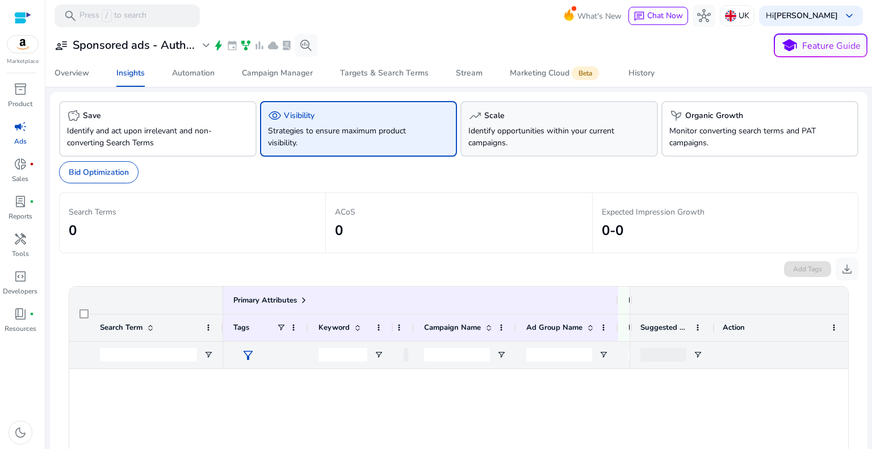
click at [496, 120] on div "trending_up Scale" at bounding box center [559, 116] width 182 height 14
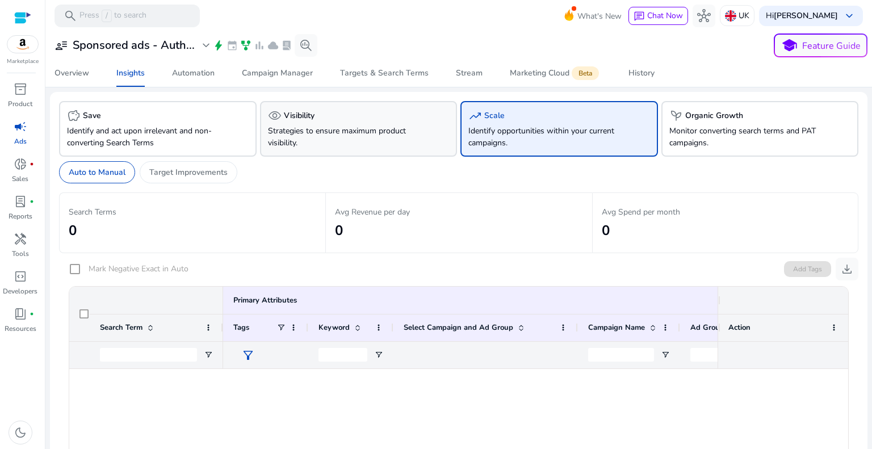
click at [391, 127] on p "Strategies to ensure maximum product visibility." at bounding box center [343, 137] width 151 height 24
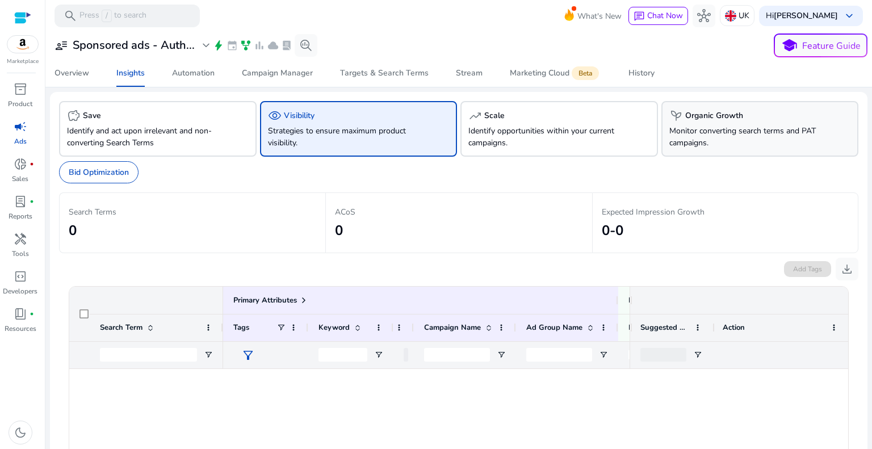
click at [697, 131] on p "Monitor converting search terms and PAT campaigns." at bounding box center [744, 137] width 151 height 24
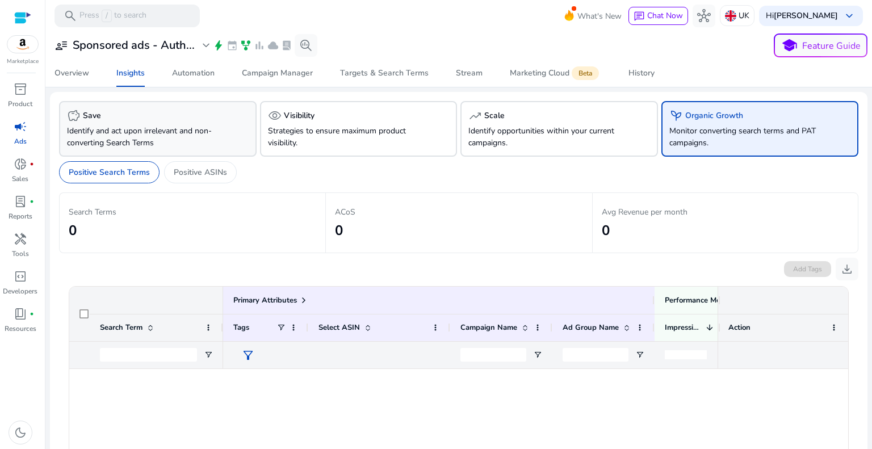
click at [135, 108] on div "savings Save Identify and act upon irrelevant and non-converting Search Terms" at bounding box center [158, 129] width 198 height 56
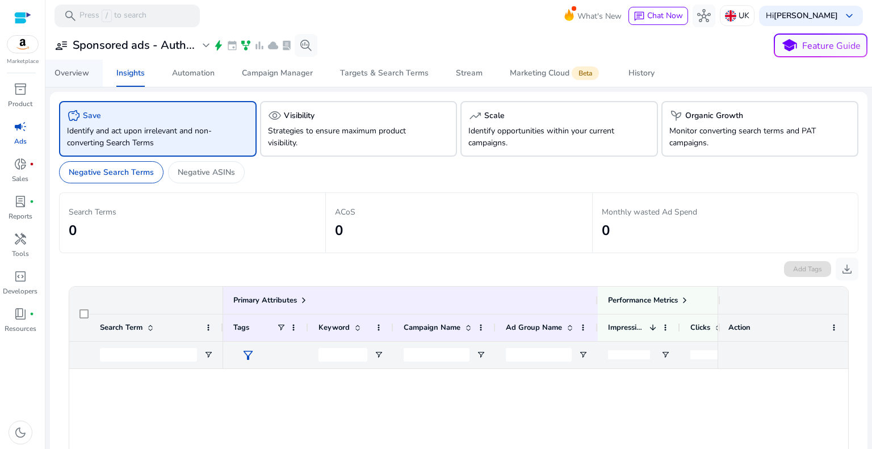
click at [74, 80] on span "Overview" at bounding box center [71, 73] width 35 height 27
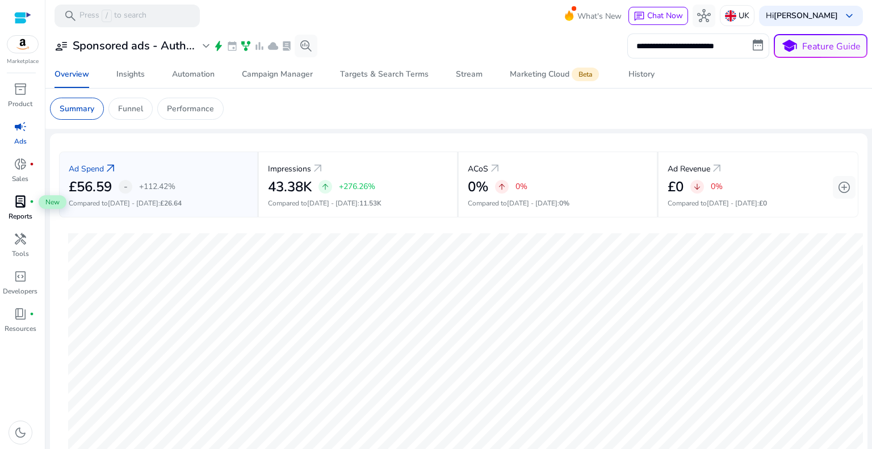
click at [22, 208] on span "lab_profile" at bounding box center [21, 202] width 14 height 14
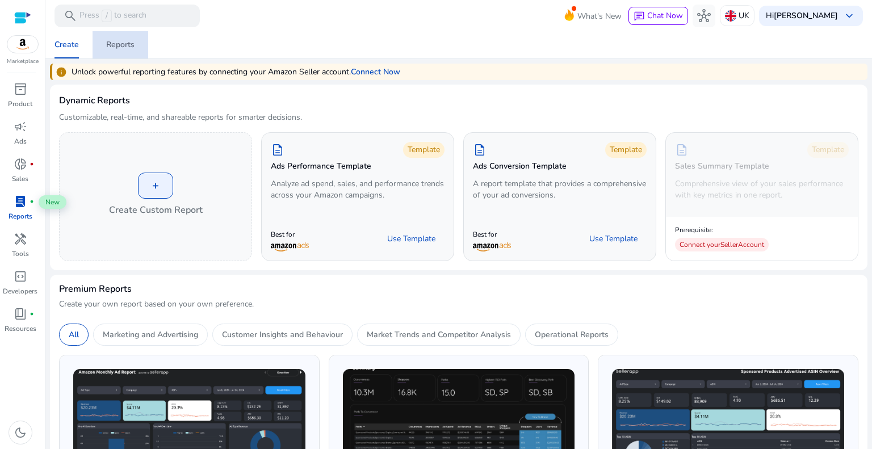
click at [106, 52] on span "Reports" at bounding box center [120, 44] width 28 height 27
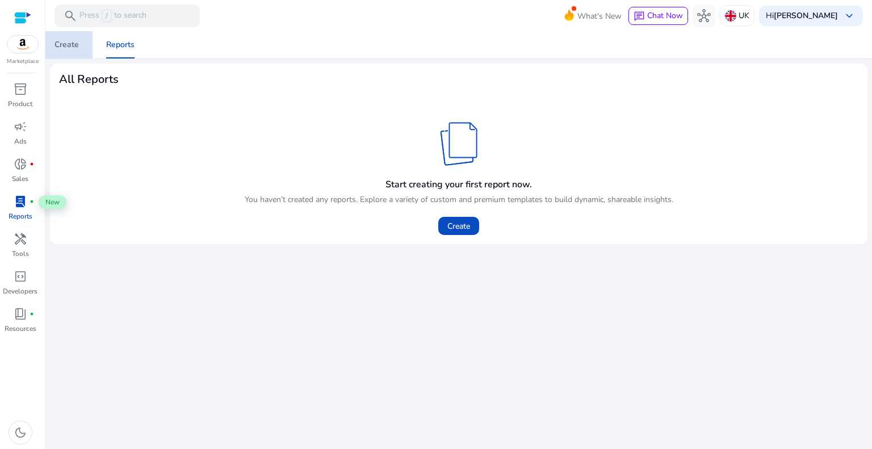
click at [62, 44] on div "Create" at bounding box center [66, 45] width 24 height 8
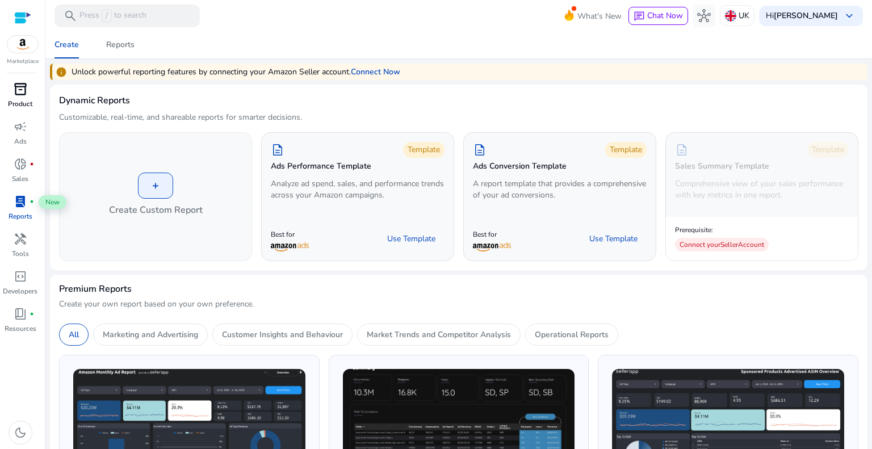
click at [15, 97] on div "inventory_2" at bounding box center [21, 89] width 32 height 18
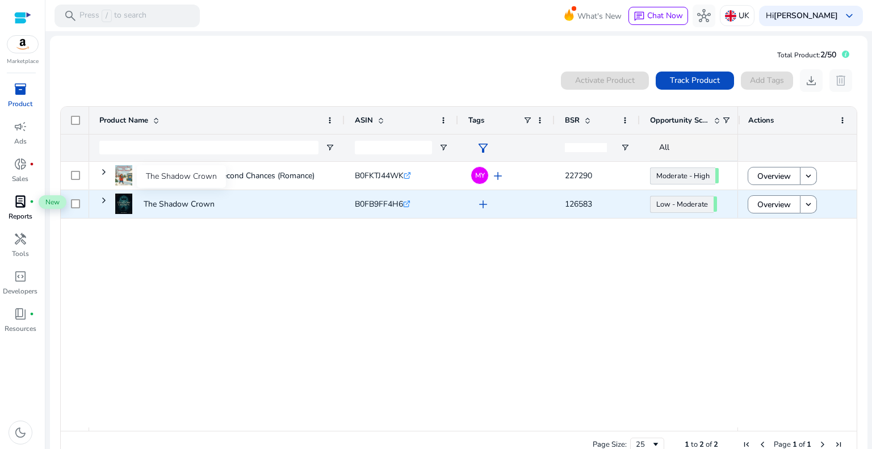
click at [210, 206] on p "The Shadow Crown" at bounding box center [181, 203] width 74 height 23
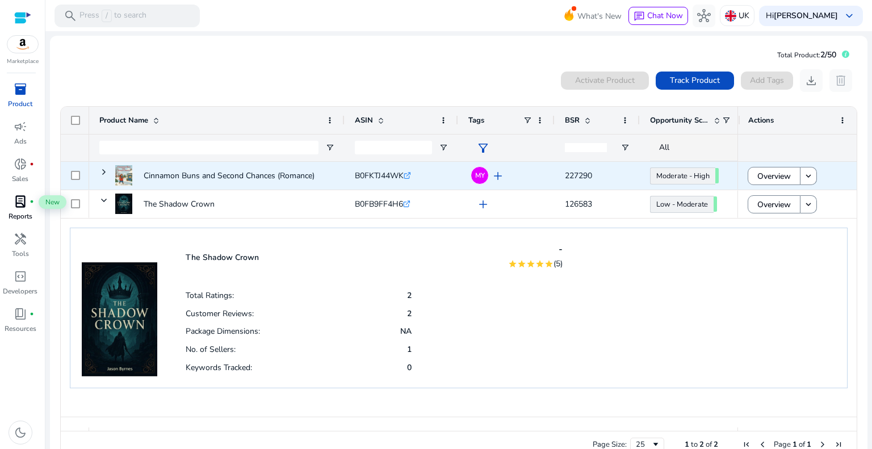
click at [498, 177] on span "add" at bounding box center [498, 176] width 14 height 14
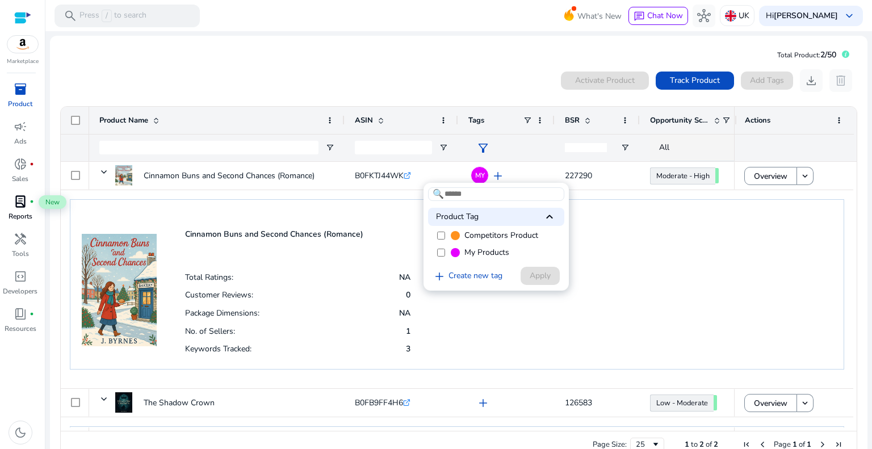
click at [498, 177] on div at bounding box center [436, 224] width 872 height 449
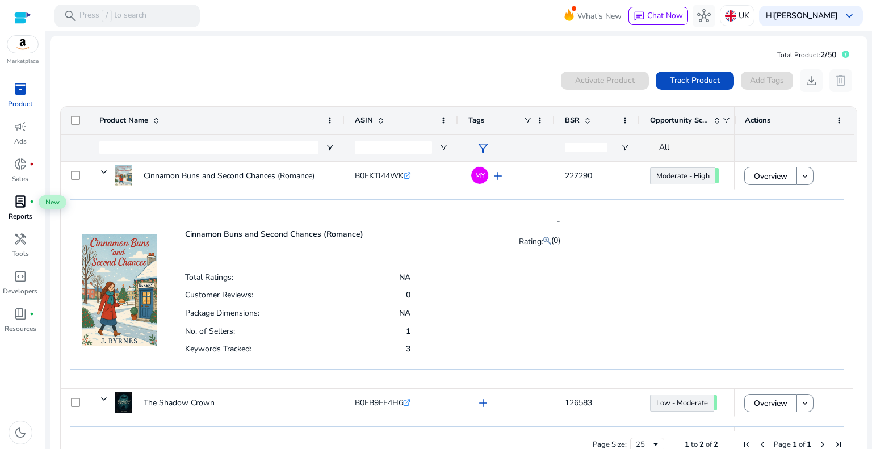
click at [637, 222] on div "Cinnamon Buns and Second Chances (Romance) - Rating: (0) Total Ratings: NA Cust…" at bounding box center [457, 284] width 774 height 170
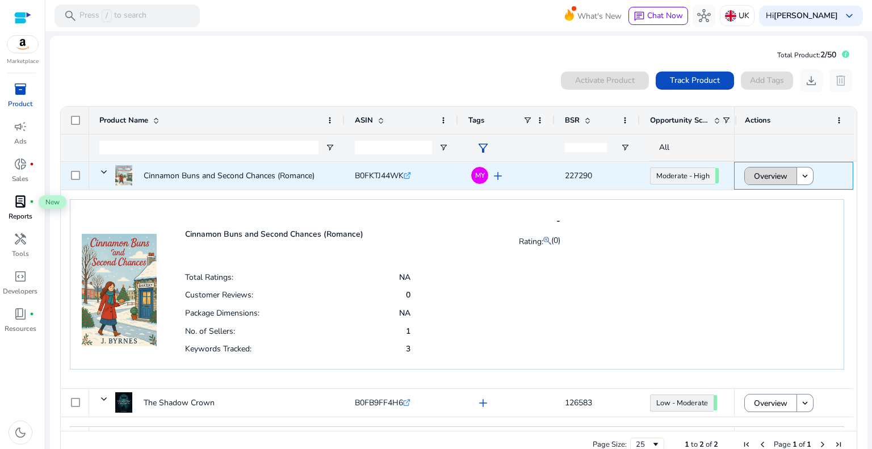
click at [768, 174] on span "Overview" at bounding box center [770, 176] width 33 height 23
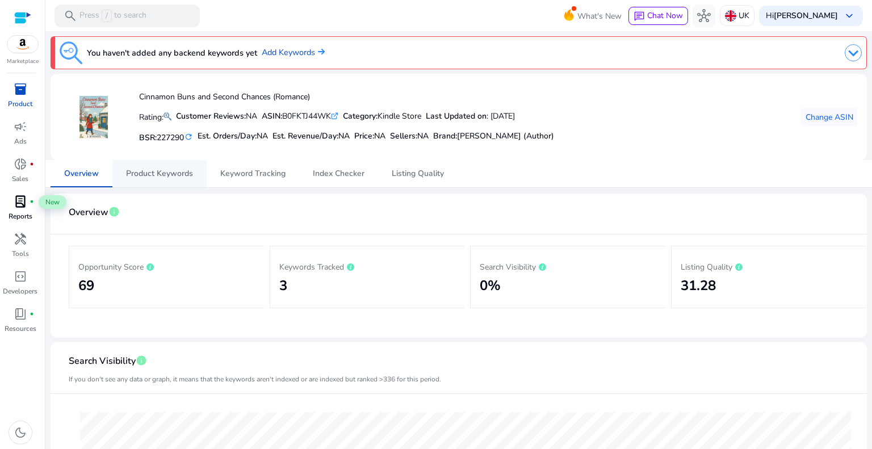
click at [138, 166] on span "Product Keywords" at bounding box center [159, 173] width 67 height 27
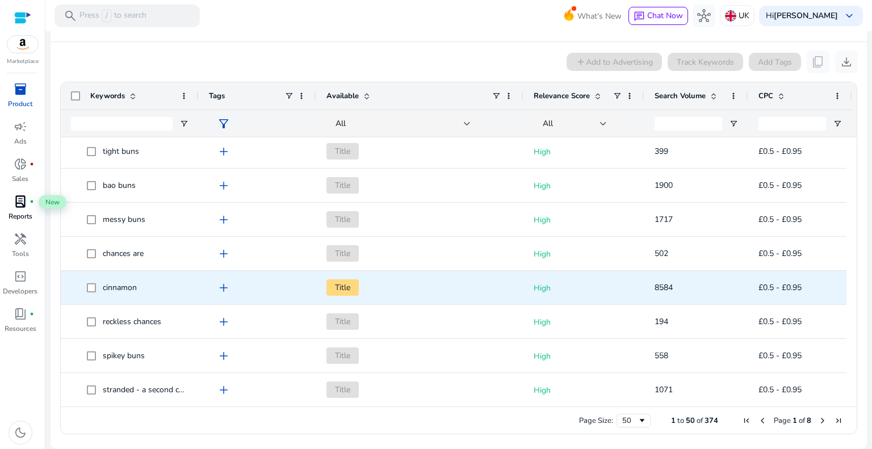
scroll to position [1132, 0]
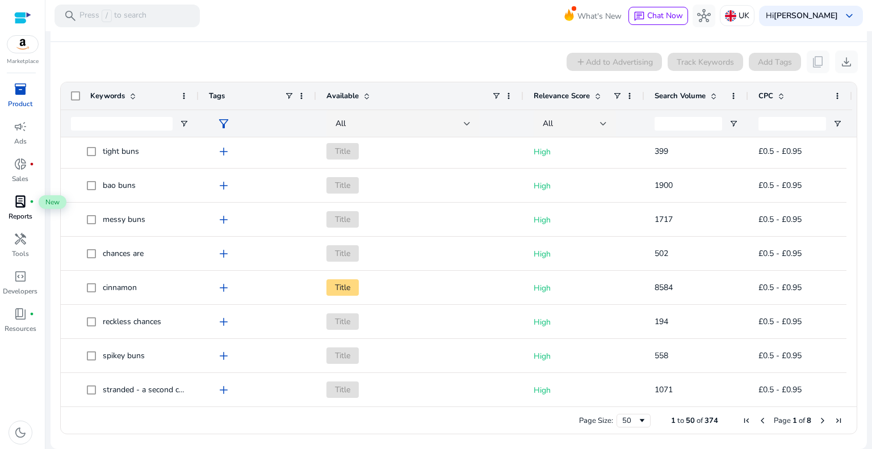
click at [819, 421] on span "Next Page" at bounding box center [822, 420] width 9 height 9
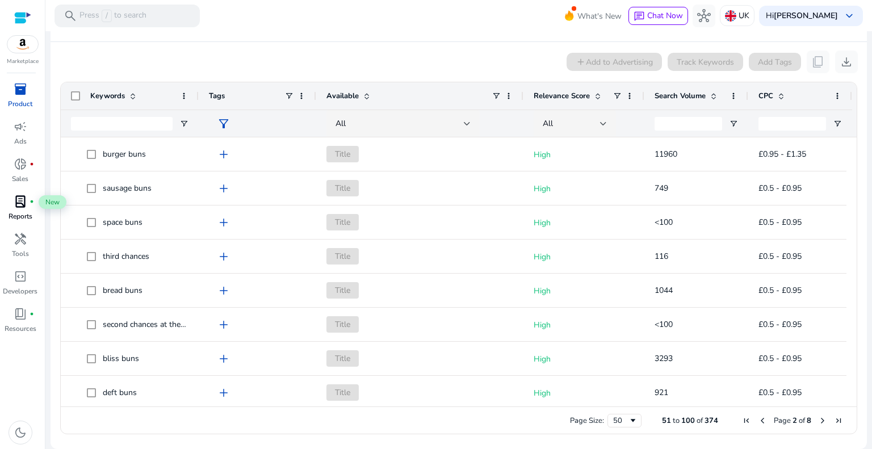
click at [818, 420] on span "Next Page" at bounding box center [822, 420] width 9 height 9
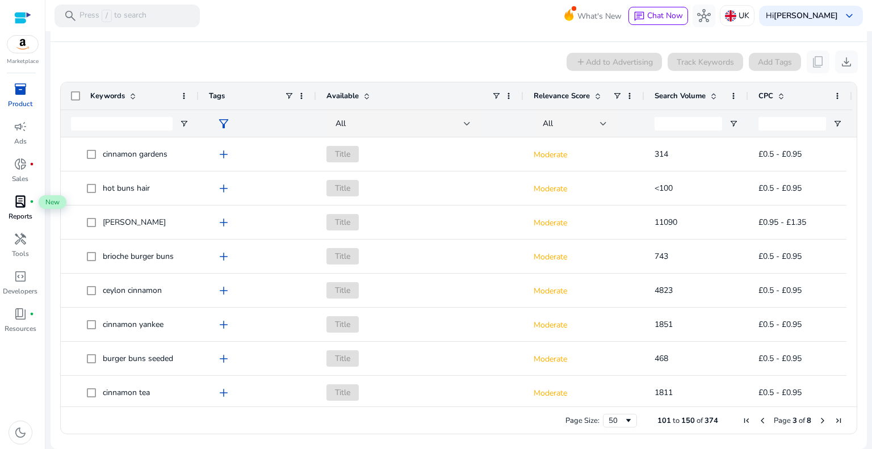
click at [818, 420] on span "Next Page" at bounding box center [822, 420] width 9 height 9
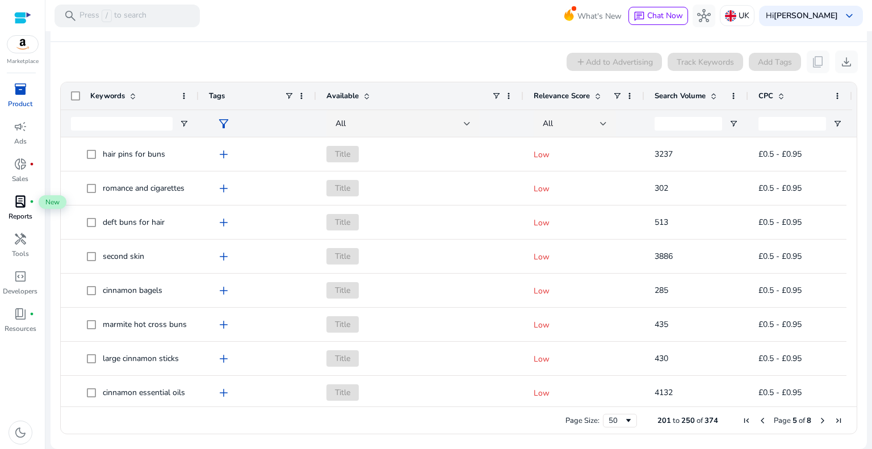
click at [818, 420] on span "Next Page" at bounding box center [822, 420] width 9 height 9
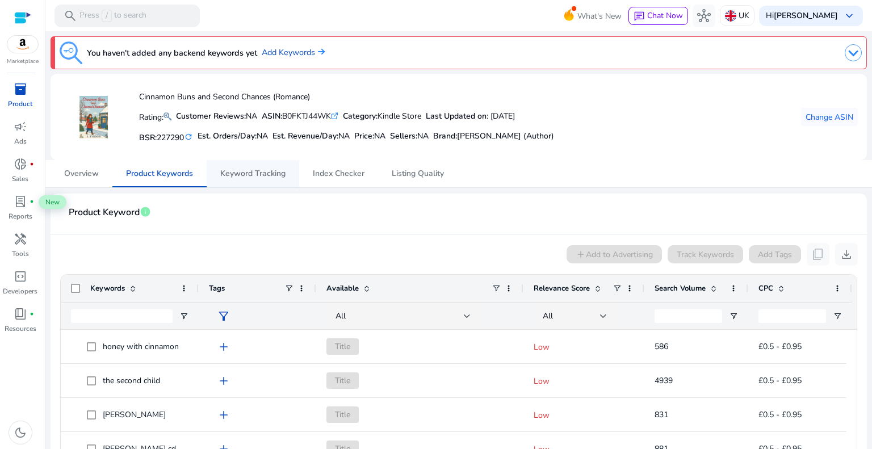
click at [274, 174] on span "Keyword Tracking" at bounding box center [252, 174] width 65 height 8
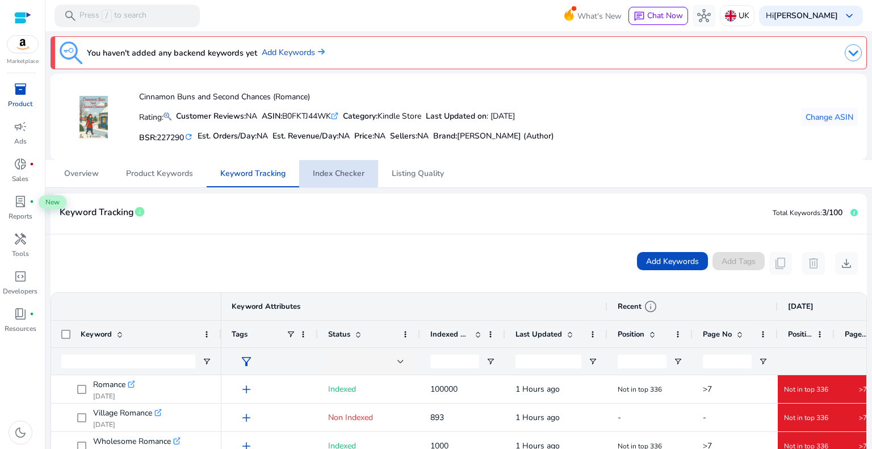
click at [325, 165] on span "Index Checker" at bounding box center [339, 173] width 52 height 27
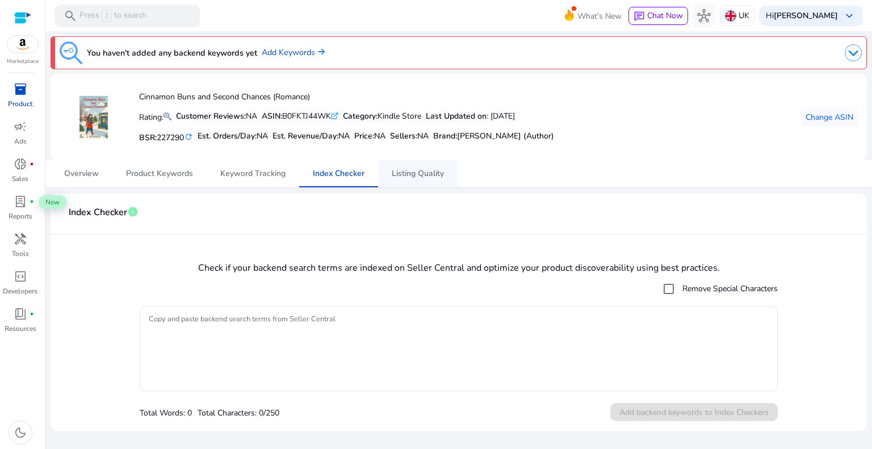
click at [416, 181] on span "Listing Quality" at bounding box center [418, 173] width 52 height 27
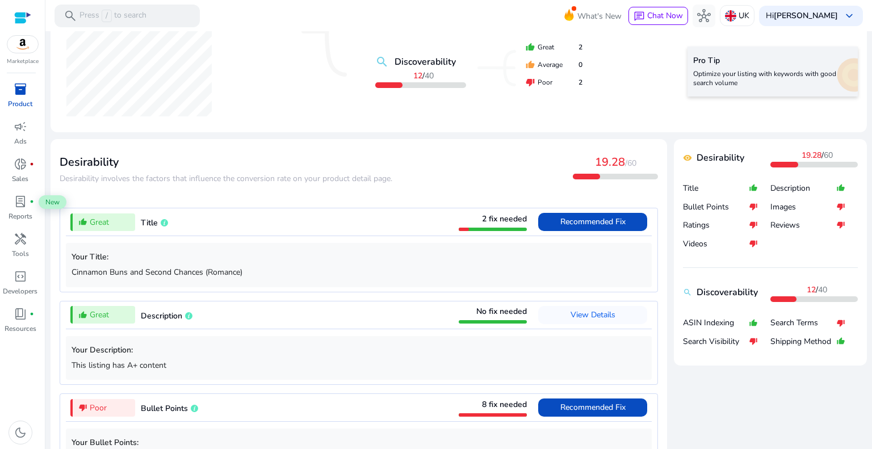
scroll to position [341, 0]
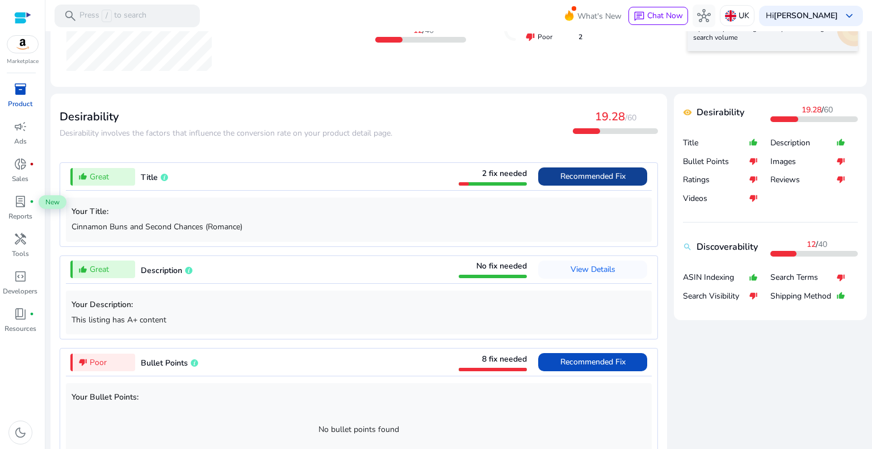
click at [581, 172] on span "Recommended Fix" at bounding box center [592, 176] width 65 height 11
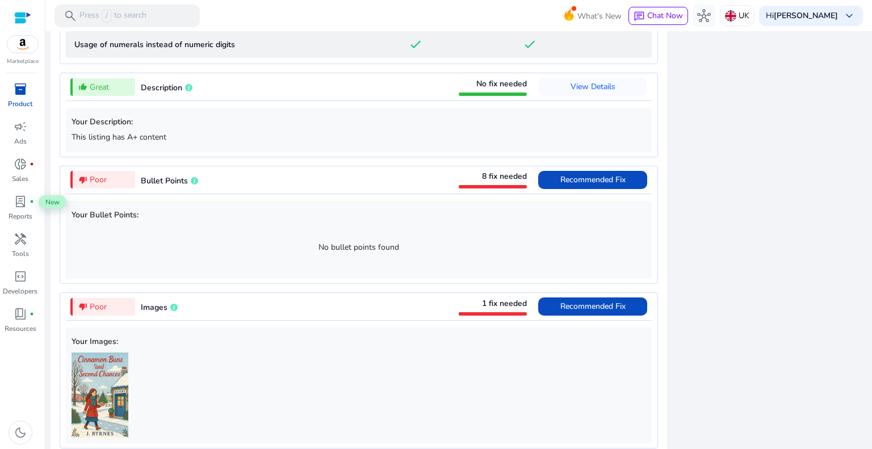
scroll to position [1013, 0]
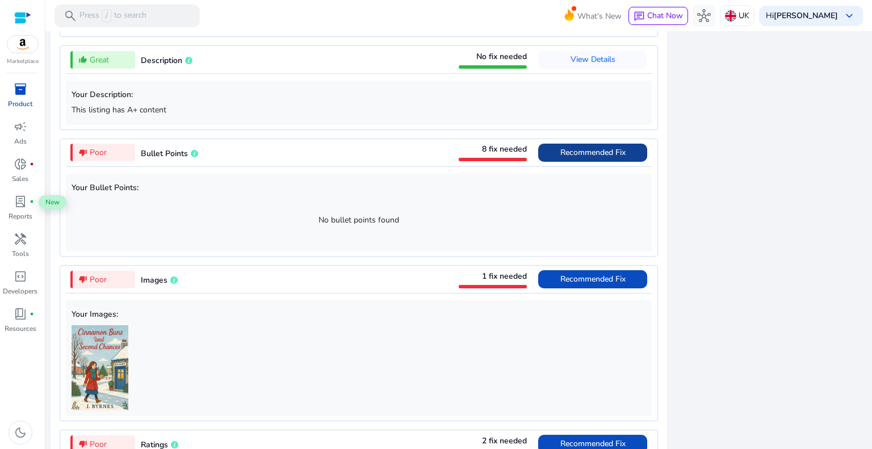
click at [574, 144] on span "Recommended Fix" at bounding box center [592, 153] width 65 height 18
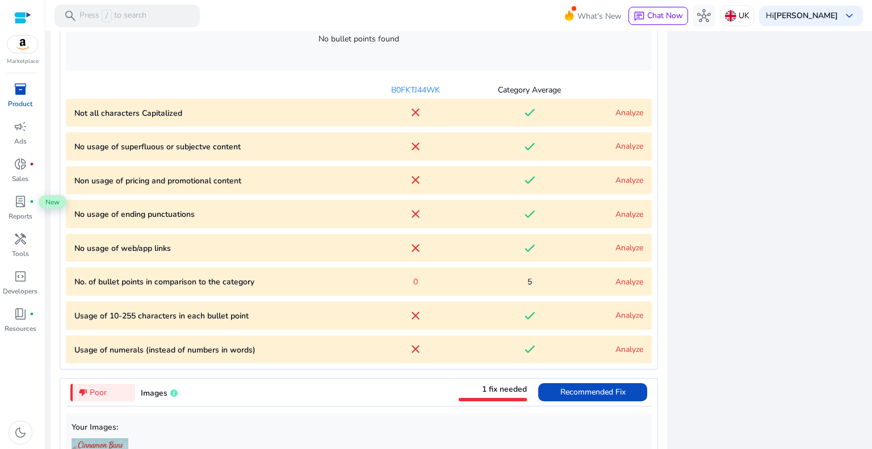
scroll to position [744, 0]
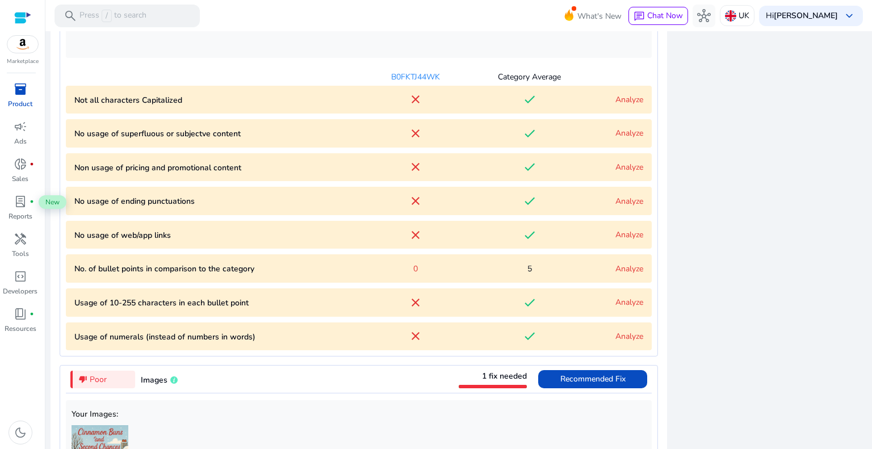
click at [618, 127] on div "Analyze" at bounding box center [614, 133] width 57 height 12
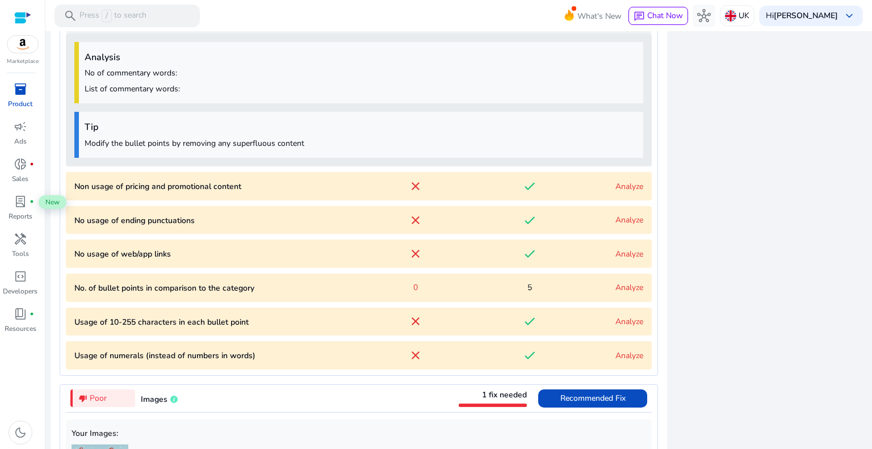
scroll to position [862, 0]
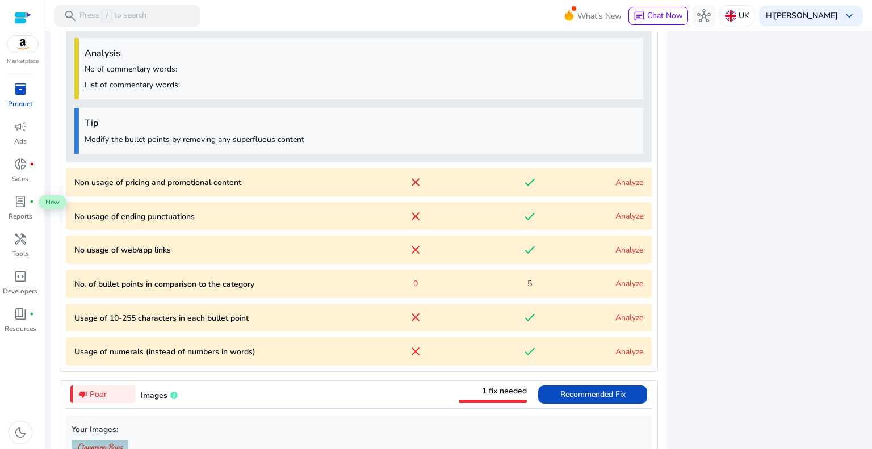
click at [622, 173] on content "Non usage of pricing and promotional content close done Analyze" at bounding box center [359, 182] width 586 height 28
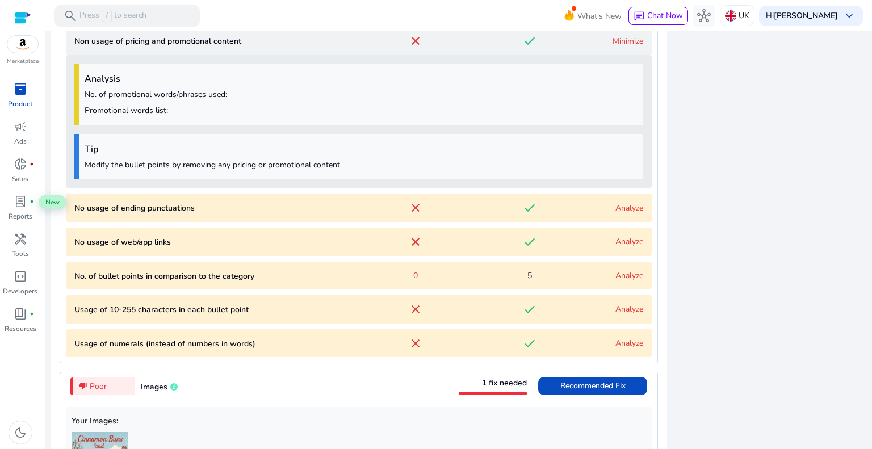
scroll to position [1029, 0]
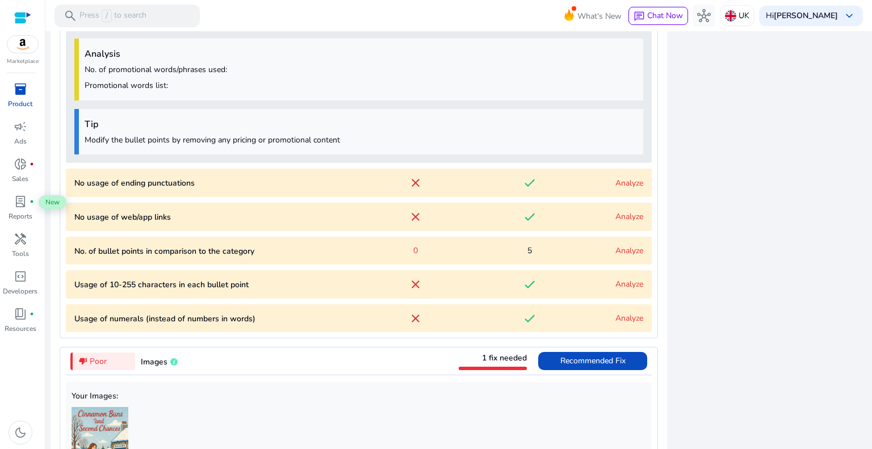
click at [618, 178] on link "Analyze" at bounding box center [629, 183] width 28 height 11
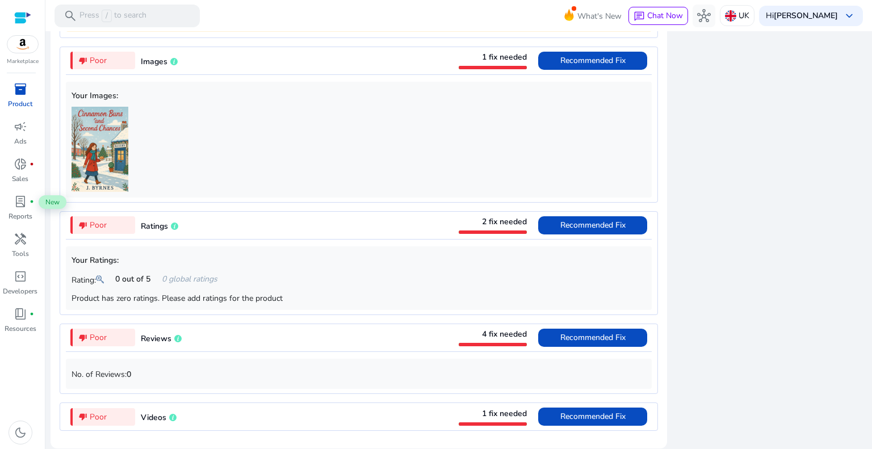
scroll to position [1366, 0]
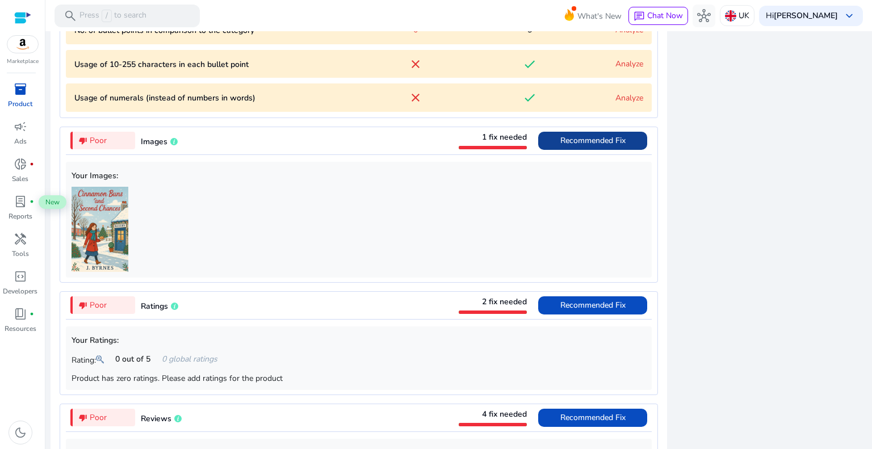
click at [612, 146] on span "Recommended Fix" at bounding box center [592, 141] width 65 height 18
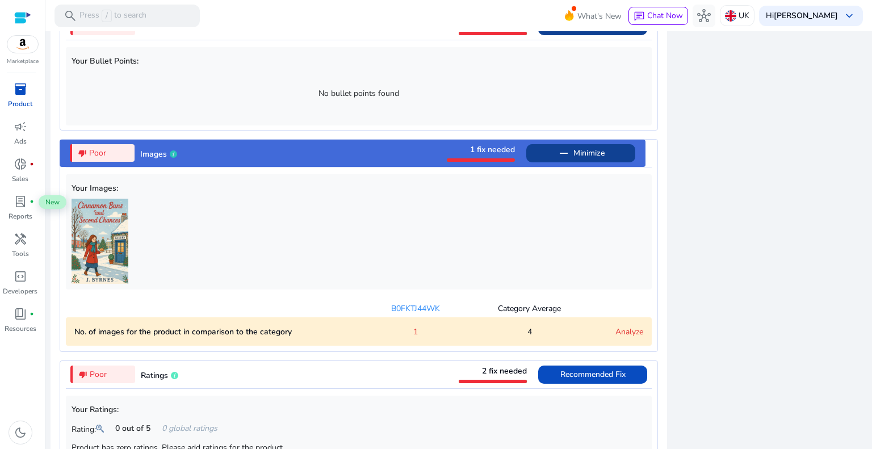
scroll to position [701, 0]
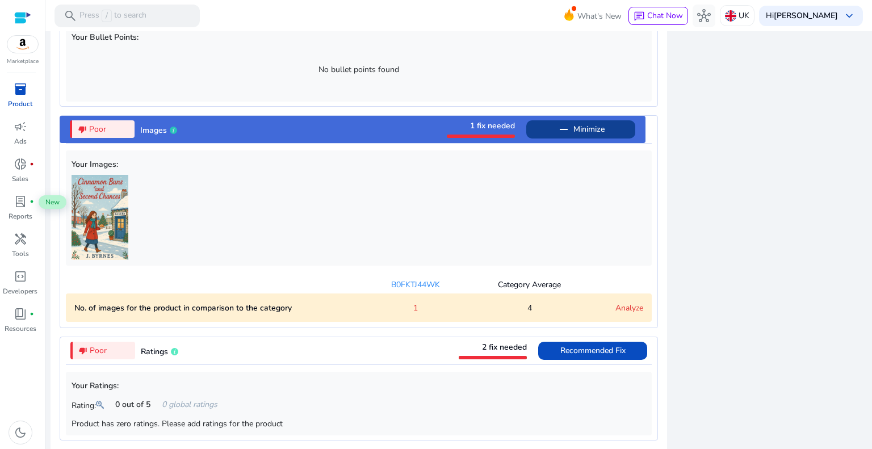
click at [112, 211] on img at bounding box center [100, 217] width 57 height 85
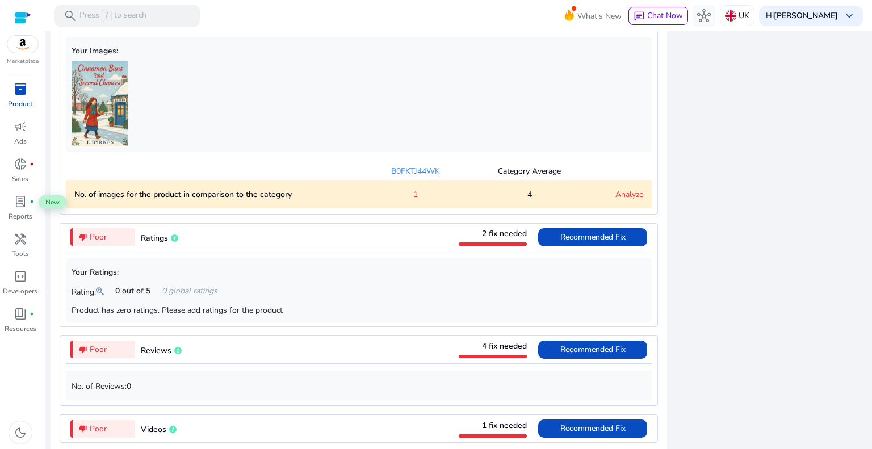
scroll to position [871, 0]
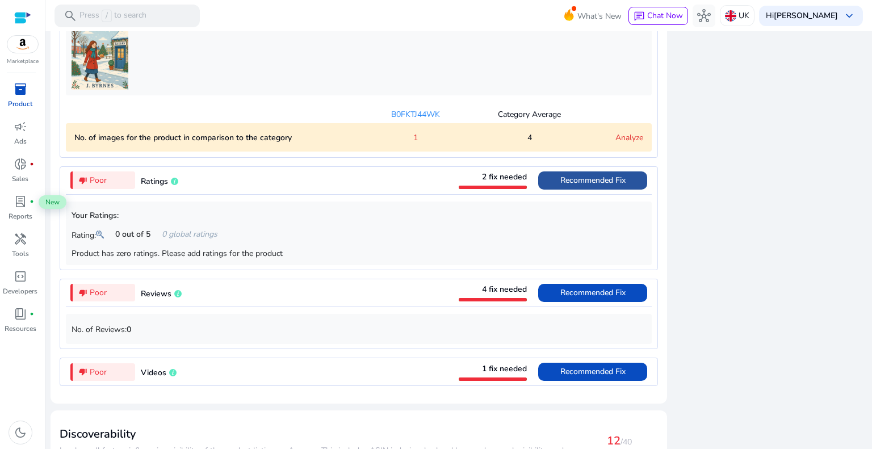
click at [590, 186] on span "Recommended Fix" at bounding box center [592, 180] width 65 height 11
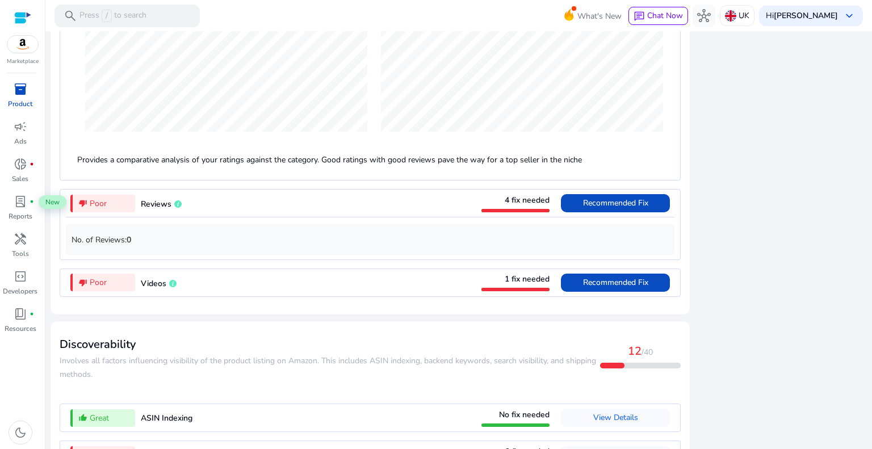
scroll to position [1146, 0]
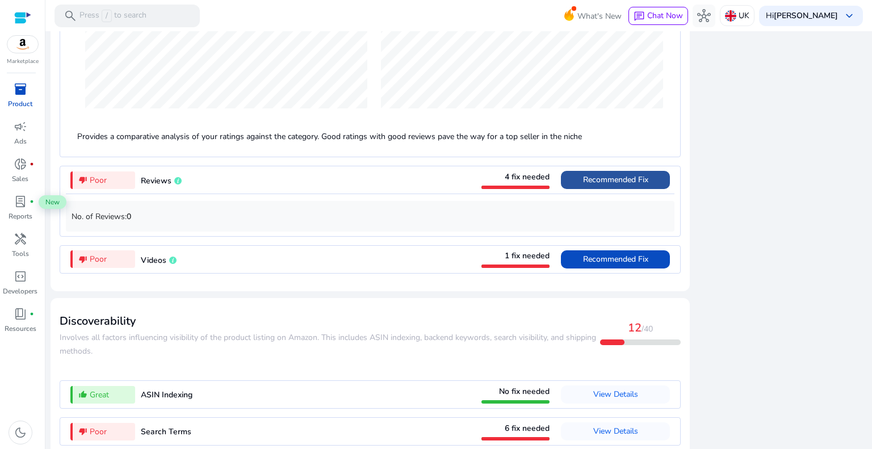
click at [601, 185] on span "Recommended Fix" at bounding box center [615, 179] width 65 height 11
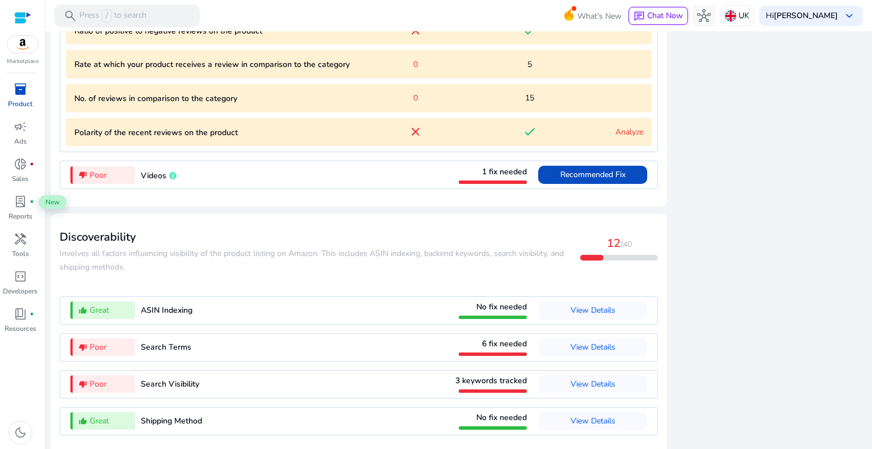
scroll to position [1179, 0]
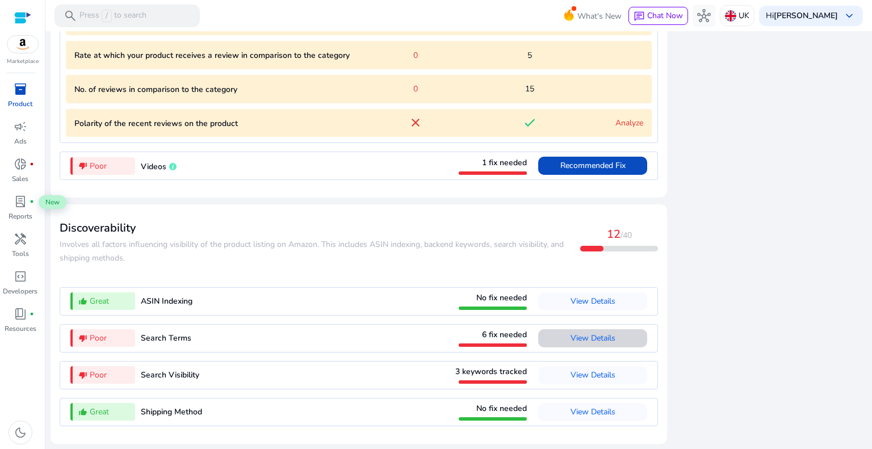
click at [572, 338] on span "View Details" at bounding box center [593, 338] width 45 height 11
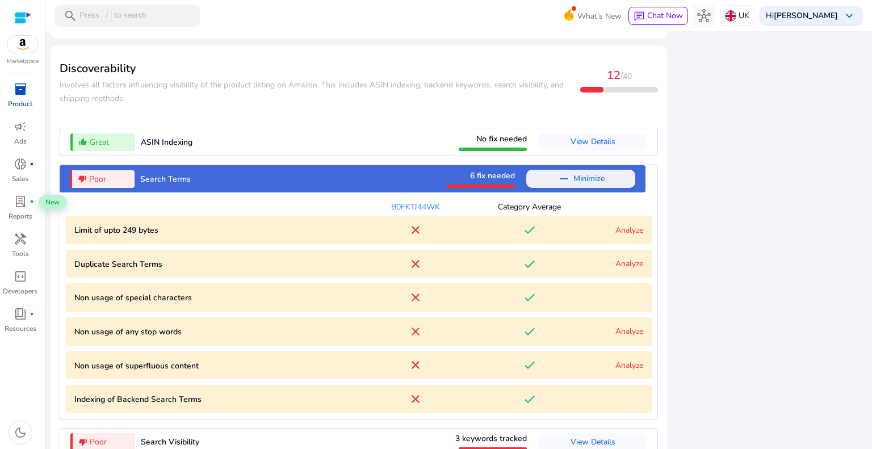
scroll to position [1247, 0]
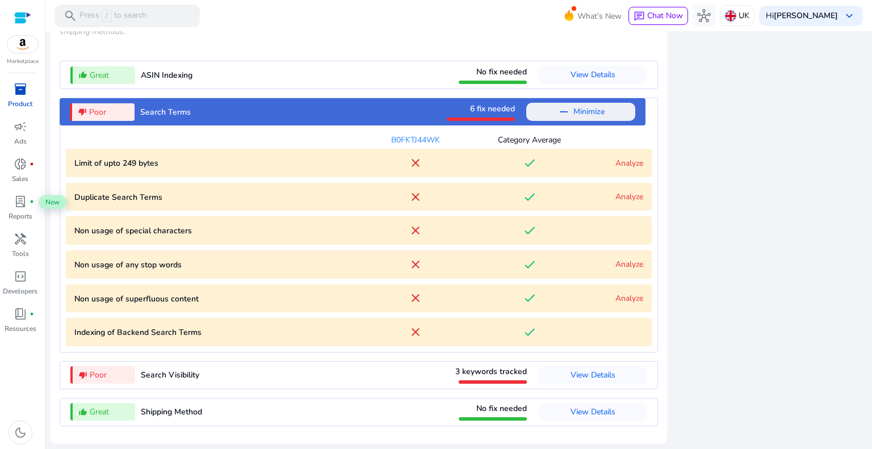
click at [629, 301] on link "Analyze" at bounding box center [629, 298] width 28 height 11
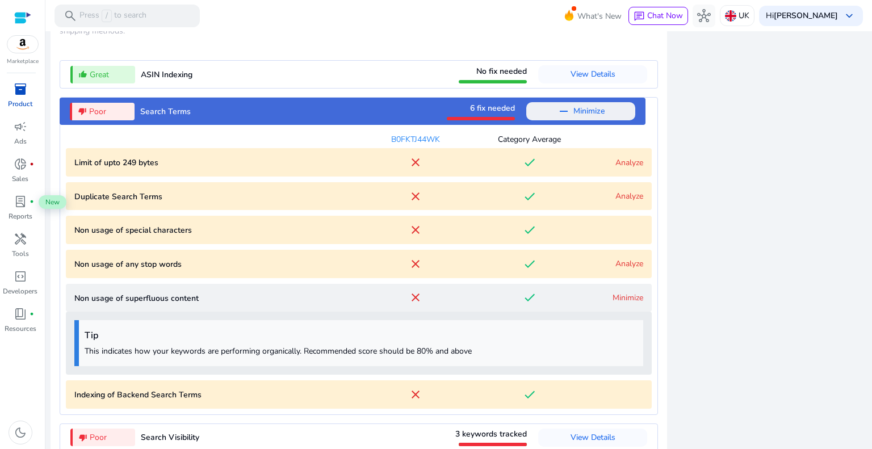
scroll to position [1310, 0]
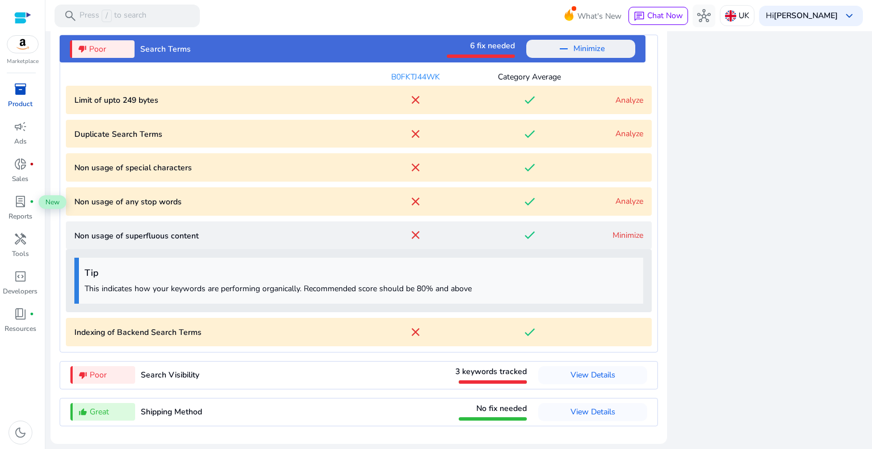
click at [620, 238] on link "Minimize" at bounding box center [628, 235] width 31 height 11
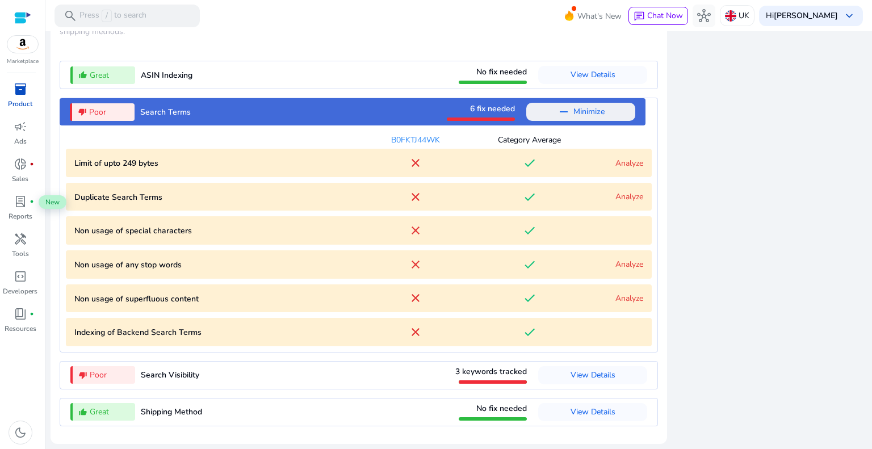
scroll to position [1247, 0]
click at [588, 377] on span "View Details" at bounding box center [593, 375] width 45 height 11
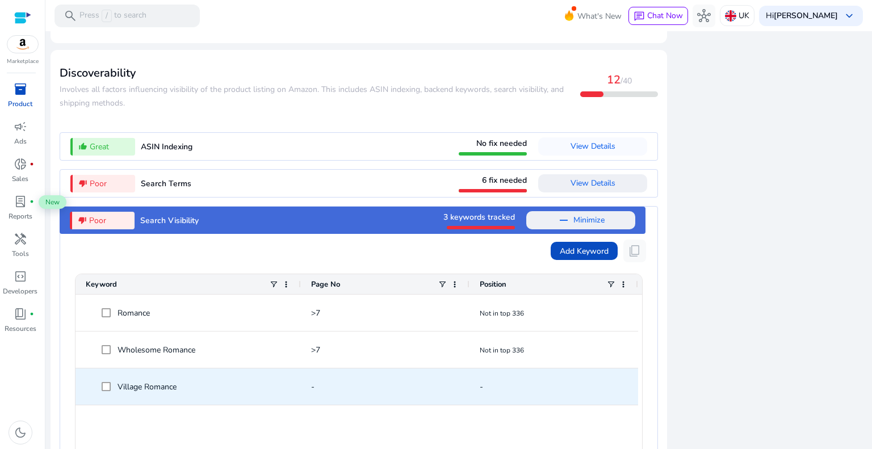
scroll to position [1168, 0]
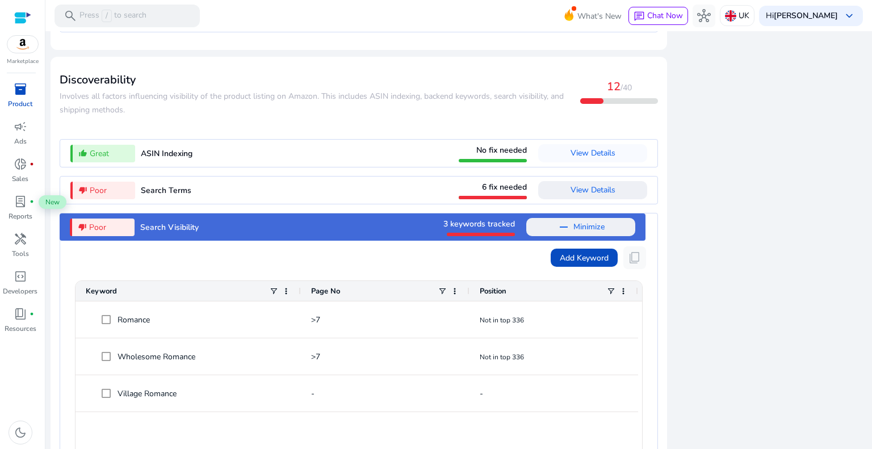
click at [563, 229] on mat-icon "remove" at bounding box center [564, 227] width 14 height 14
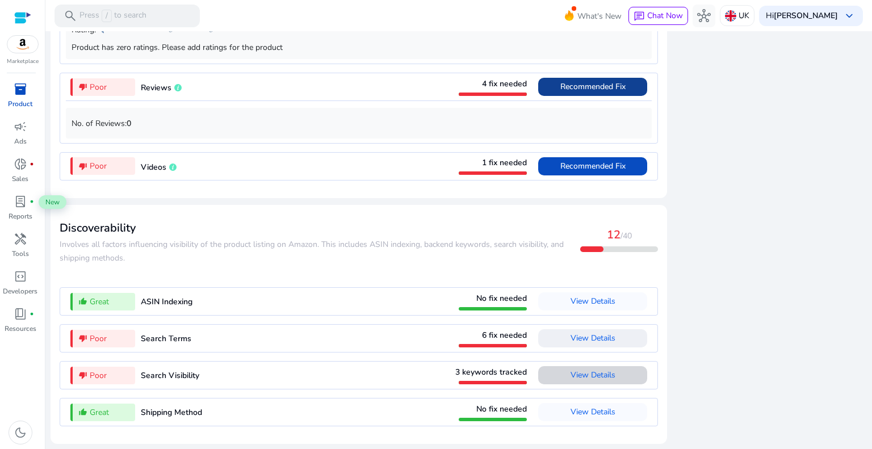
scroll to position [1020, 0]
click at [586, 338] on span "View Details" at bounding box center [593, 338] width 45 height 11
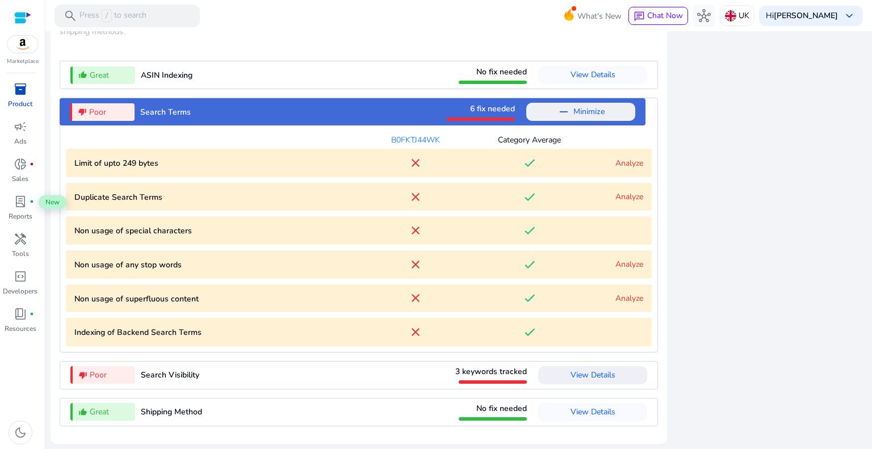
scroll to position [1190, 0]
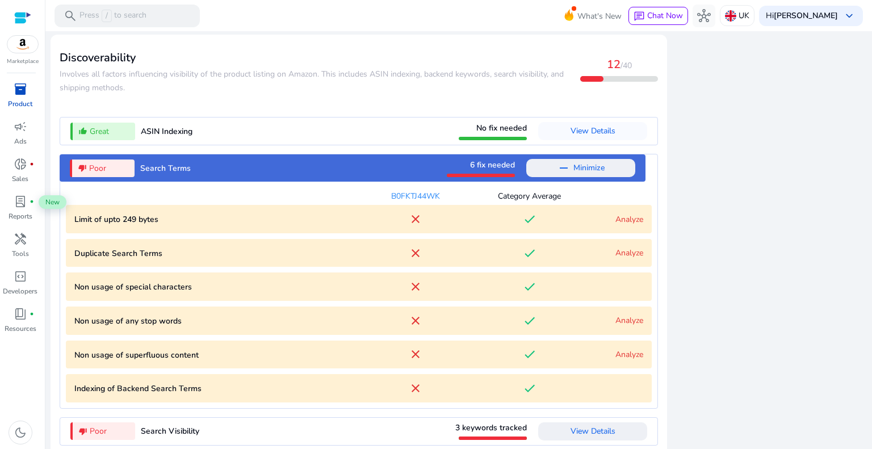
click at [619, 222] on link "Analyze" at bounding box center [629, 219] width 28 height 11
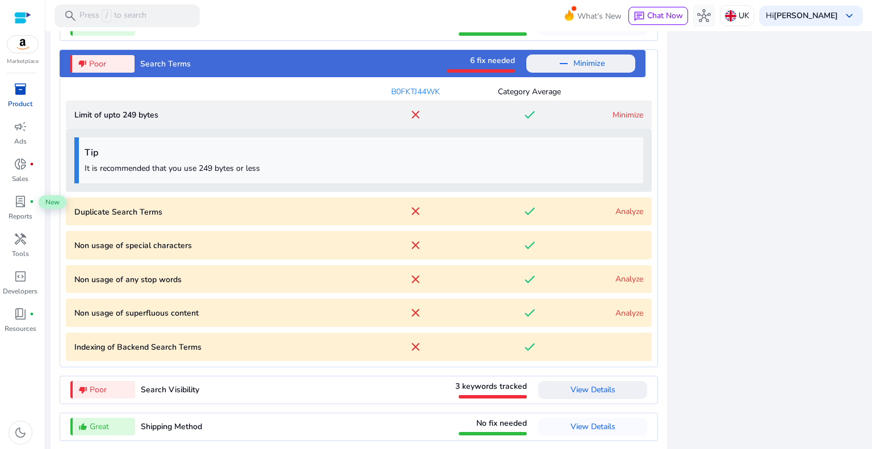
scroll to position [1310, 0]
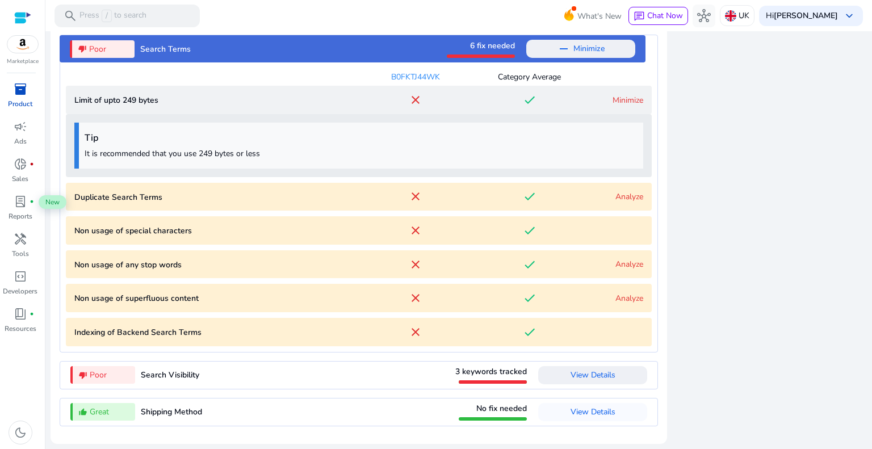
click at [622, 196] on link "Analyze" at bounding box center [629, 196] width 28 height 11
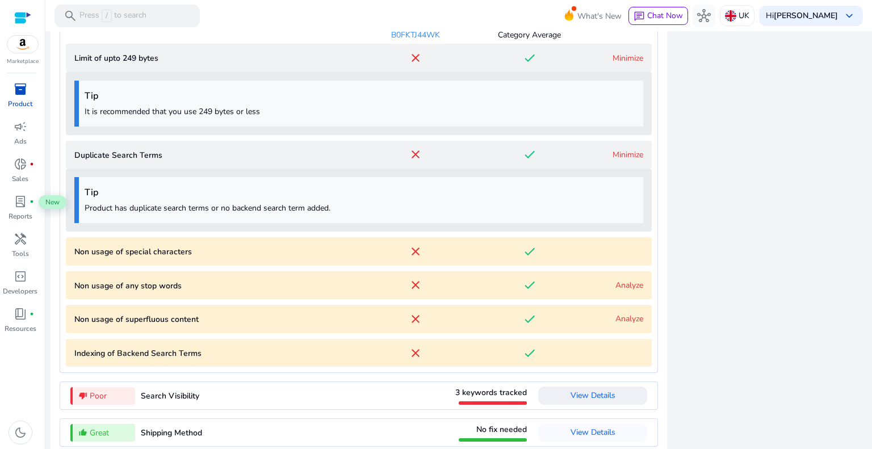
scroll to position [1373, 0]
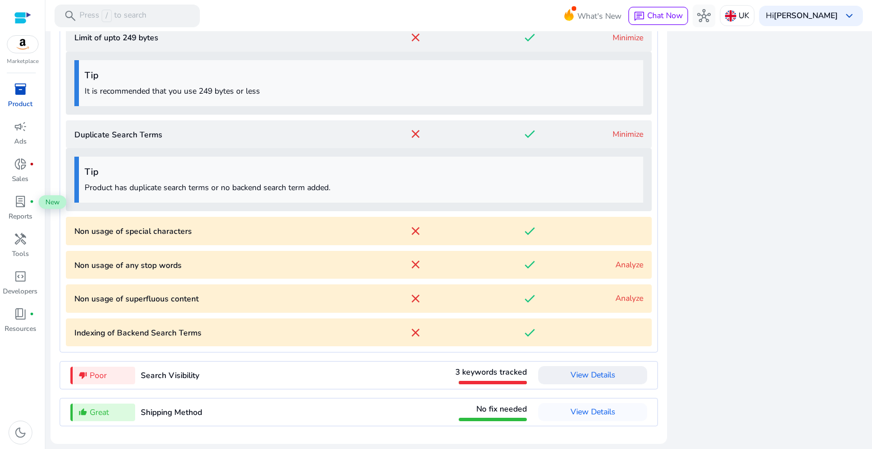
click at [620, 233] on characters "Non usage of special characters close done" at bounding box center [359, 231] width 586 height 28
click at [613, 133] on link "Minimize" at bounding box center [628, 134] width 31 height 11
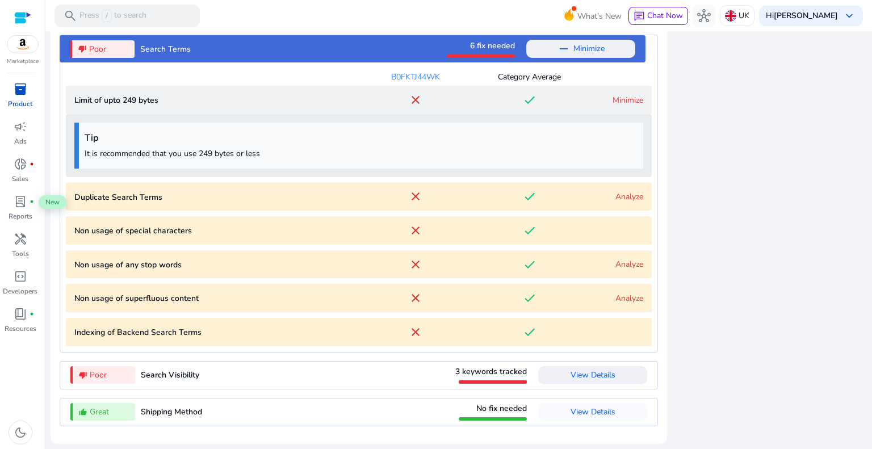
scroll to position [1310, 0]
click at [624, 199] on link "Analyze" at bounding box center [629, 196] width 28 height 11
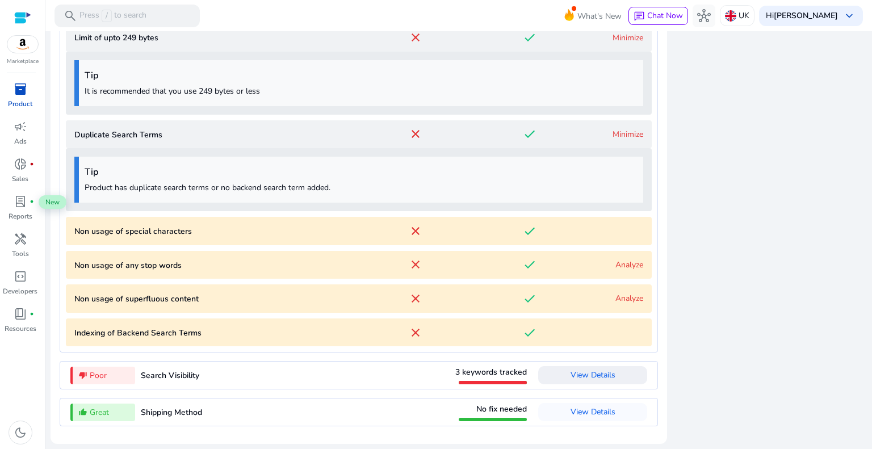
click at [621, 263] on link "Analyze" at bounding box center [629, 264] width 28 height 11
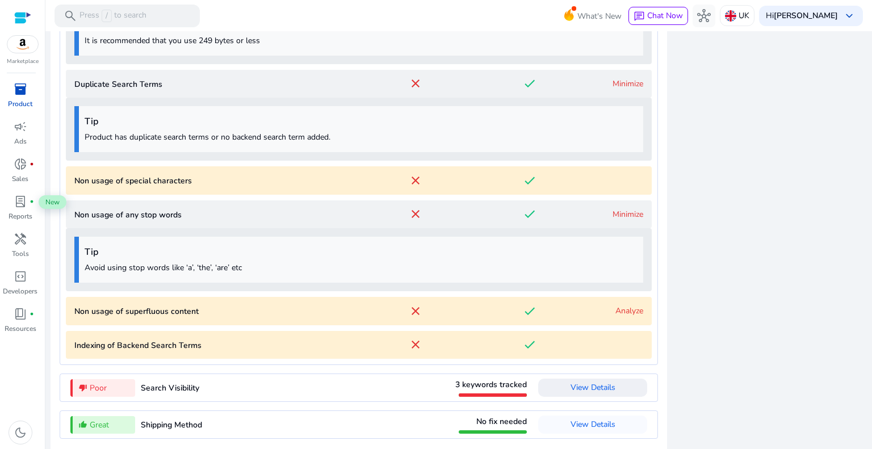
scroll to position [1435, 0]
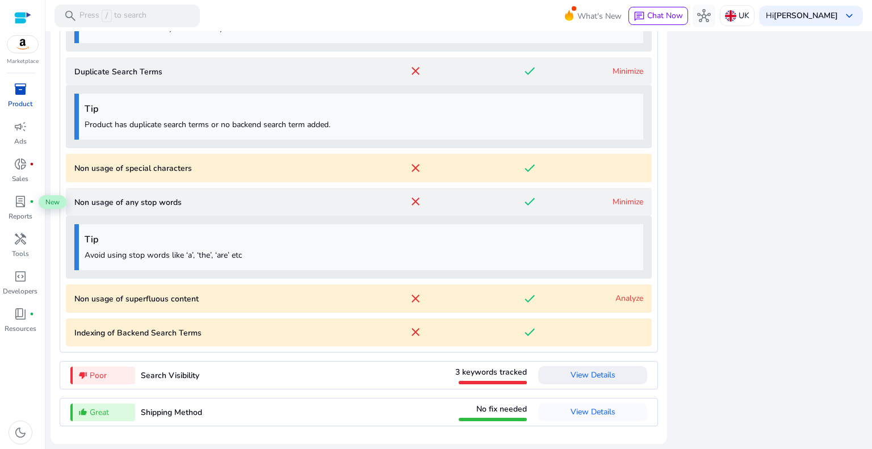
click at [613, 292] on content "Non usage of superfluous content close done Analyze" at bounding box center [359, 298] width 586 height 28
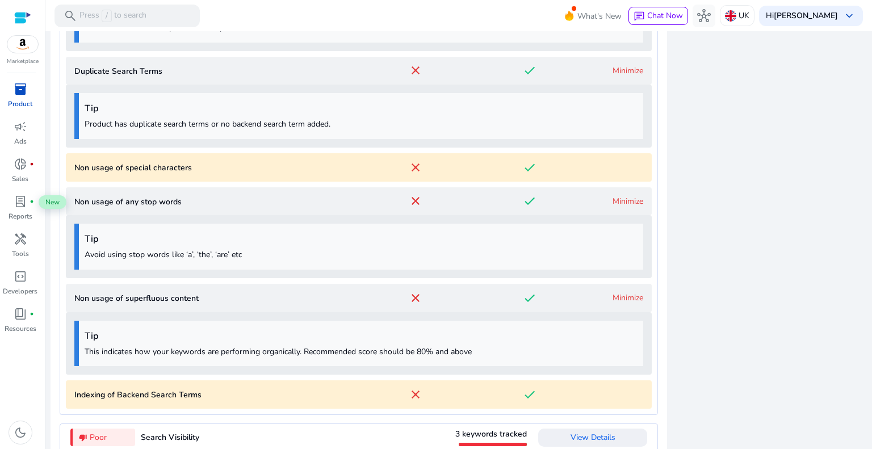
scroll to position [1499, 0]
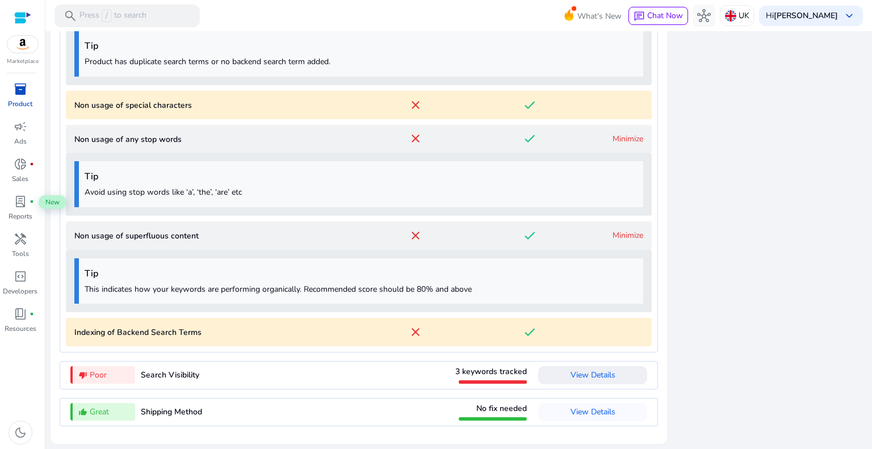
click at [624, 238] on link "Minimize" at bounding box center [628, 235] width 31 height 11
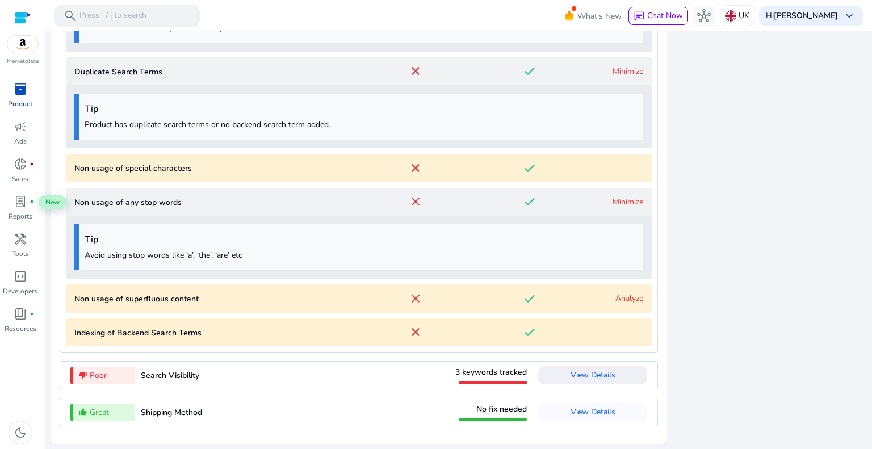
scroll to position [1435, 0]
click at [606, 414] on span "View Details" at bounding box center [593, 411] width 45 height 11
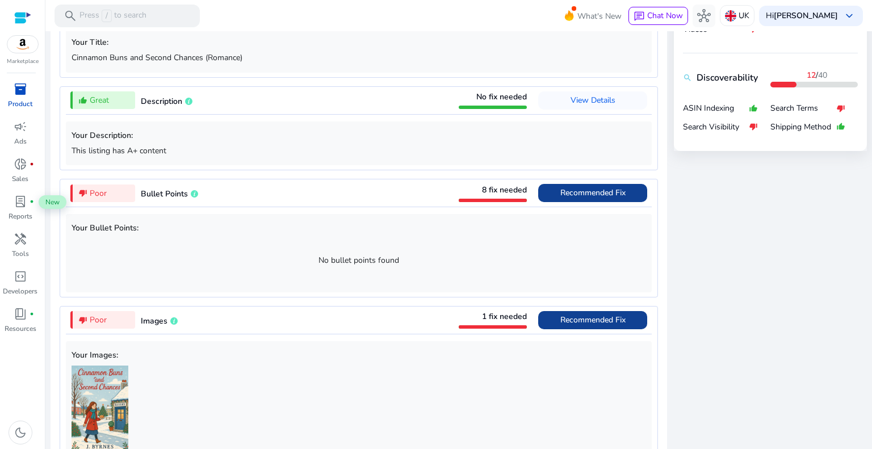
scroll to position [453, 0]
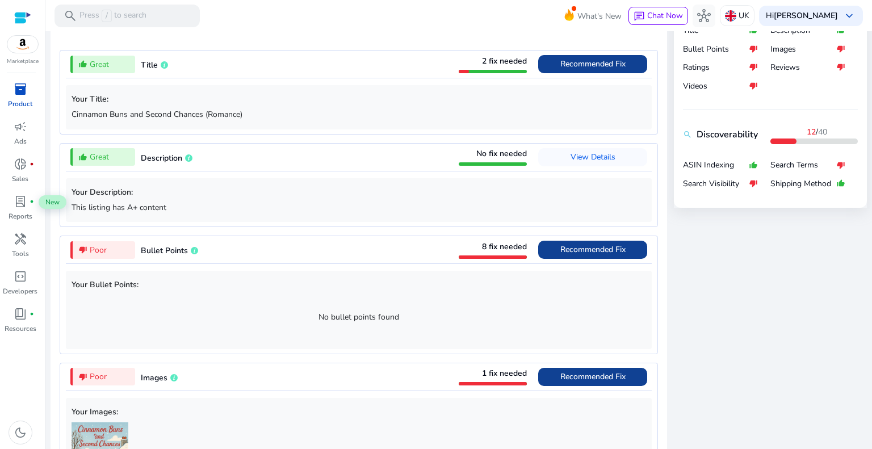
click at [577, 65] on span "Recommended Fix" at bounding box center [592, 63] width 65 height 11
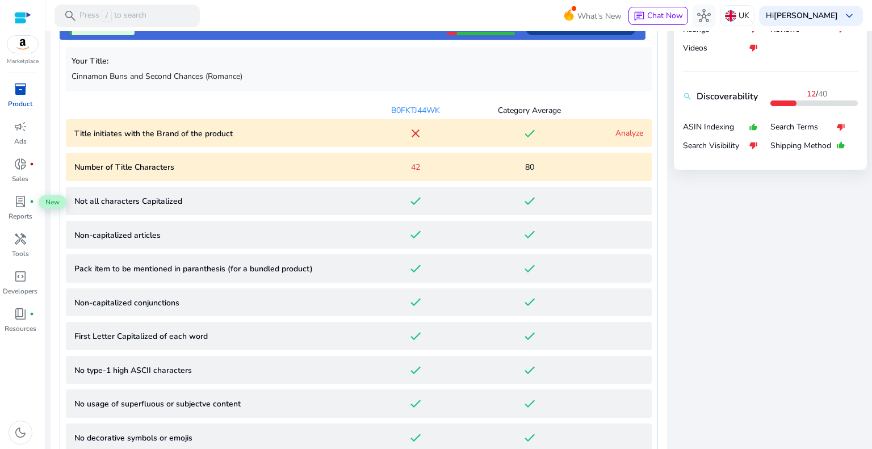
scroll to position [502, 0]
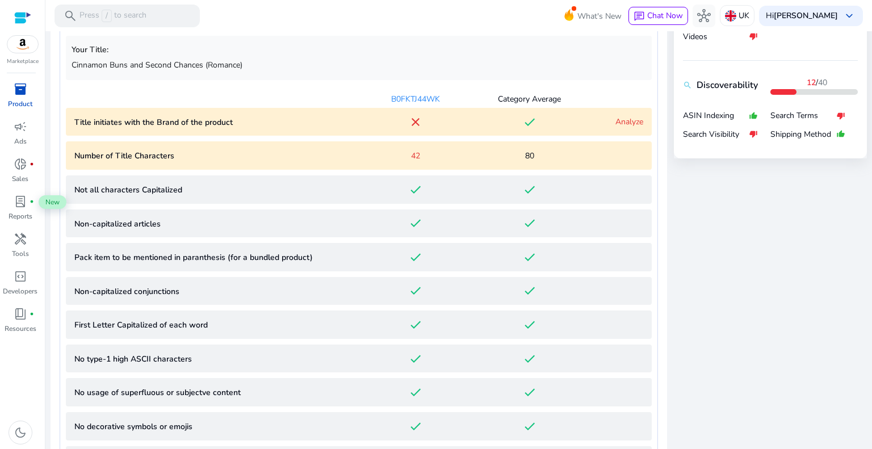
click at [620, 121] on link "Analyze" at bounding box center [629, 121] width 28 height 11
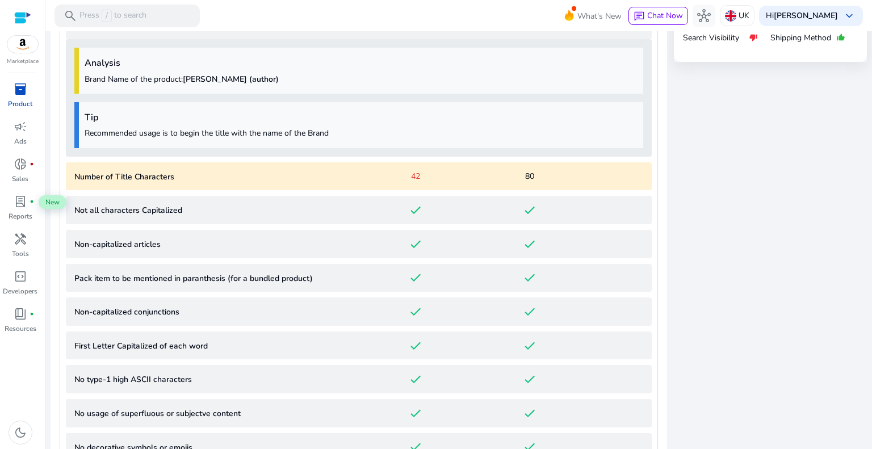
scroll to position [609, 0]
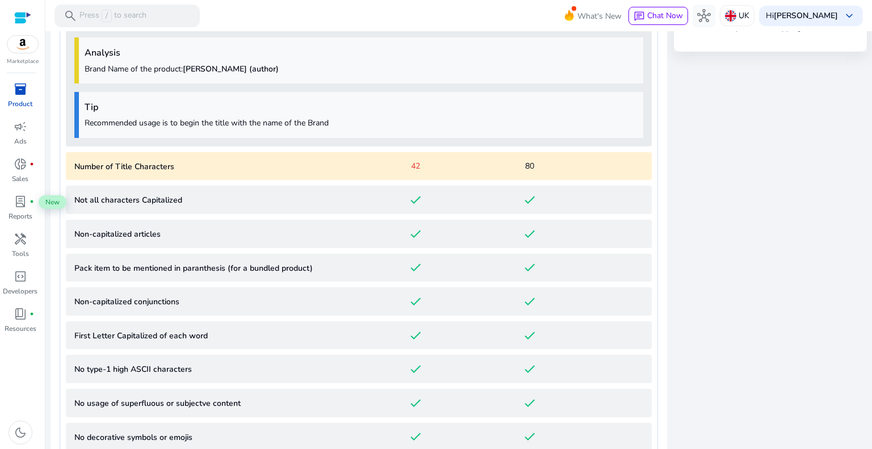
click at [527, 170] on span "80" at bounding box center [529, 166] width 9 height 12
click at [547, 163] on div "80" at bounding box center [529, 166] width 114 height 12
click at [416, 163] on span "42" at bounding box center [415, 166] width 9 height 12
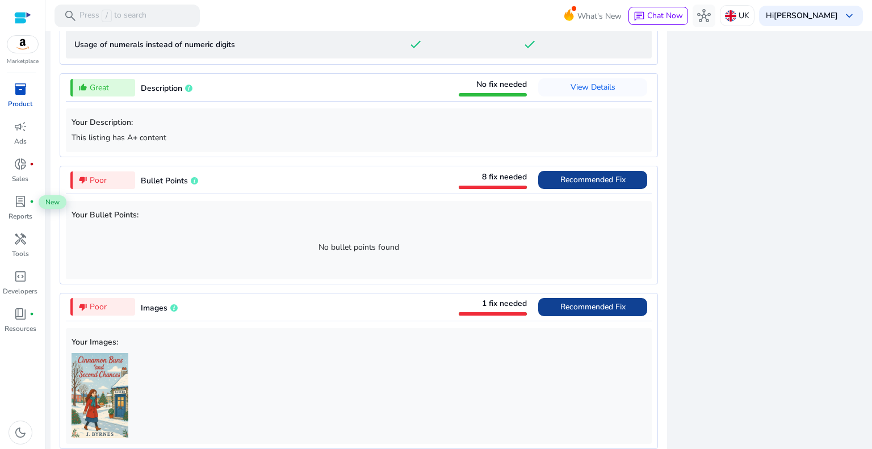
scroll to position [1120, 0]
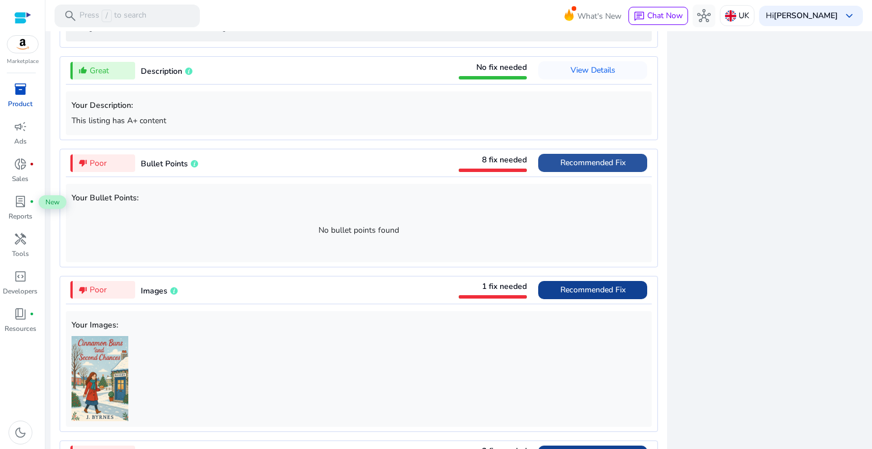
click at [585, 161] on span "Recommended Fix" at bounding box center [592, 162] width 65 height 11
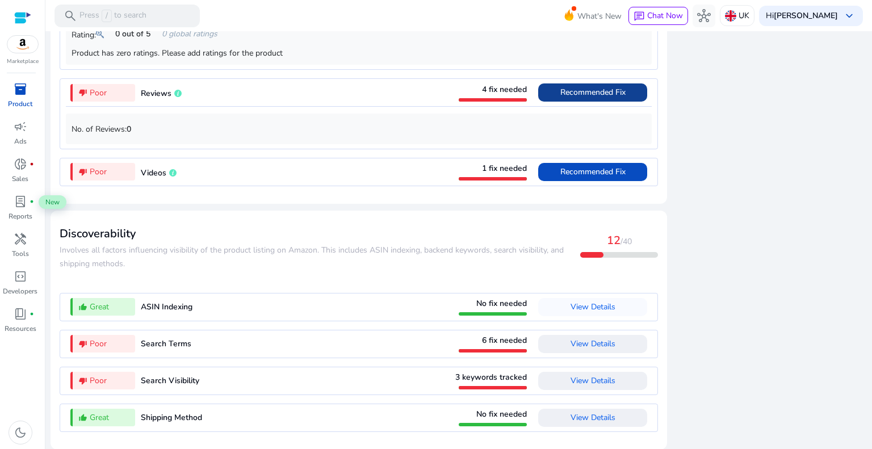
scroll to position [1315, 0]
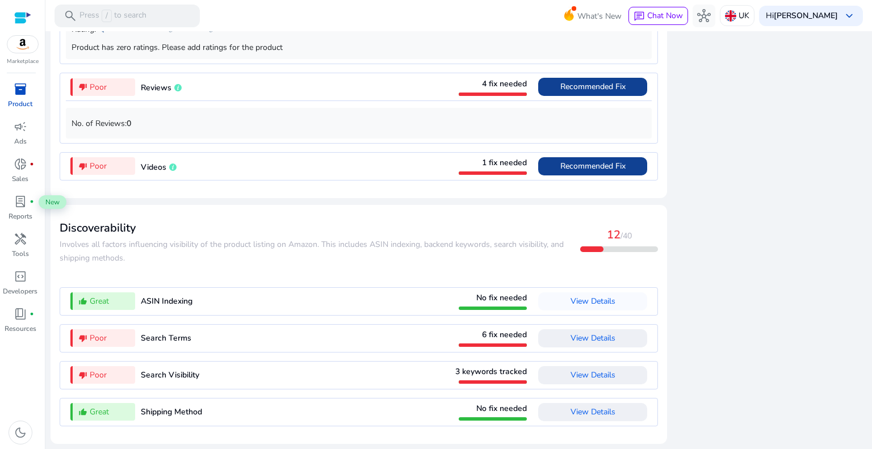
click at [560, 165] on span "Recommended Fix" at bounding box center [592, 166] width 65 height 11
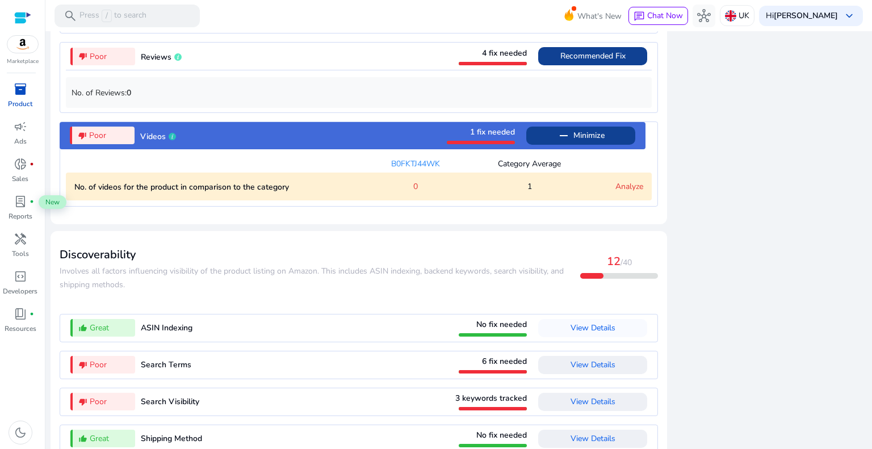
scroll to position [1077, 0]
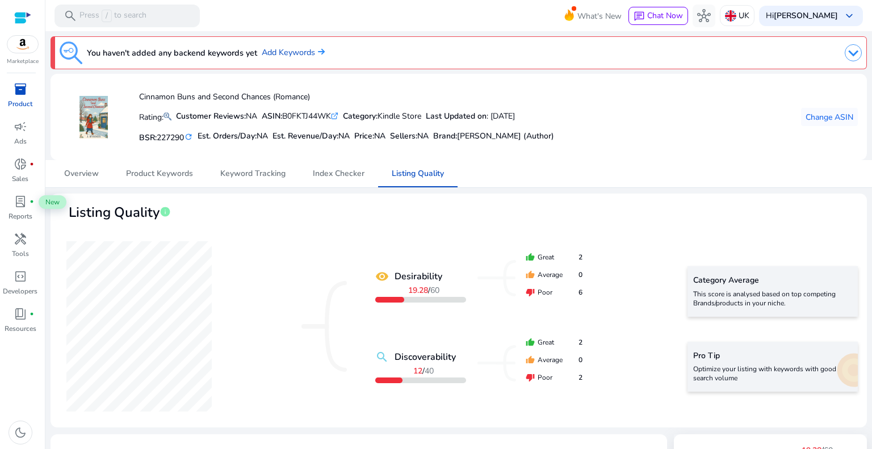
scroll to position [1077, 0]
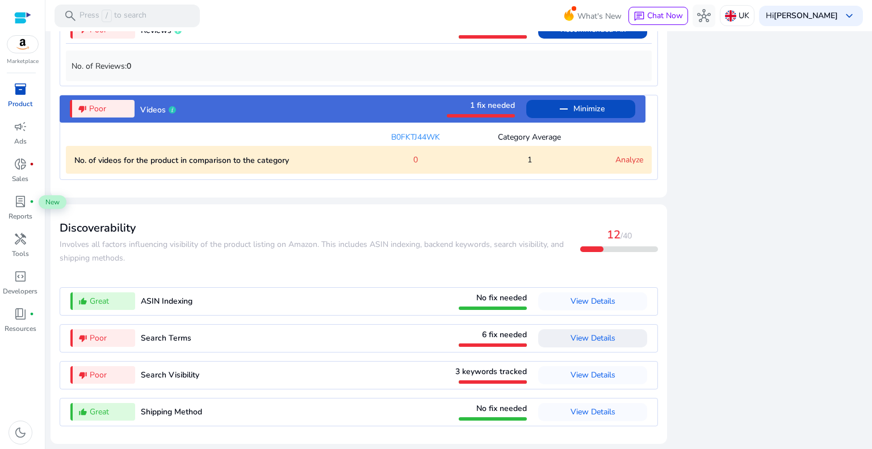
click at [582, 337] on span "View Details" at bounding box center [593, 338] width 45 height 11
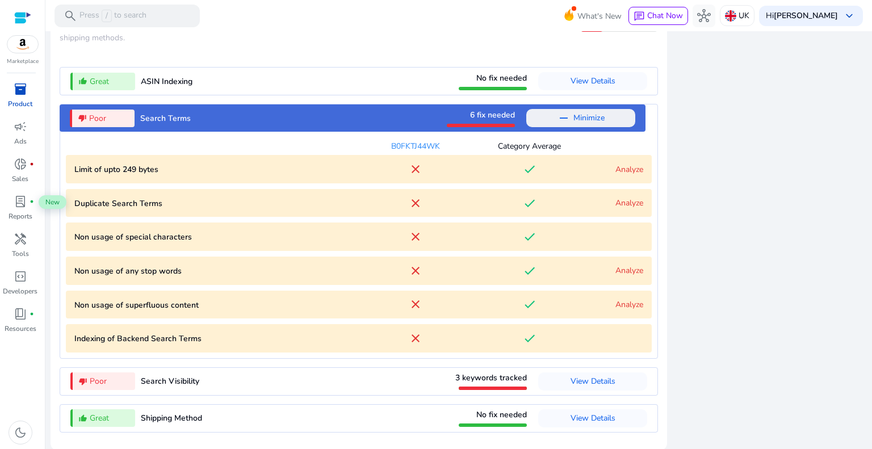
scroll to position [1247, 0]
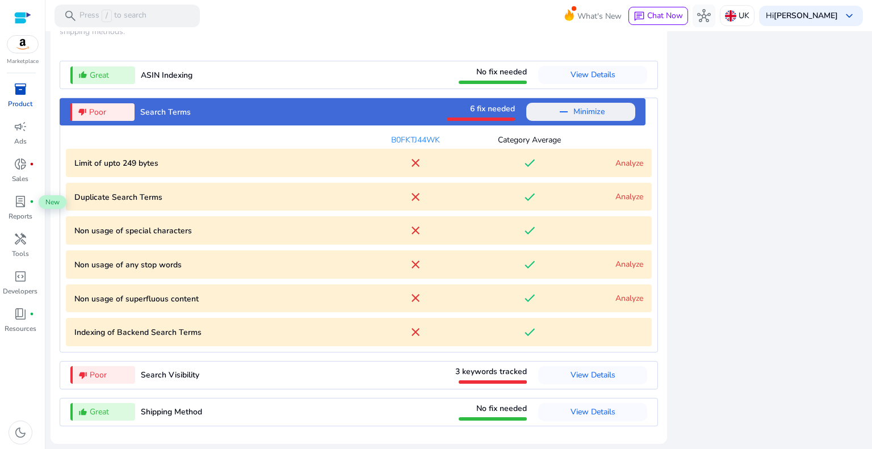
click at [631, 163] on link "Analyze" at bounding box center [629, 163] width 28 height 11
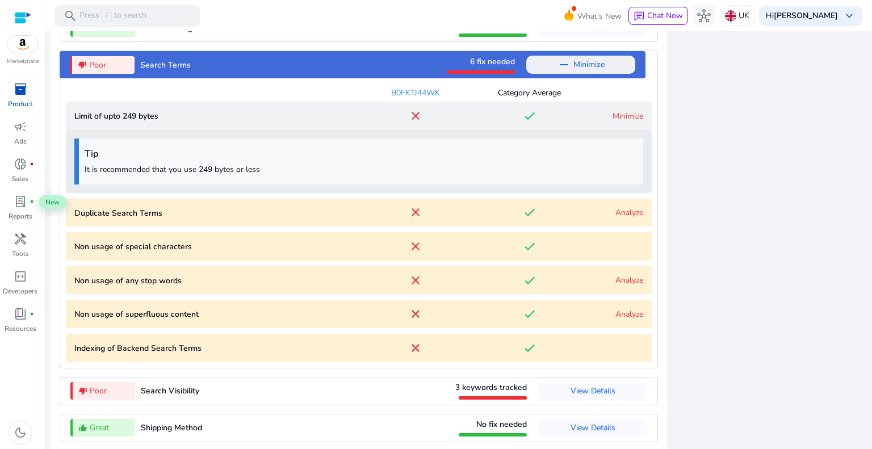
scroll to position [1310, 0]
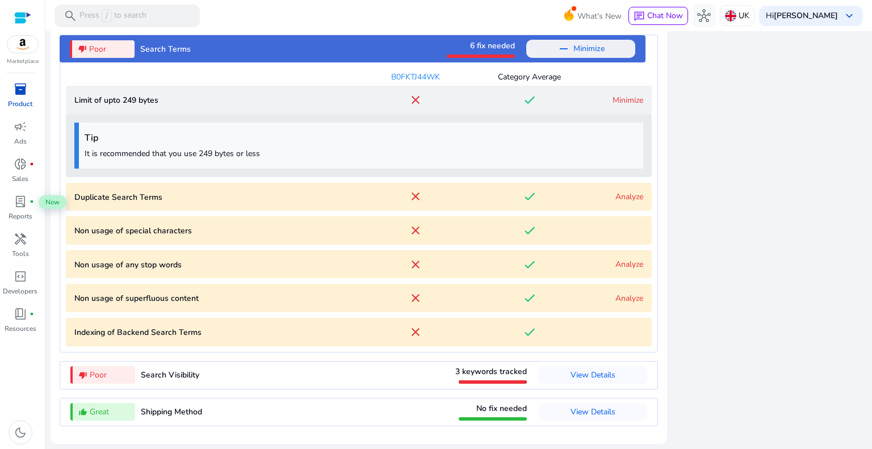
click at [622, 195] on link "Analyze" at bounding box center [629, 196] width 28 height 11
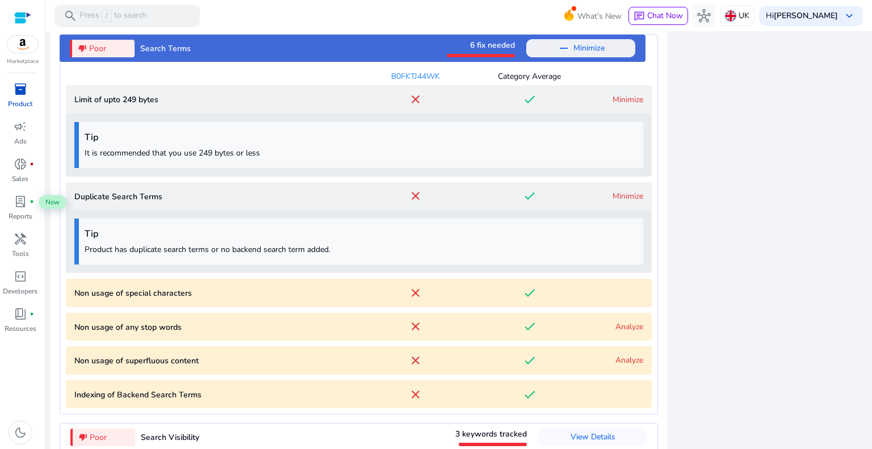
scroll to position [1373, 0]
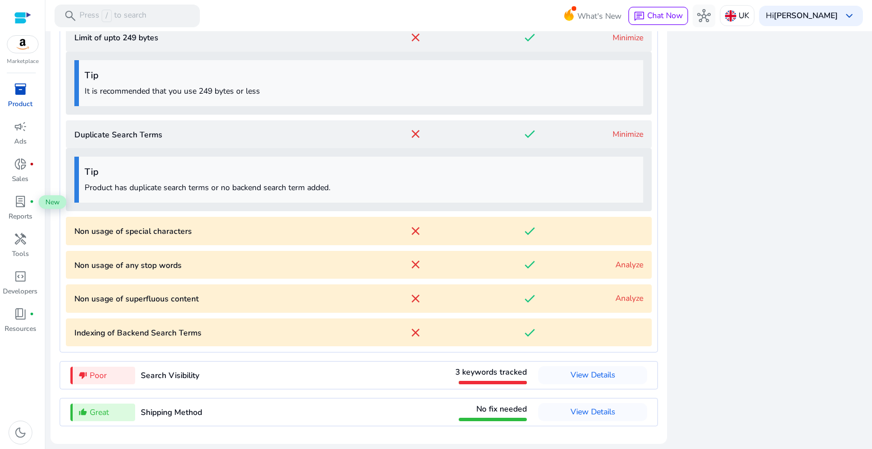
click at [624, 263] on link "Analyze" at bounding box center [629, 264] width 28 height 11
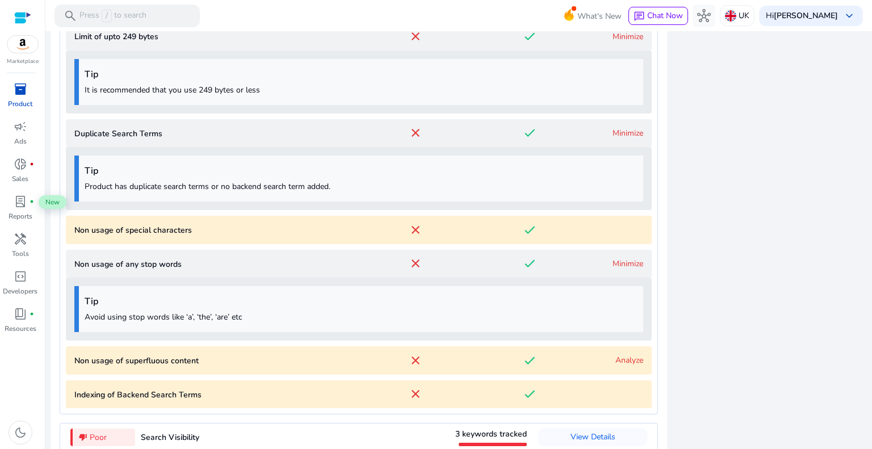
scroll to position [1435, 0]
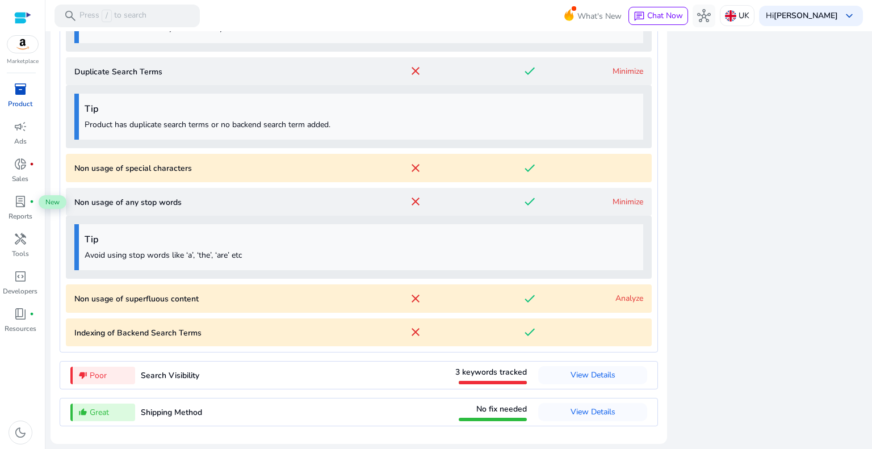
click at [628, 295] on link "Analyze" at bounding box center [629, 298] width 28 height 11
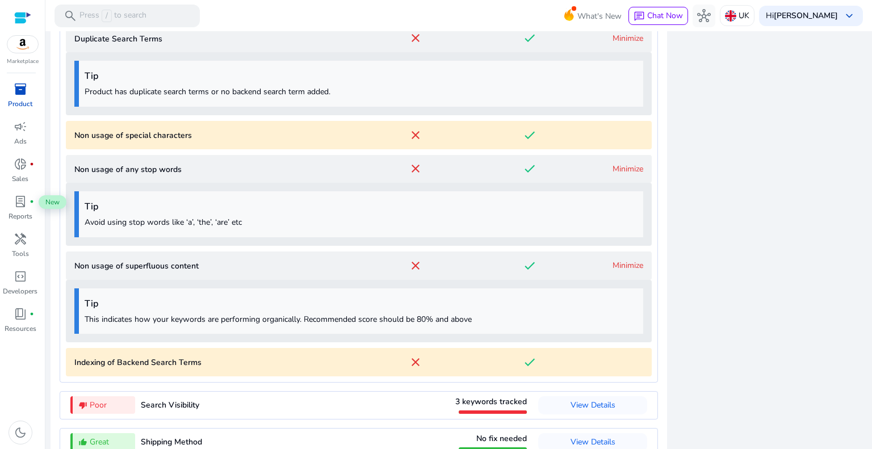
scroll to position [1499, 0]
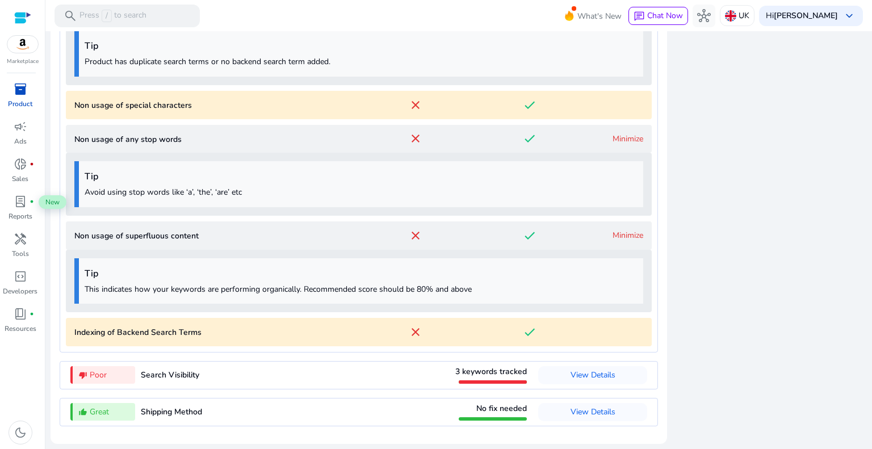
click at [618, 236] on link "Minimize" at bounding box center [628, 235] width 31 height 11
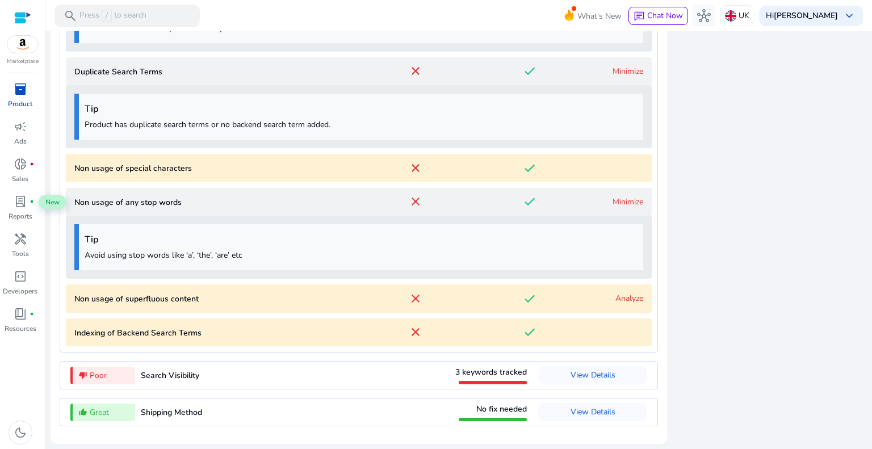
scroll to position [1435, 0]
click at [626, 297] on link "Analyze" at bounding box center [629, 298] width 28 height 11
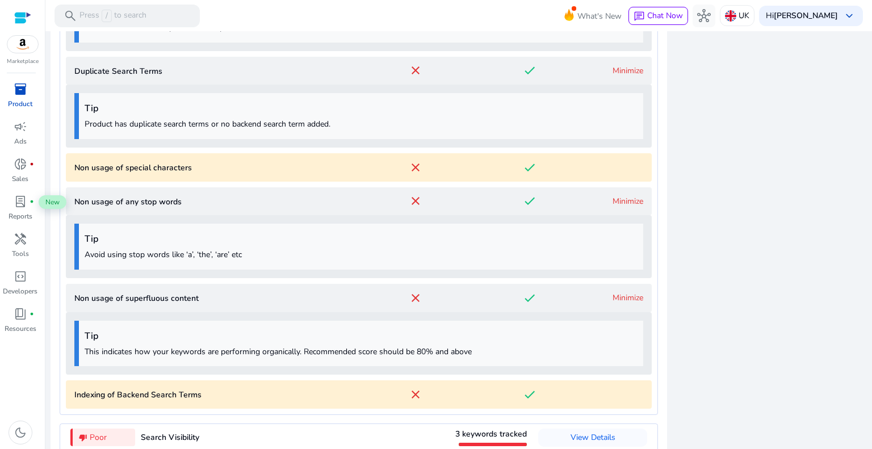
scroll to position [1499, 0]
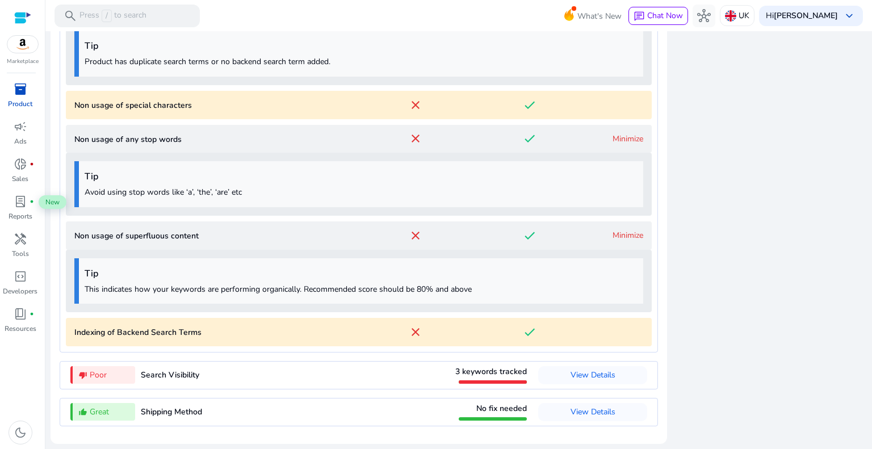
click at [618, 294] on p "This indicates how your keywords are performing organically. Recommended score …" at bounding box center [361, 289] width 553 height 12
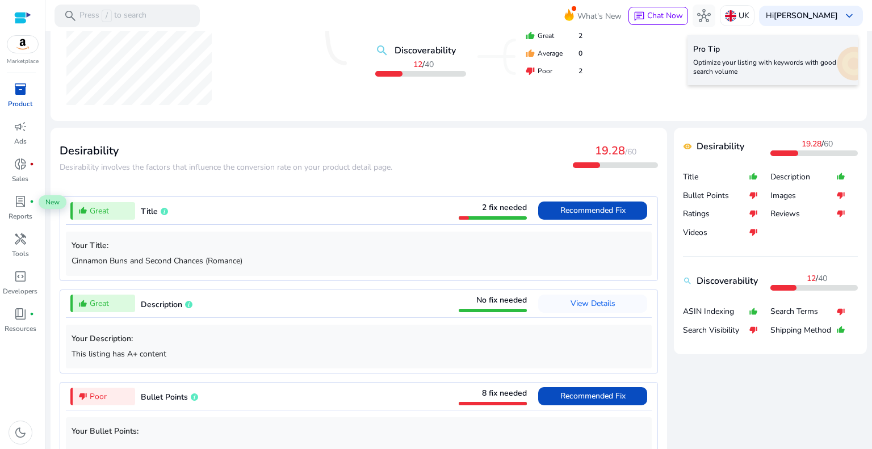
scroll to position [284, 0]
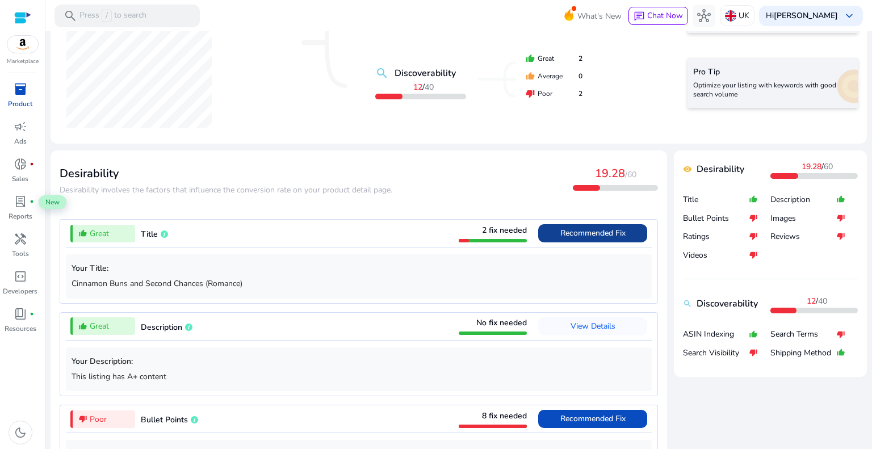
click at [575, 238] on span "Recommended Fix" at bounding box center [592, 233] width 65 height 11
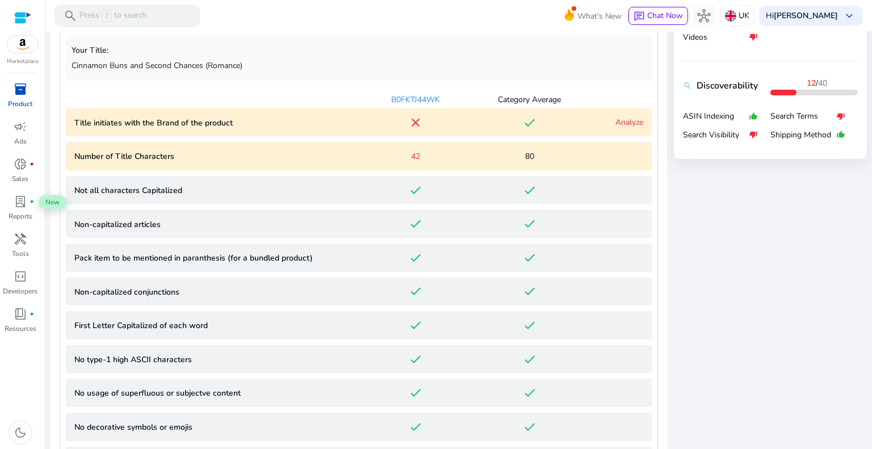
scroll to position [502, 0]
click at [627, 120] on link "Analyze" at bounding box center [629, 121] width 28 height 11
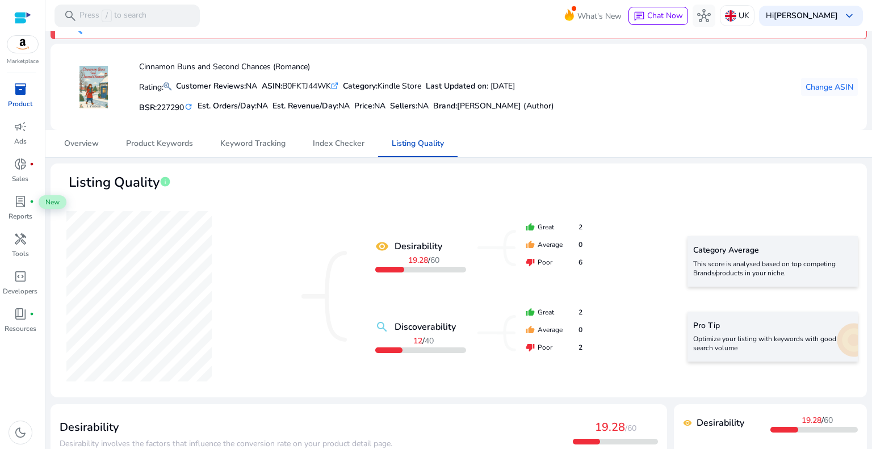
scroll to position [0, 0]
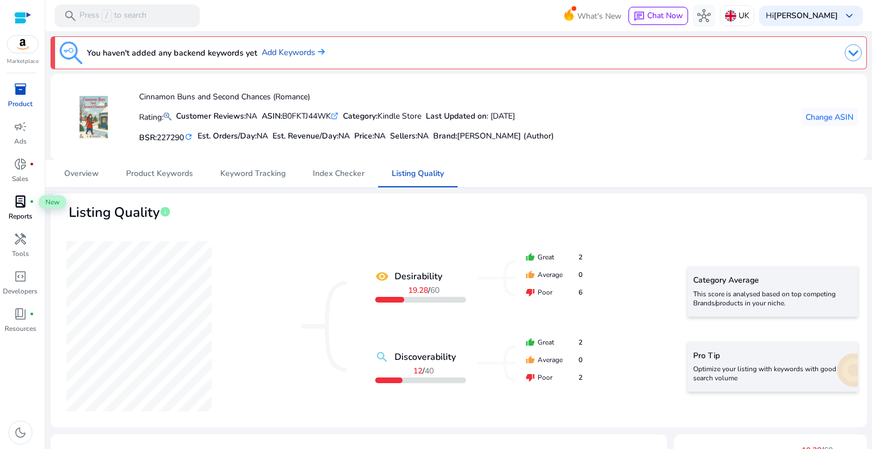
click at [15, 201] on span "lab_profile" at bounding box center [21, 202] width 14 height 14
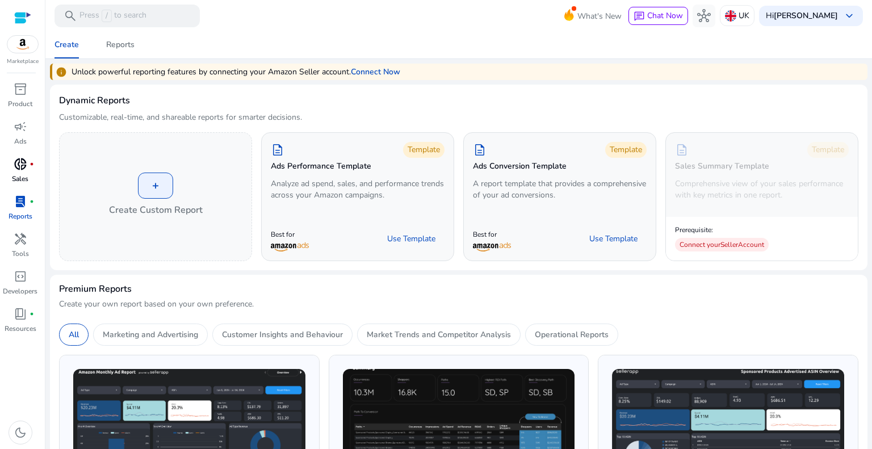
click at [22, 170] on span "donut_small" at bounding box center [21, 164] width 14 height 14
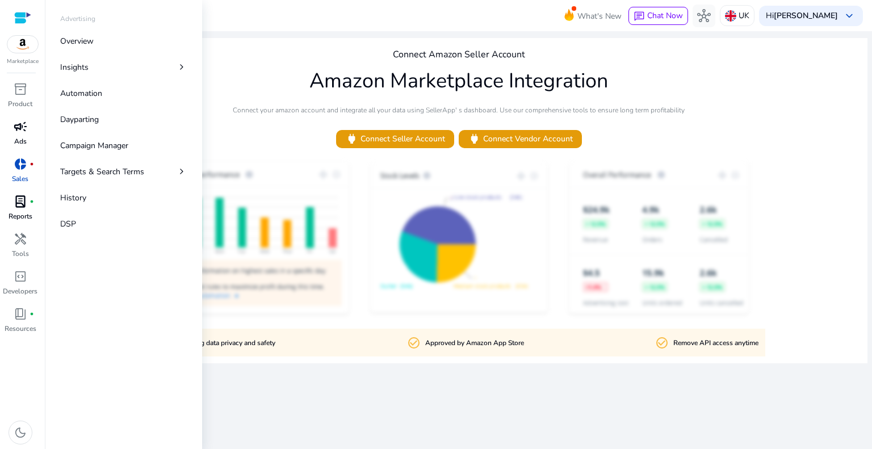
click at [23, 140] on p "Ads" at bounding box center [20, 141] width 12 height 10
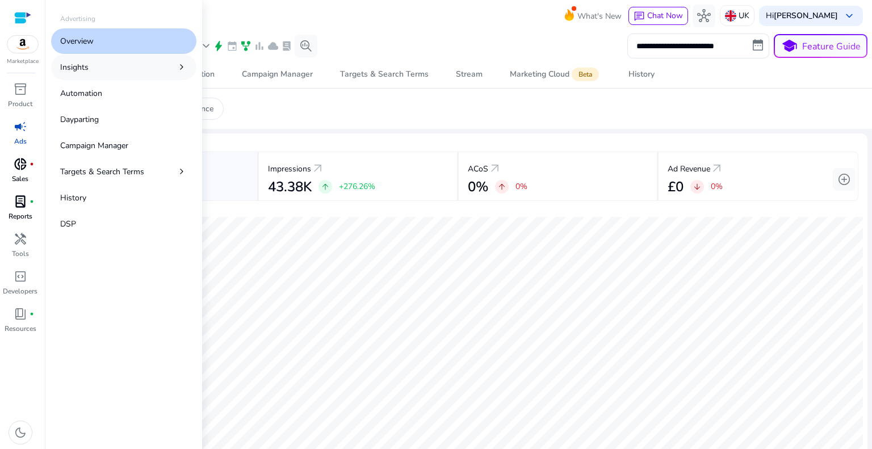
drag, startPoint x: 120, startPoint y: 66, endPoint x: 126, endPoint y: 74, distance: 9.8
click at [120, 66] on link "Insights chevron_right" at bounding box center [123, 67] width 145 height 26
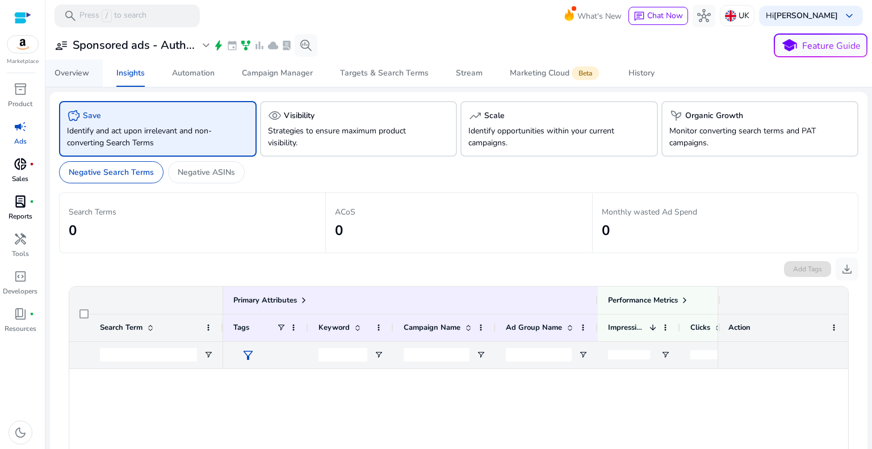
click at [64, 74] on div "Overview" at bounding box center [71, 73] width 35 height 8
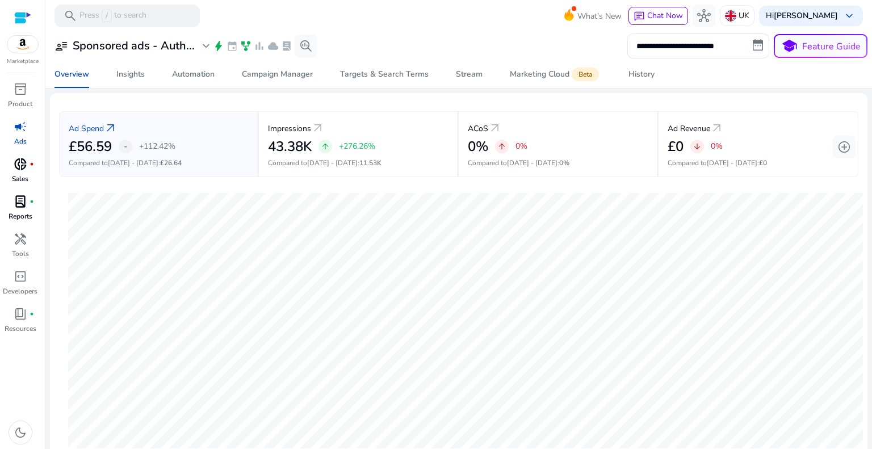
scroll to position [345, 0]
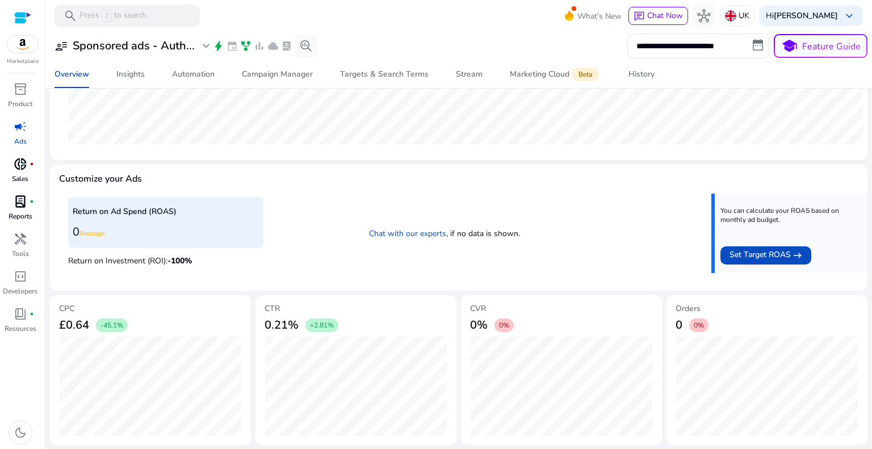
click at [198, 329] on div "£0.64 -45.1%" at bounding box center [150, 325] width 183 height 23
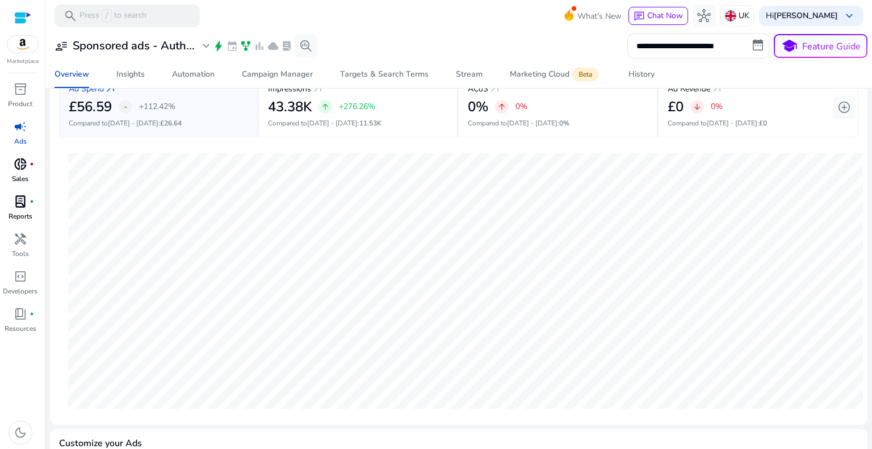
scroll to position [0, 0]
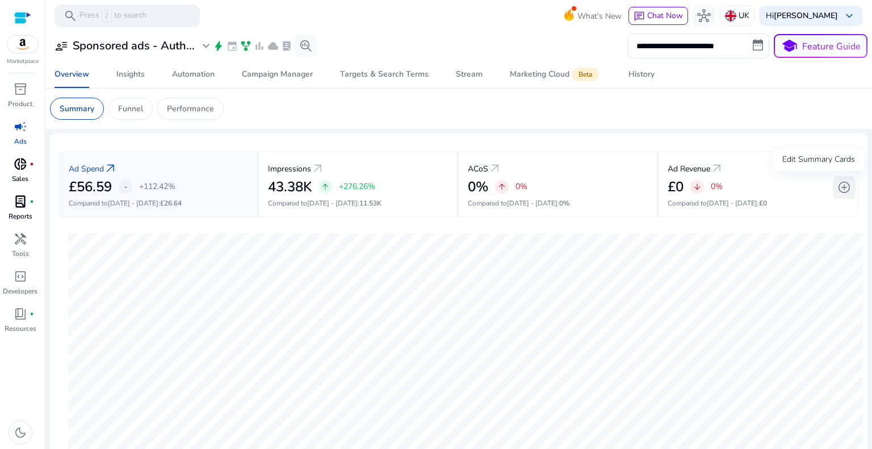
click at [846, 189] on span "add_circle" at bounding box center [844, 188] width 14 height 14
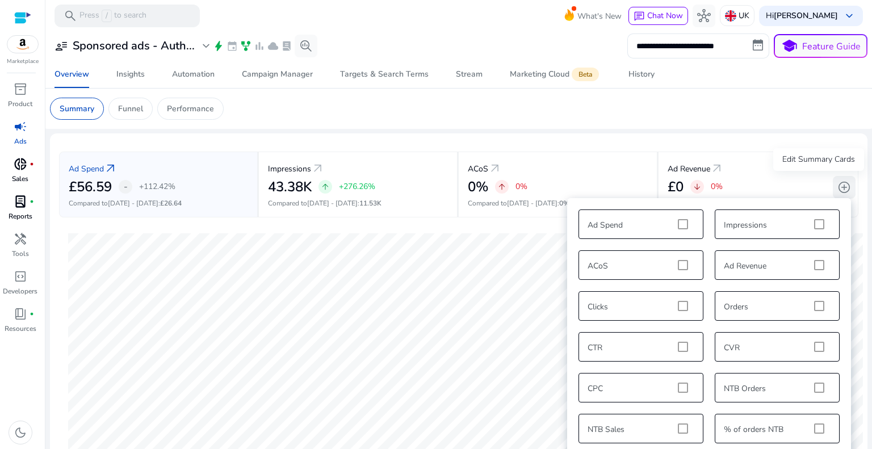
click at [841, 194] on span "add_circle" at bounding box center [844, 188] width 14 height 14
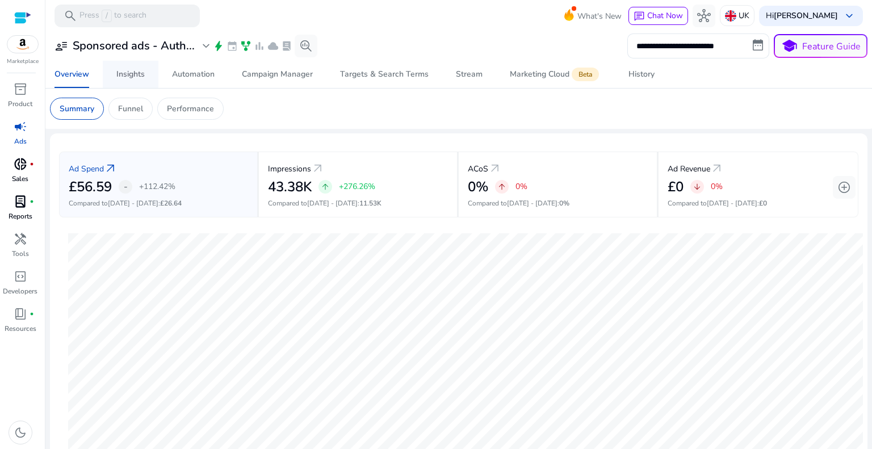
click at [132, 79] on span "Insights" at bounding box center [130, 74] width 28 height 27
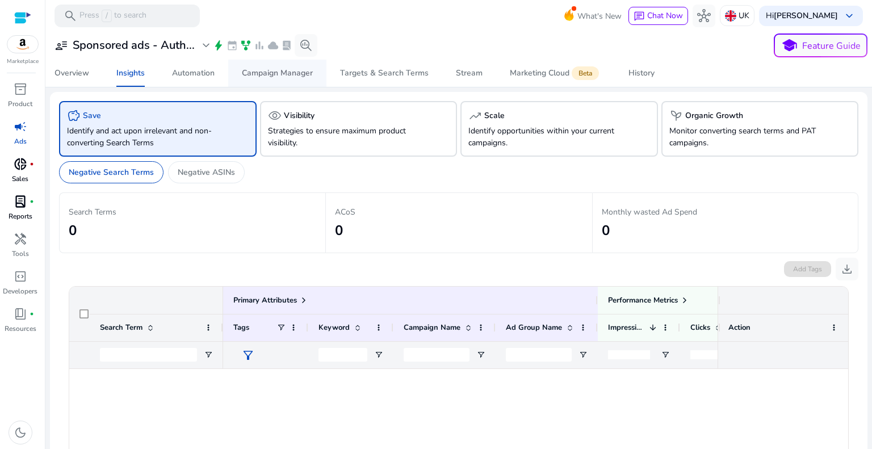
click at [280, 81] on span "Campaign Manager" at bounding box center [277, 73] width 71 height 27
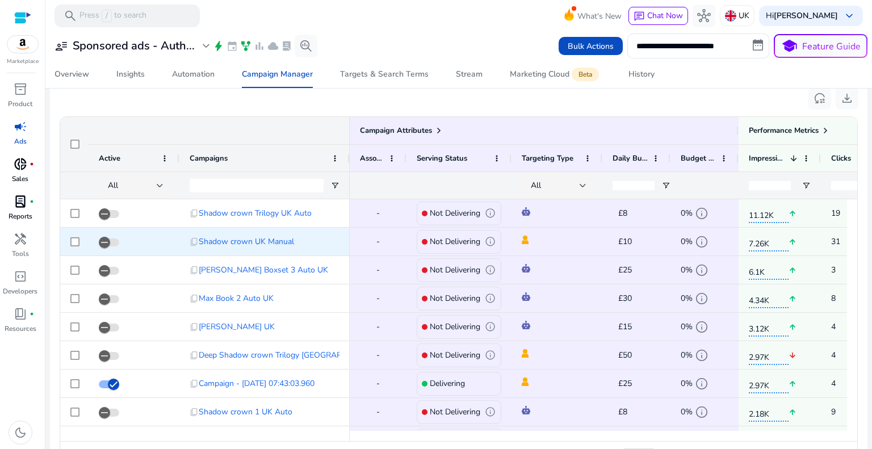
scroll to position [768, 0]
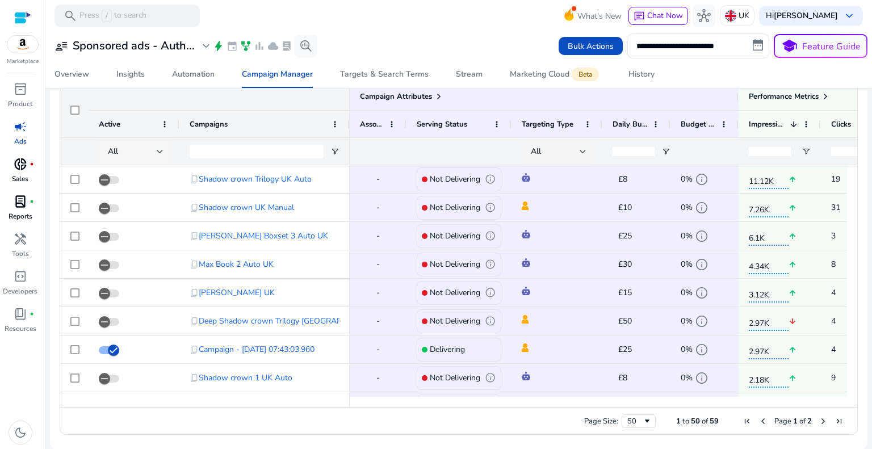
click at [162, 150] on div at bounding box center [160, 151] width 7 height 5
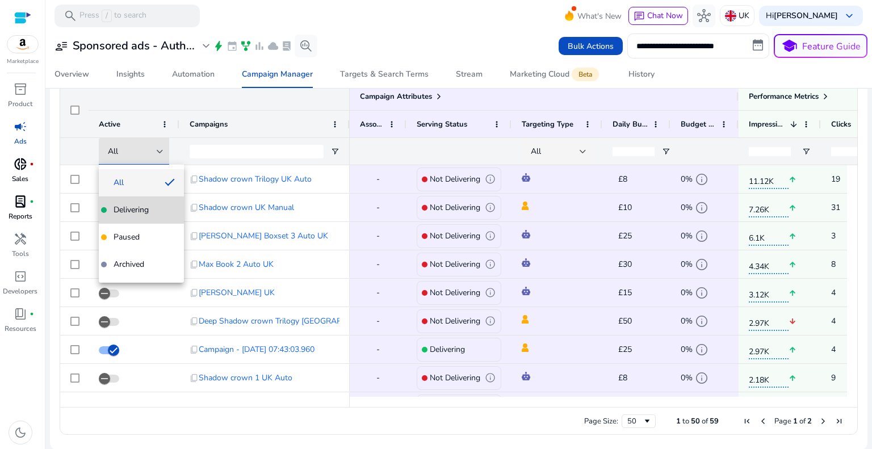
click at [145, 208] on span "Delivering" at bounding box center [131, 209] width 35 height 11
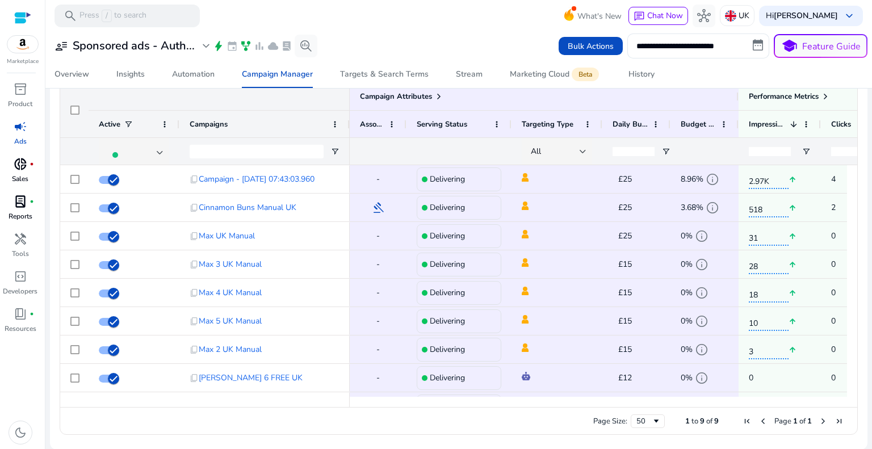
click at [312, 111] on div "Campaigns" at bounding box center [265, 124] width 150 height 27
click at [803, 94] on span "Performance Metrics" at bounding box center [784, 96] width 70 height 10
click at [827, 97] on span at bounding box center [825, 96] width 9 height 9
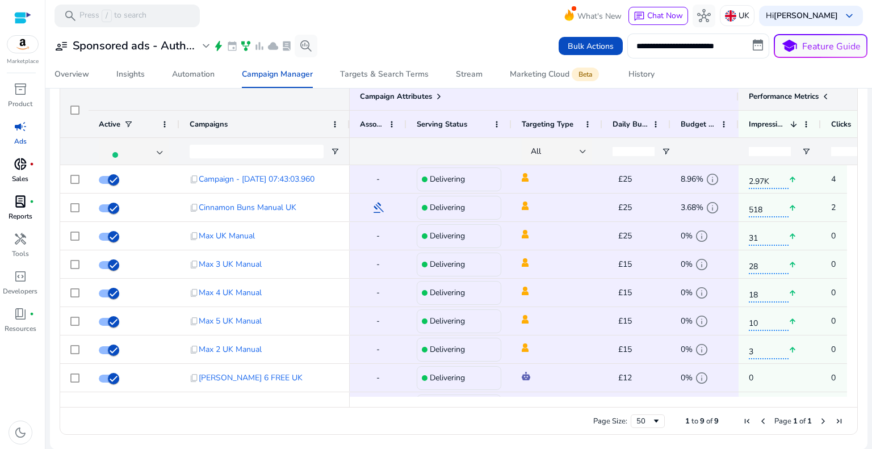
click at [827, 97] on span at bounding box center [825, 96] width 9 height 9
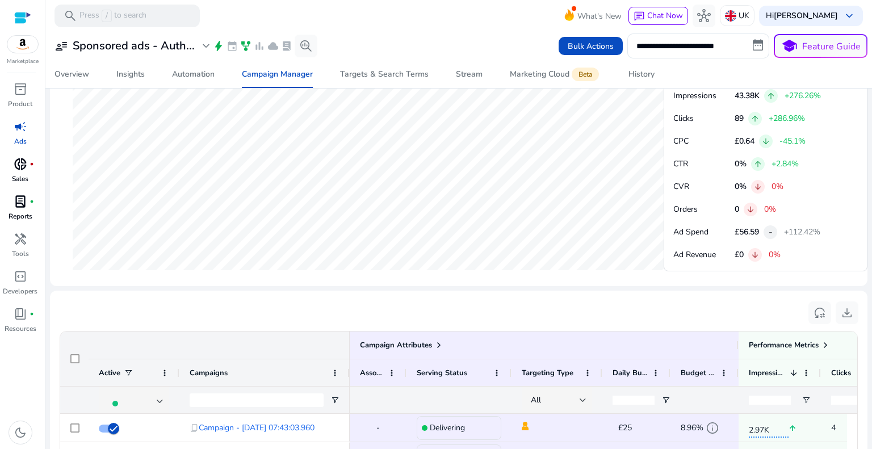
scroll to position [484, 0]
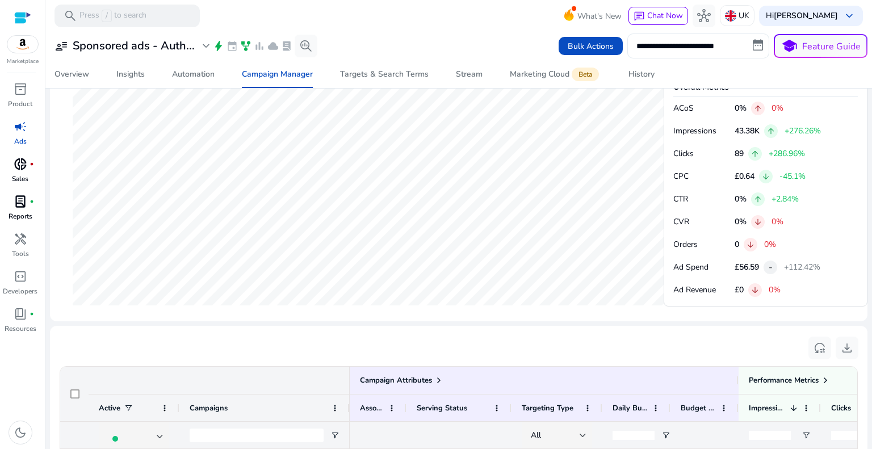
click at [747, 43] on input "**********" at bounding box center [698, 45] width 142 height 25
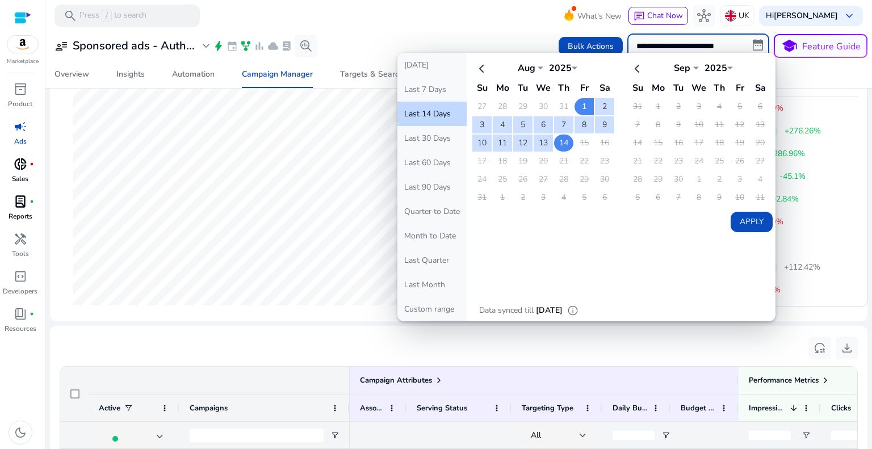
click at [560, 142] on td "14" at bounding box center [563, 143] width 19 height 17
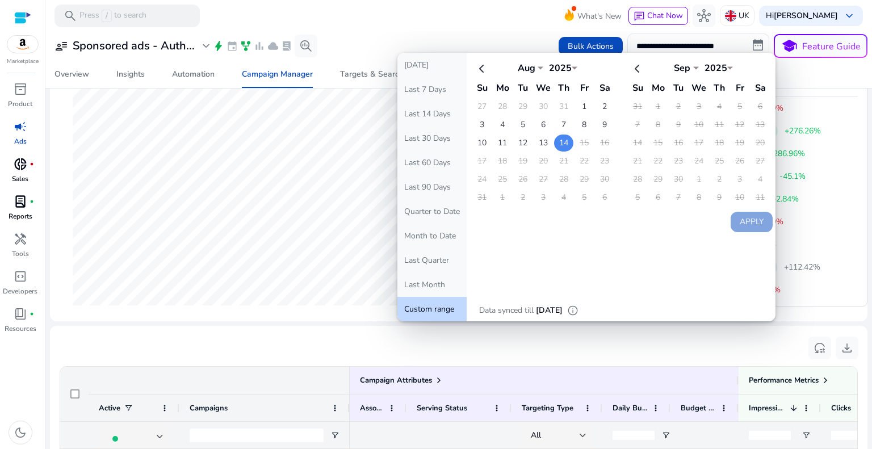
click at [560, 142] on td "14" at bounding box center [563, 143] width 19 height 17
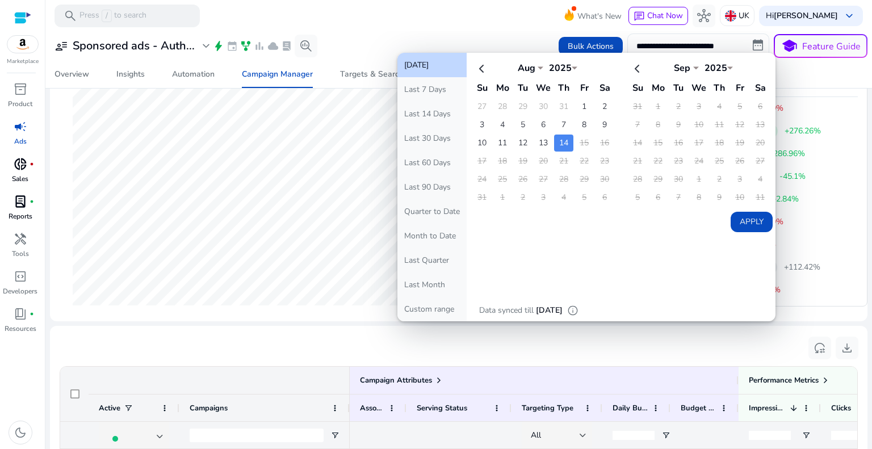
click at [554, 141] on td "14" at bounding box center [563, 143] width 19 height 17
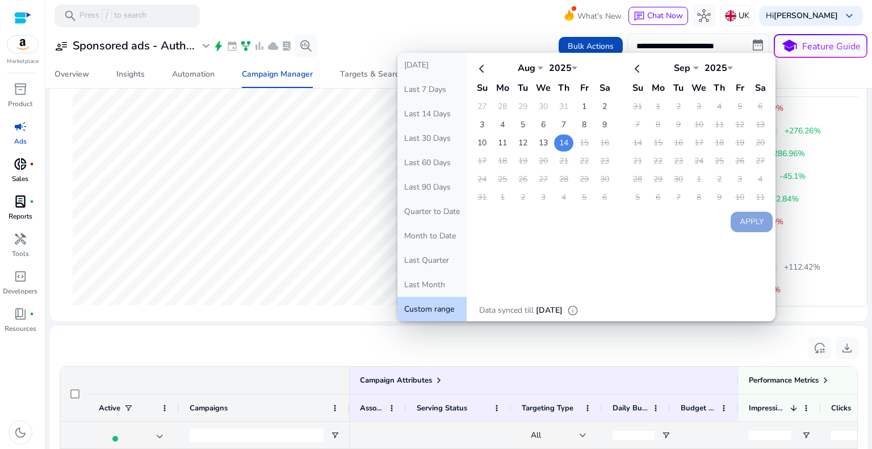
click at [561, 144] on td "14" at bounding box center [563, 143] width 19 height 17
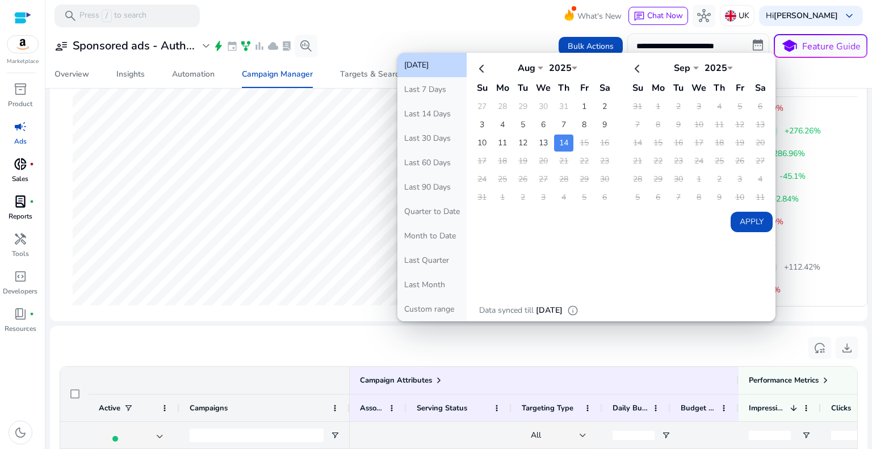
click at [731, 219] on button "Apply" at bounding box center [752, 222] width 42 height 20
type input "**********"
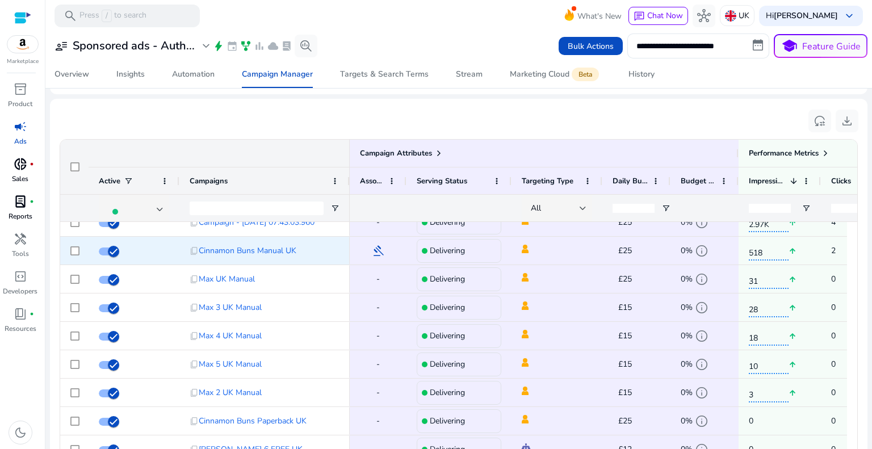
scroll to position [23, 0]
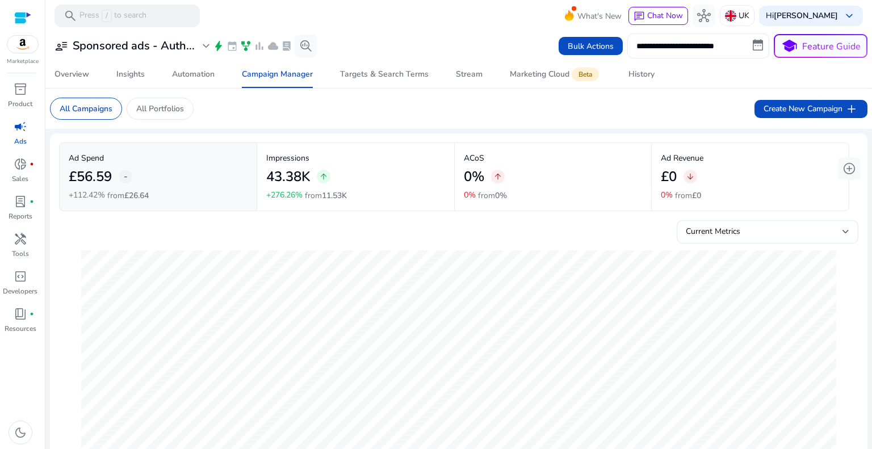
click at [652, 49] on input "**********" at bounding box center [698, 45] width 142 height 25
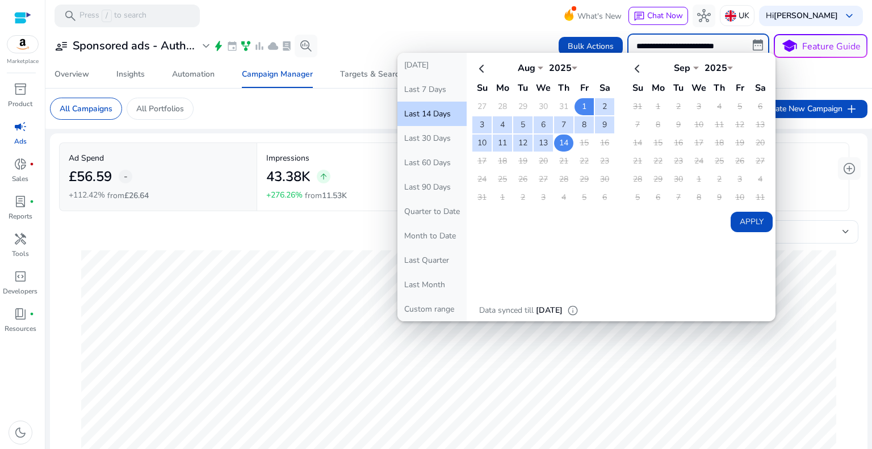
click at [554, 138] on td "14" at bounding box center [563, 143] width 19 height 17
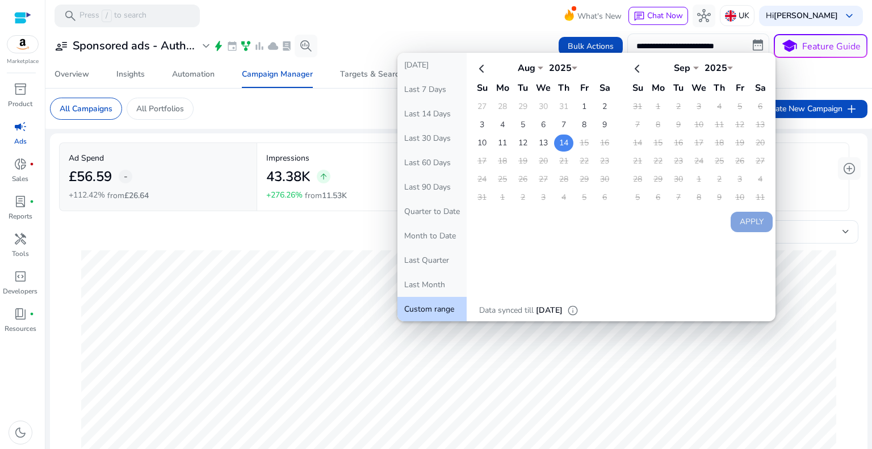
click at [554, 138] on td "14" at bounding box center [563, 143] width 19 height 17
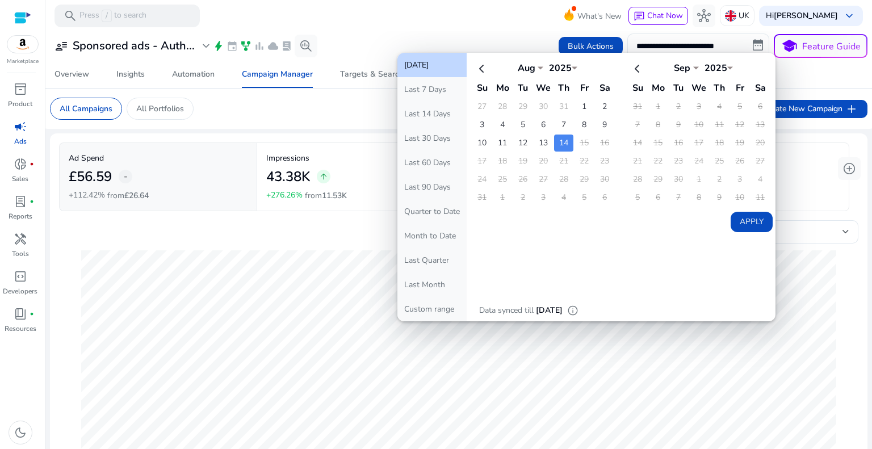
click at [736, 219] on button "Apply" at bounding box center [752, 222] width 42 height 20
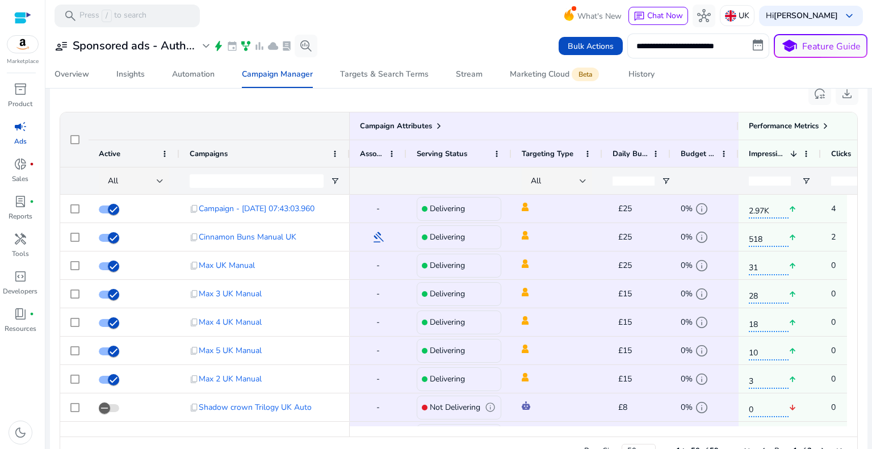
drag, startPoint x: 853, startPoint y: 212, endPoint x: 852, endPoint y: 246, distance: 34.1
click at [852, 246] on div "Drag here to set row groups Drag here to set column labels Campaign Attributes …" at bounding box center [459, 288] width 798 height 353
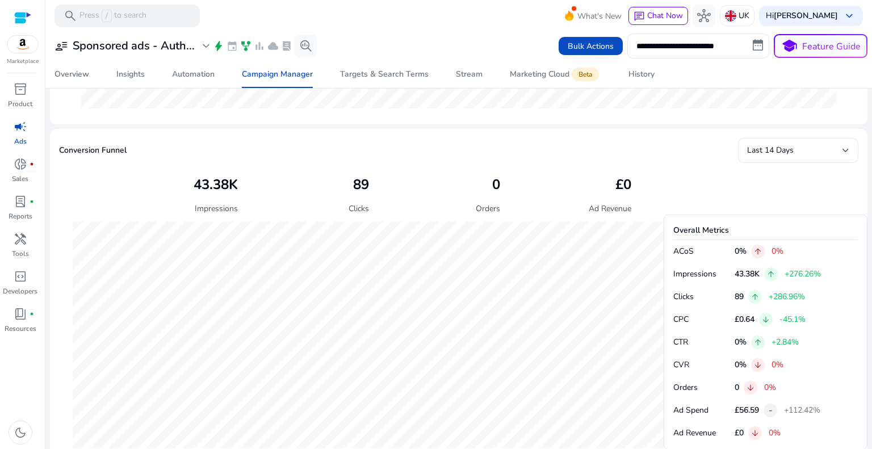
click at [353, 182] on h2 "89" at bounding box center [361, 185] width 16 height 16
click at [364, 208] on p "Clicks" at bounding box center [359, 209] width 20 height 12
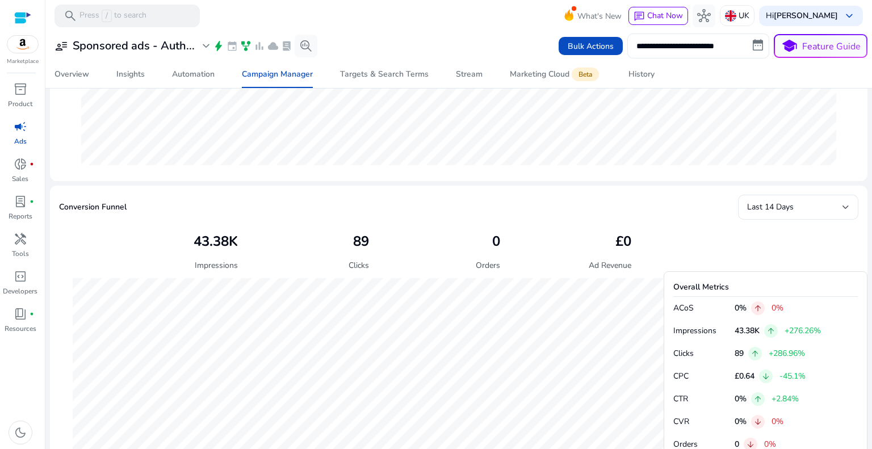
click at [678, 45] on input "**********" at bounding box center [698, 45] width 142 height 25
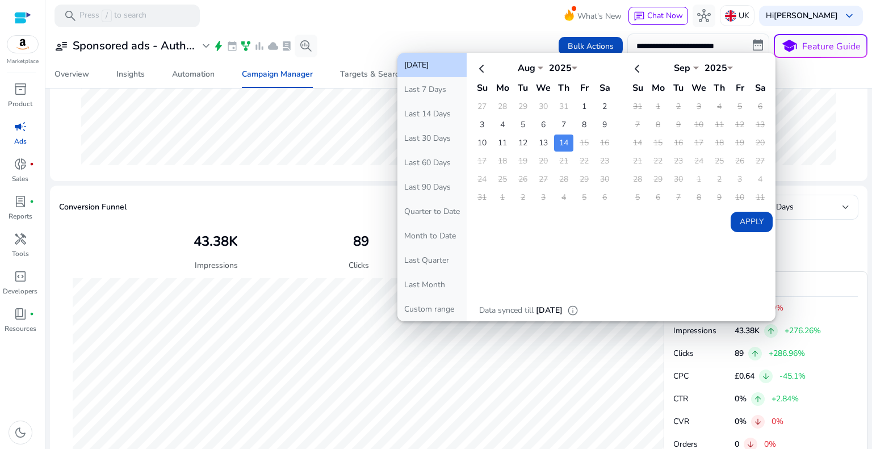
click at [559, 139] on td "14" at bounding box center [563, 143] width 19 height 17
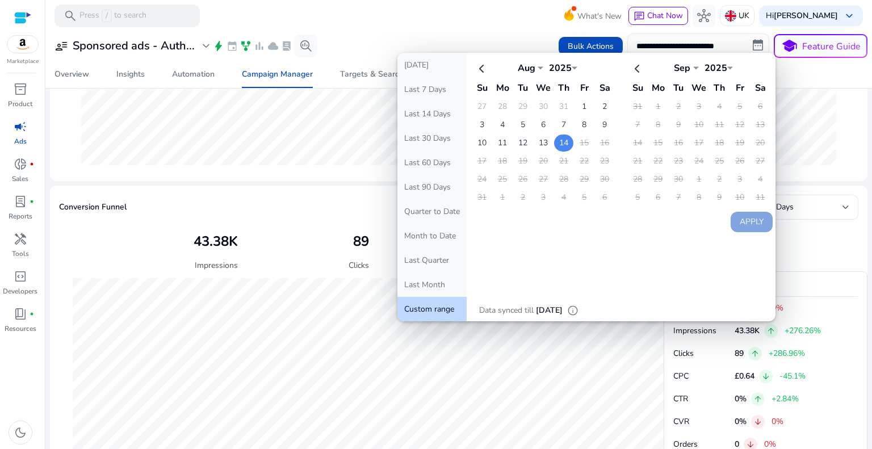
click at [559, 139] on td "14" at bounding box center [563, 143] width 19 height 17
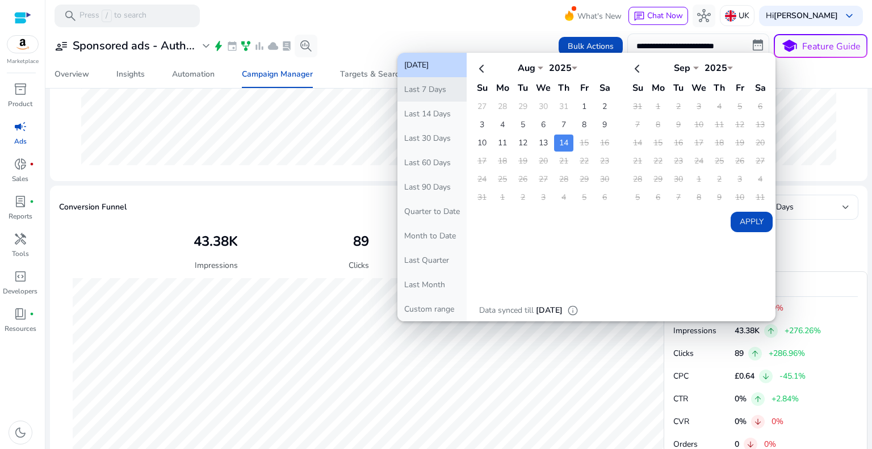
click at [436, 94] on button "Last 7 Days" at bounding box center [431, 89] width 69 height 24
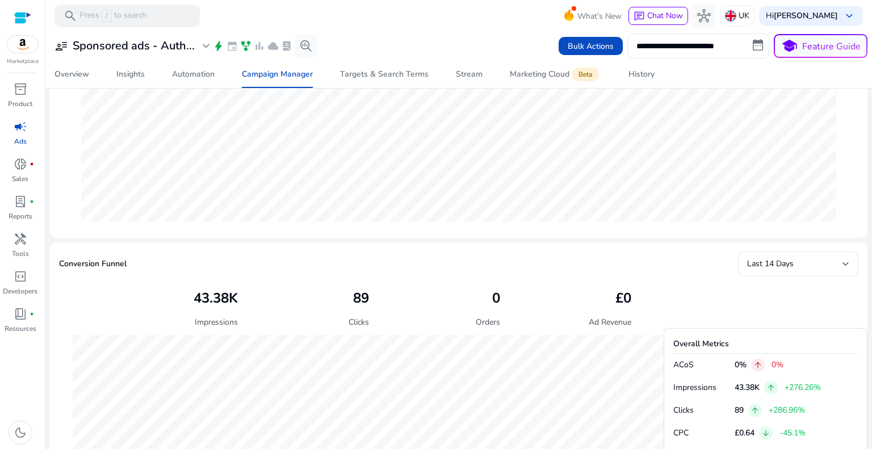
click at [756, 47] on input "**********" at bounding box center [698, 45] width 142 height 25
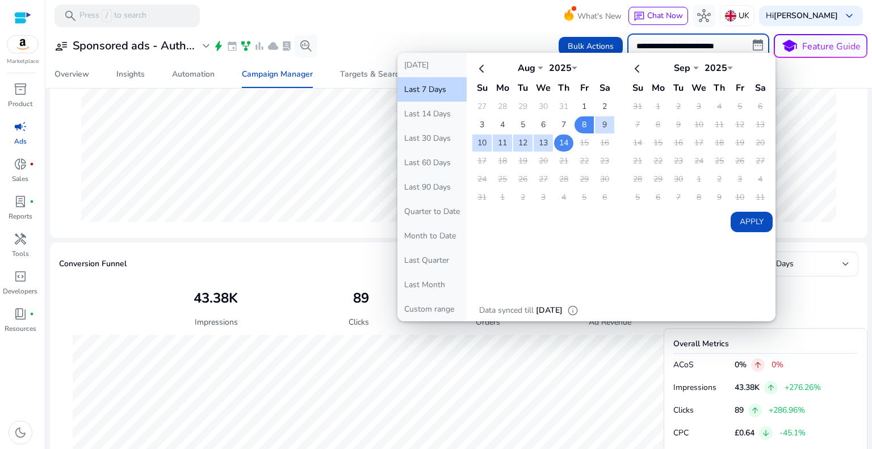
click at [560, 137] on td "14" at bounding box center [563, 143] width 19 height 17
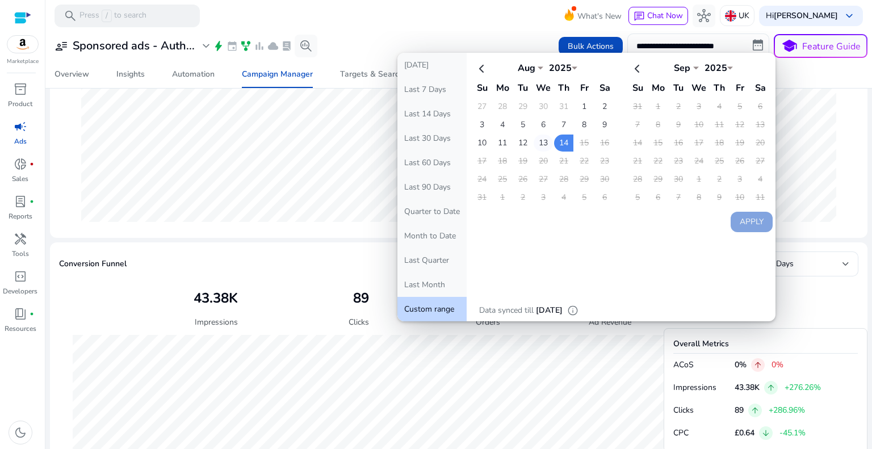
click at [538, 137] on td "13" at bounding box center [543, 143] width 19 height 17
click at [560, 140] on td "14" at bounding box center [563, 143] width 19 height 17
click at [578, 140] on td "15" at bounding box center [583, 143] width 19 height 17
click at [738, 220] on button "Apply" at bounding box center [752, 222] width 42 height 20
type input "**********"
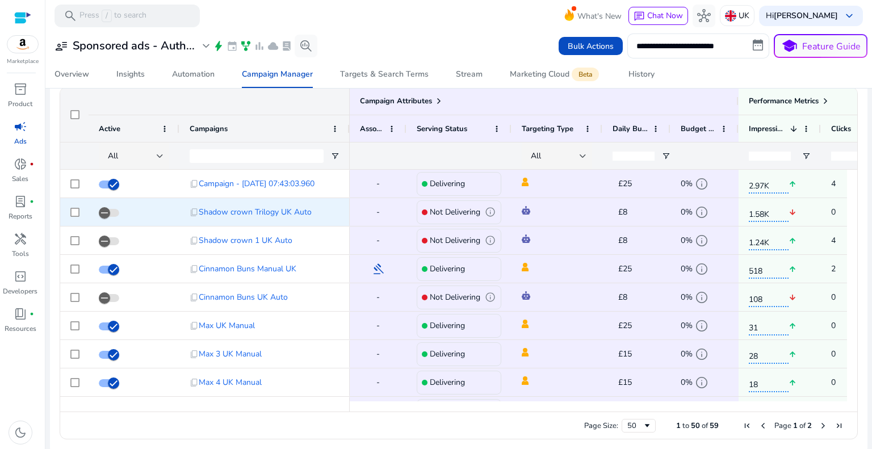
scroll to position [768, 0]
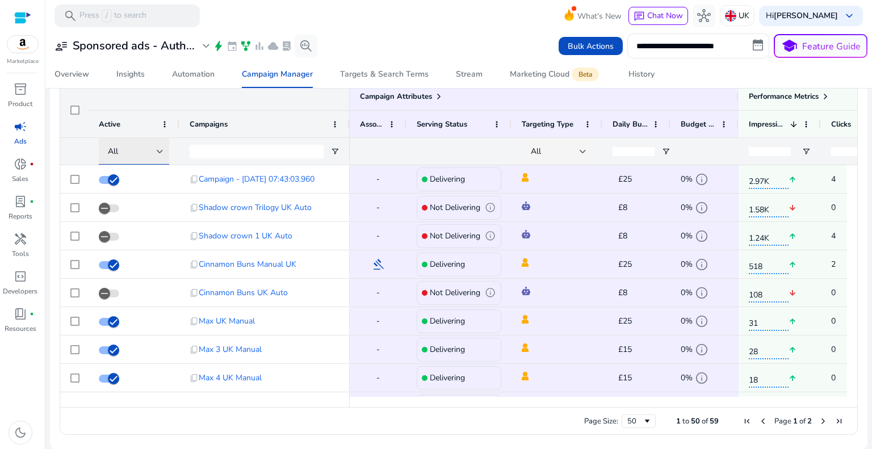
click at [160, 150] on div at bounding box center [160, 151] width 7 height 5
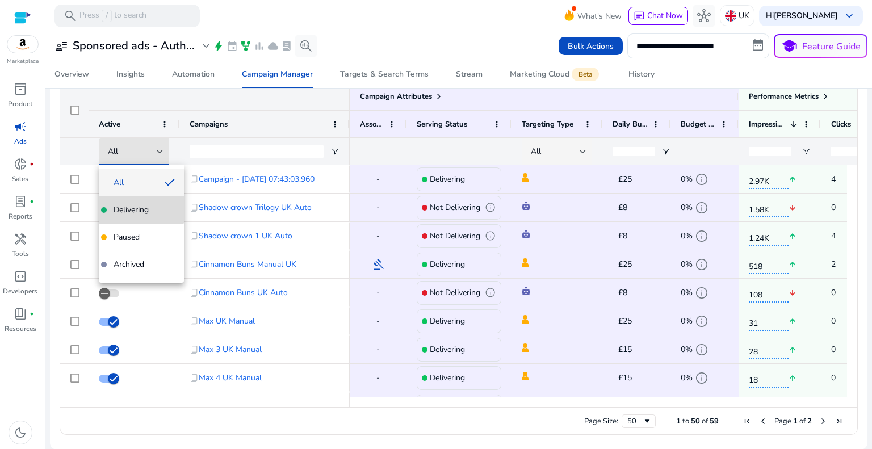
click at [138, 206] on span "Delivering" at bounding box center [131, 209] width 35 height 11
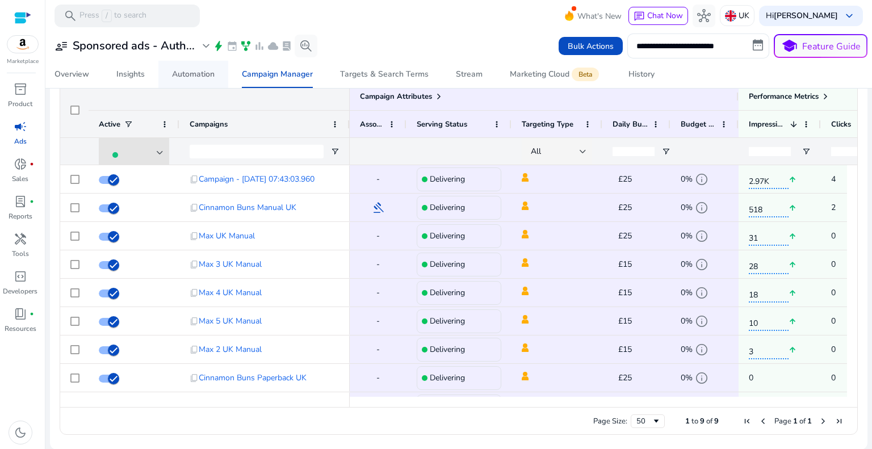
click at [181, 72] on div "Automation" at bounding box center [193, 74] width 43 height 8
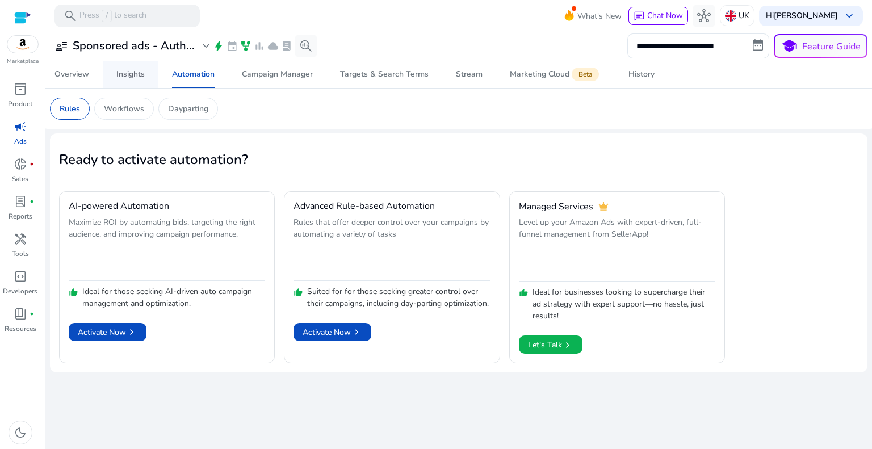
click at [125, 78] on div "Insights" at bounding box center [130, 74] width 28 height 8
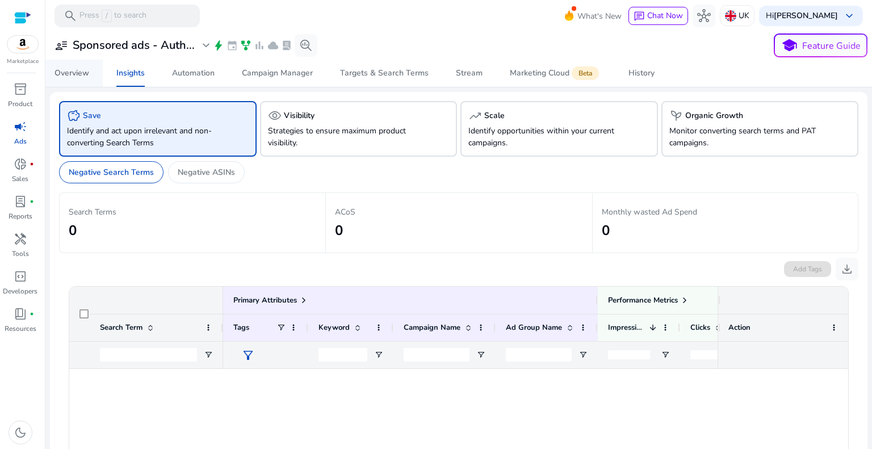
click at [71, 72] on div "Overview" at bounding box center [71, 73] width 35 height 8
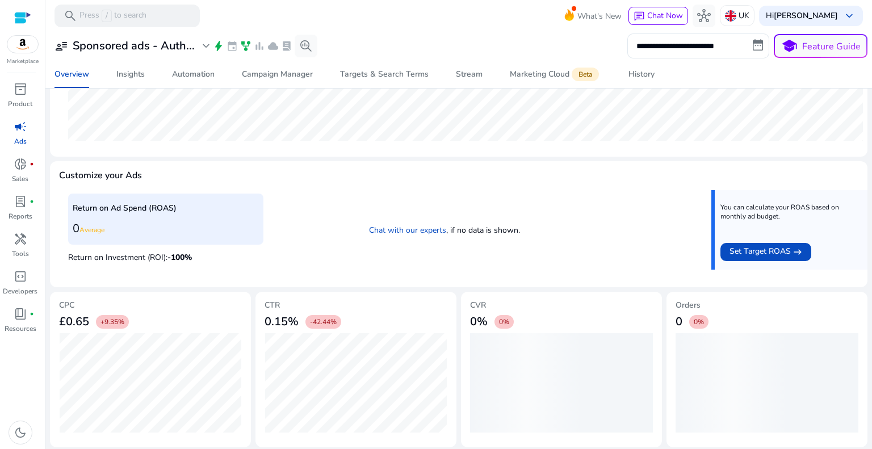
scroll to position [350, 0]
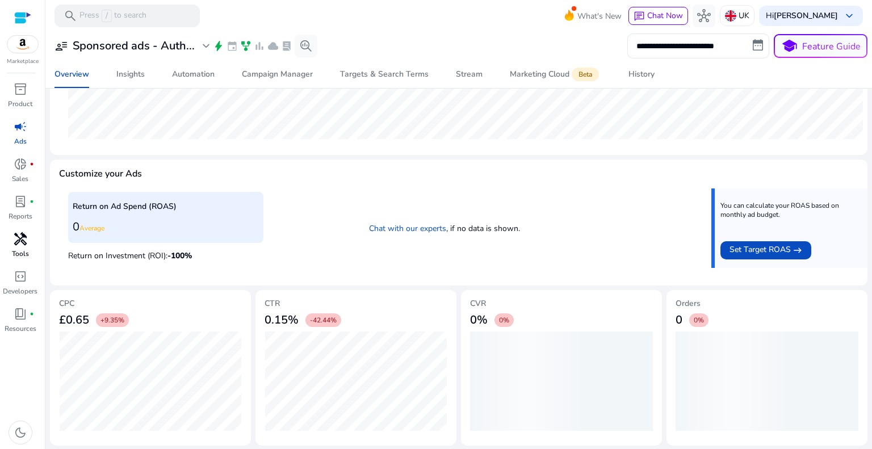
click at [18, 243] on span "handyman" at bounding box center [21, 239] width 14 height 14
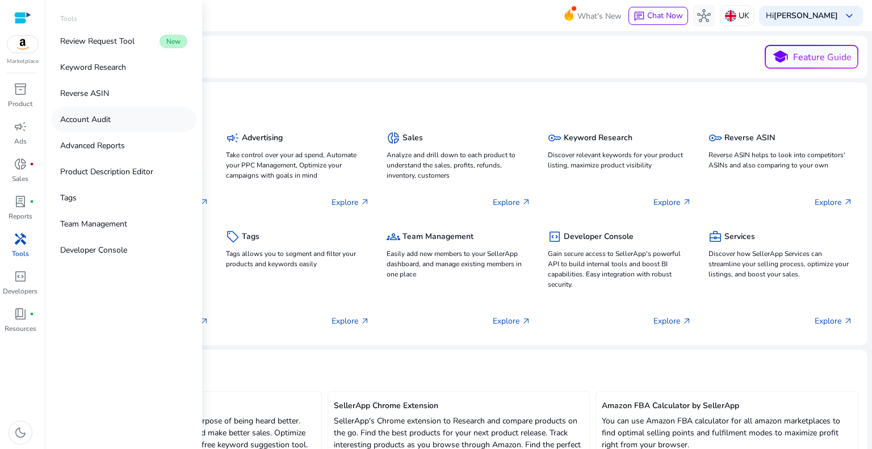
click at [108, 122] on p "Account Audit" at bounding box center [85, 120] width 51 height 12
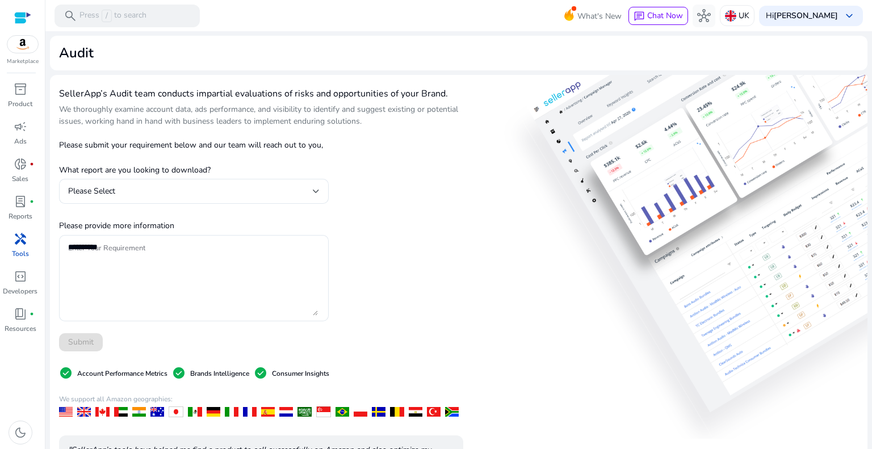
click at [10, 238] on div "handyman" at bounding box center [21, 239] width 32 height 18
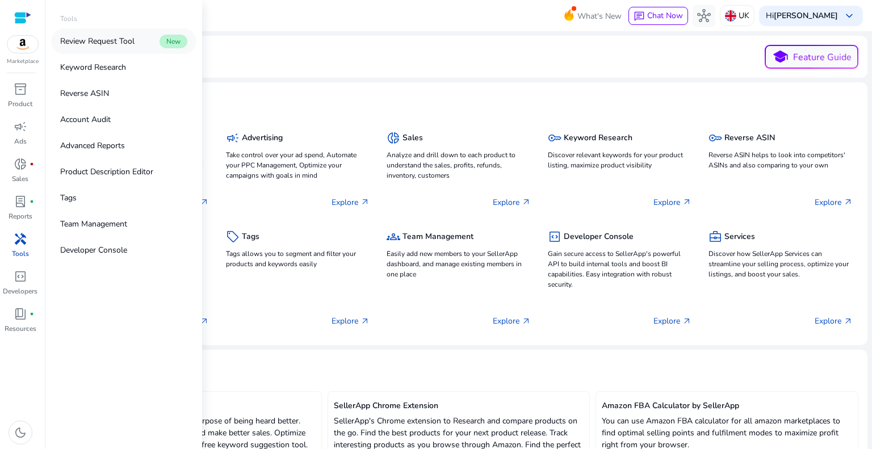
click at [107, 47] on p "Review Request Tool" at bounding box center [97, 41] width 74 height 12
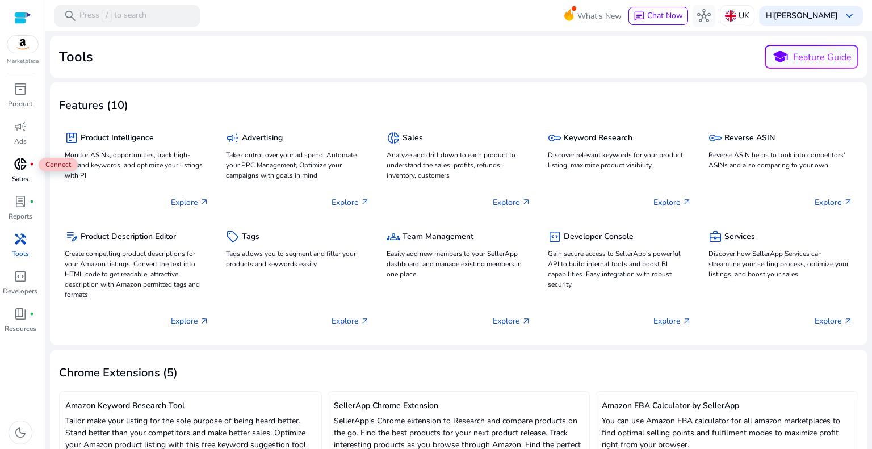
click at [16, 167] on span "donut_small" at bounding box center [21, 164] width 14 height 14
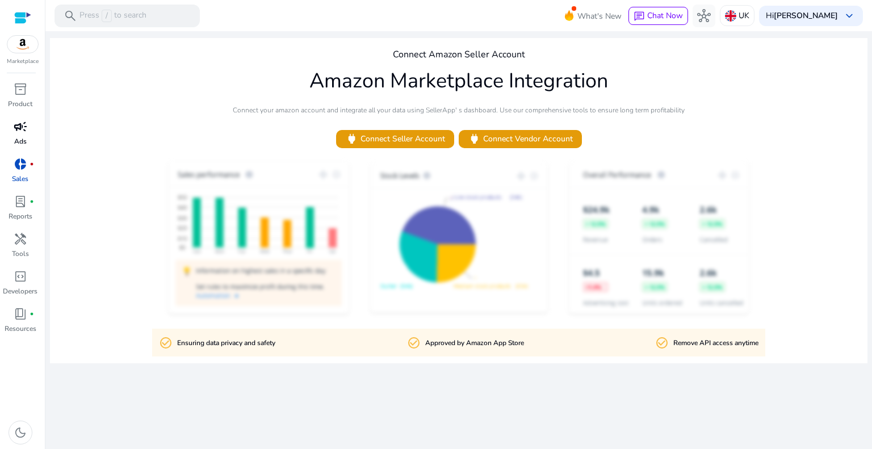
click at [23, 132] on span "campaign" at bounding box center [21, 127] width 14 height 14
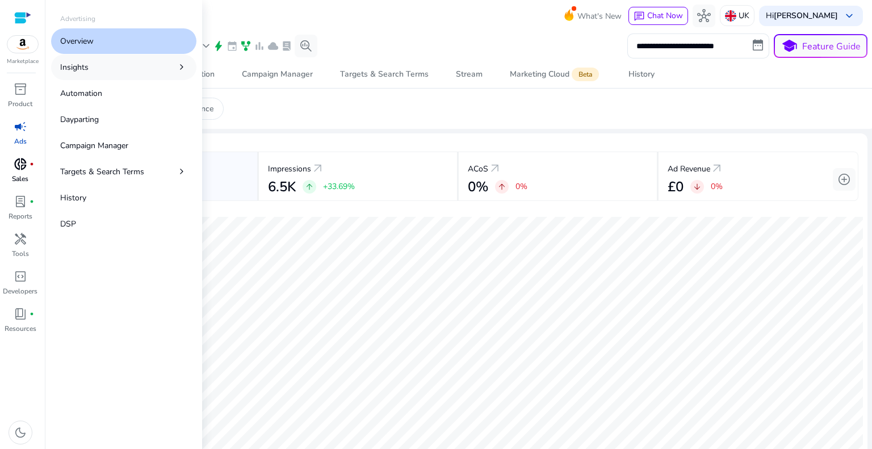
click at [119, 70] on link "Insights chevron_right" at bounding box center [123, 67] width 145 height 26
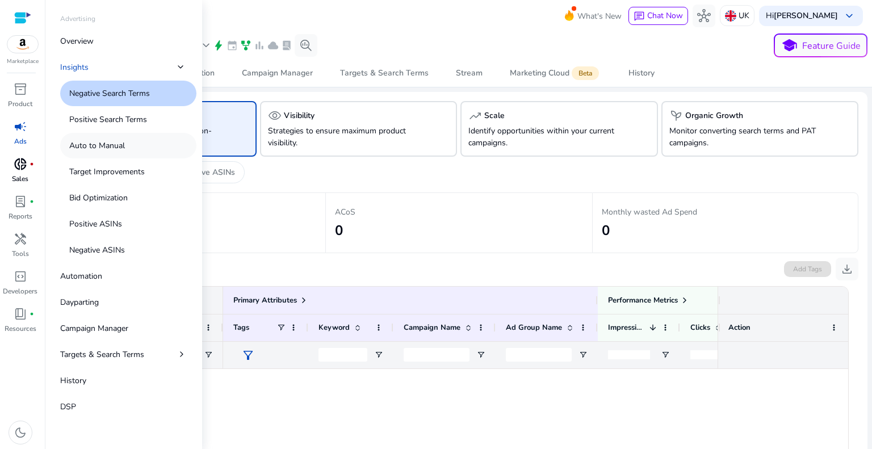
click at [128, 139] on link "Auto to Manual" at bounding box center [128, 146] width 136 height 26
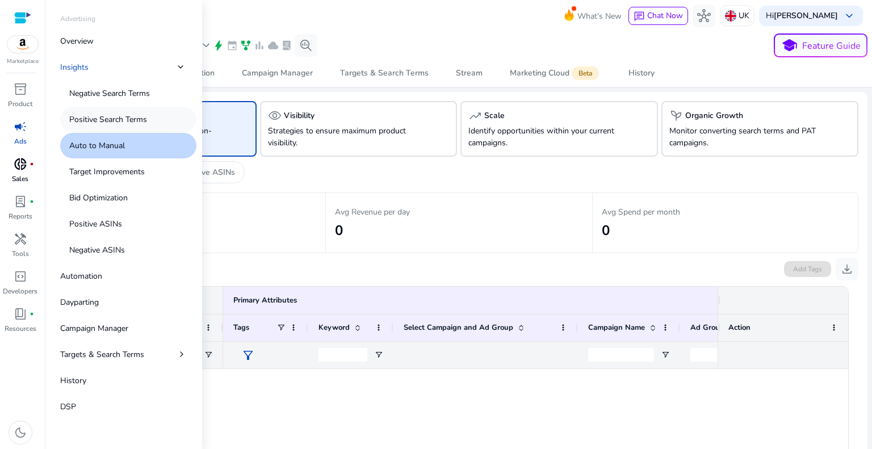
click at [114, 118] on p "Positive Search Terms" at bounding box center [108, 120] width 78 height 12
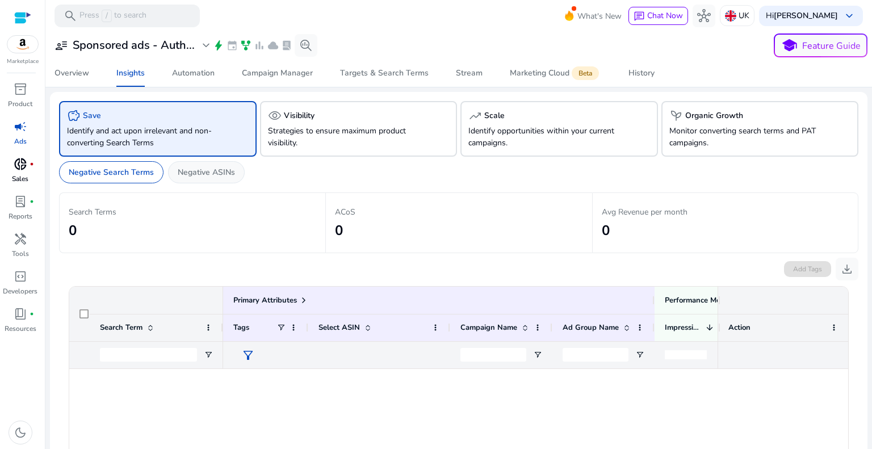
click at [203, 173] on p "Negative ASINs" at bounding box center [206, 172] width 57 height 12
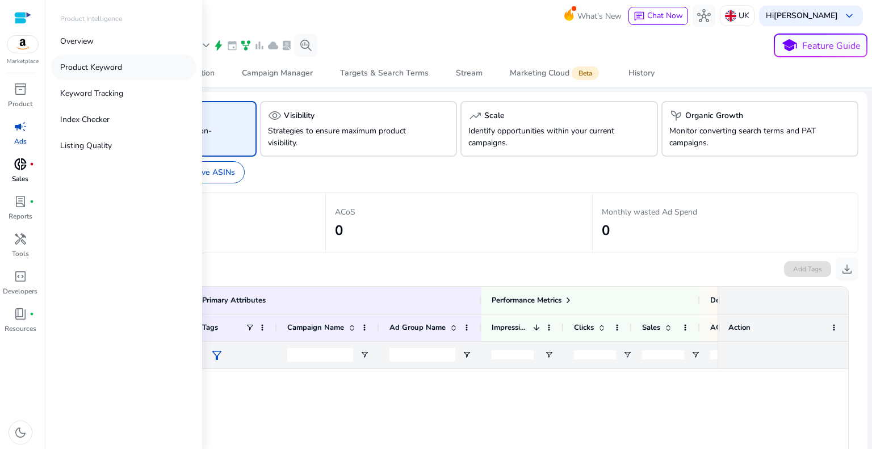
click at [73, 61] on p "Product Keyword" at bounding box center [91, 67] width 62 height 12
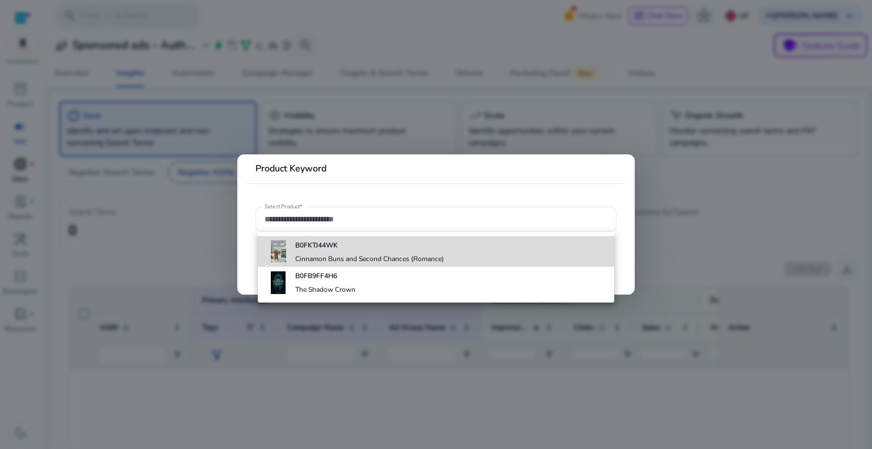
click at [347, 249] on h4 "B0FKTJ44WK" at bounding box center [369, 245] width 149 height 9
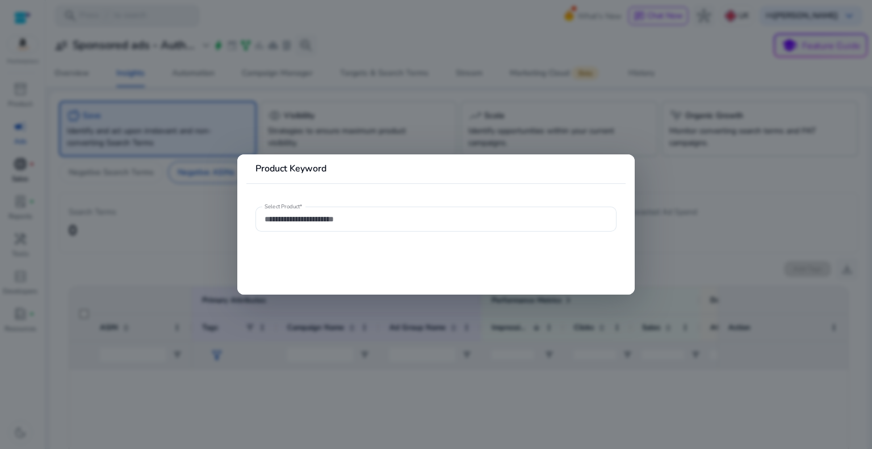
type input "**********"
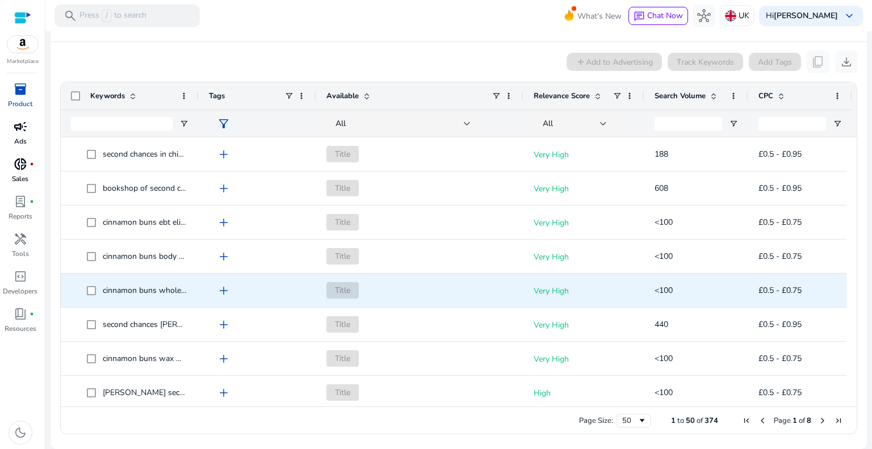
scroll to position [546, 0]
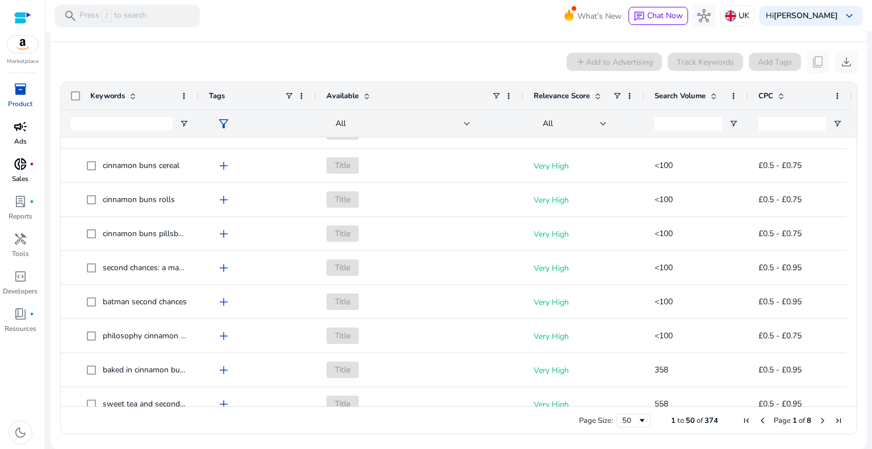
click at [363, 97] on span at bounding box center [366, 95] width 9 height 9
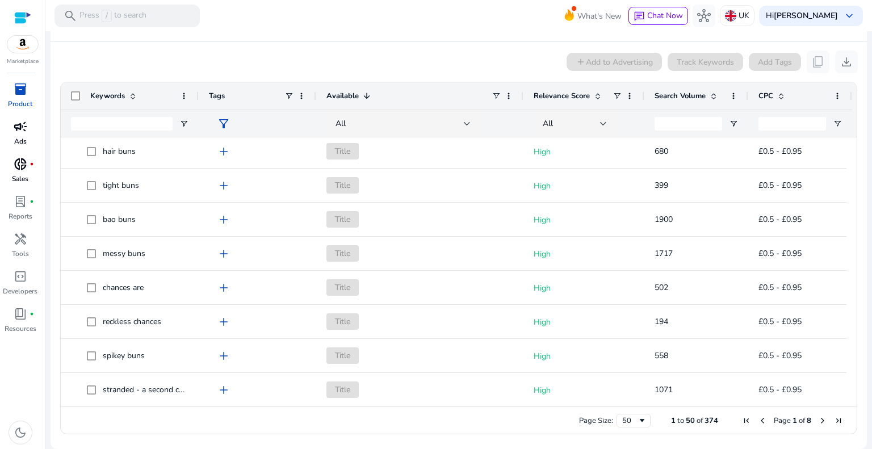
click at [818, 422] on span "Next Page" at bounding box center [822, 420] width 9 height 9
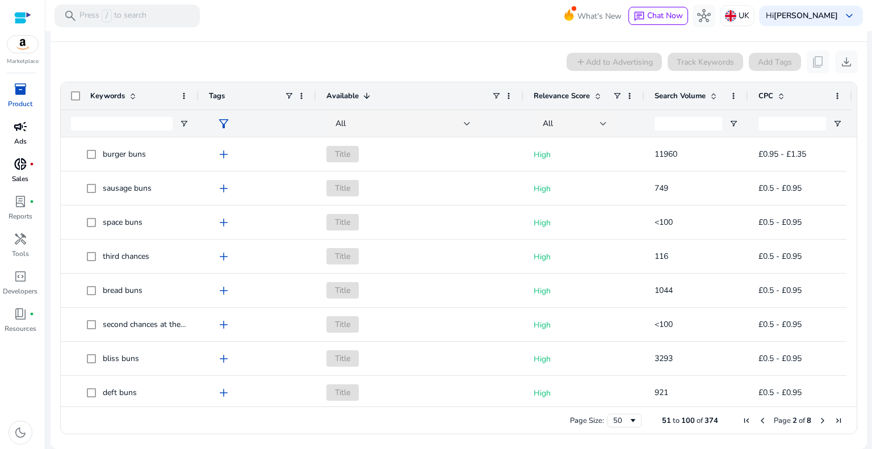
click at [818, 422] on span "Next Page" at bounding box center [822, 420] width 9 height 9
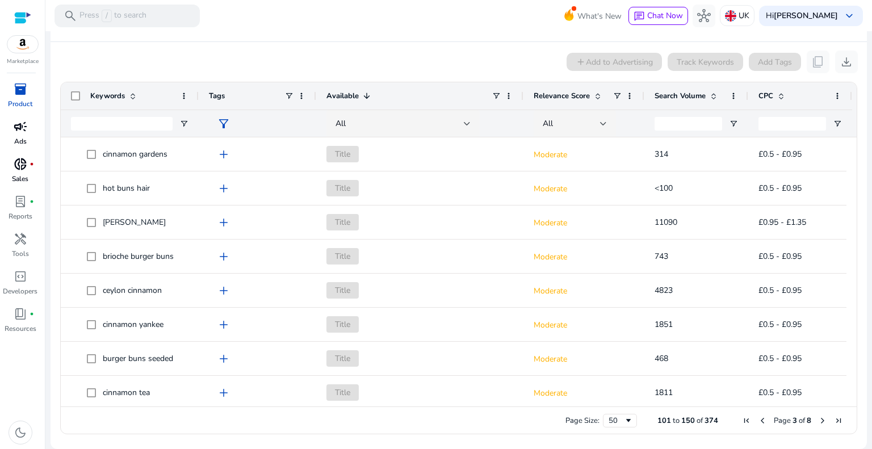
click at [818, 422] on span "Next Page" at bounding box center [822, 420] width 9 height 9
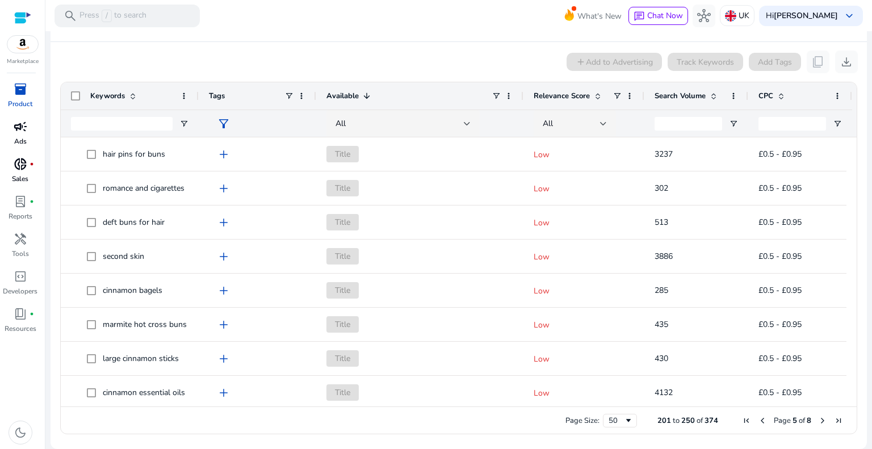
click at [818, 422] on span "Next Page" at bounding box center [822, 420] width 9 height 9
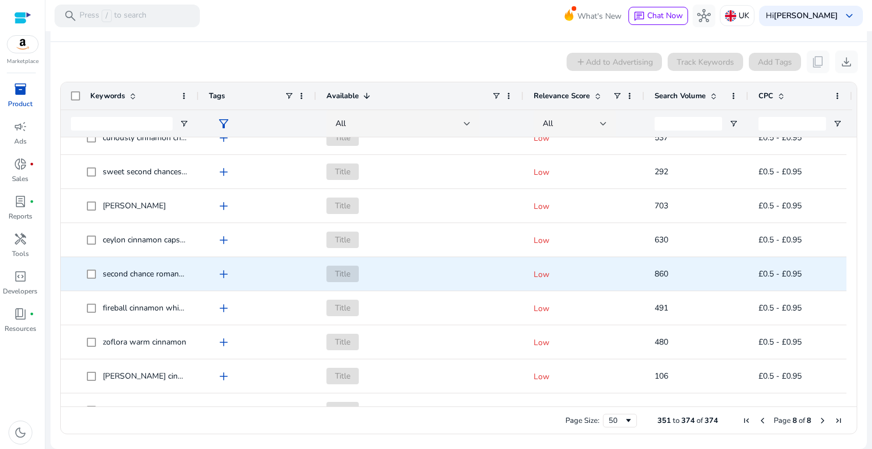
scroll to position [150, 0]
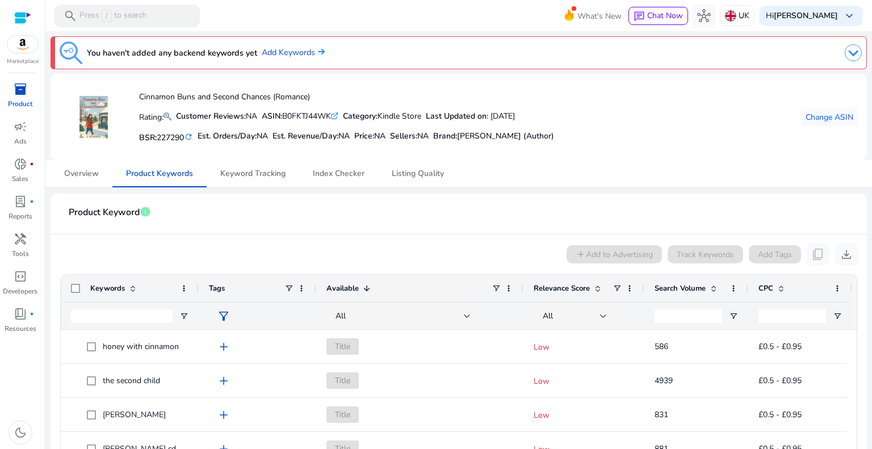
drag, startPoint x: 247, startPoint y: 170, endPoint x: 276, endPoint y: 189, distance: 34.5
click at [247, 171] on span "Keyword Tracking" at bounding box center [252, 174] width 65 height 8
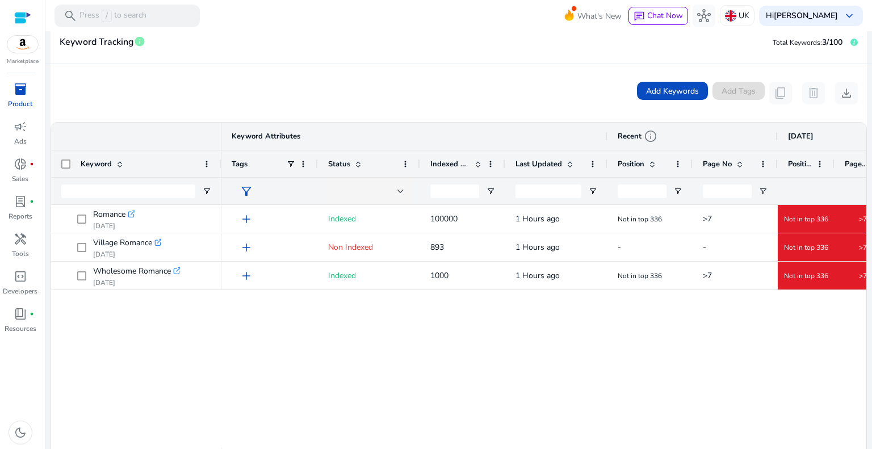
click at [456, 160] on span "Indexed Products" at bounding box center [450, 164] width 40 height 10
click at [489, 163] on span at bounding box center [490, 164] width 9 height 9
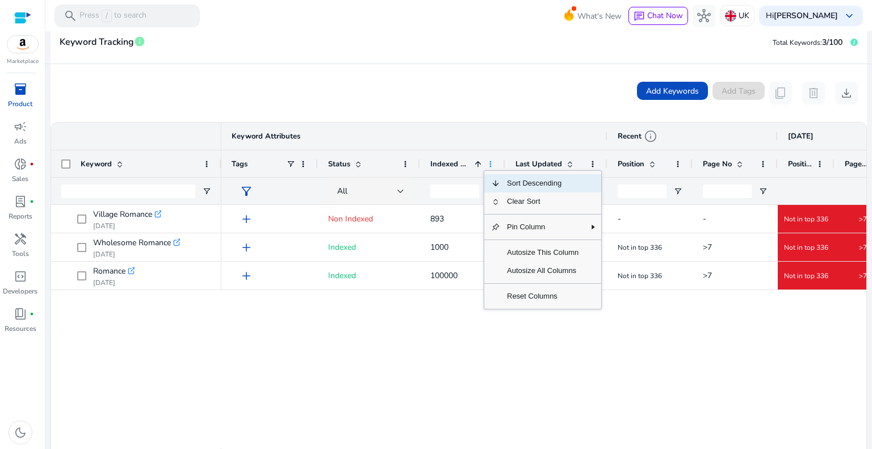
click at [489, 163] on span at bounding box center [490, 164] width 9 height 9
click at [483, 124] on div "Keyword Attributes" at bounding box center [414, 136] width 386 height 27
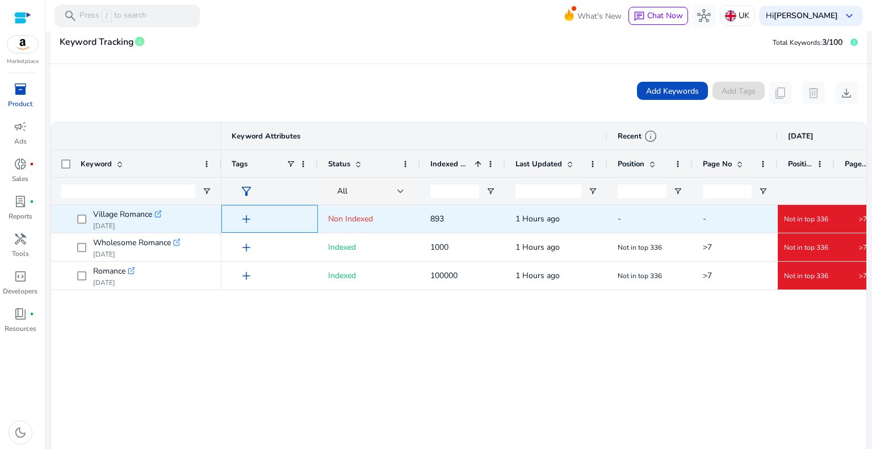
click at [245, 220] on span "add" at bounding box center [247, 219] width 14 height 14
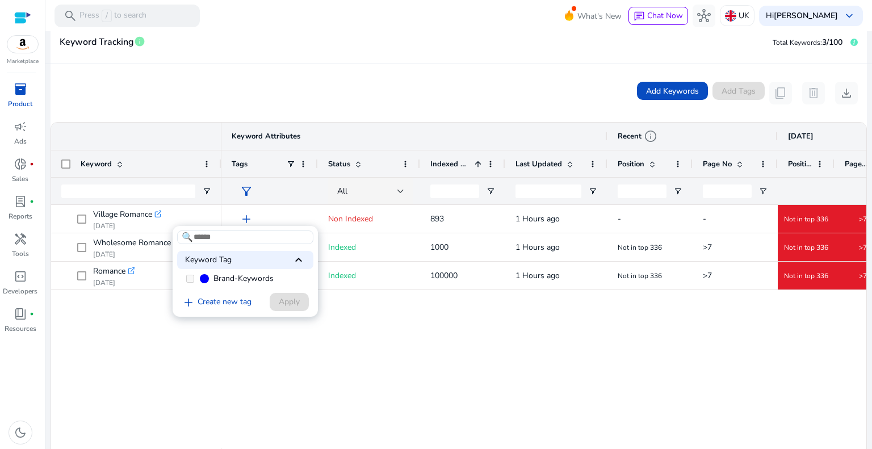
click at [244, 219] on div at bounding box center [436, 224] width 872 height 449
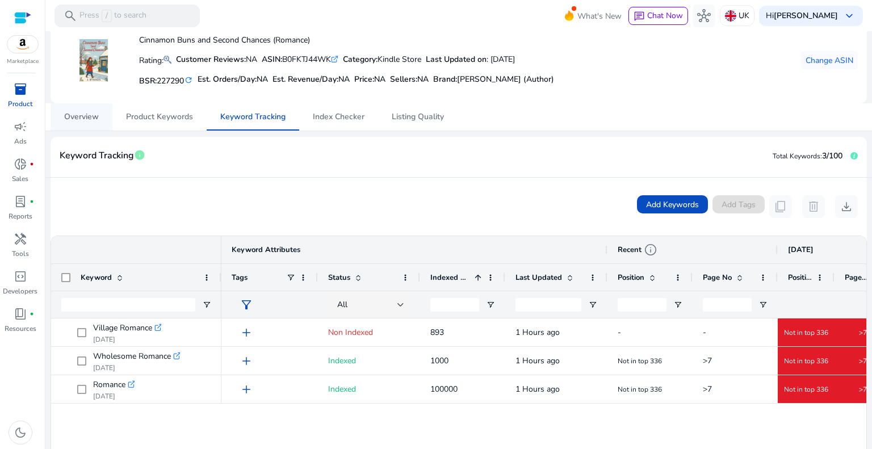
click at [90, 123] on span "Overview" at bounding box center [81, 116] width 35 height 27
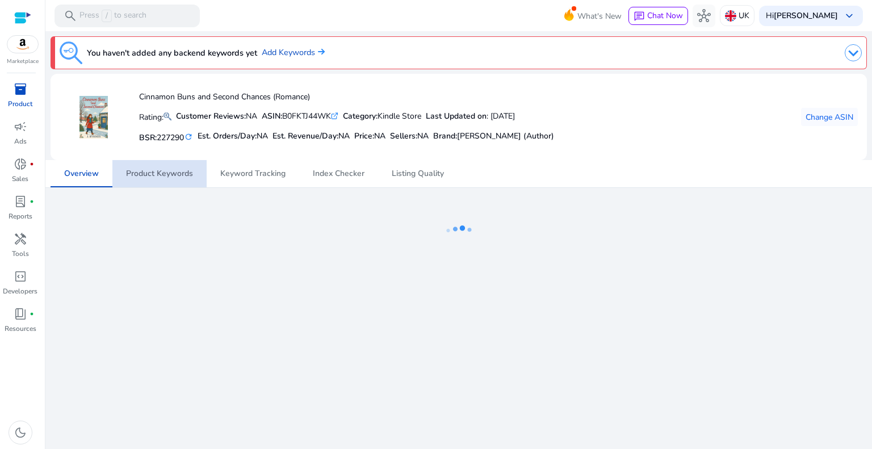
click at [165, 177] on span "Product Keywords" at bounding box center [159, 174] width 67 height 8
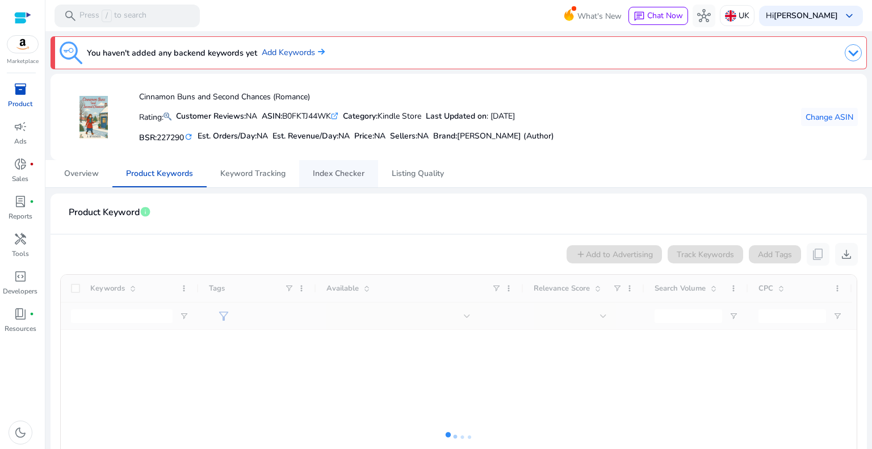
click at [328, 177] on span "Index Checker" at bounding box center [339, 174] width 52 height 8
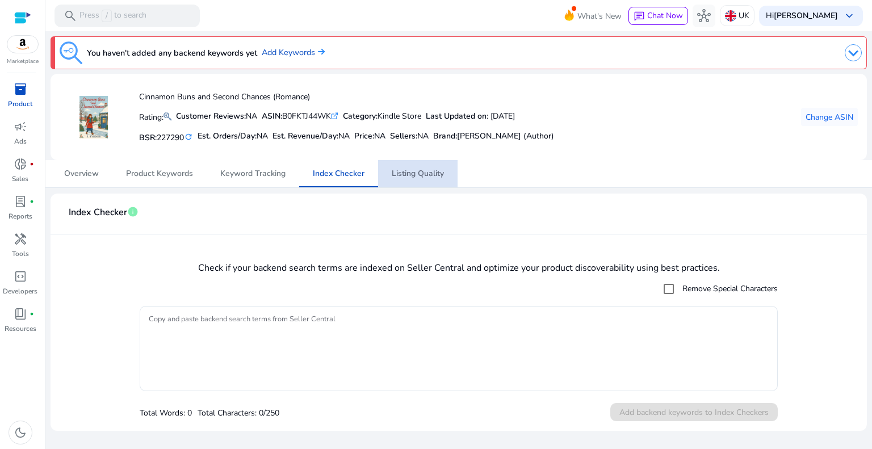
click at [425, 172] on span "Listing Quality" at bounding box center [418, 174] width 52 height 8
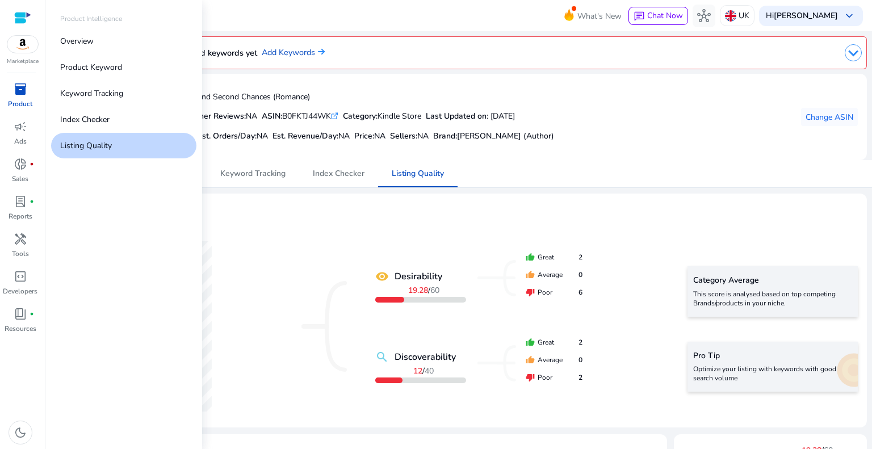
click at [19, 99] on p "Product" at bounding box center [20, 104] width 24 height 10
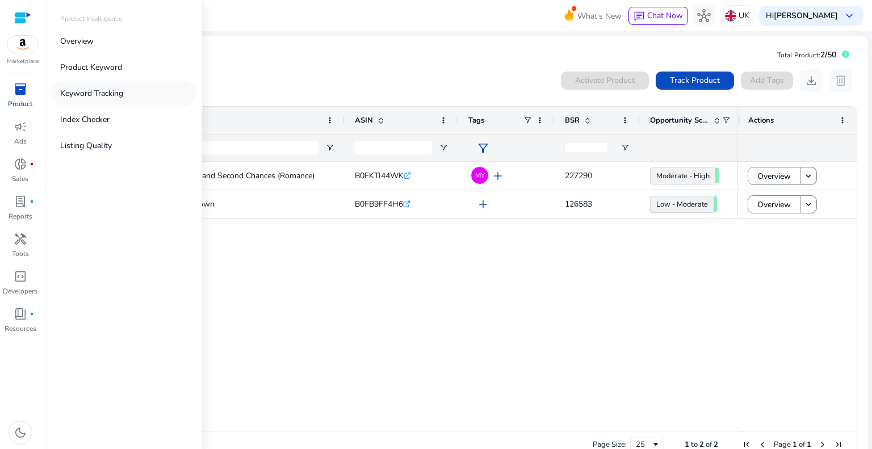
click at [97, 89] on p "Keyword Tracking" at bounding box center [91, 93] width 63 height 12
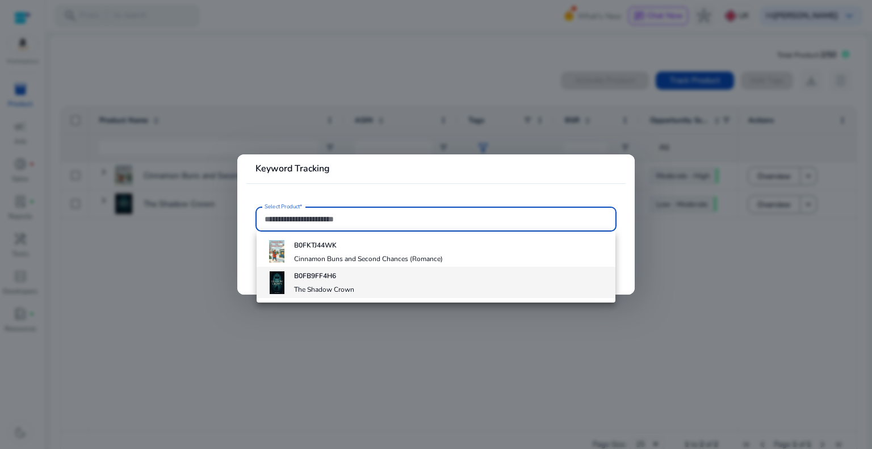
click at [327, 274] on b "B0FB9FF4H6" at bounding box center [315, 275] width 42 height 9
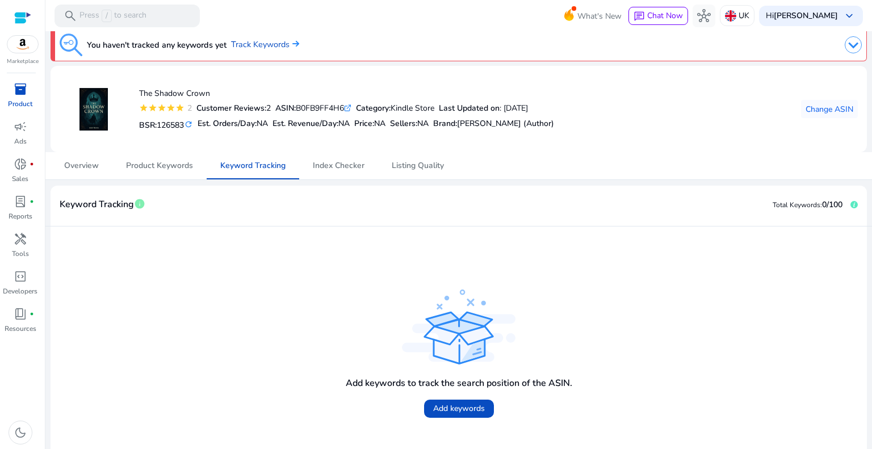
scroll to position [14, 0]
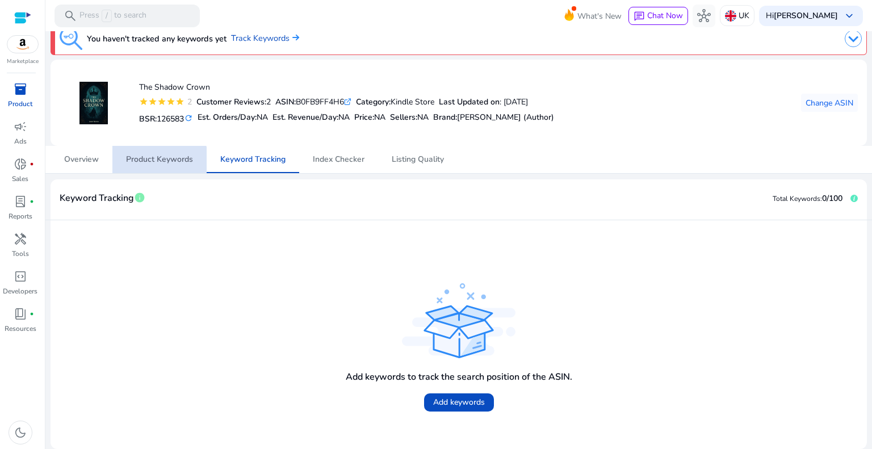
click at [150, 165] on span "Product Keywords" at bounding box center [159, 159] width 67 height 27
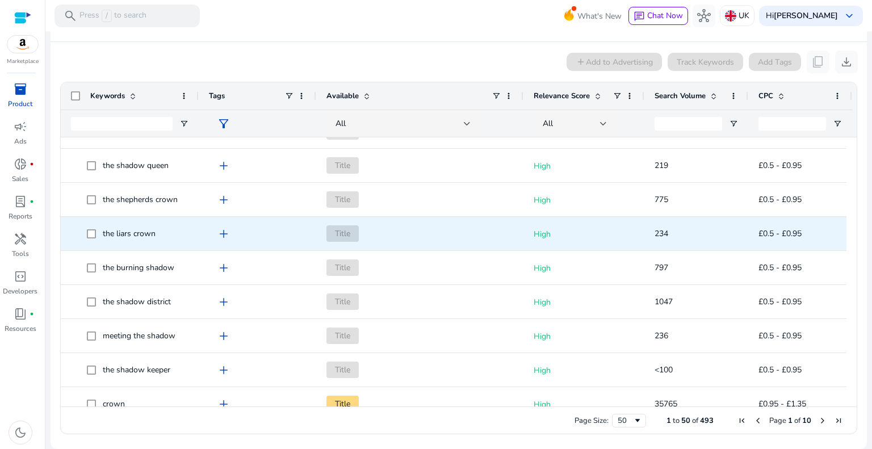
scroll to position [1433, 0]
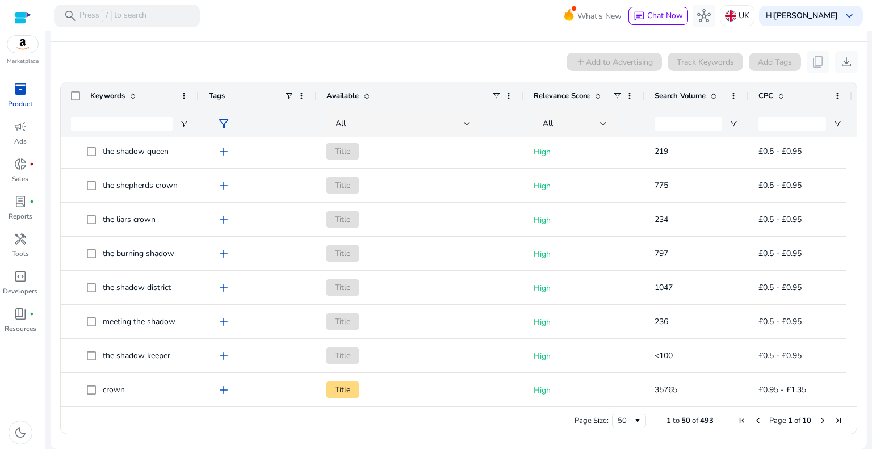
click at [818, 421] on span "Next Page" at bounding box center [822, 420] width 9 height 9
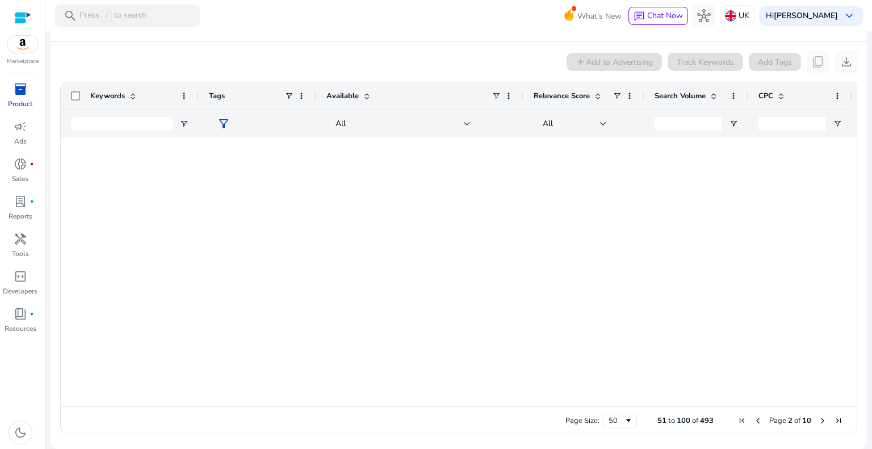
scroll to position [0, 0]
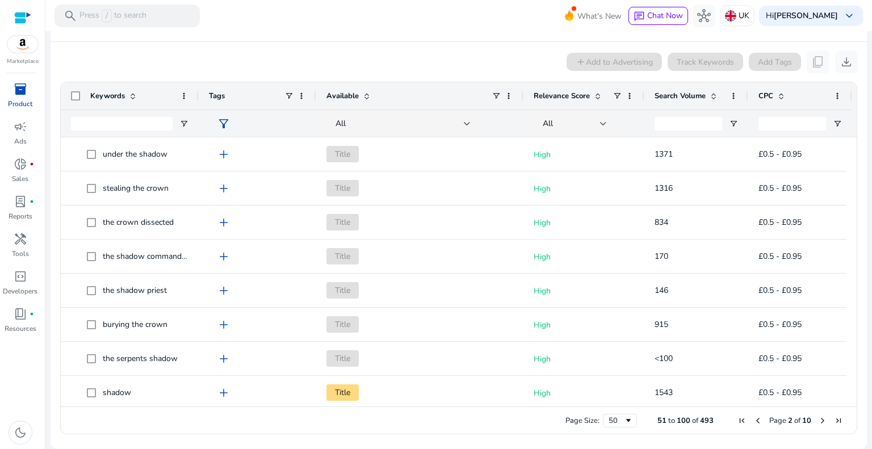
click at [818, 421] on span "Next Page" at bounding box center [822, 420] width 9 height 9
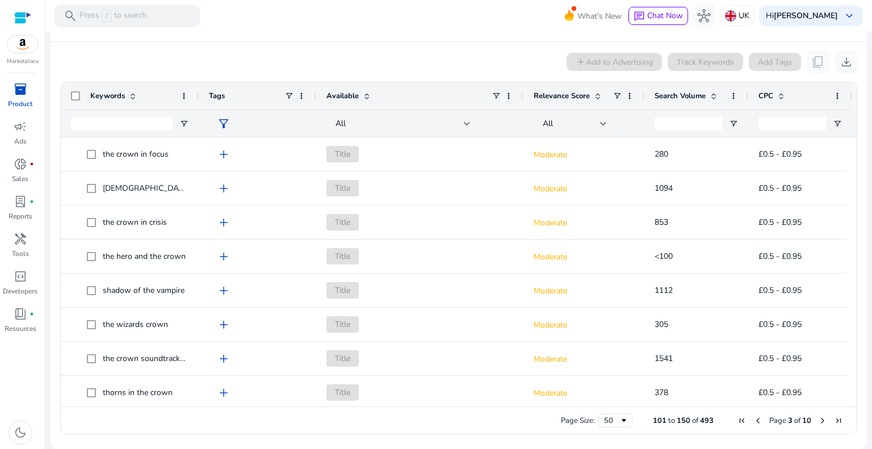
click at [818, 421] on span "Next Page" at bounding box center [822, 420] width 9 height 9
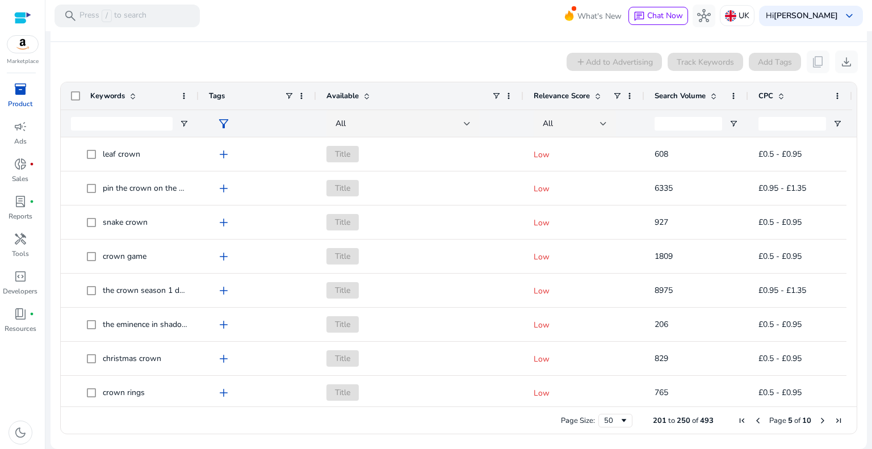
click at [818, 421] on span "Next Page" at bounding box center [822, 420] width 9 height 9
click at [754, 417] on span "Previous Page" at bounding box center [757, 420] width 9 height 9
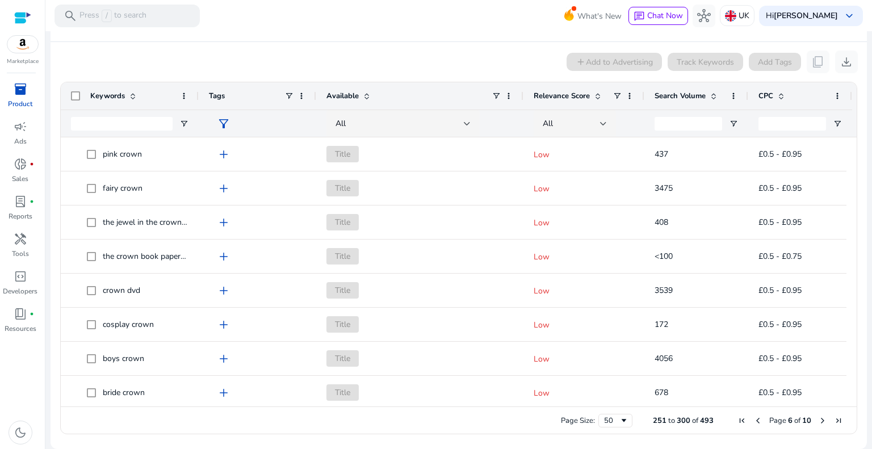
click at [754, 417] on span "Previous Page" at bounding box center [757, 420] width 9 height 9
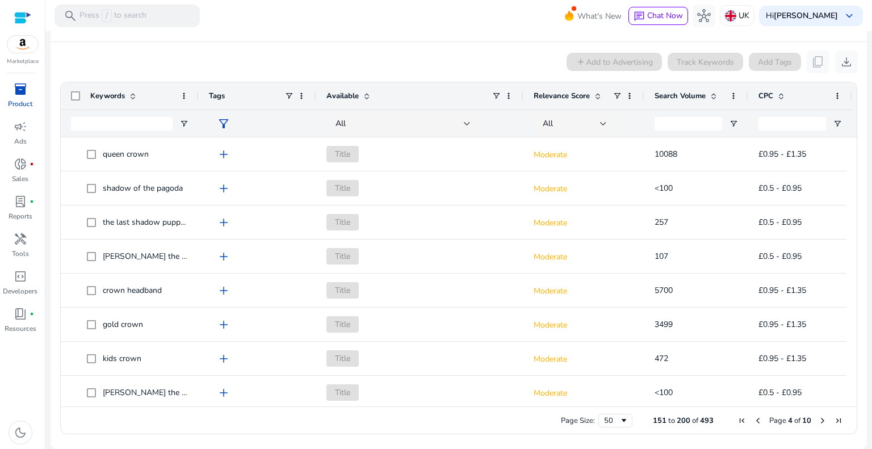
click at [754, 417] on span "Previous Page" at bounding box center [757, 420] width 9 height 9
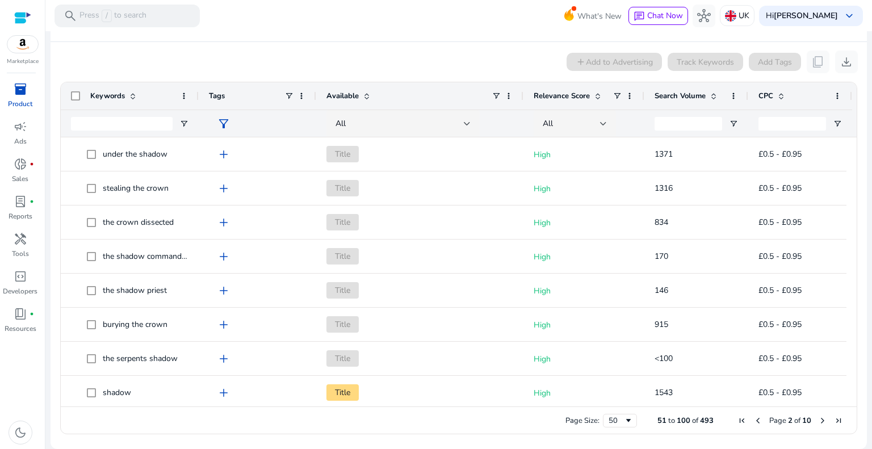
click at [754, 417] on span "Previous Page" at bounding box center [757, 420] width 9 height 9
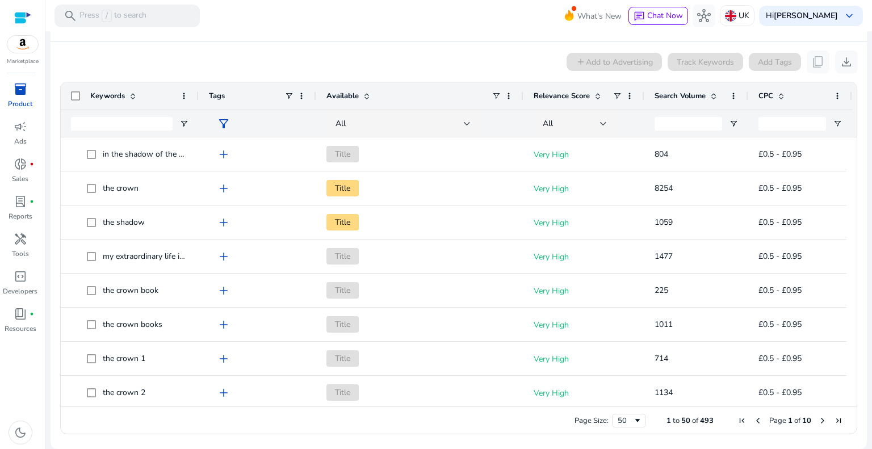
click at [754, 417] on span "Previous Page" at bounding box center [757, 420] width 9 height 9
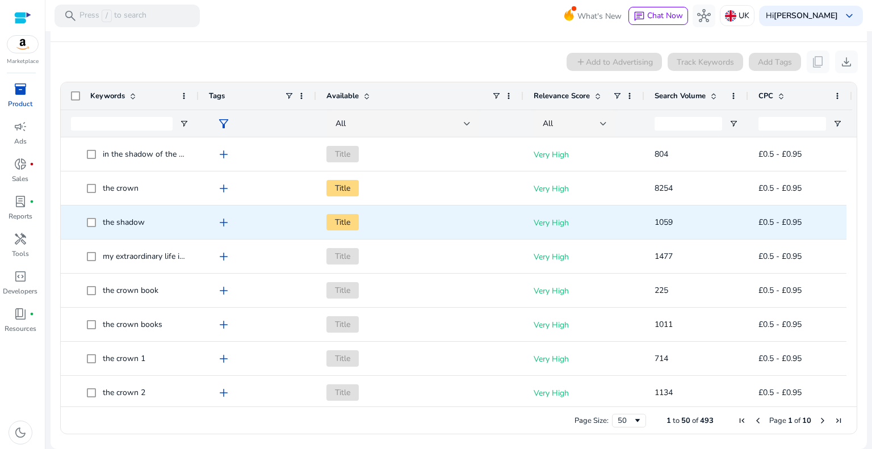
scroll to position [57, 0]
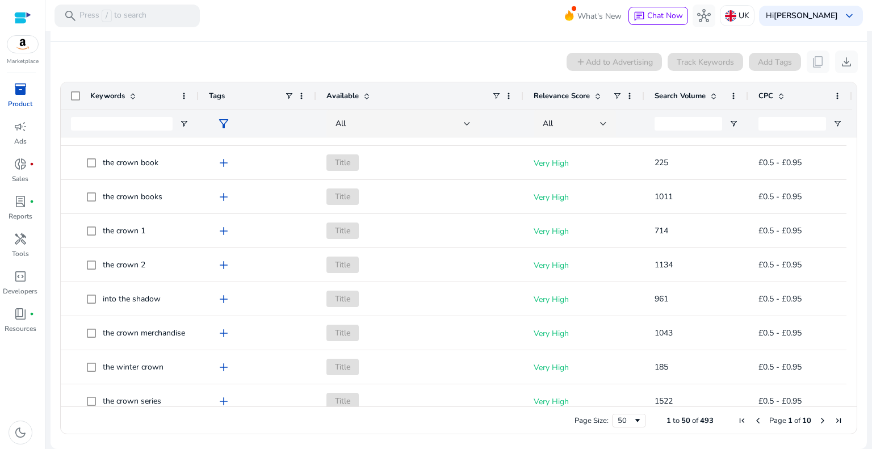
click at [818, 421] on span "Next Page" at bounding box center [822, 420] width 9 height 9
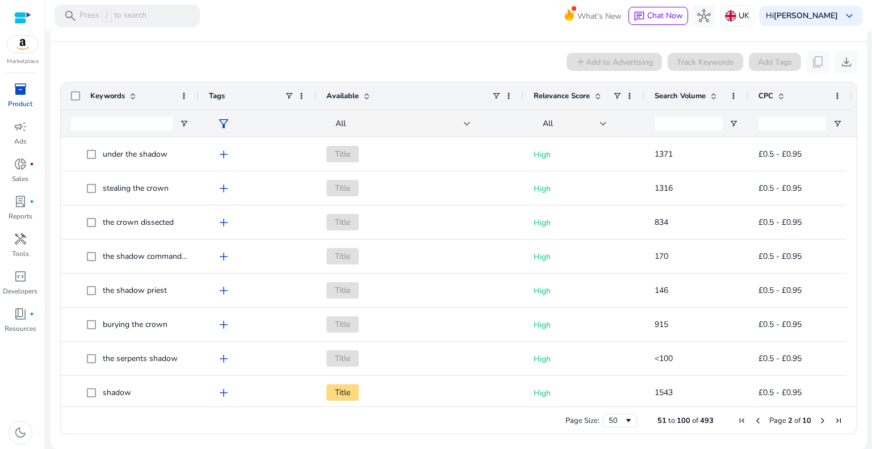
click at [818, 421] on span "Next Page" at bounding box center [822, 420] width 9 height 9
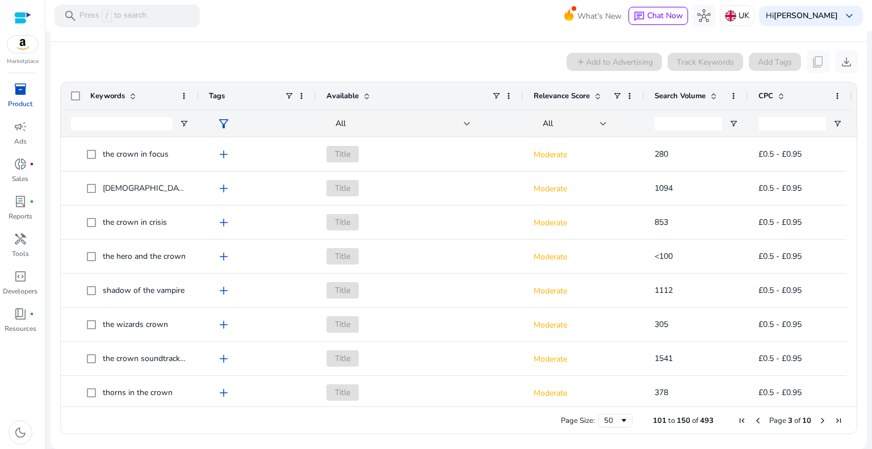
click at [818, 421] on span "Next Page" at bounding box center [822, 420] width 9 height 9
click at [818, 420] on span "Next Page" at bounding box center [822, 420] width 9 height 9
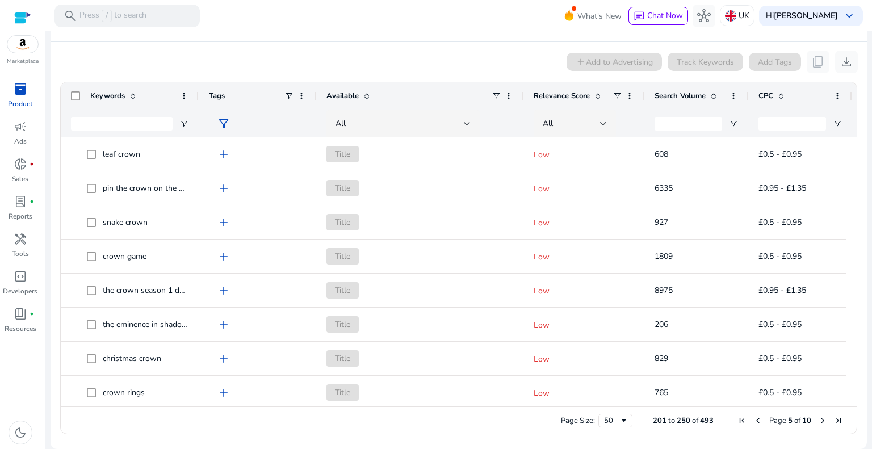
click at [818, 420] on span "Next Page" at bounding box center [822, 420] width 9 height 9
click at [812, 417] on span "Page 7 of 10" at bounding box center [790, 421] width 112 height 10
click at [819, 421] on span "Next Page" at bounding box center [822, 420] width 9 height 9
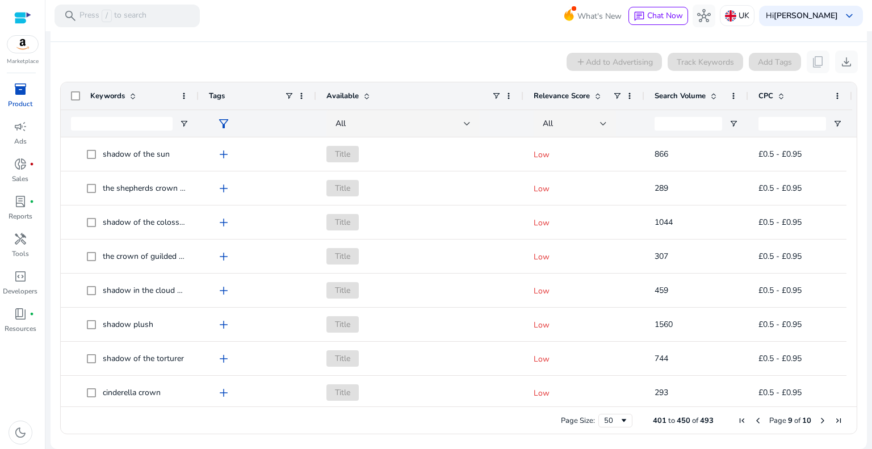
click at [819, 421] on span "Next Page" at bounding box center [822, 420] width 9 height 9
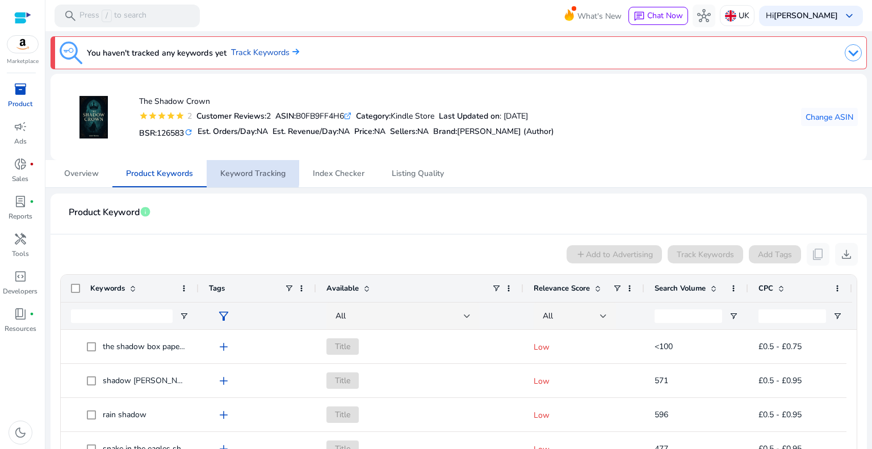
click at [231, 170] on span "Keyword Tracking" at bounding box center [252, 174] width 65 height 8
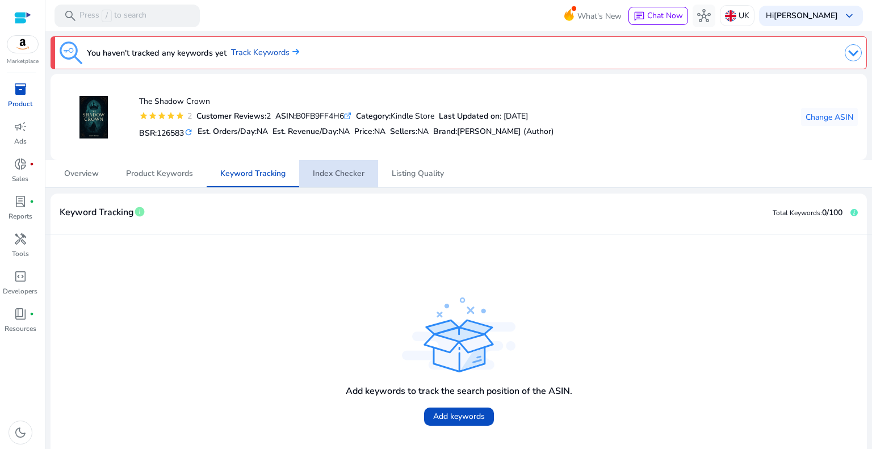
click at [346, 171] on span "Index Checker" at bounding box center [339, 174] width 52 height 8
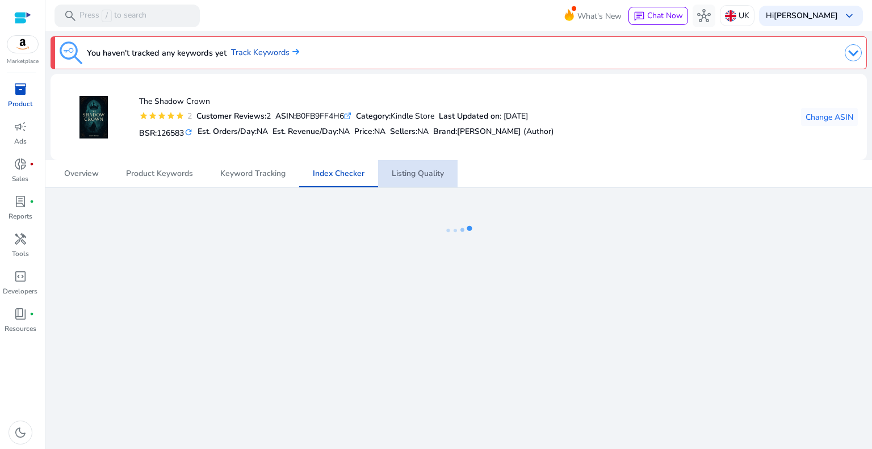
click at [405, 176] on span "Listing Quality" at bounding box center [418, 174] width 52 height 8
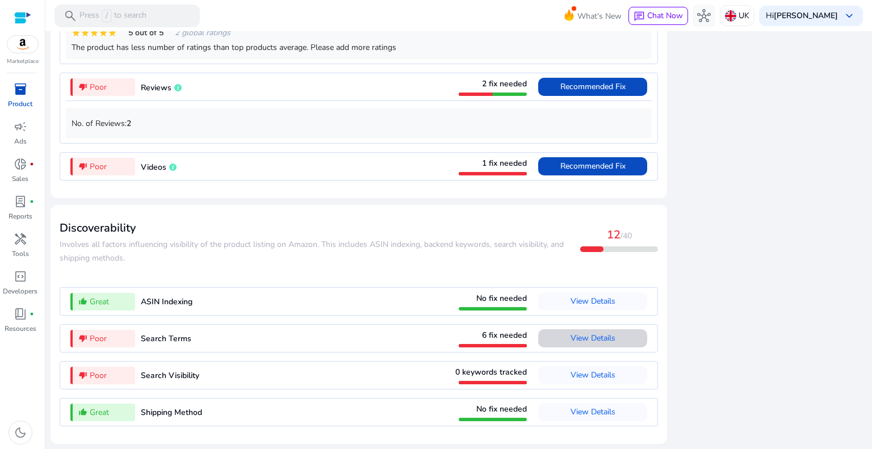
click at [579, 340] on span "View Details" at bounding box center [593, 338] width 45 height 11
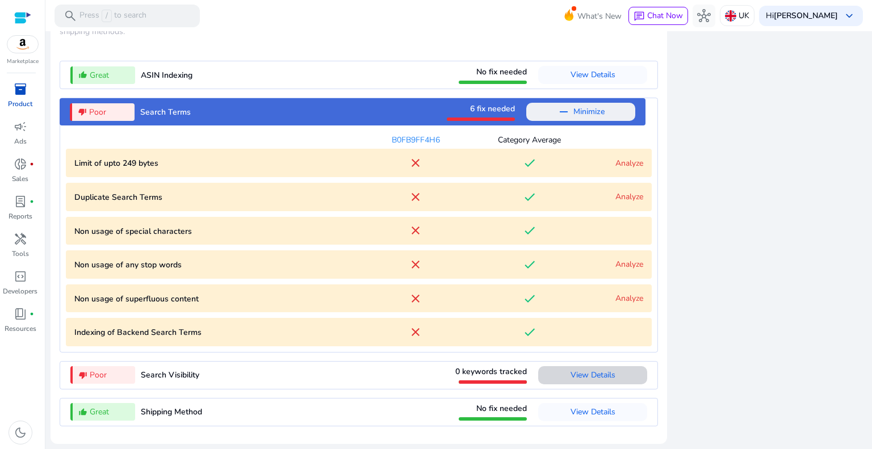
click at [584, 376] on span "View Details" at bounding box center [593, 375] width 45 height 11
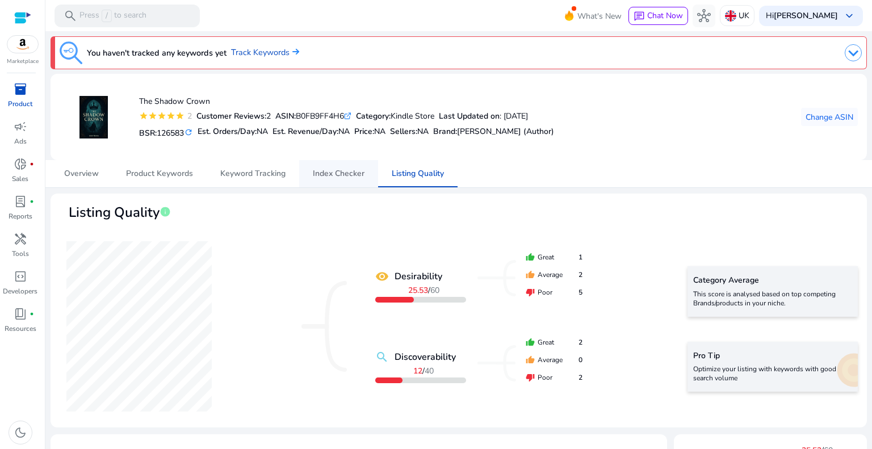
click at [330, 178] on span "Index Checker" at bounding box center [339, 174] width 52 height 8
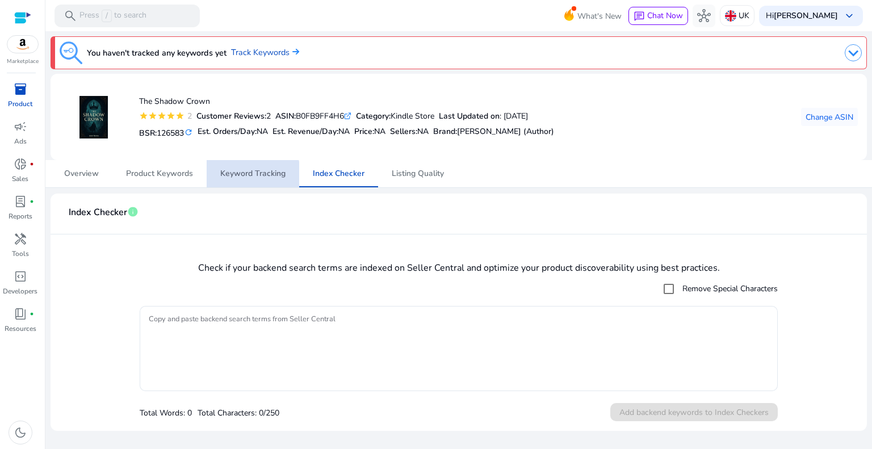
click at [248, 177] on span "Keyword Tracking" at bounding box center [252, 174] width 65 height 8
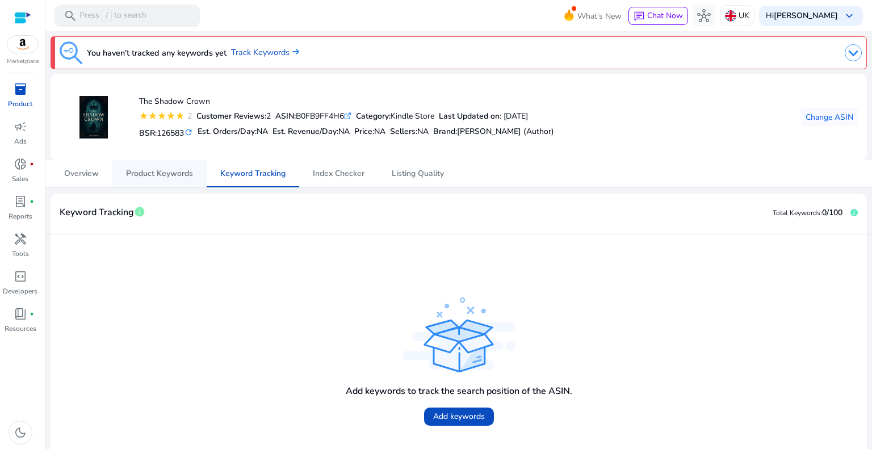
click at [173, 173] on span "Product Keywords" at bounding box center [159, 174] width 67 height 8
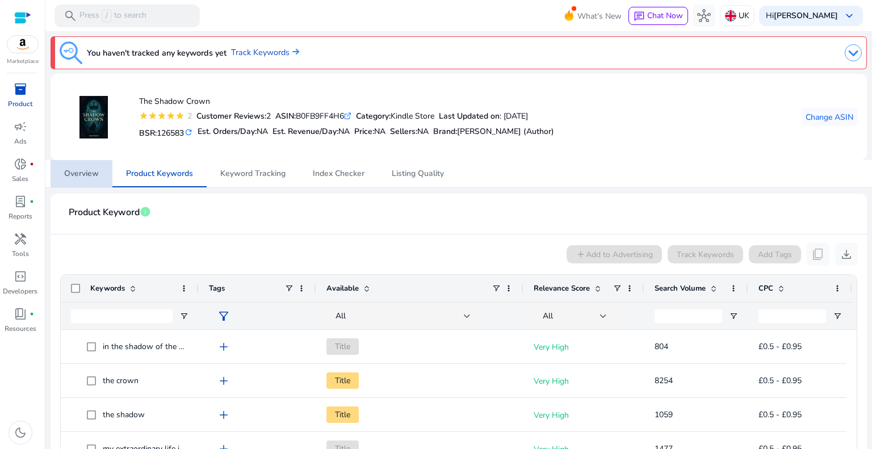
click at [91, 171] on span "Overview" at bounding box center [81, 174] width 35 height 8
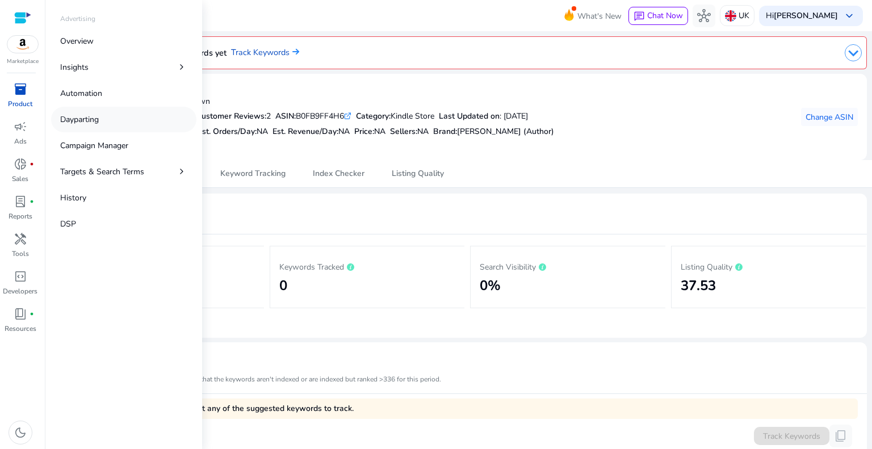
click at [64, 116] on p "Dayparting" at bounding box center [79, 120] width 39 height 12
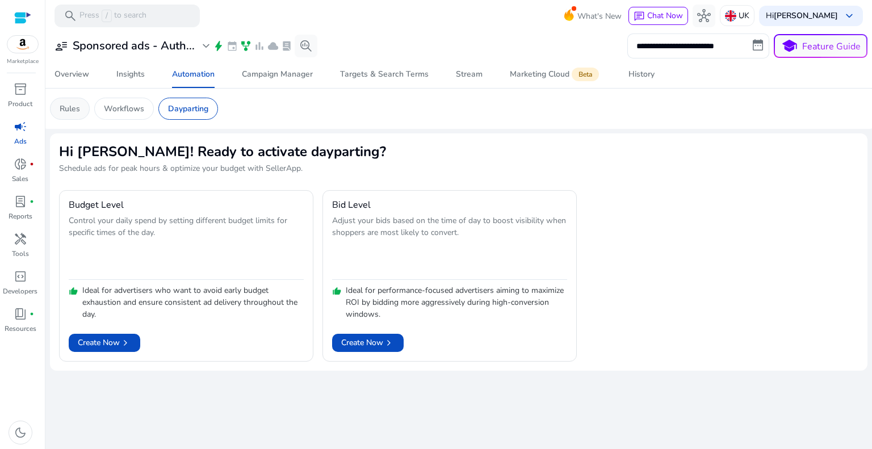
click at [70, 108] on p "Rules" at bounding box center [70, 109] width 20 height 12
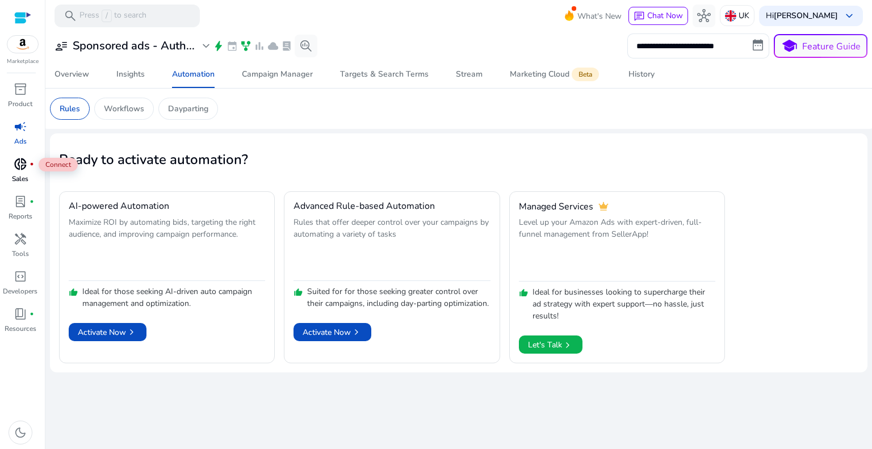
click at [25, 165] on span "donut_small" at bounding box center [21, 164] width 14 height 14
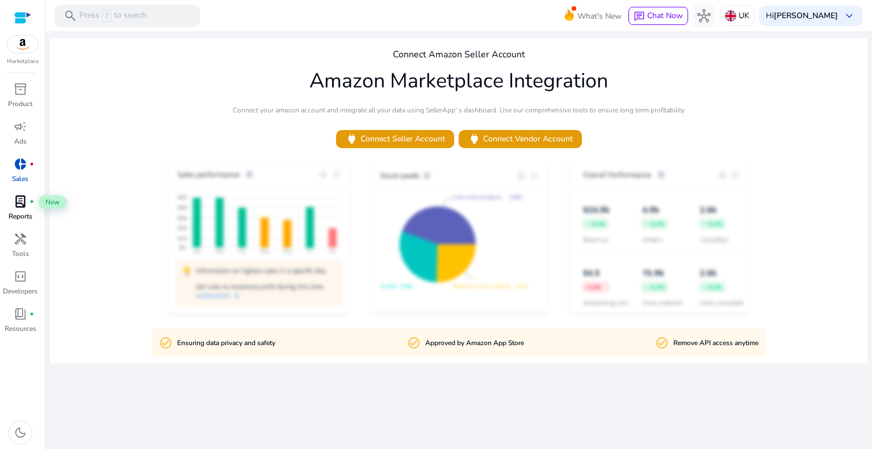
click at [27, 206] on div "lab_profile fiber_manual_record" at bounding box center [21, 201] width 32 height 18
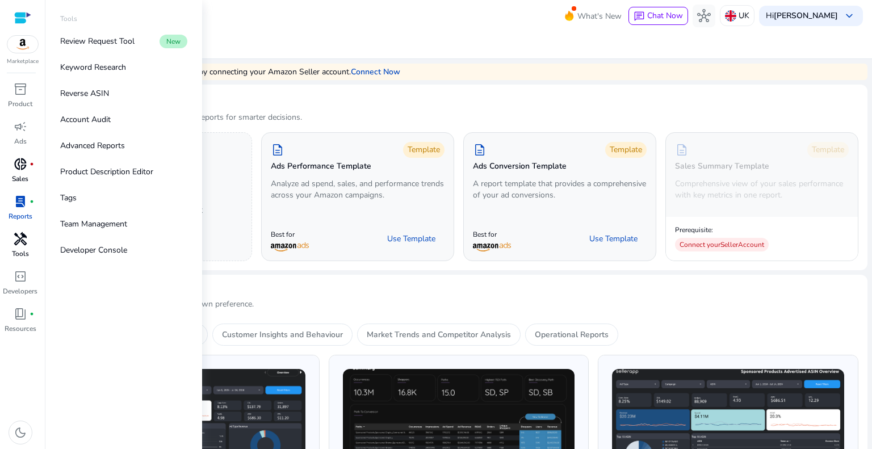
click at [19, 246] on span "handyman" at bounding box center [21, 239] width 14 height 14
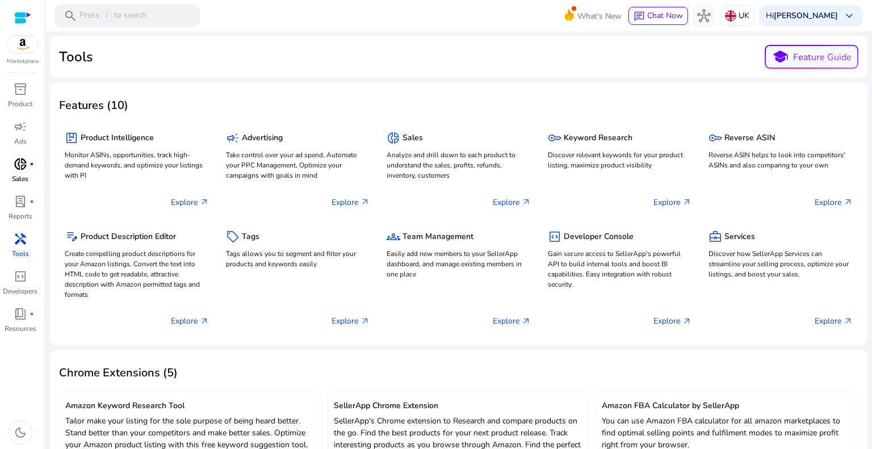
click at [363, 36] on mat-card "Tools school Feature Guide" at bounding box center [458, 57] width 817 height 42
click at [811, 17] on b "[PERSON_NAME]" at bounding box center [806, 15] width 64 height 11
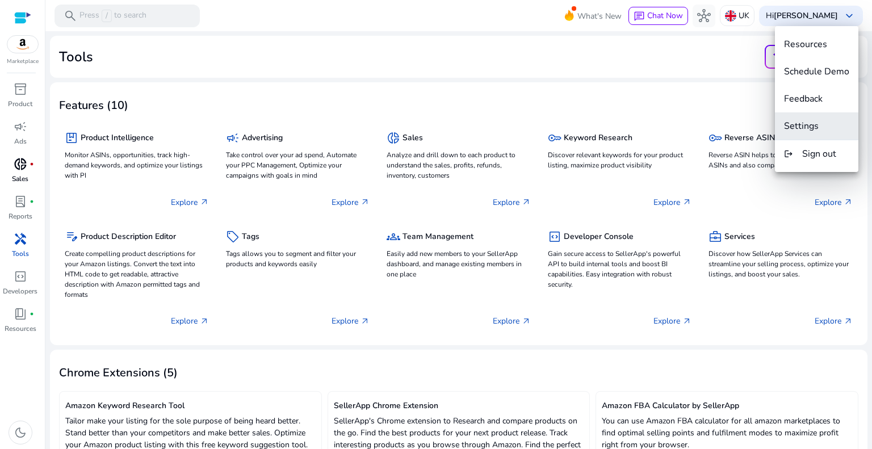
click at [804, 121] on span "Settings" at bounding box center [801, 126] width 35 height 12
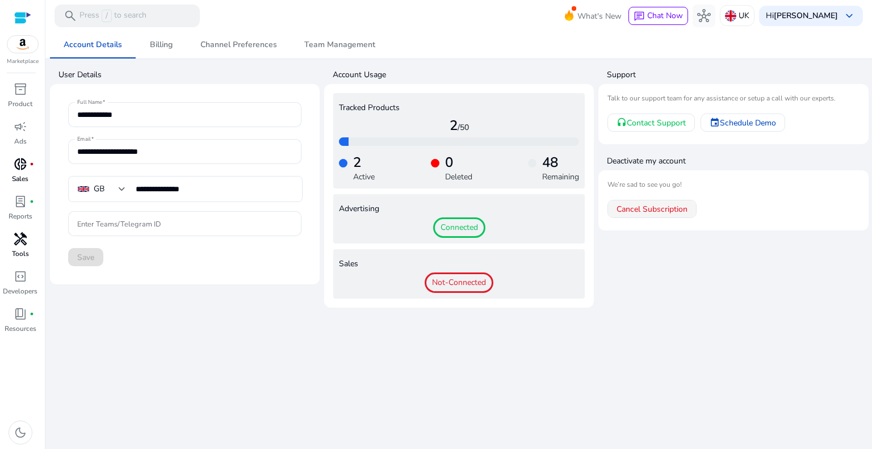
click at [674, 208] on span "Cancel Subscription" at bounding box center [652, 209] width 71 height 12
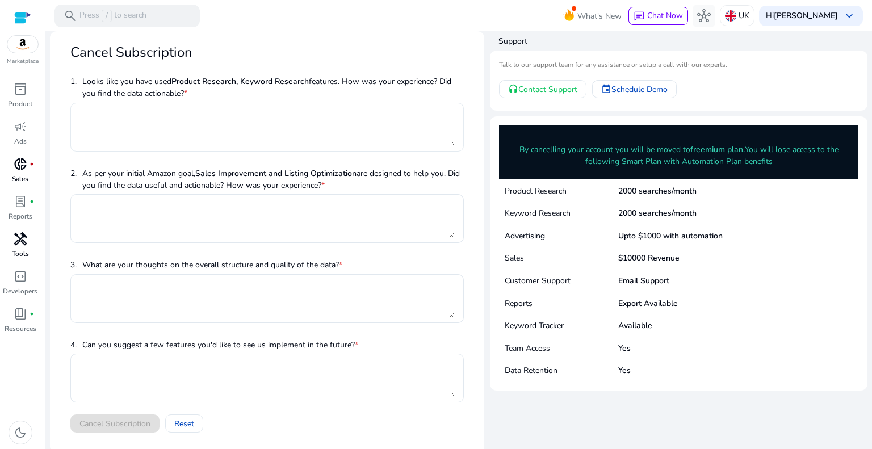
click at [223, 137] on textarea at bounding box center [266, 126] width 375 height 37
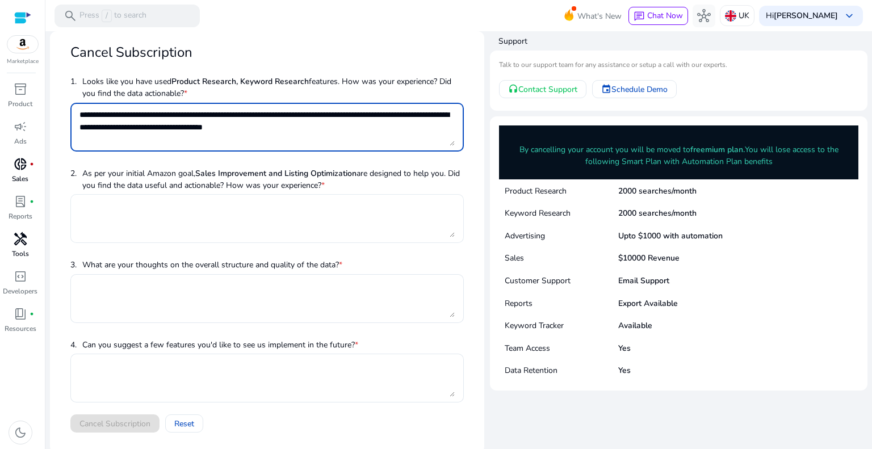
type textarea "**********"
click at [145, 220] on textarea at bounding box center [266, 218] width 375 height 37
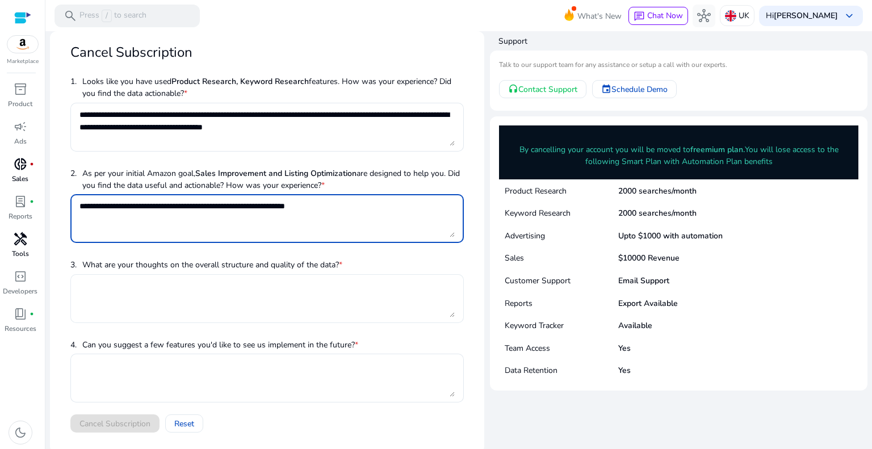
type textarea "**********"
click at [141, 296] on textarea at bounding box center [266, 298] width 375 height 37
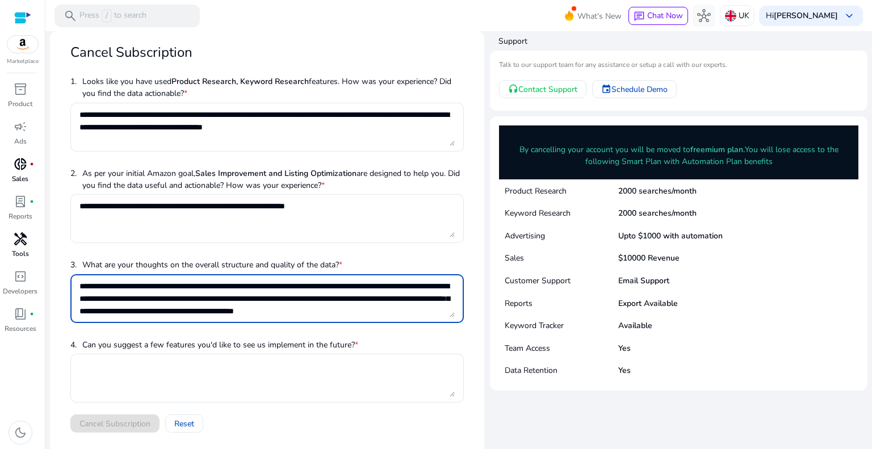
scroll to position [11, 0]
type textarea "**********"
click at [162, 372] on textarea at bounding box center [266, 377] width 375 height 37
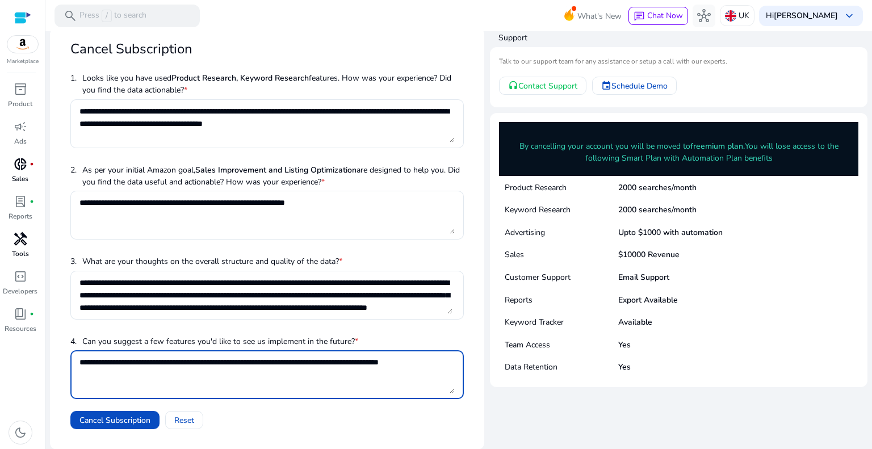
scroll to position [5, 0]
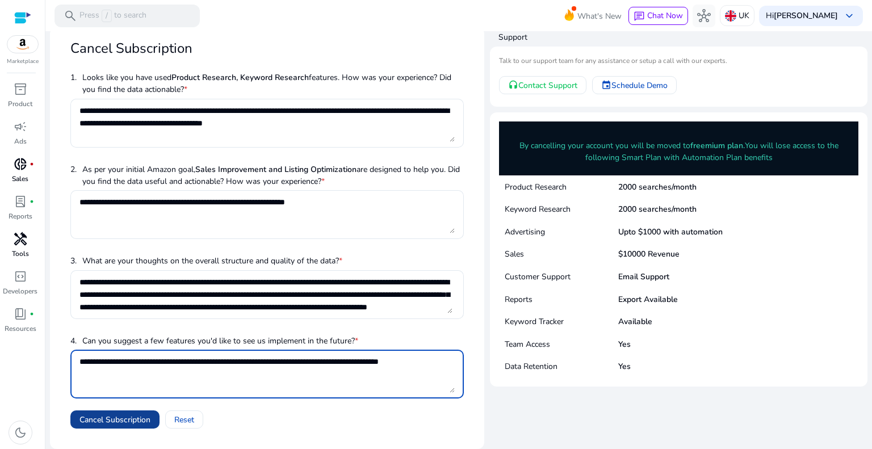
type textarea "**********"
click at [127, 417] on span "Cancel Subscription" at bounding box center [114, 420] width 71 height 12
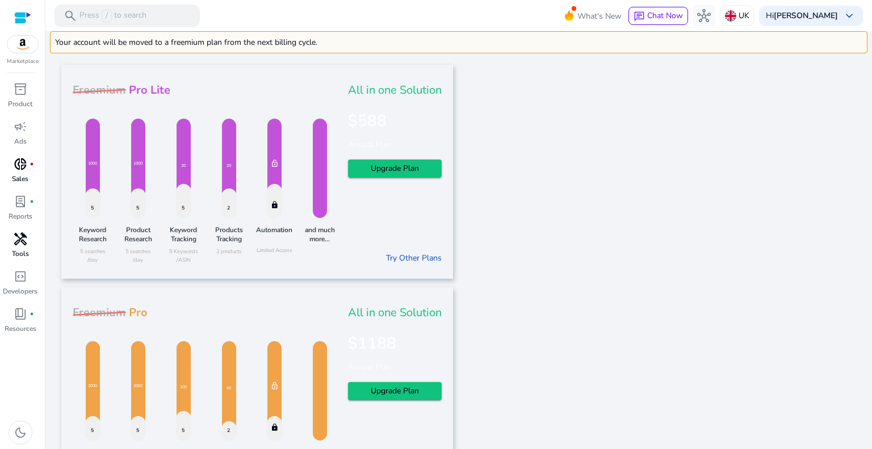
scroll to position [0, 0]
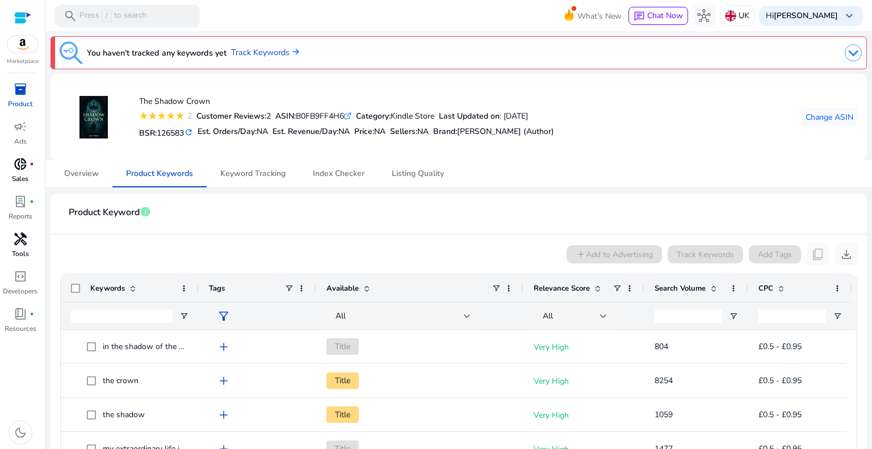
click at [191, 134] on mat-icon "refresh" at bounding box center [188, 132] width 9 height 11
click at [177, 132] on mat-icon "refresh" at bounding box center [176, 132] width 9 height 11
click at [179, 129] on mat-icon "refresh" at bounding box center [176, 132] width 9 height 11
